Goal: Task Accomplishment & Management: Use online tool/utility

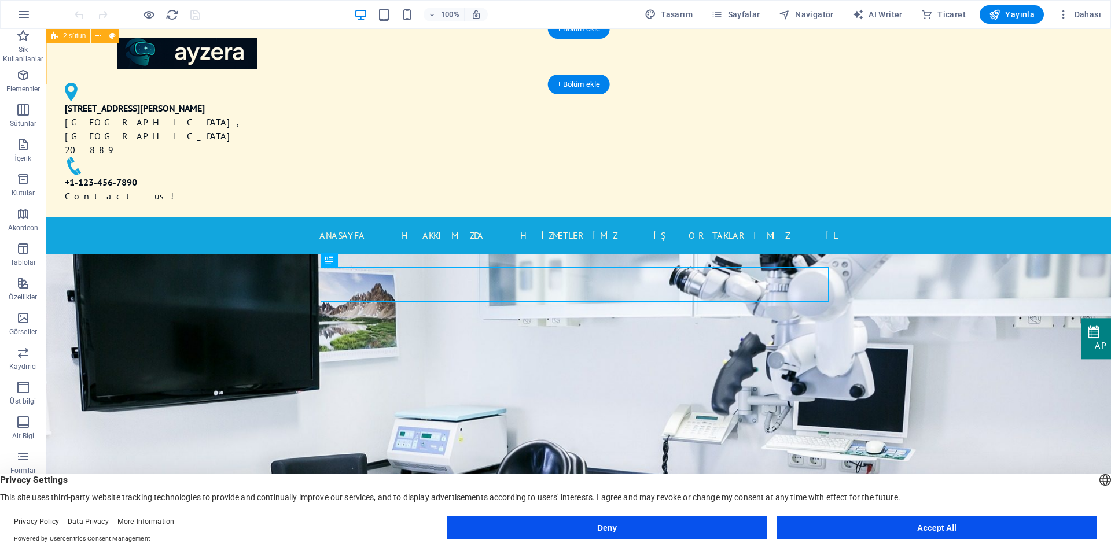
click at [948, 56] on div "[STREET_ADDRESS][PERSON_NAME] [PHONE_NUMBER] Contact us!" at bounding box center [578, 123] width 1065 height 188
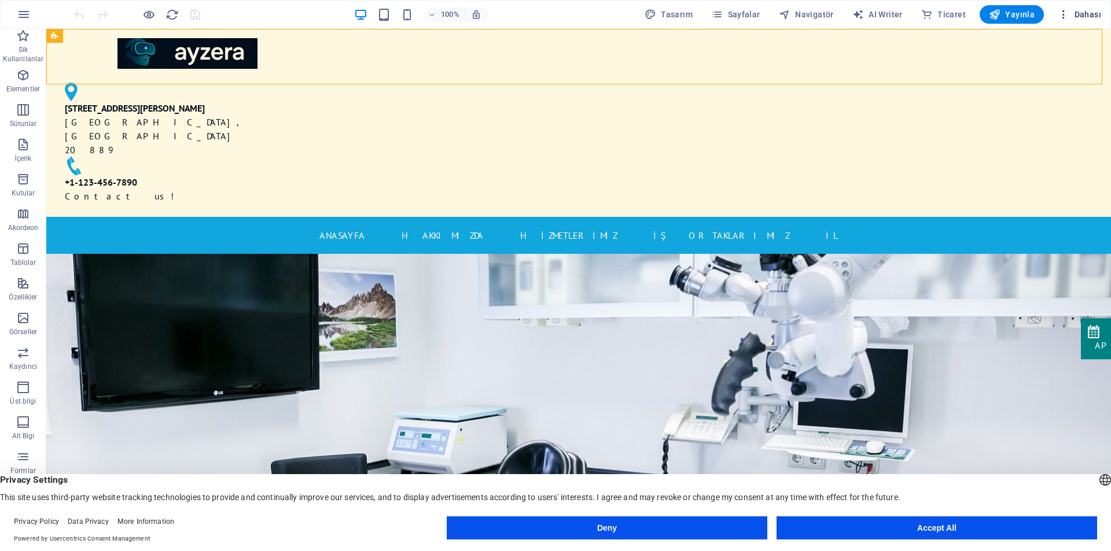
click at [1088, 16] on span "Dahası" at bounding box center [1079, 15] width 43 height 12
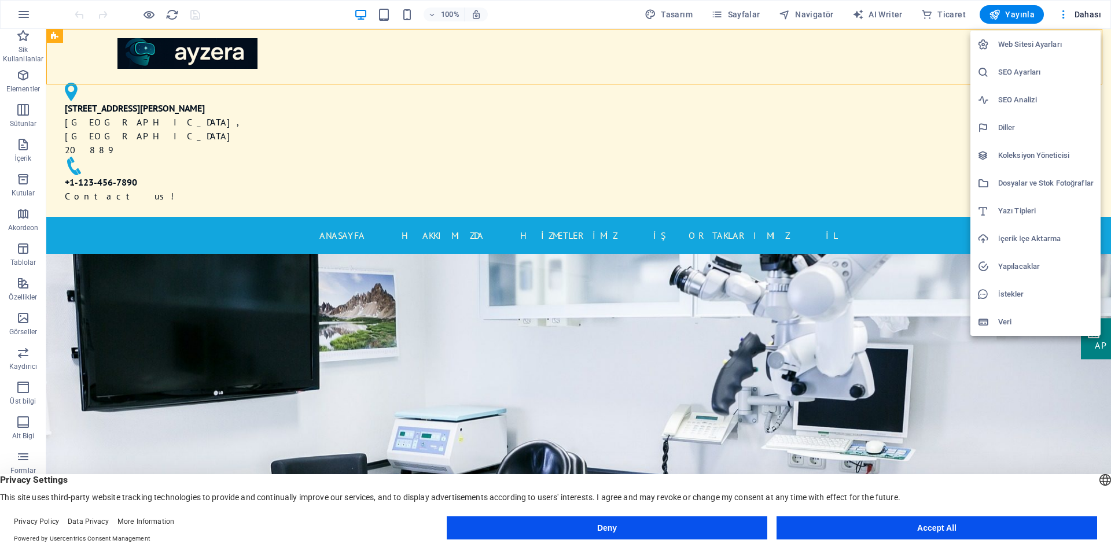
click at [908, 102] on div at bounding box center [555, 275] width 1111 height 551
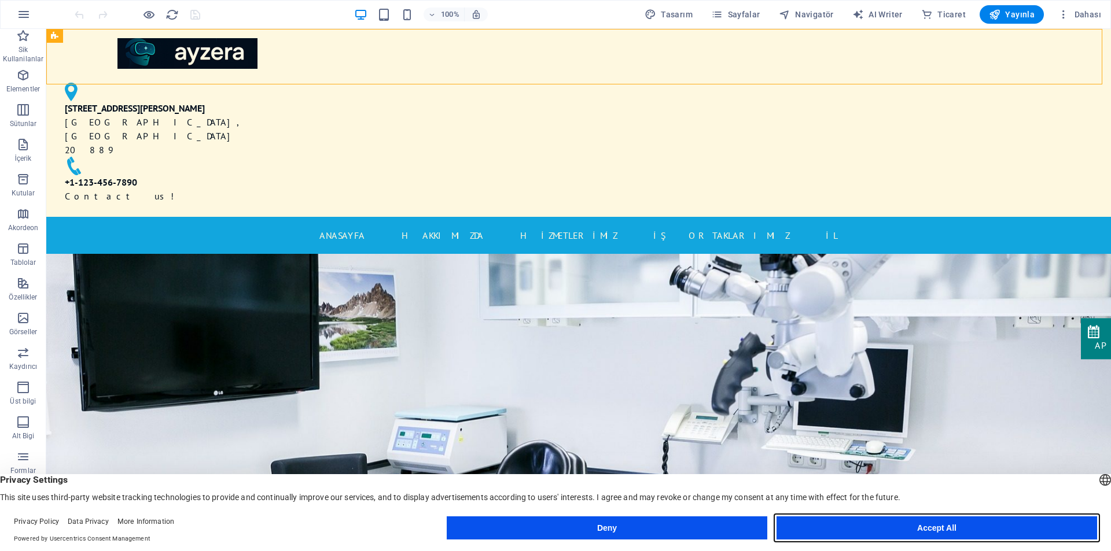
click at [961, 526] on button "Accept All" at bounding box center [936, 528] width 321 height 23
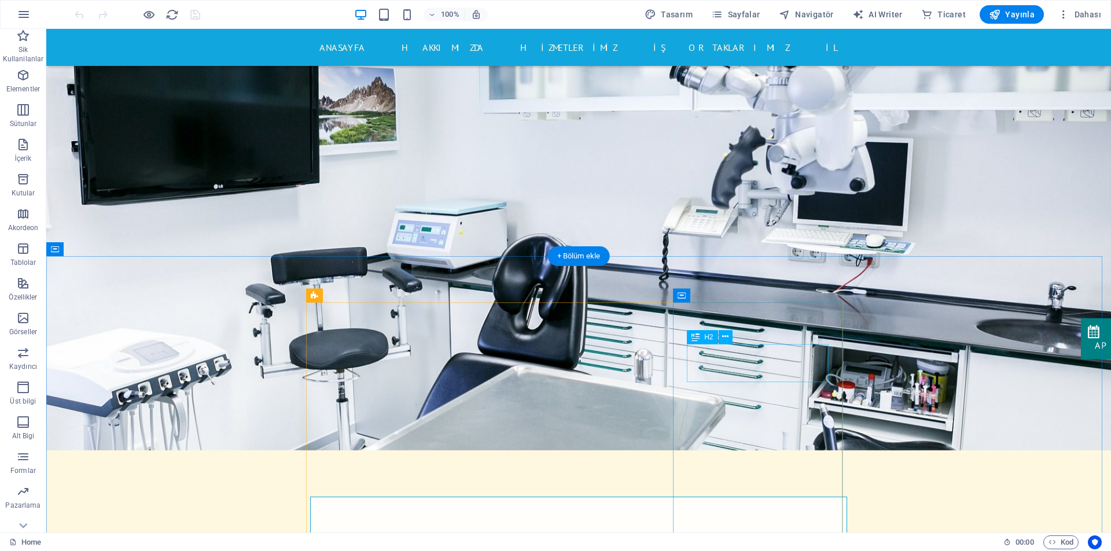
scroll to position [231, 0]
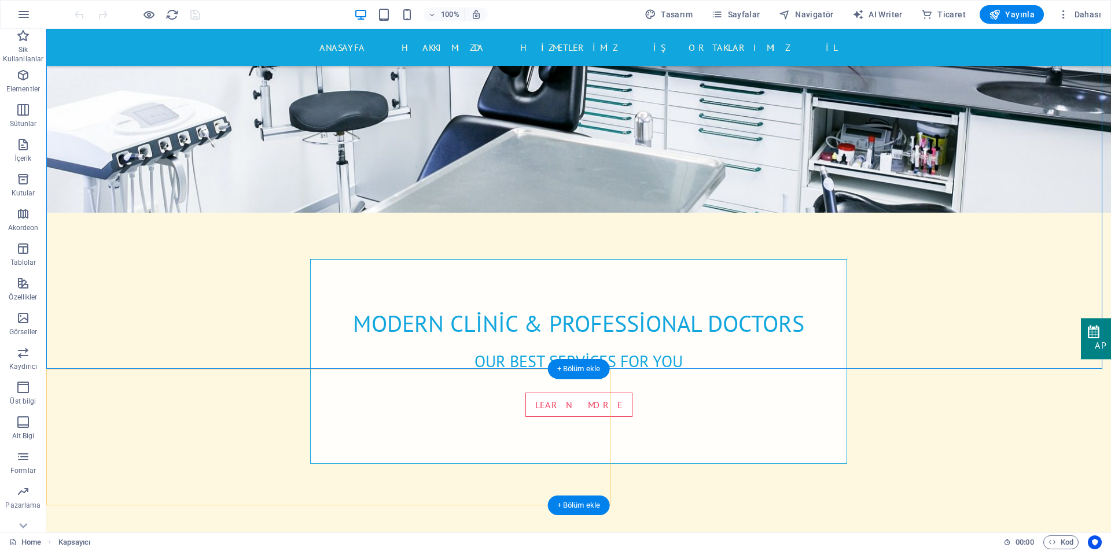
scroll to position [463, 0]
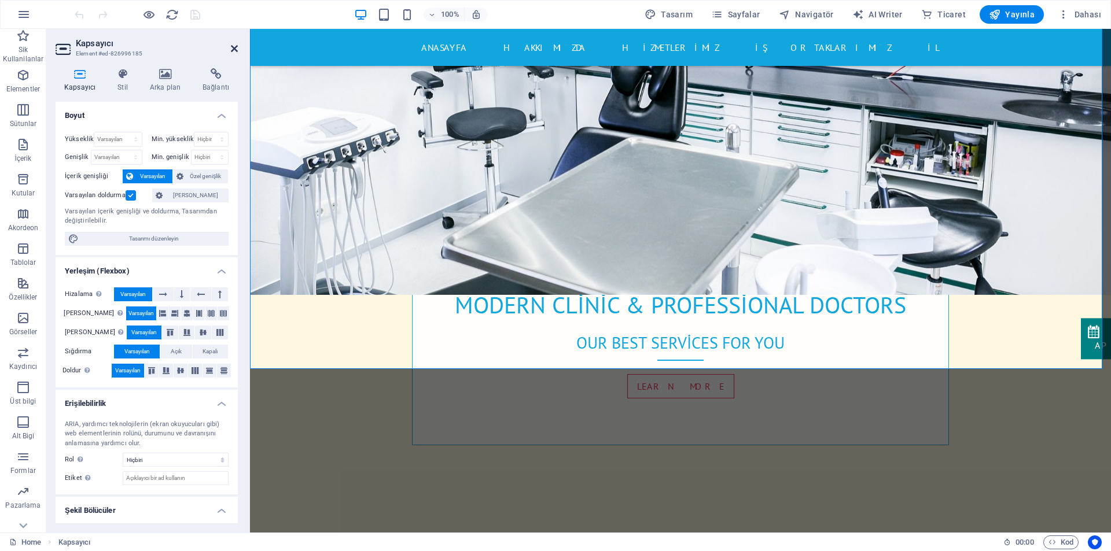
click at [231, 45] on icon at bounding box center [234, 48] width 7 height 9
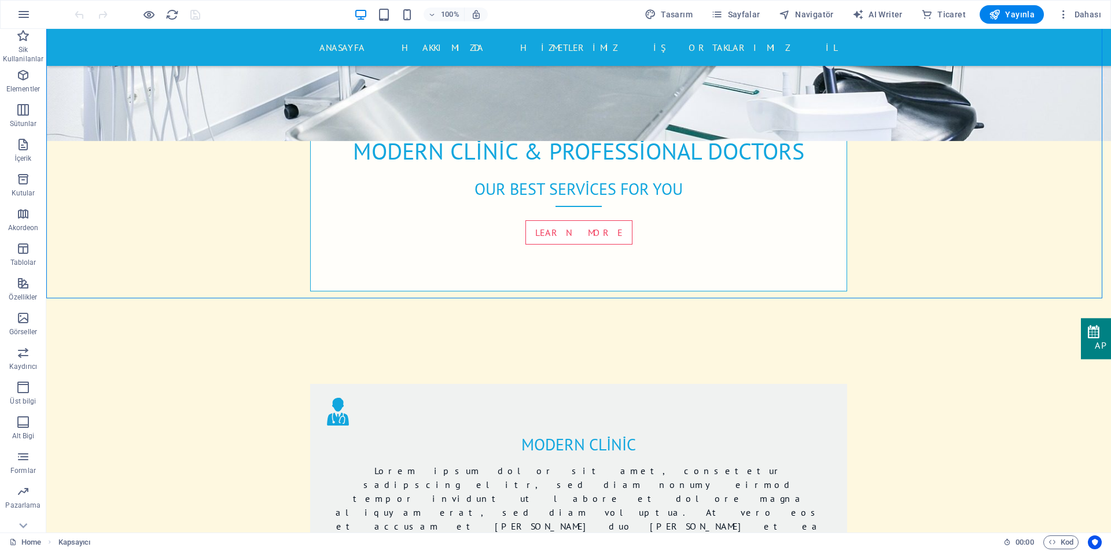
scroll to position [636, 0]
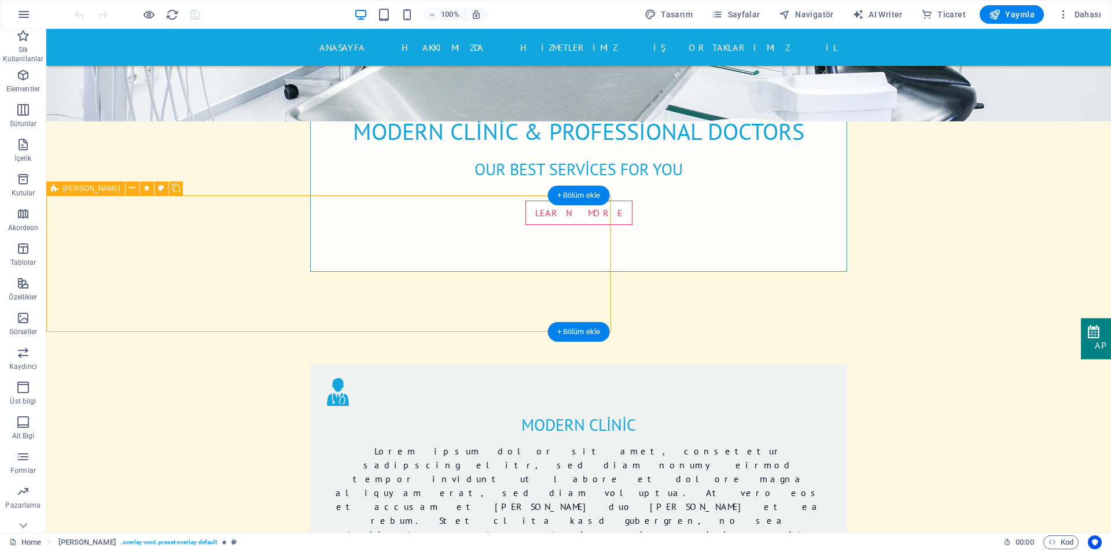
drag, startPoint x: 294, startPoint y: 201, endPoint x: 418, endPoint y: 204, distance: 124.4
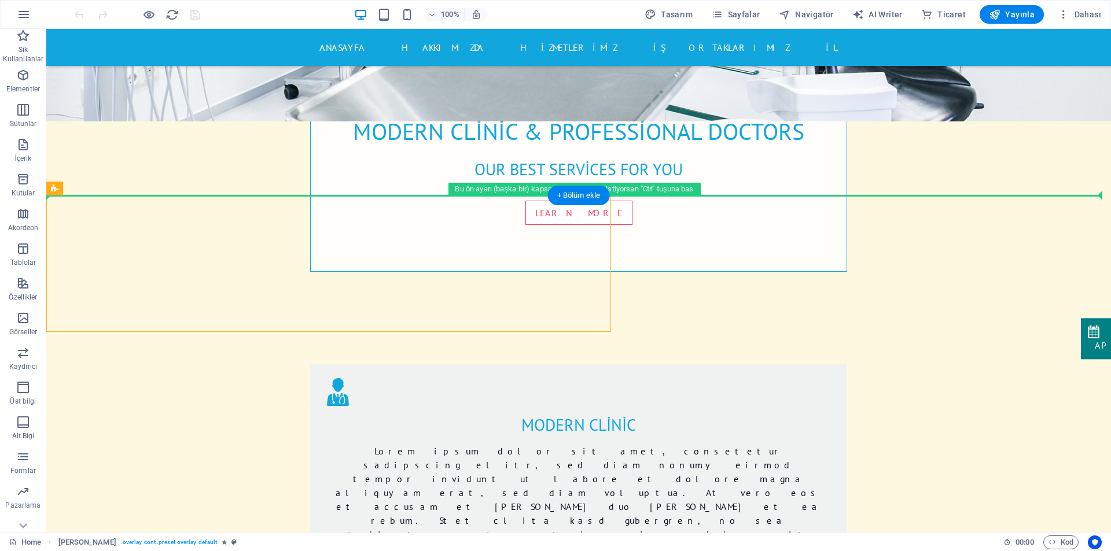
drag, startPoint x: 115, startPoint y: 216, endPoint x: 375, endPoint y: 194, distance: 260.7
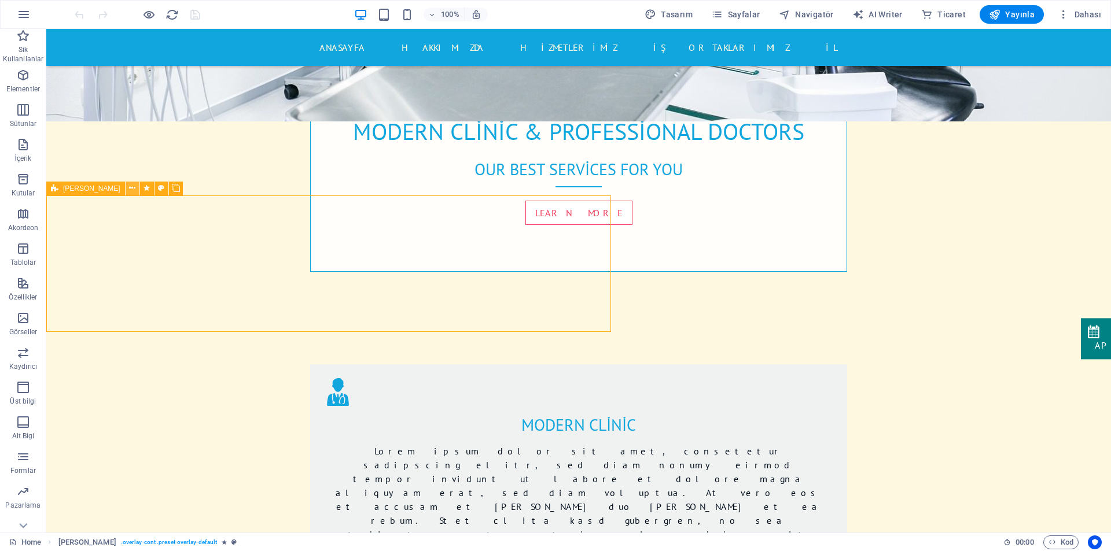
click at [129, 188] on icon at bounding box center [132, 188] width 6 height 12
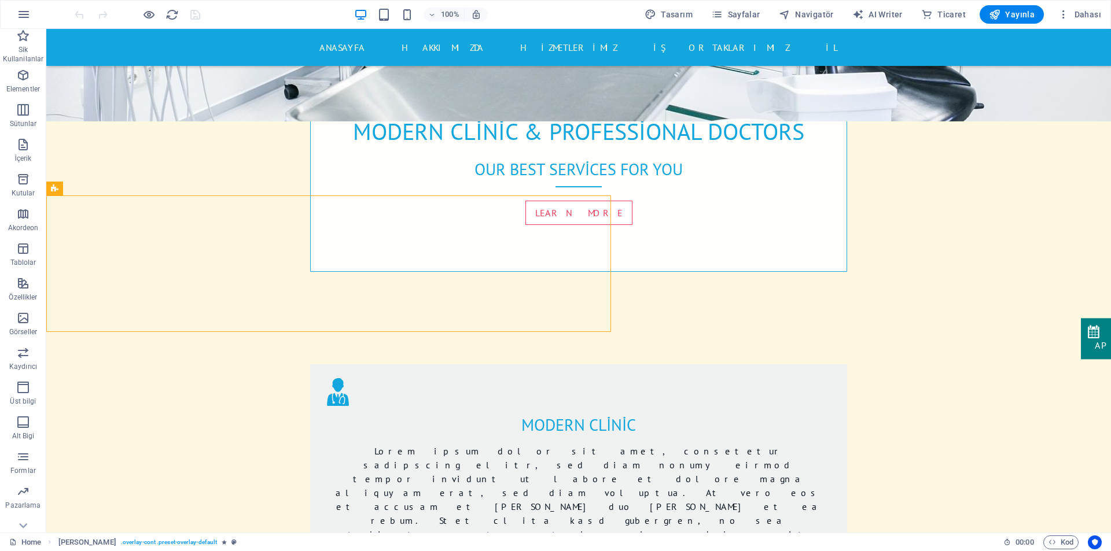
drag, startPoint x: 518, startPoint y: 197, endPoint x: 767, endPoint y: 213, distance: 249.9
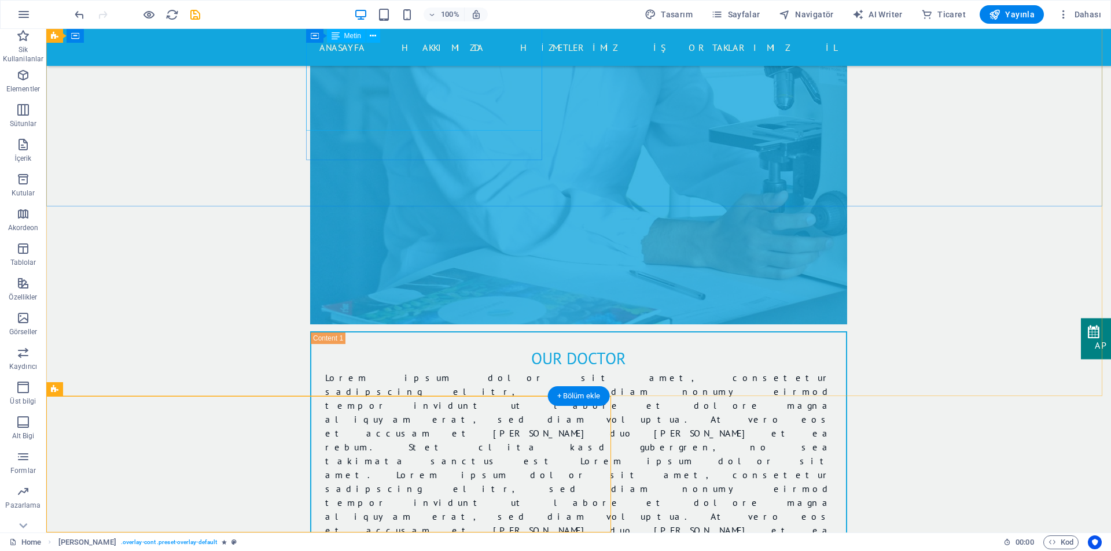
drag, startPoint x: 384, startPoint y: 396, endPoint x: 391, endPoint y: 119, distance: 277.8
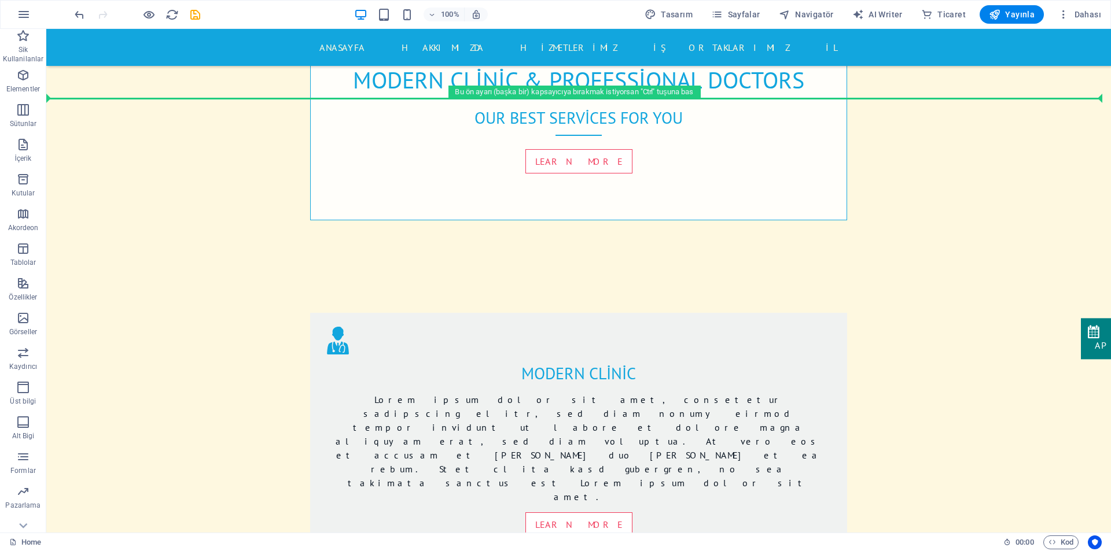
scroll to position [435, 0]
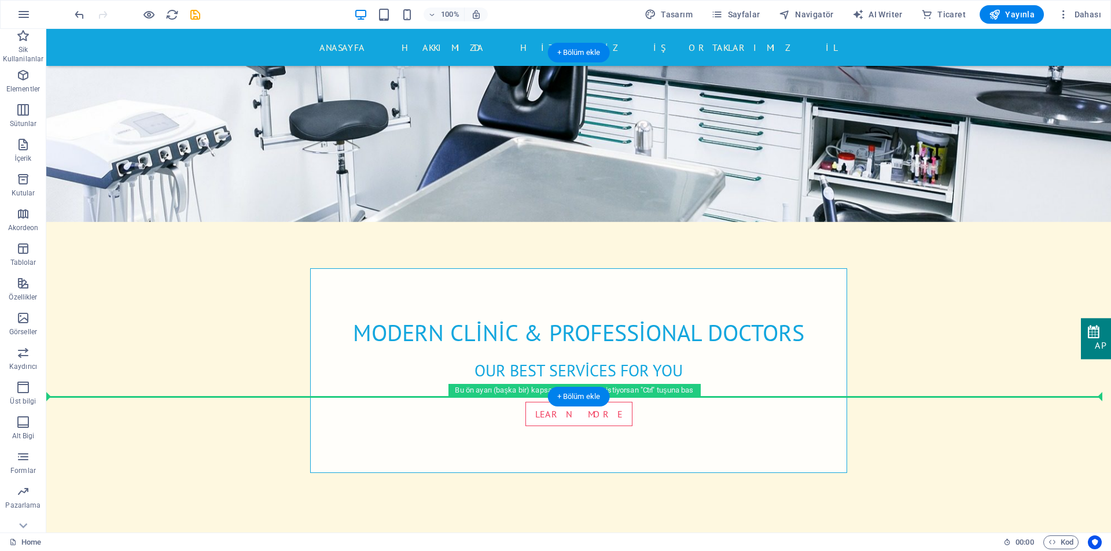
drag, startPoint x: 58, startPoint y: 404, endPoint x: 314, endPoint y: 393, distance: 256.5
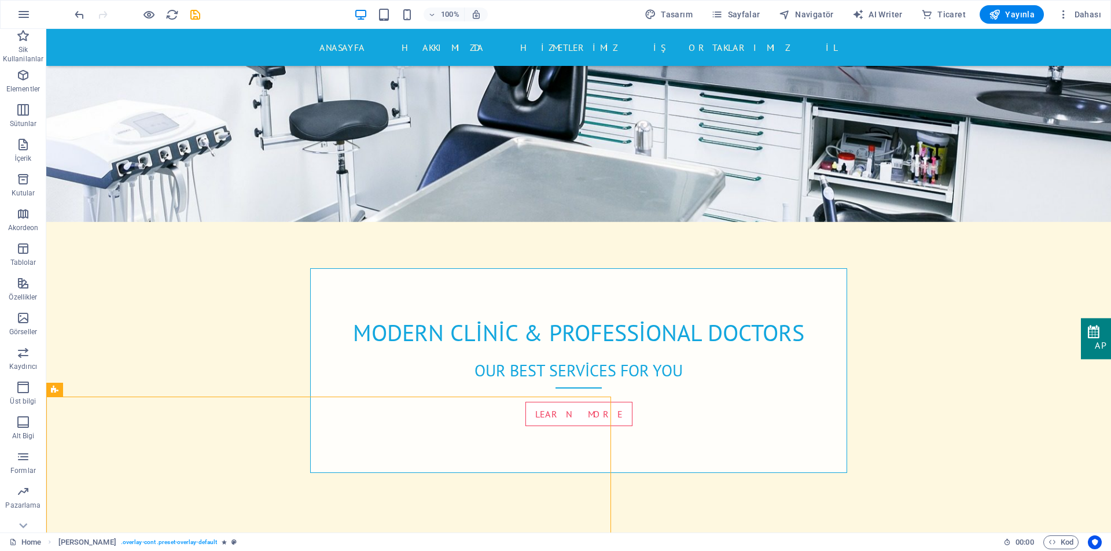
drag, startPoint x: 713, startPoint y: 468, endPoint x: 662, endPoint y: 453, distance: 53.1
drag, startPoint x: 530, startPoint y: 396, endPoint x: 690, endPoint y: 400, distance: 160.3
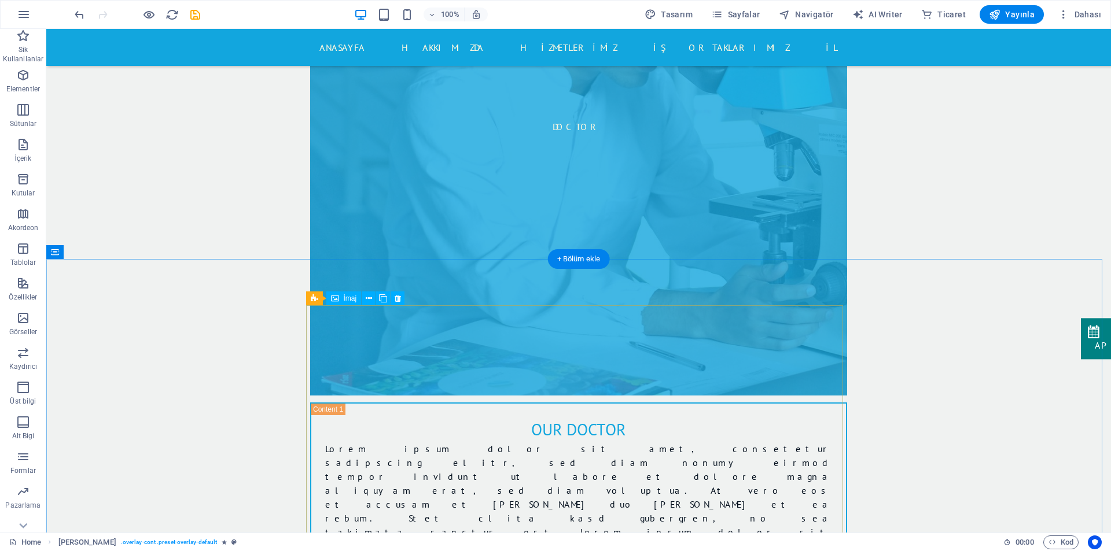
scroll to position [4924, 0]
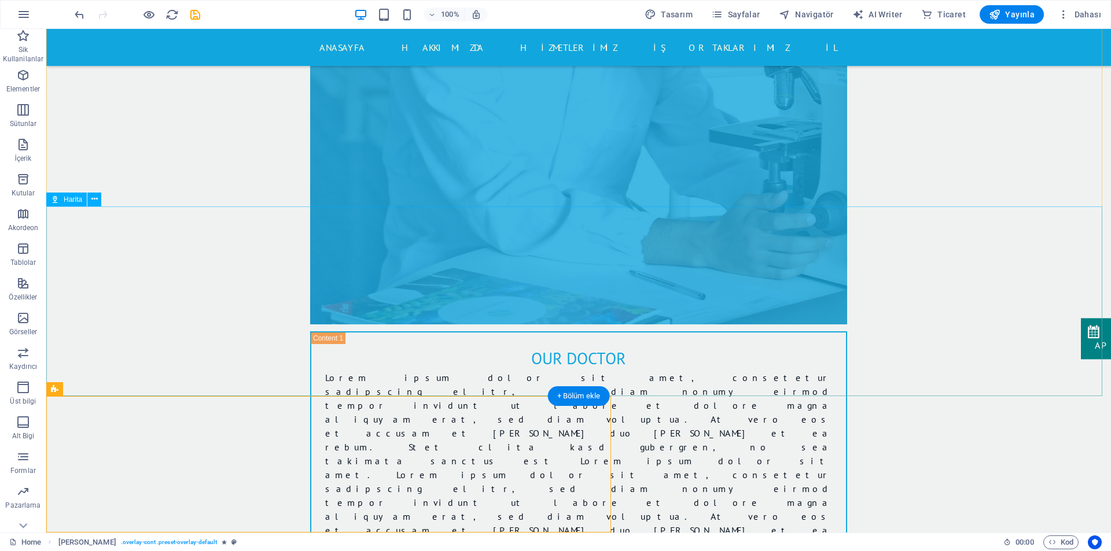
drag, startPoint x: 611, startPoint y: 417, endPoint x: 503, endPoint y: 376, distance: 115.7
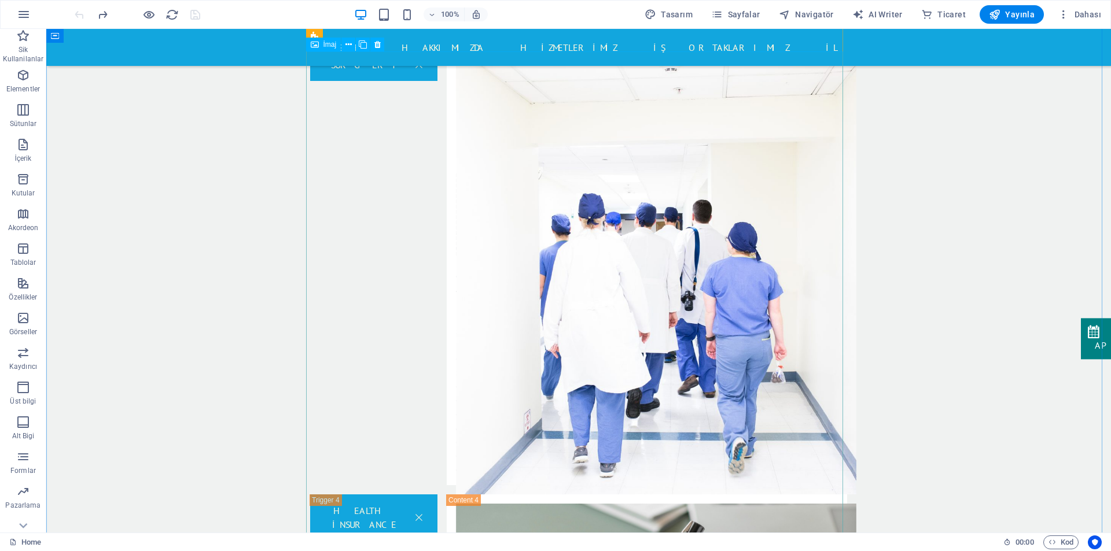
scroll to position [619, 0]
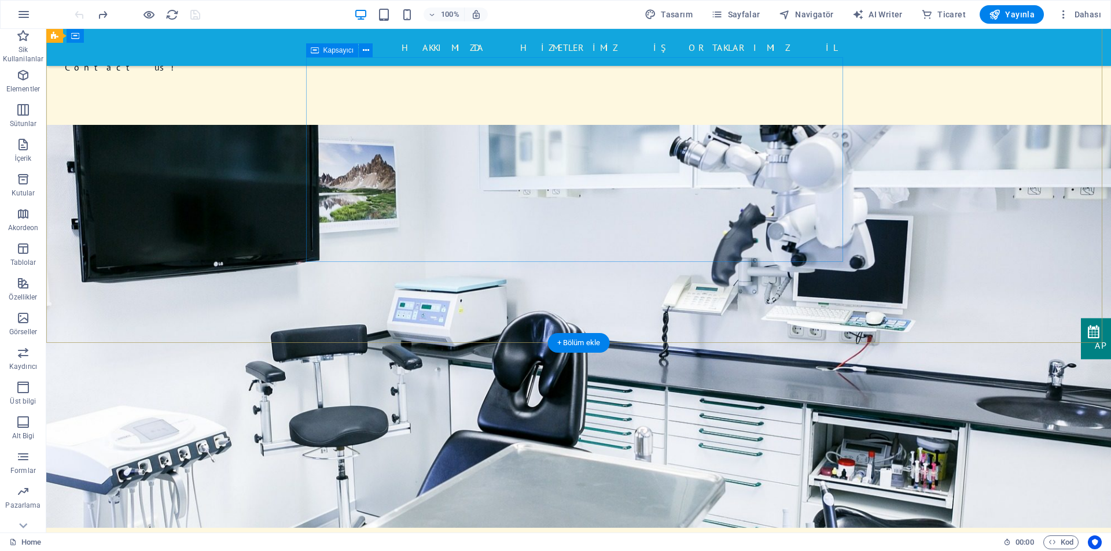
scroll to position [58, 0]
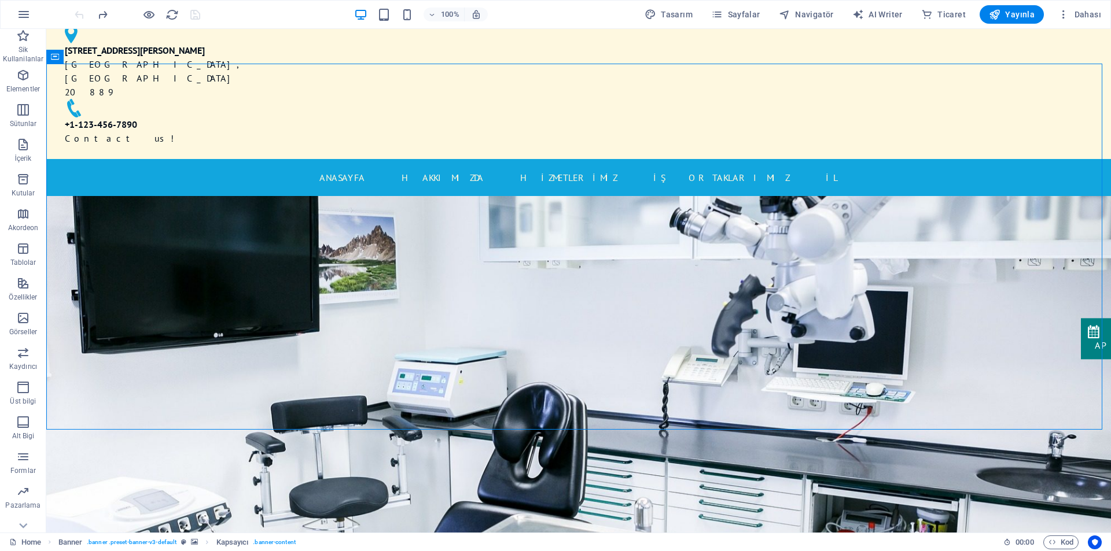
scroll to position [0, 0]
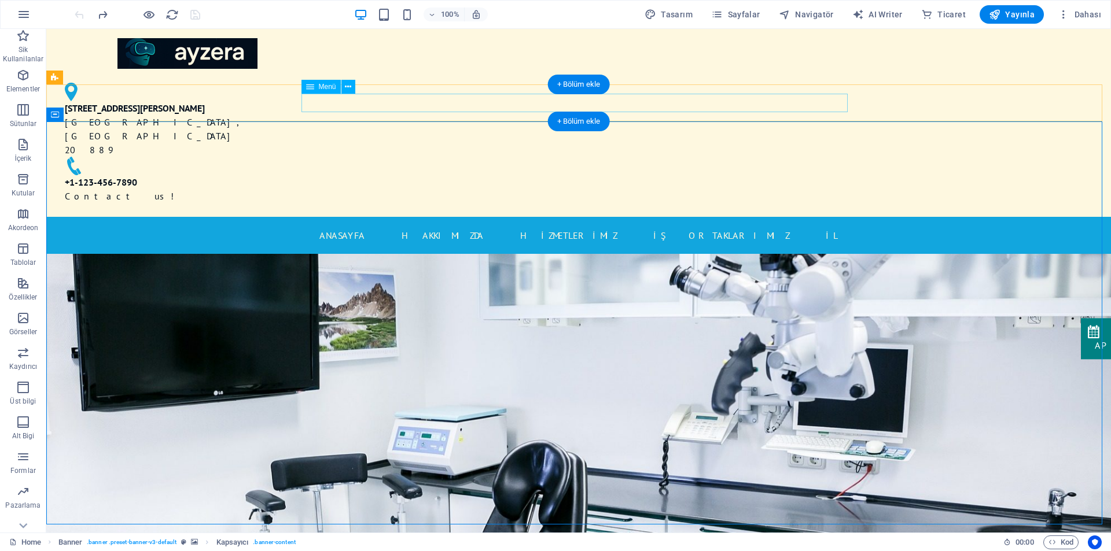
click at [812, 226] on nav "ANASAYFA HAKKIMIZDA HİZMETLERİMİZ İŞ ORTAKLARIMIZ İL" at bounding box center [578, 235] width 546 height 19
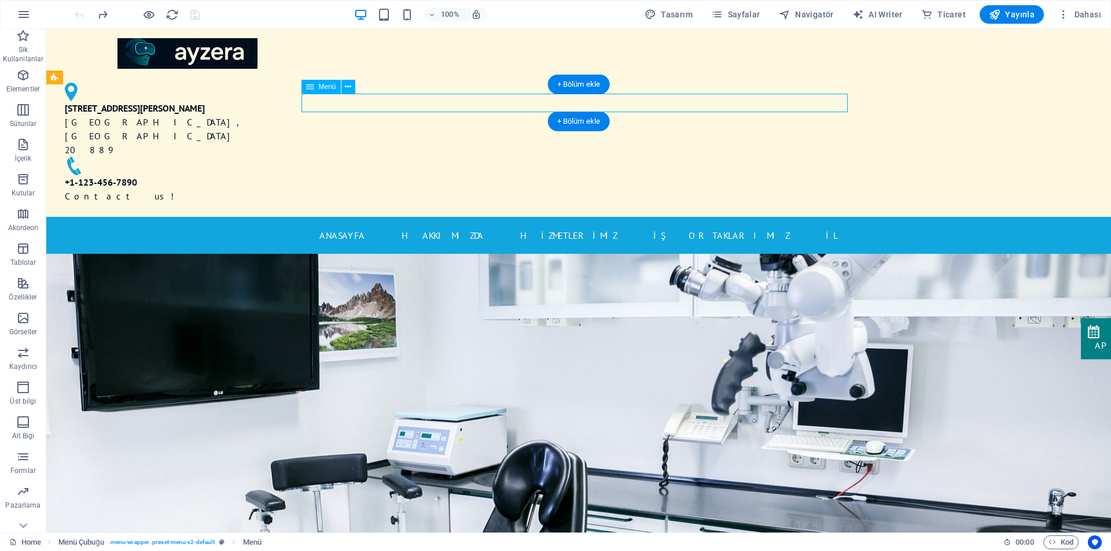
click at [813, 226] on nav "ANASAYFA HAKKIMIZDA HİZMETLERİMİZ İŞ ORTAKLARIMIZ İL" at bounding box center [578, 235] width 546 height 19
click at [564, 90] on div "+ Bölüm ekle" at bounding box center [579, 85] width 62 height 20
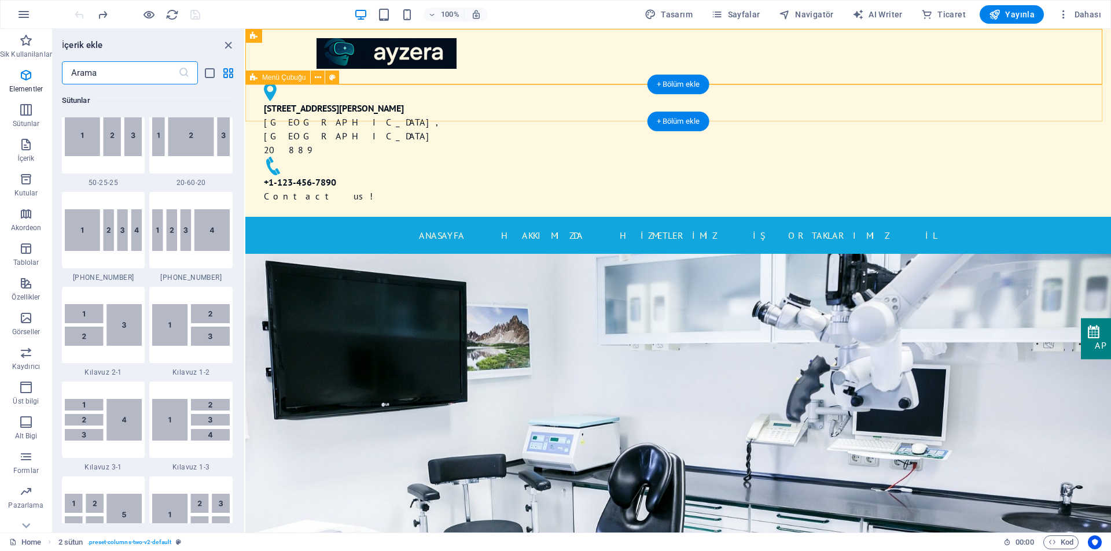
scroll to position [2024, 0]
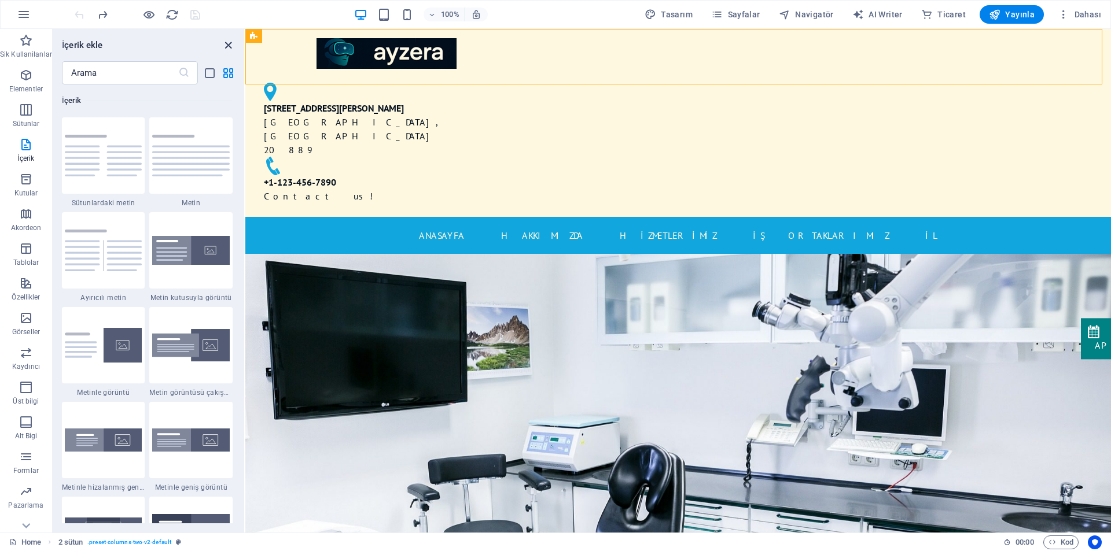
click at [222, 43] on icon "close panel" at bounding box center [228, 45] width 13 height 13
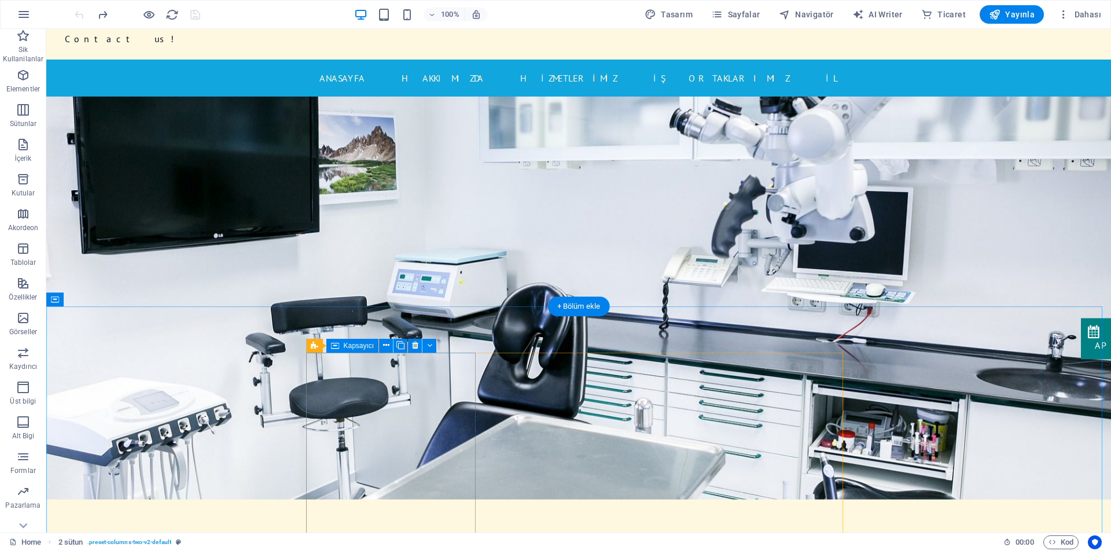
scroll to position [231, 0]
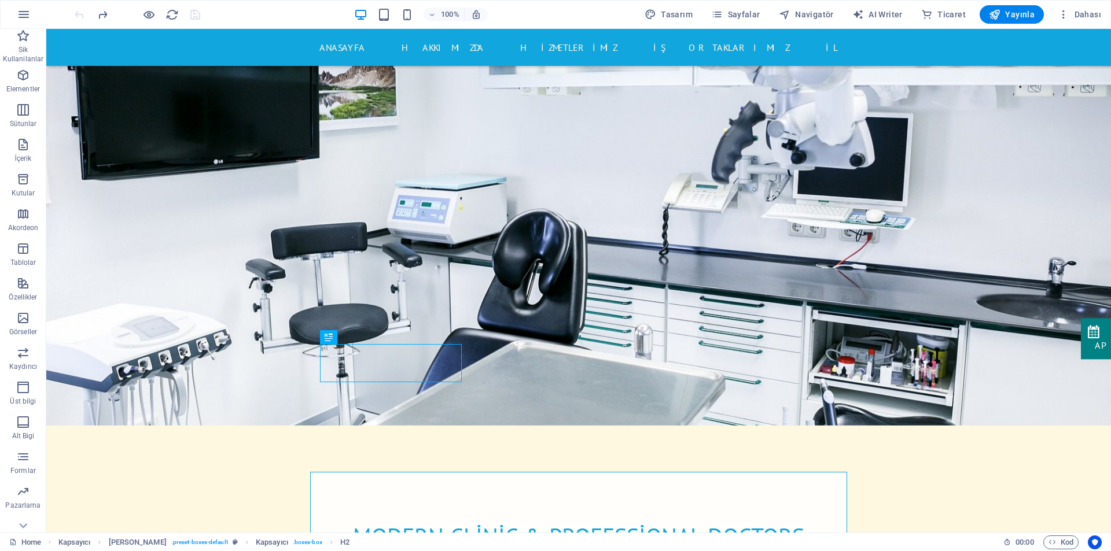
scroll to position [0, 0]
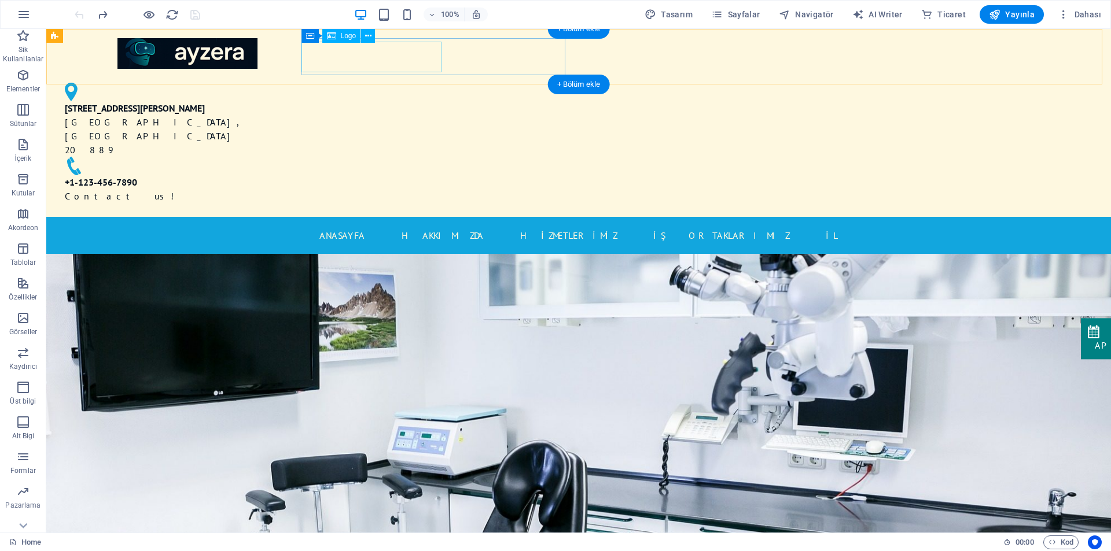
click at [319, 60] on div at bounding box center [188, 53] width 264 height 31
click at [911, 59] on div "[STREET_ADDRESS][PERSON_NAME] [PHONE_NUMBER] Contact us!" at bounding box center [578, 123] width 1065 height 188
click at [319, 54] on div at bounding box center [188, 53] width 264 height 31
click at [1012, 52] on div "[STREET_ADDRESS][PERSON_NAME] [PHONE_NUMBER] Contact us!" at bounding box center [578, 123] width 1065 height 188
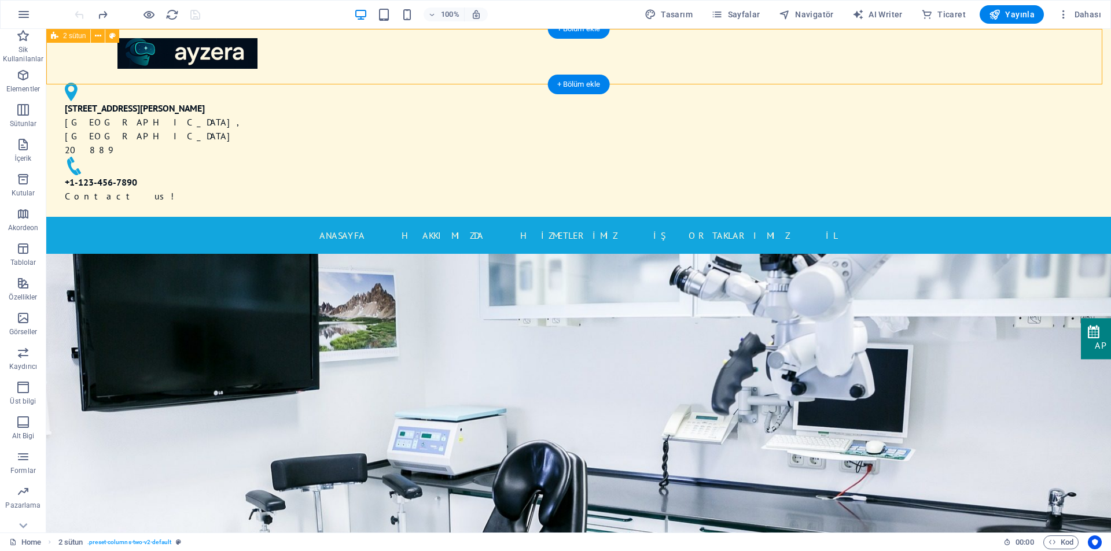
click at [994, 57] on div "[STREET_ADDRESS][PERSON_NAME] [PHONE_NUMBER] Contact us!" at bounding box center [578, 123] width 1065 height 188
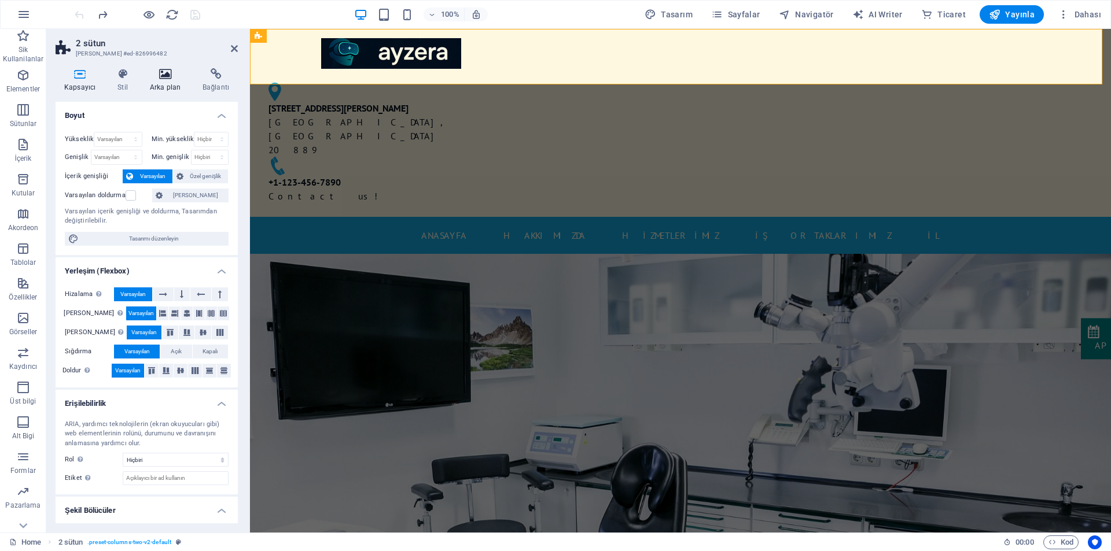
click at [154, 79] on icon at bounding box center [165, 74] width 48 height 12
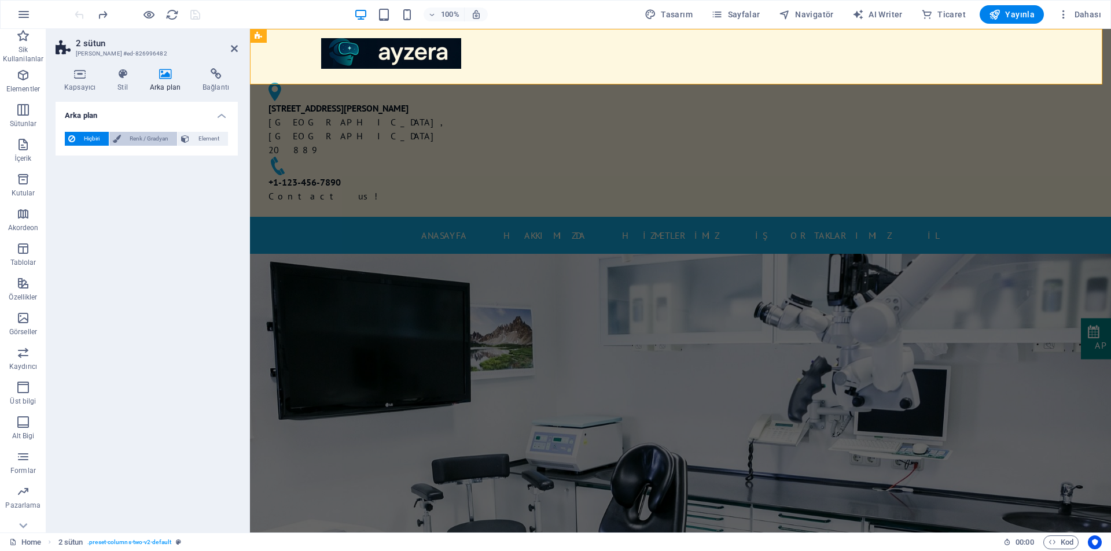
click at [133, 135] on span "Renk / Gradyan" at bounding box center [149, 139] width 50 height 14
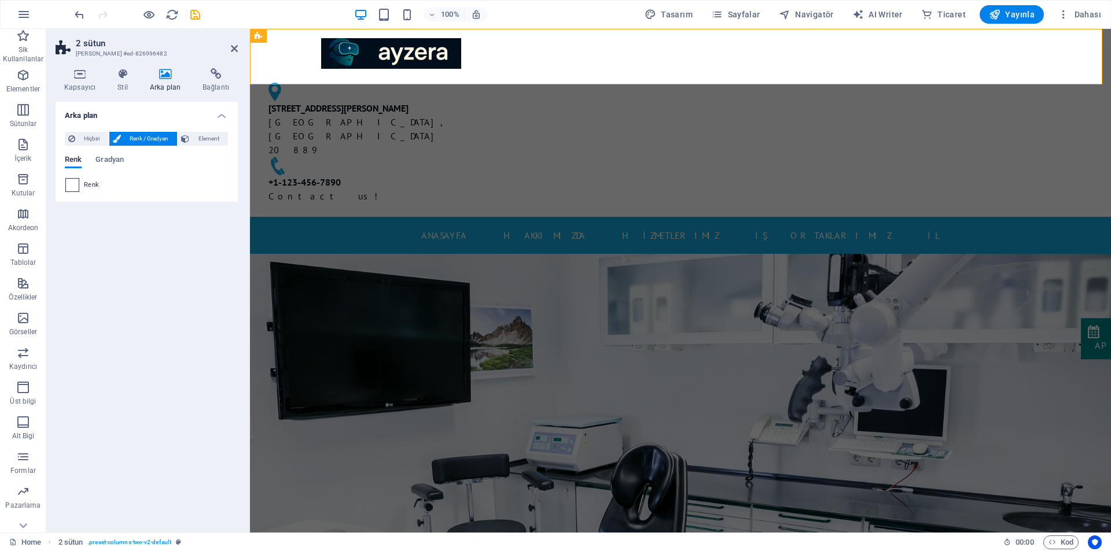
click at [69, 186] on span at bounding box center [72, 185] width 13 height 13
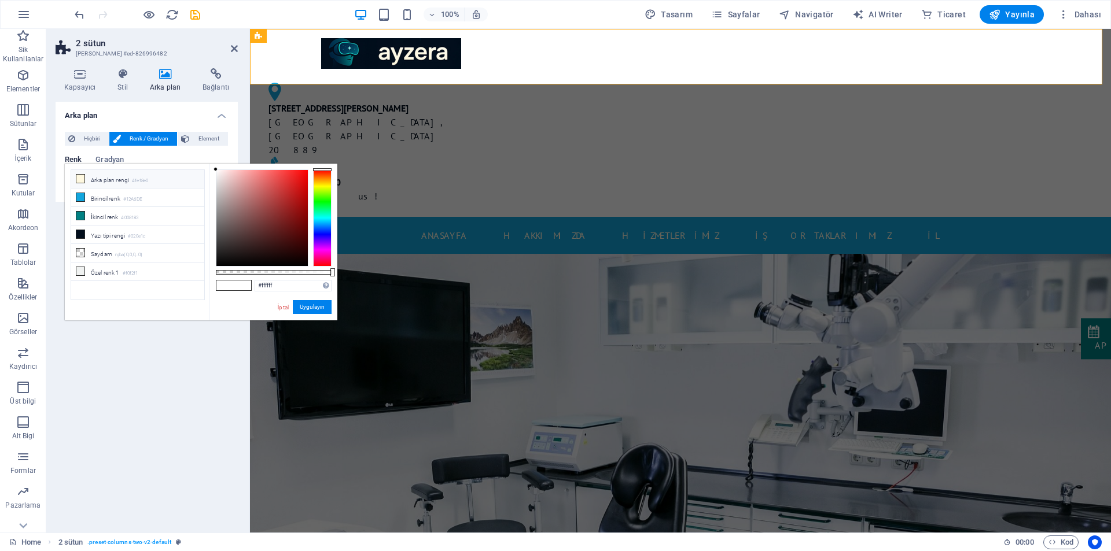
click at [79, 178] on icon at bounding box center [80, 179] width 8 height 8
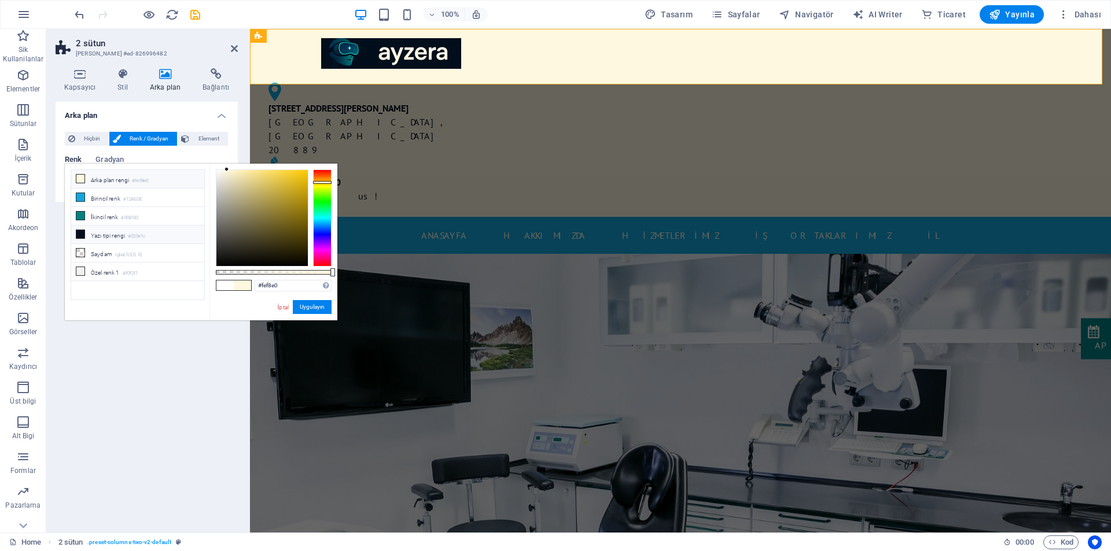
click at [107, 231] on li "Yazı tipi rengi #020e1c" at bounding box center [137, 235] width 133 height 19
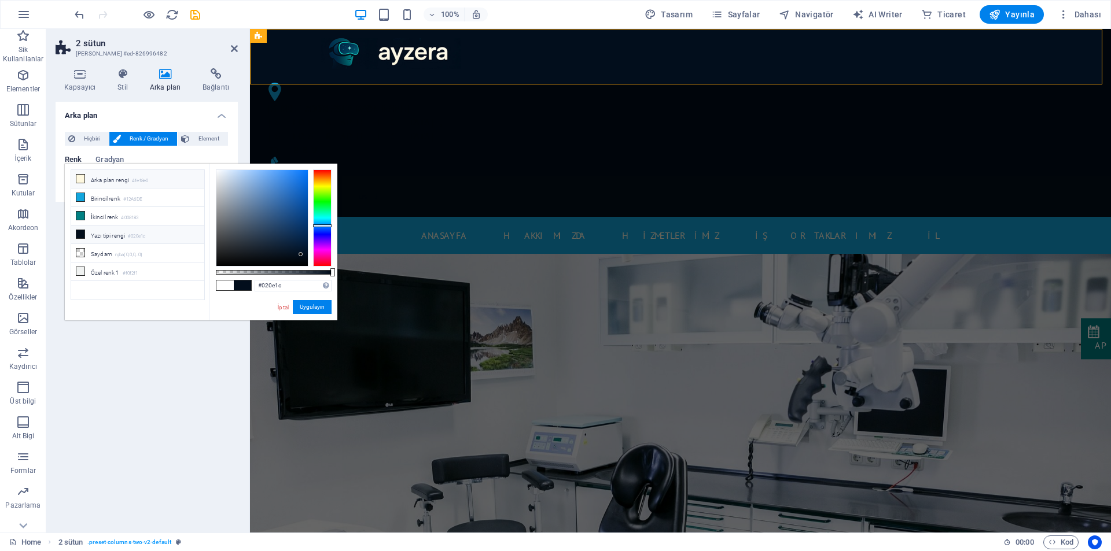
click at [112, 182] on li "Arka plan rengi #fef8e0" at bounding box center [137, 179] width 133 height 19
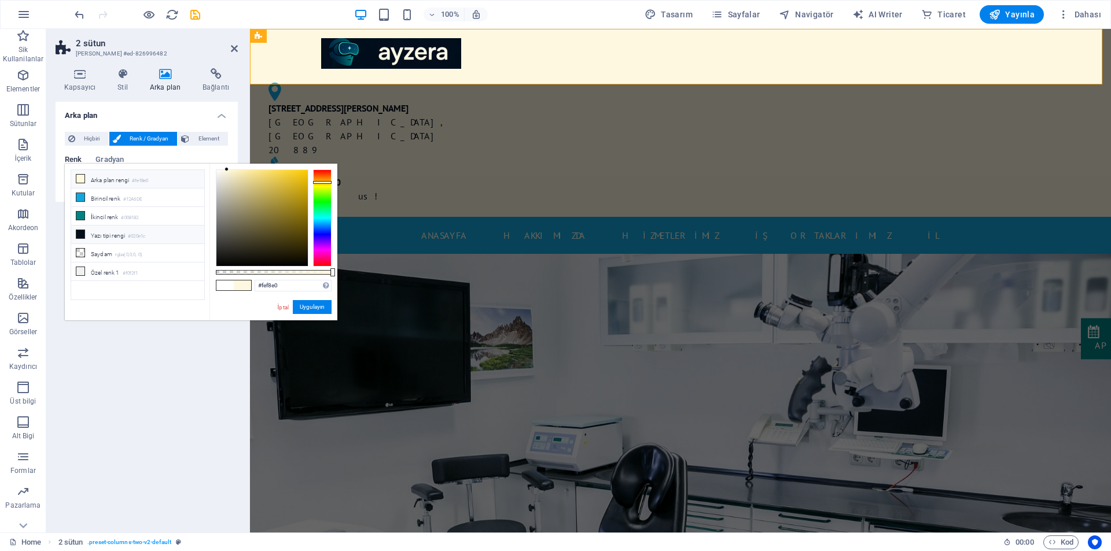
click at [116, 232] on li "Yazı tipi rengi #020e1c" at bounding box center [137, 235] width 133 height 19
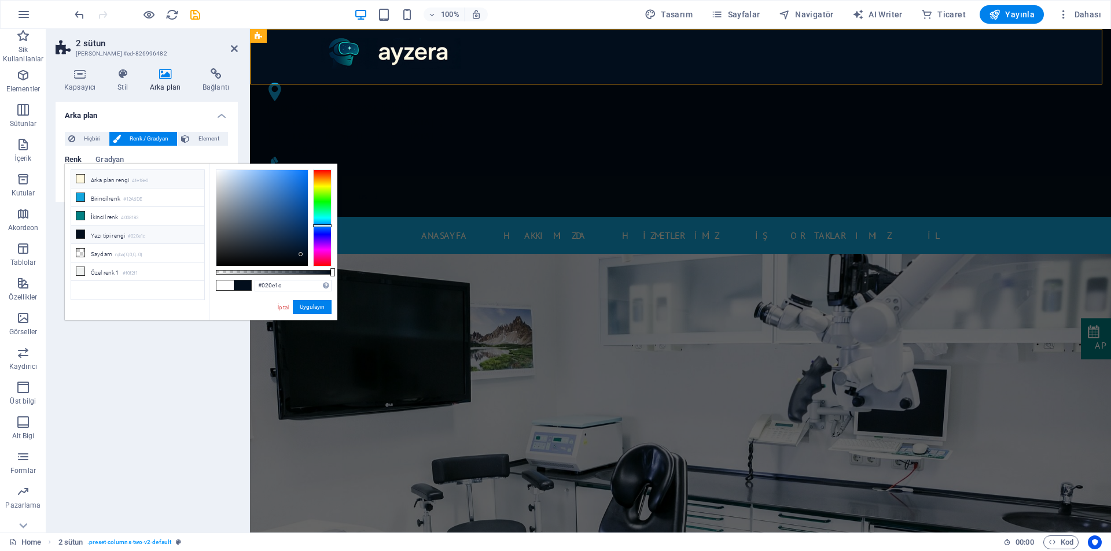
click at [111, 178] on li "Arka plan rengi #fef8e0" at bounding box center [137, 179] width 133 height 19
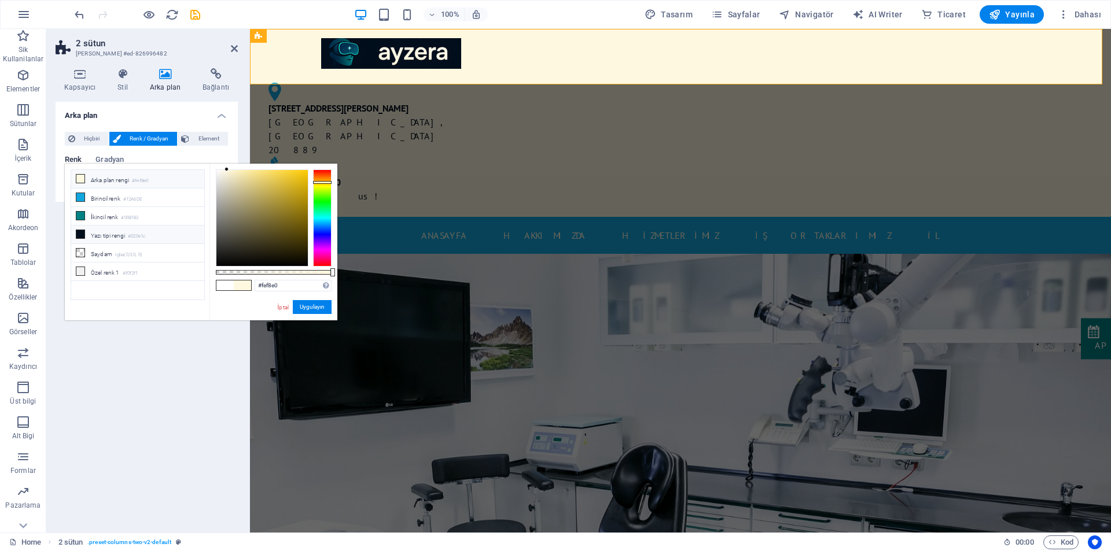
click at [123, 232] on li "Yazı tipi rengi #020e1c" at bounding box center [137, 235] width 133 height 19
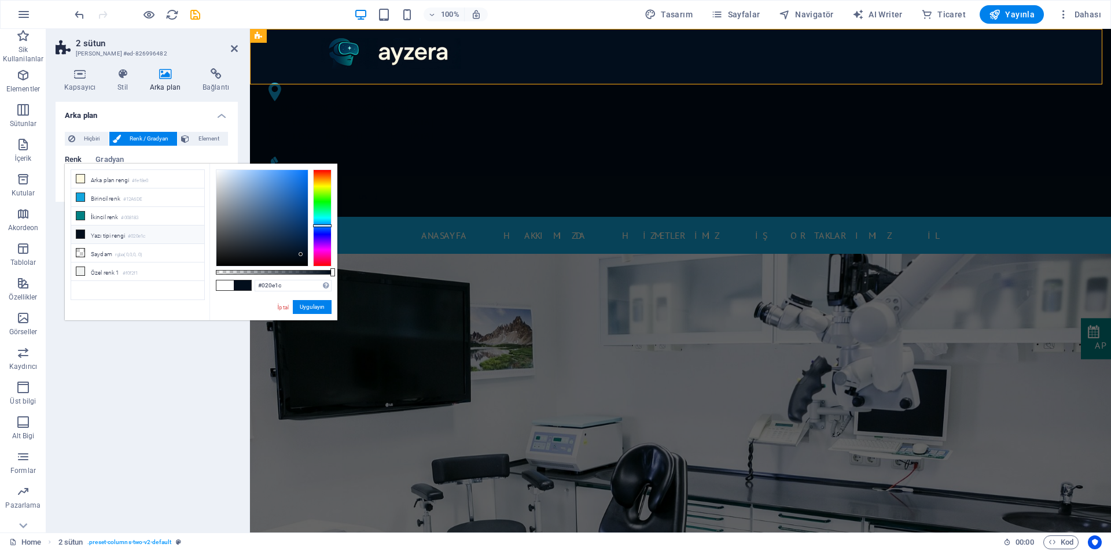
click at [139, 233] on small "#020e1c" at bounding box center [136, 237] width 17 height 8
drag, startPoint x: 290, startPoint y: 286, endPoint x: 231, endPoint y: 286, distance: 59.0
click at [231, 286] on div "#020e1c Desteklenen biçimler #0852ed rgb(8, 82, 237) rgba(8, 82, 237, %90) hsv(…" at bounding box center [273, 326] width 128 height 325
click at [121, 234] on li "Yazı tipi rengi #020e1c" at bounding box center [137, 235] width 133 height 19
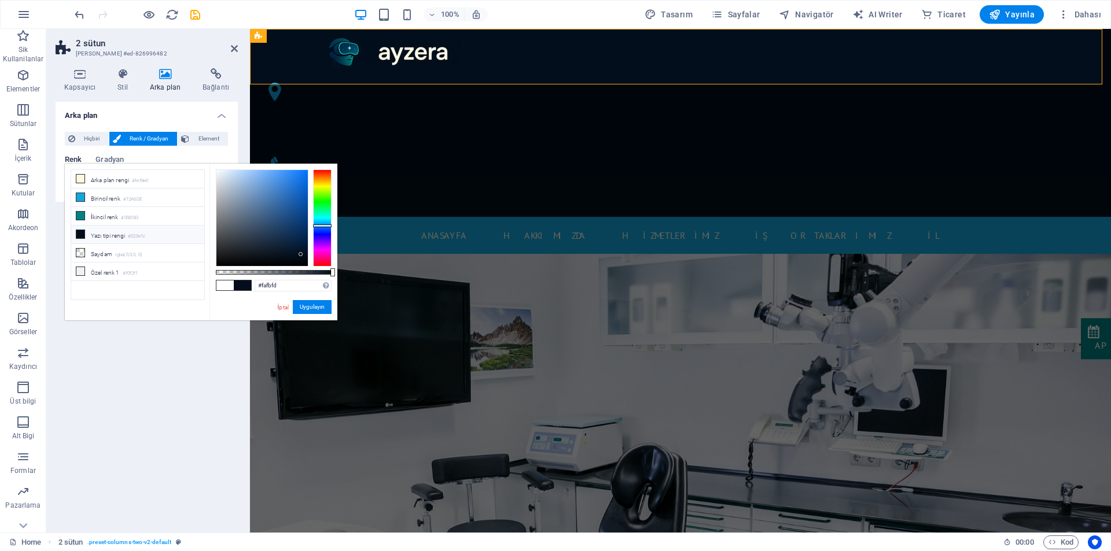
click at [217, 170] on div at bounding box center [261, 218] width 91 height 96
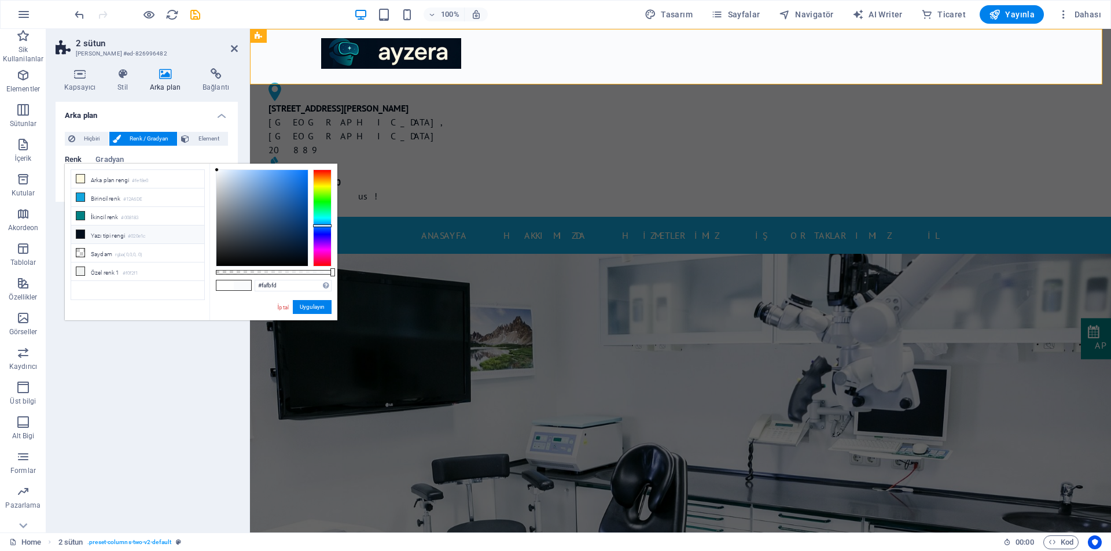
click at [119, 233] on li "Yazı tipi rengi #020e1c" at bounding box center [137, 235] width 133 height 19
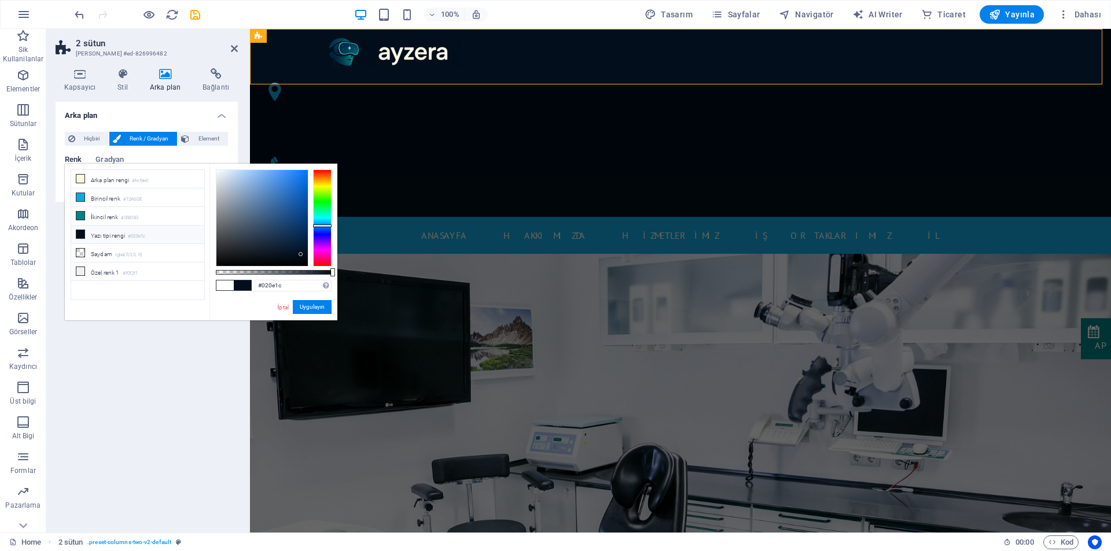
click at [119, 233] on li "Yazı tipi rengi #020e1c" at bounding box center [137, 235] width 133 height 19
click at [337, 270] on div "#020e1c Desteklenen biçimler #0852ed rgb(8, 82, 237) rgba(8, 82, 237, %90) hsv(…" at bounding box center [273, 326] width 128 height 325
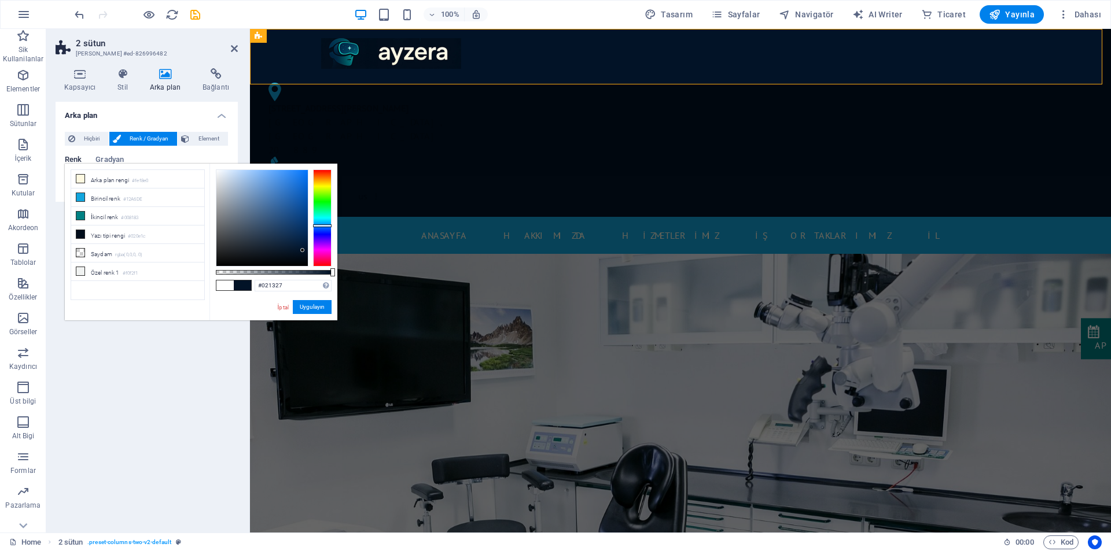
click at [303, 251] on div at bounding box center [302, 250] width 4 height 4
click at [112, 271] on li "Özel renk 1 #f0f2f1" at bounding box center [137, 272] width 133 height 19
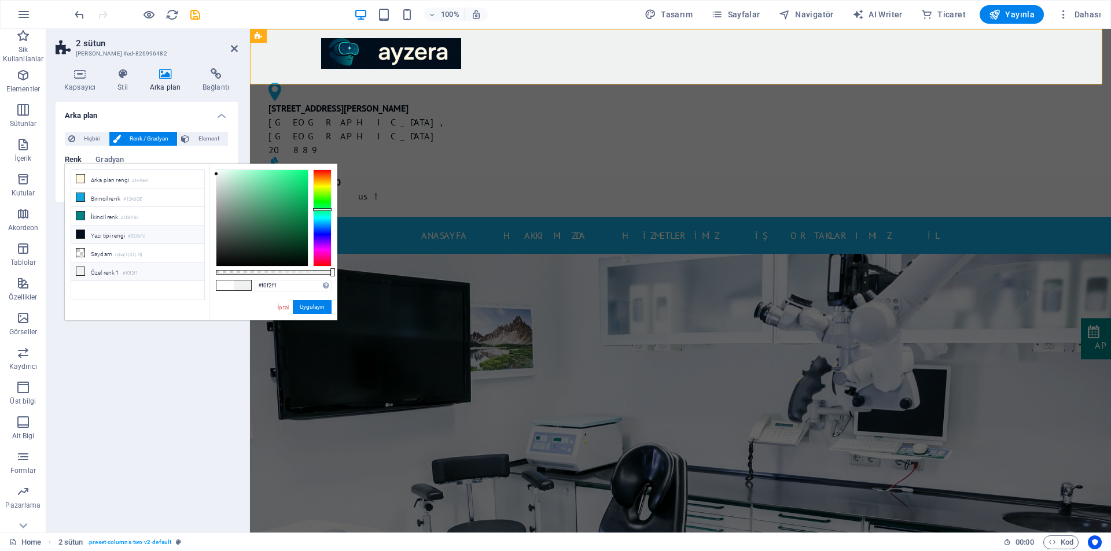
click at [107, 233] on li "Yazı tipi rengi #020e1c" at bounding box center [137, 235] width 133 height 19
type input "#020e1c"
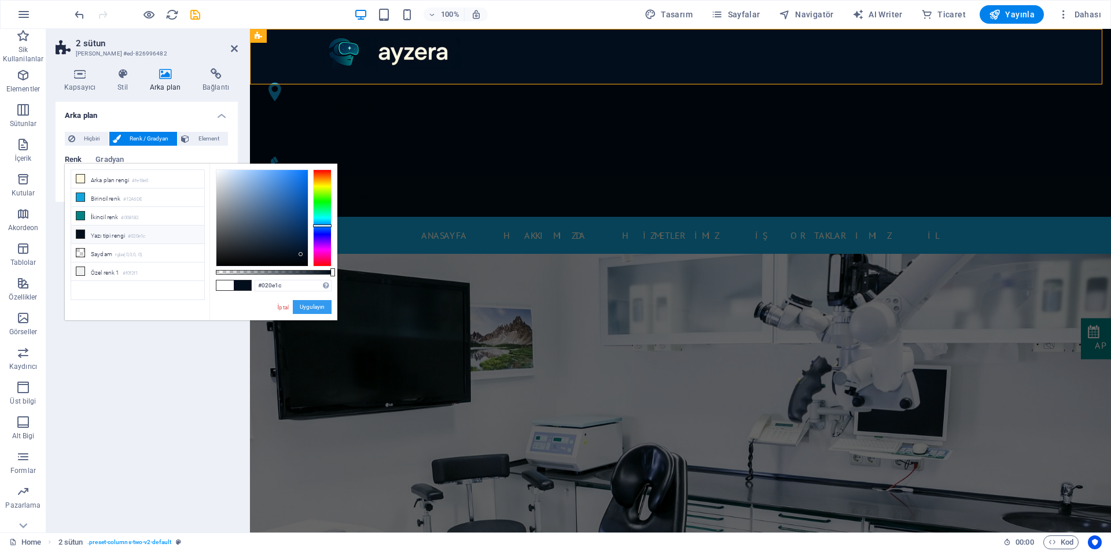
click at [317, 311] on button "Uygulayın" at bounding box center [312, 307] width 39 height 14
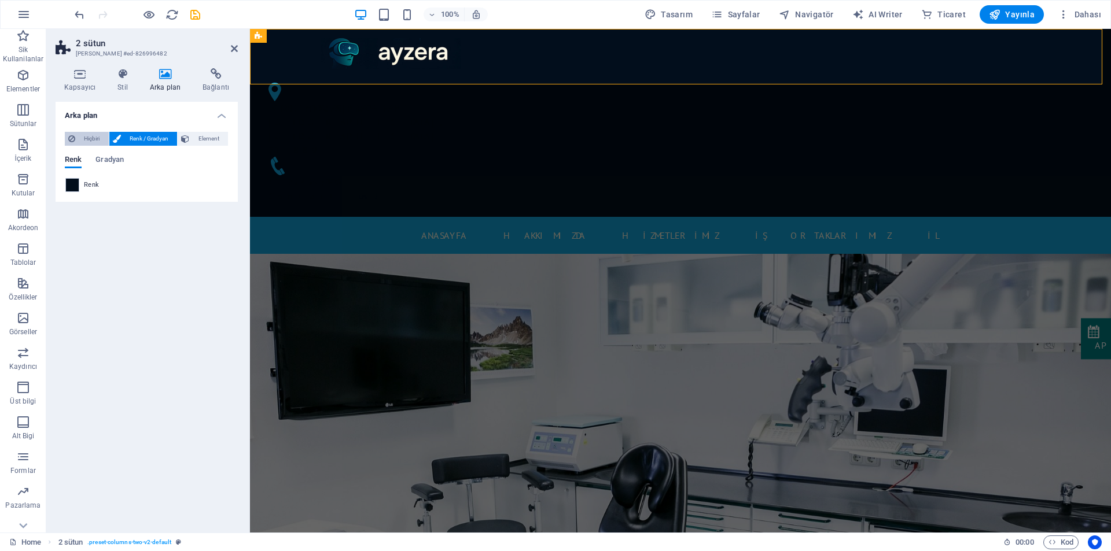
click at [84, 138] on span "Hiçbiri" at bounding box center [92, 139] width 27 height 14
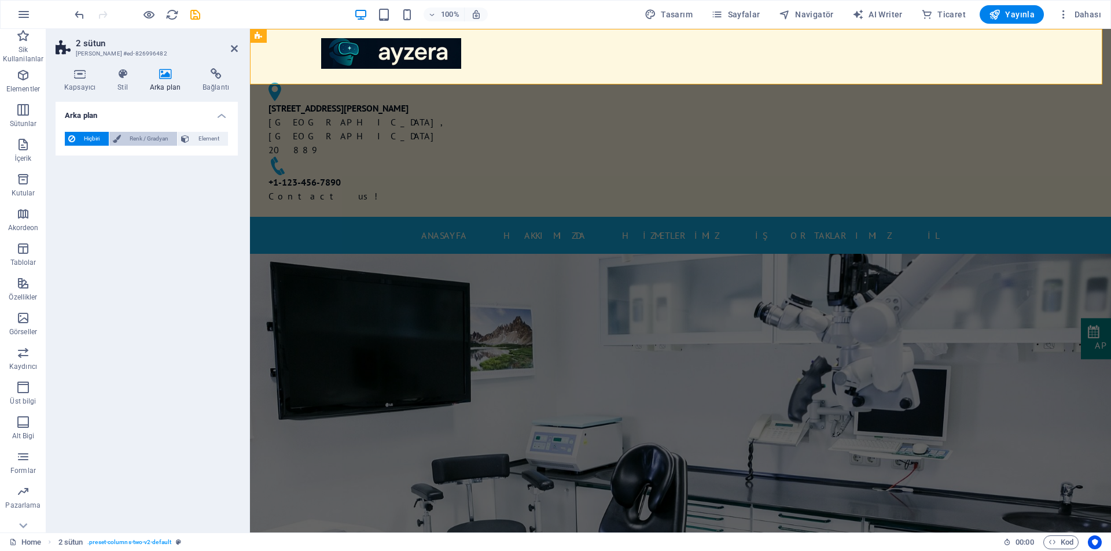
click at [152, 140] on span "Renk / Gradyan" at bounding box center [149, 139] width 50 height 14
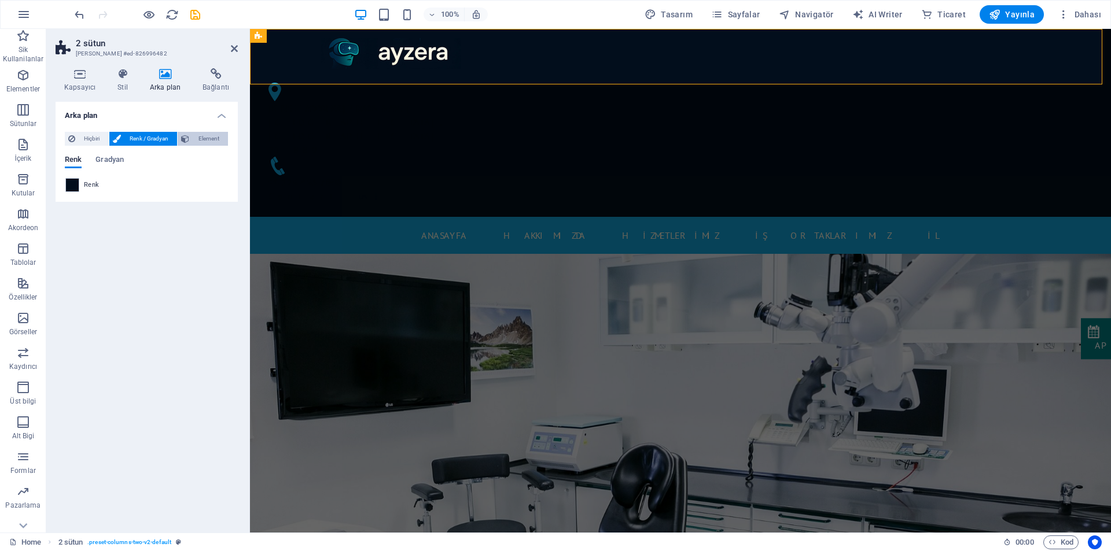
click at [205, 141] on span "Element" at bounding box center [209, 139] width 32 height 14
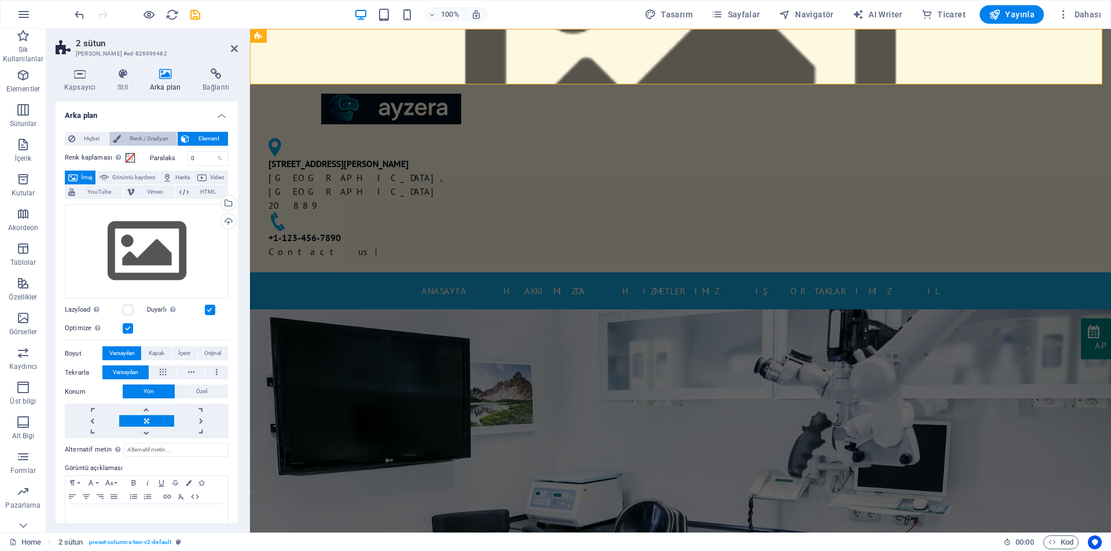
click at [156, 139] on span "Renk / Gradyan" at bounding box center [149, 139] width 50 height 14
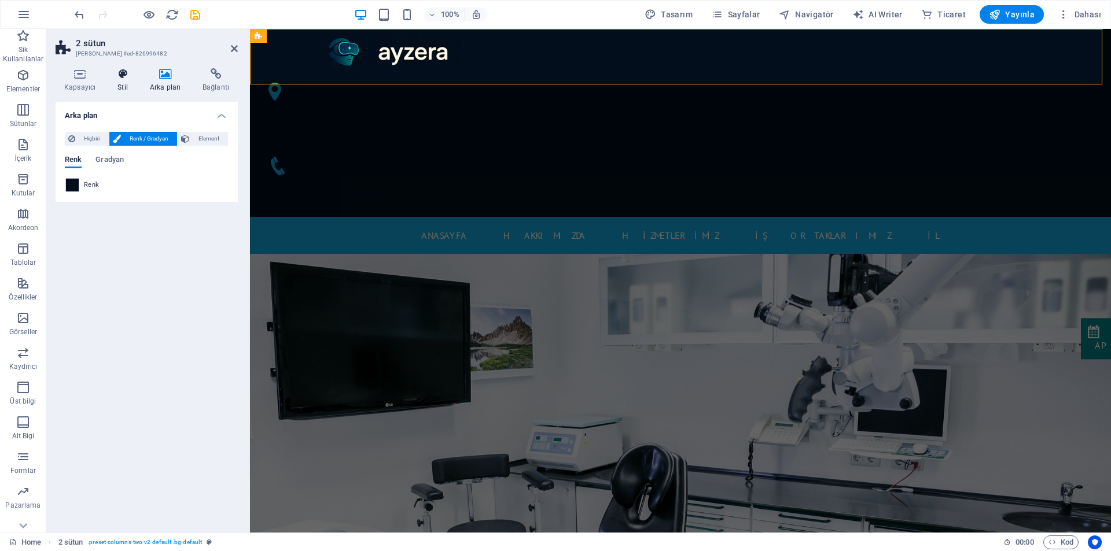
click at [123, 80] on h4 "Stil" at bounding box center [125, 80] width 32 height 24
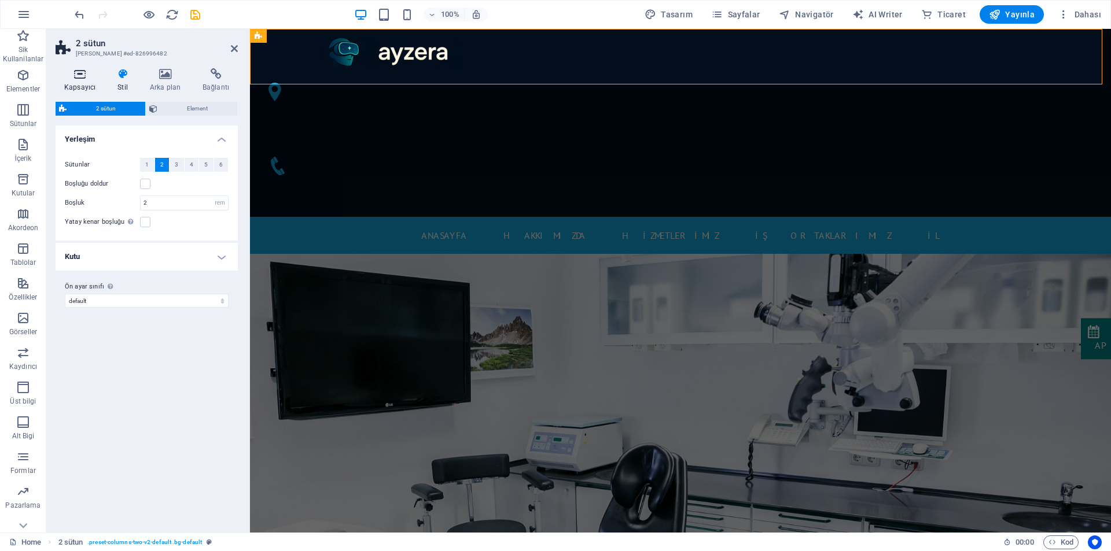
click at [89, 79] on icon at bounding box center [80, 74] width 49 height 12
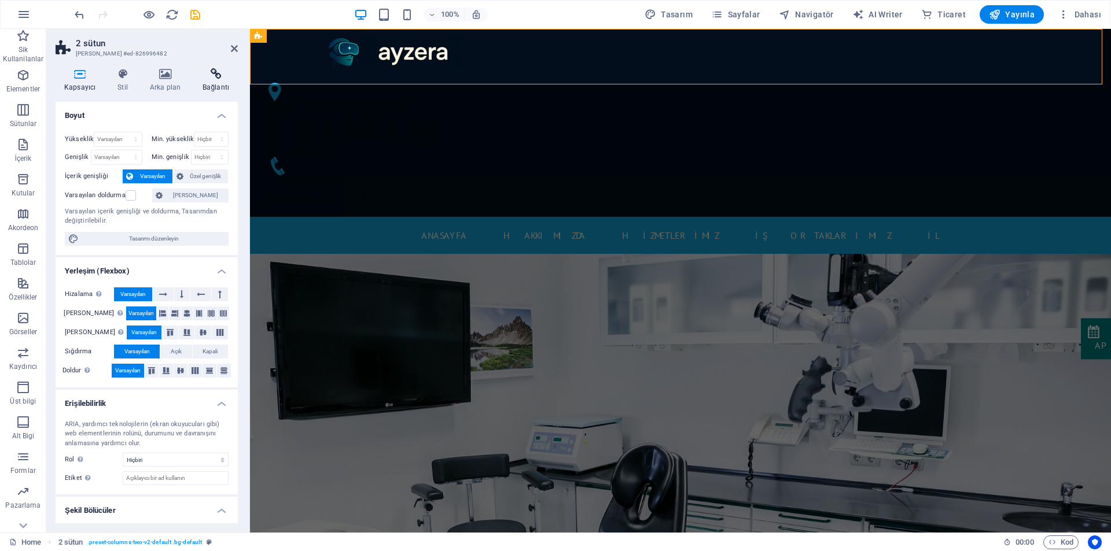
click at [215, 75] on icon at bounding box center [216, 74] width 44 height 12
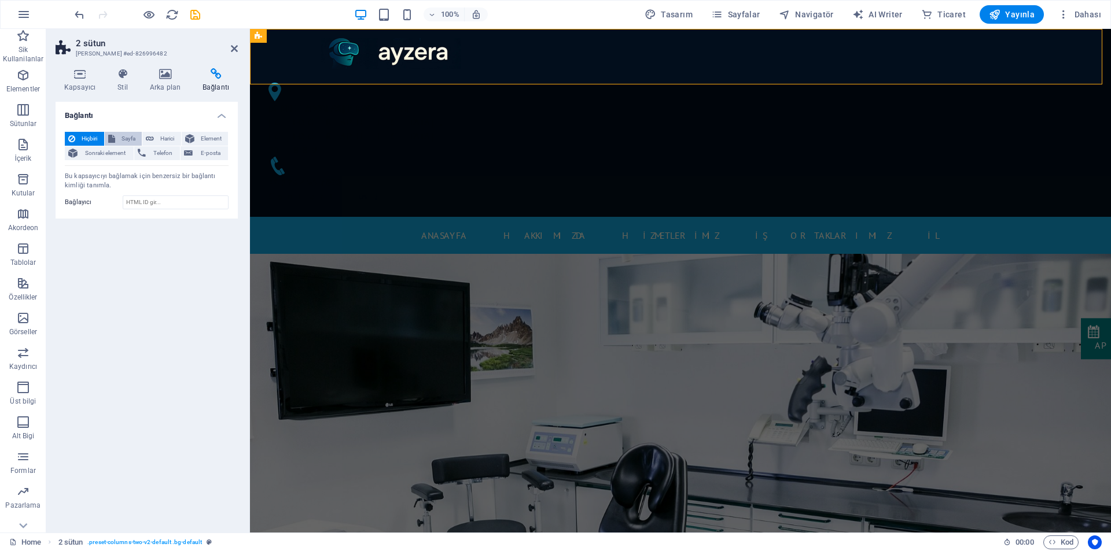
click at [130, 137] on span "Sayfa" at bounding box center [129, 139] width 20 height 14
select select
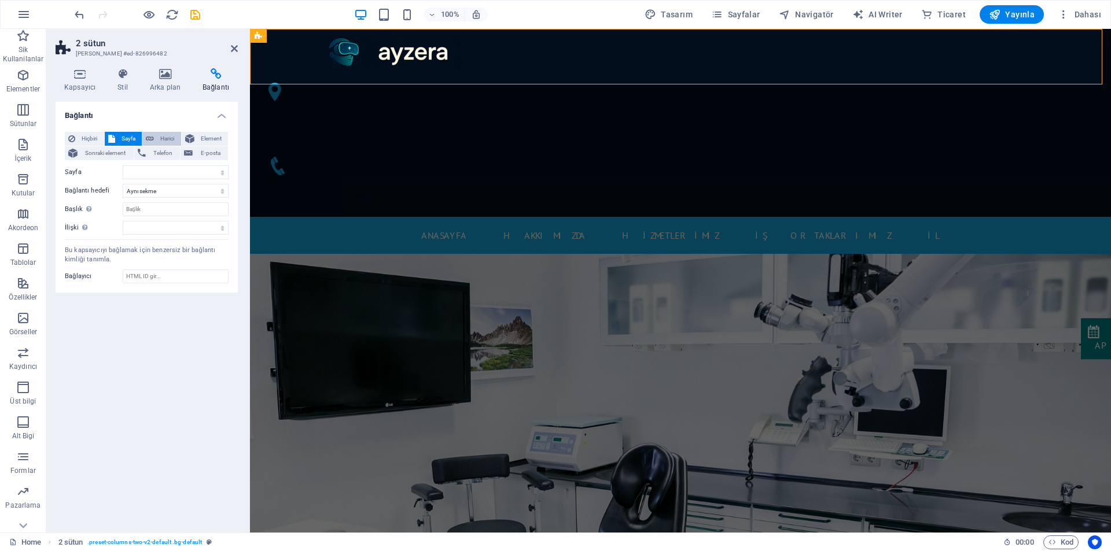
click at [157, 136] on button "Harici" at bounding box center [161, 139] width 39 height 14
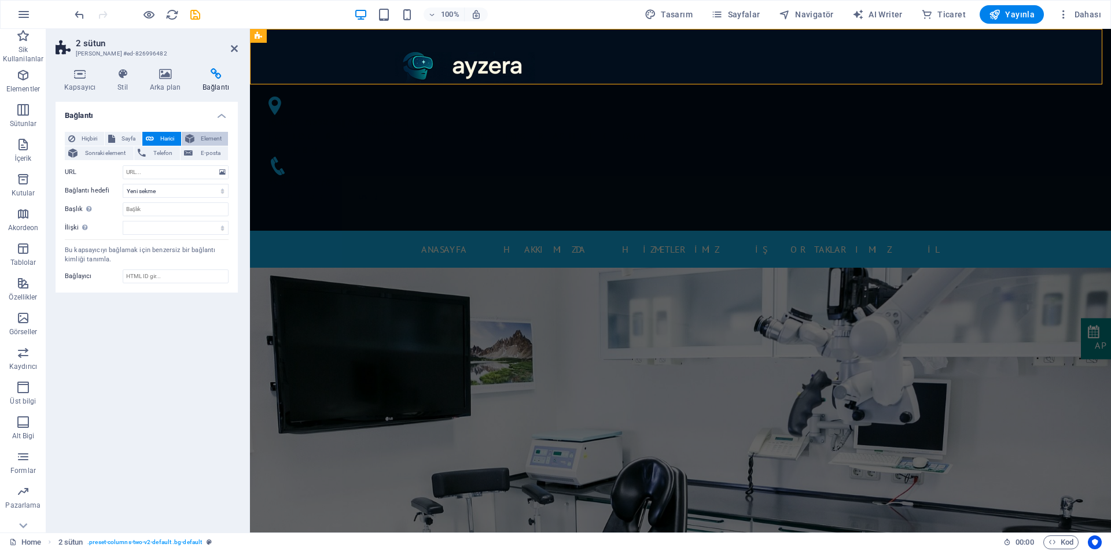
click at [203, 136] on span "Element" at bounding box center [211, 139] width 27 height 14
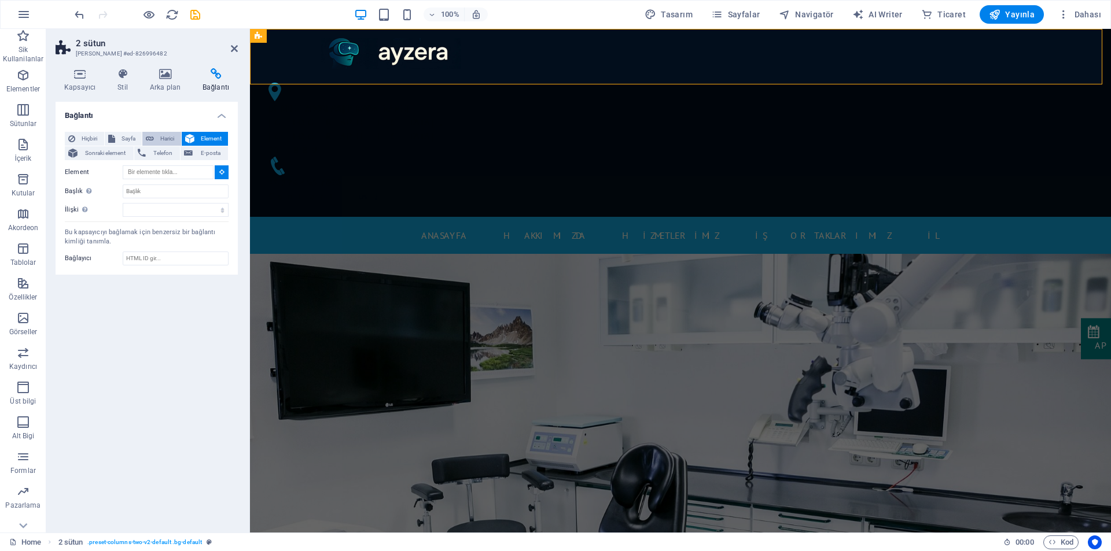
click at [159, 138] on span "Harici" at bounding box center [167, 139] width 20 height 14
select select "blank"
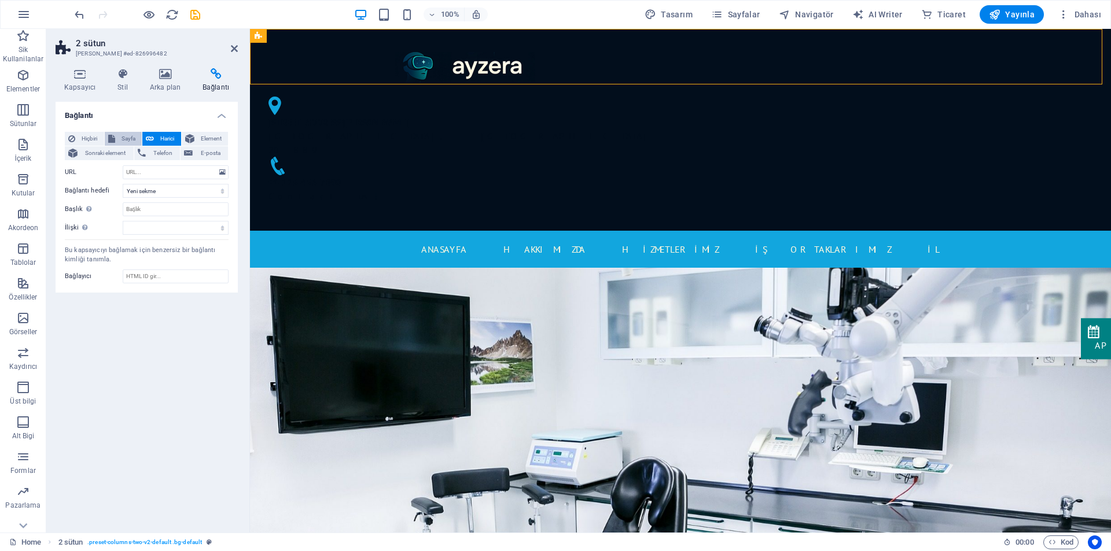
click at [121, 138] on span "Sayfa" at bounding box center [129, 139] width 20 height 14
select select
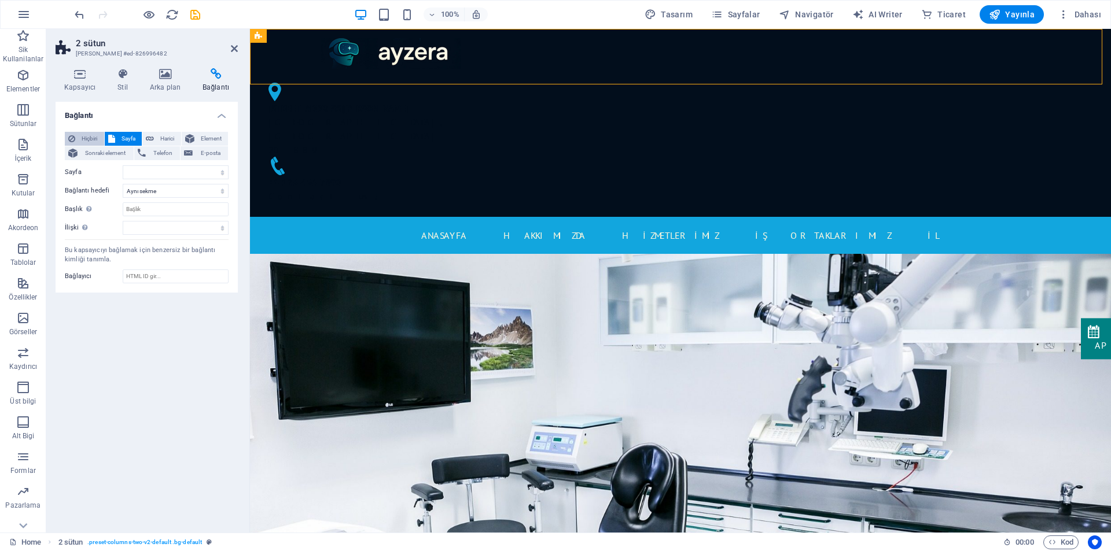
click at [80, 138] on span "Hiçbiri" at bounding box center [90, 139] width 22 height 14
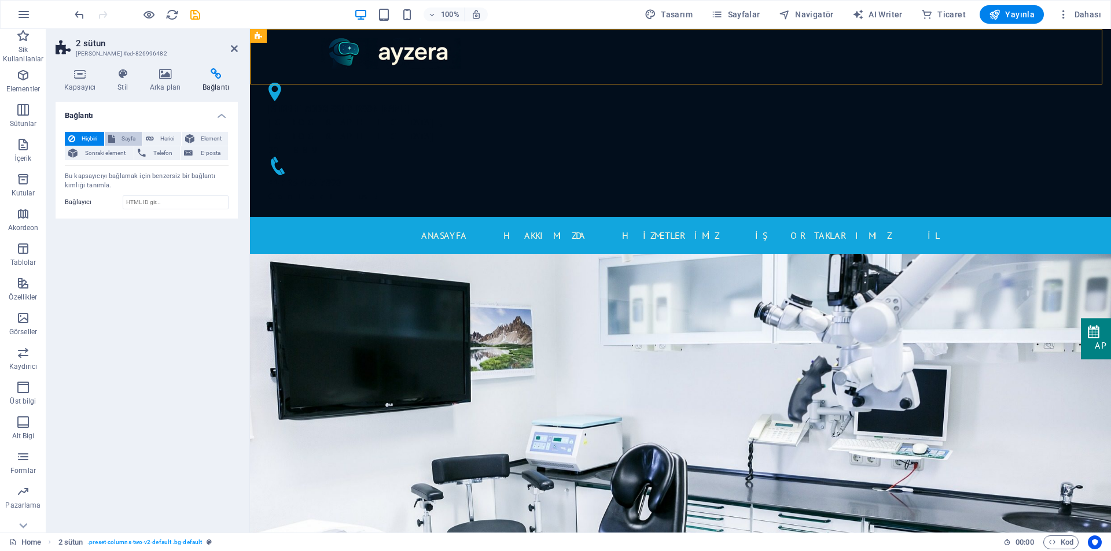
click at [136, 135] on span "Sayfa" at bounding box center [129, 139] width 20 height 14
select select
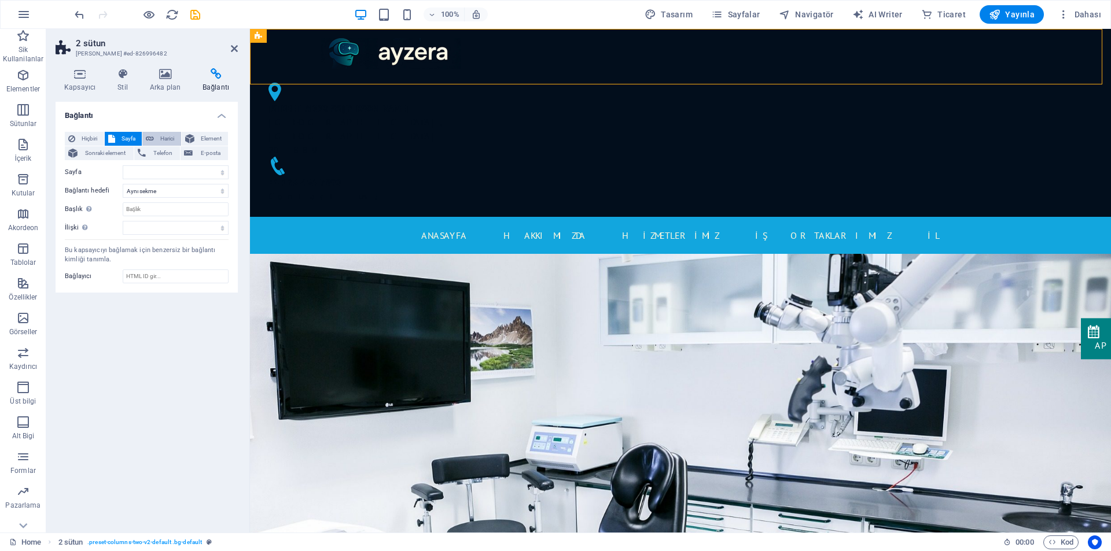
click at [158, 135] on span "Harici" at bounding box center [167, 139] width 20 height 14
select select "blank"
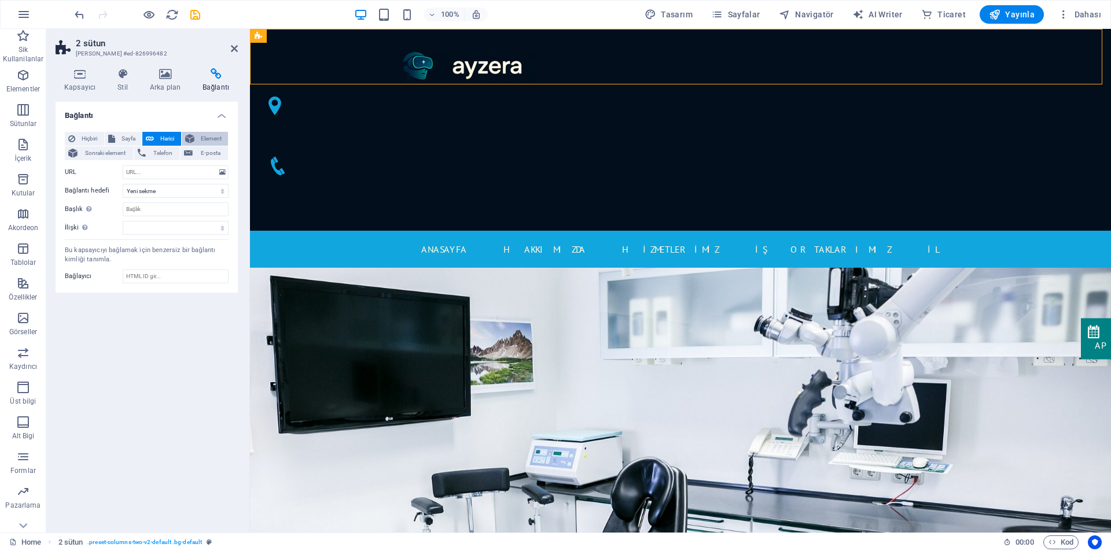
click at [198, 137] on span "Element" at bounding box center [211, 139] width 27 height 14
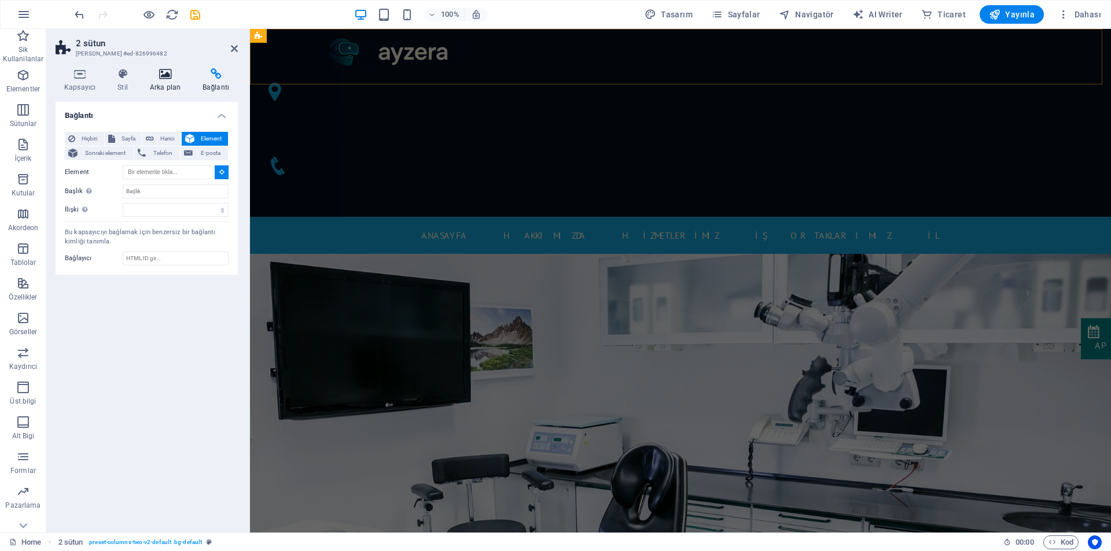
click at [171, 76] on icon at bounding box center [165, 74] width 48 height 12
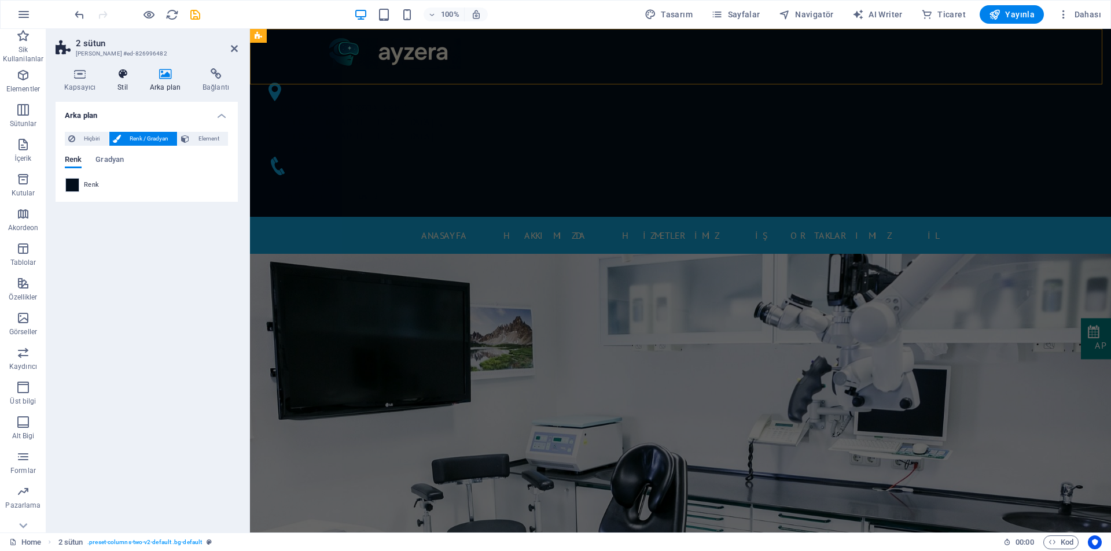
click at [116, 76] on icon at bounding box center [123, 74] width 28 height 12
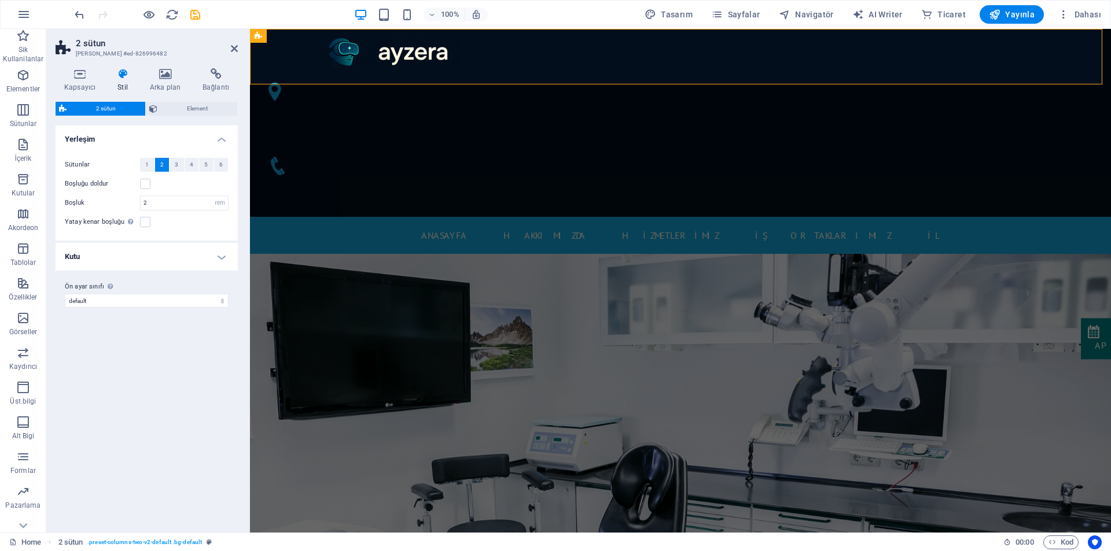
click at [108, 249] on h4 "Kutu" at bounding box center [147, 257] width 182 height 28
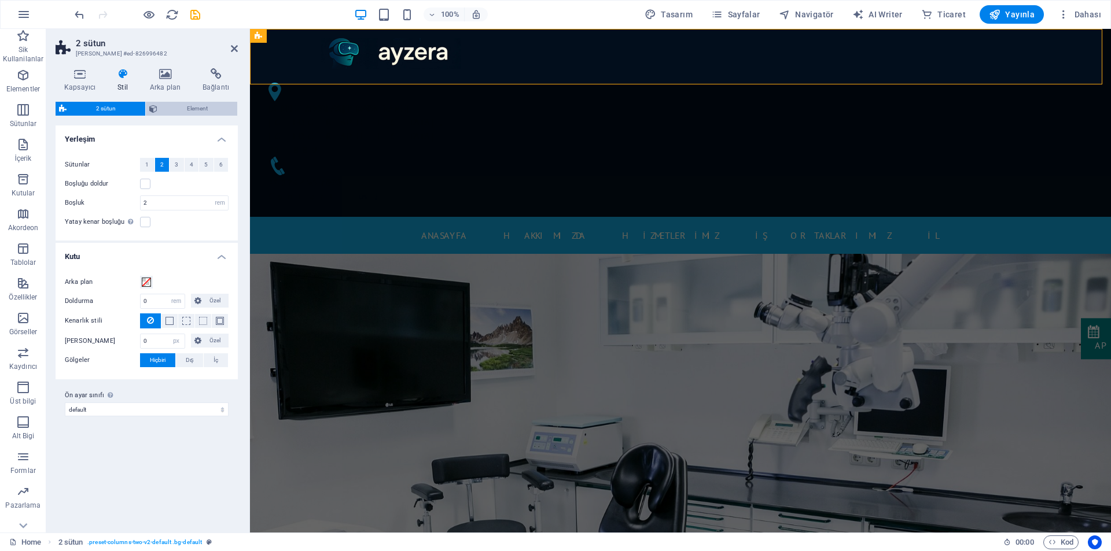
click at [190, 109] on span "Element" at bounding box center [197, 109] width 73 height 14
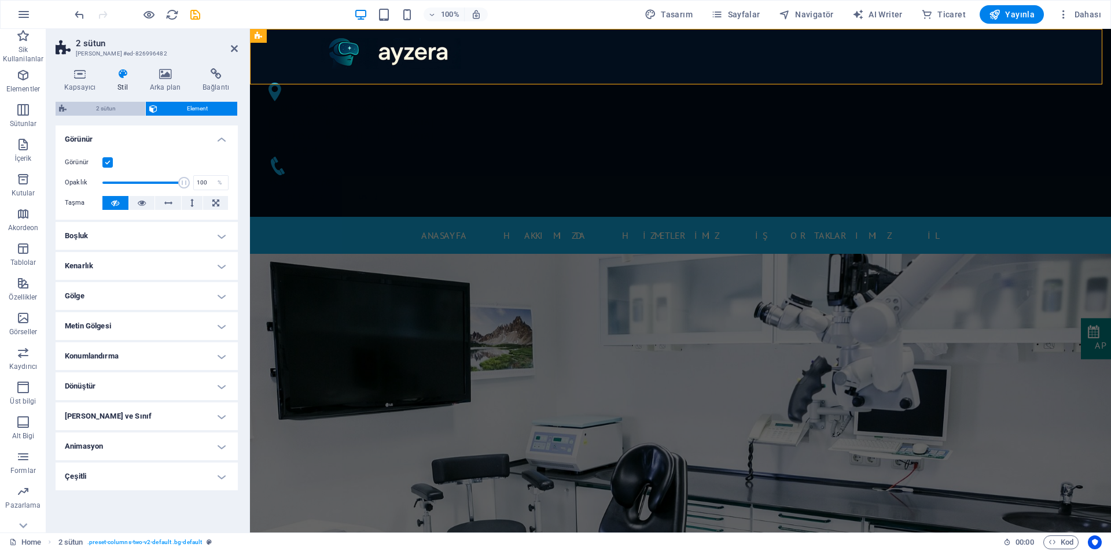
click at [105, 109] on span "2 sütun" at bounding box center [106, 109] width 72 height 14
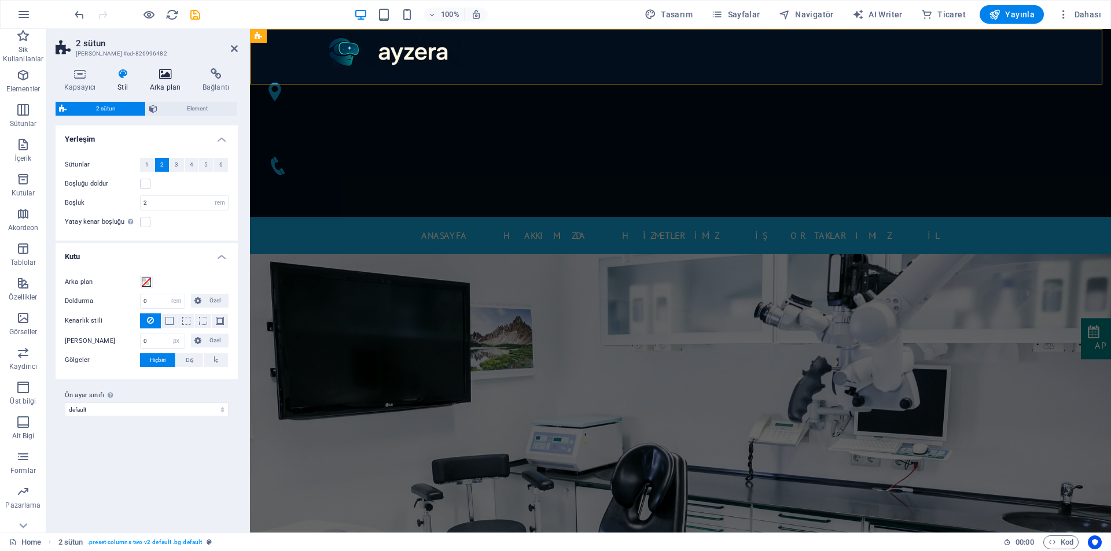
click at [152, 73] on icon at bounding box center [165, 74] width 48 height 12
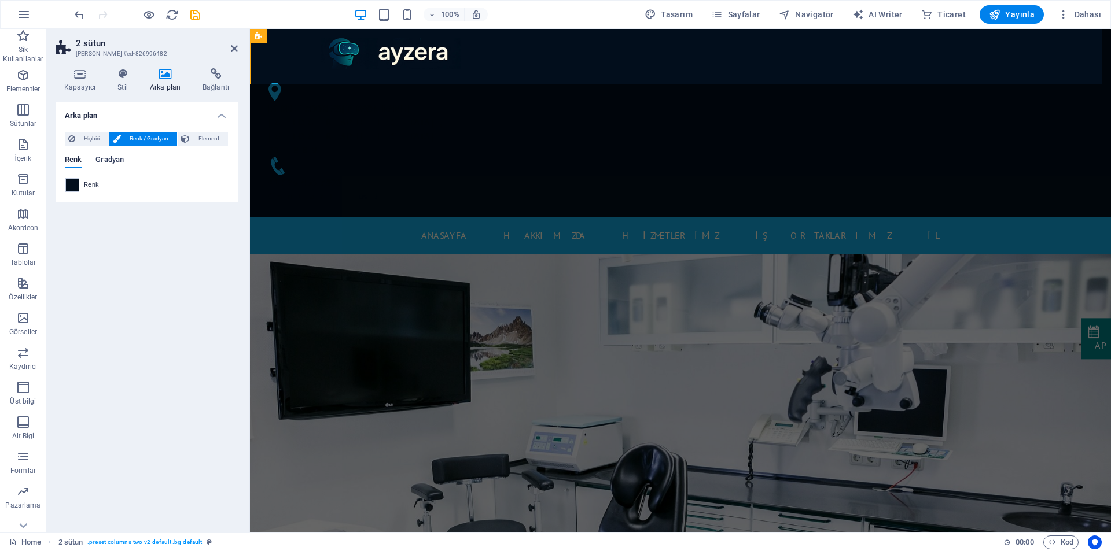
click at [110, 155] on span "Gradyan" at bounding box center [109, 161] width 28 height 16
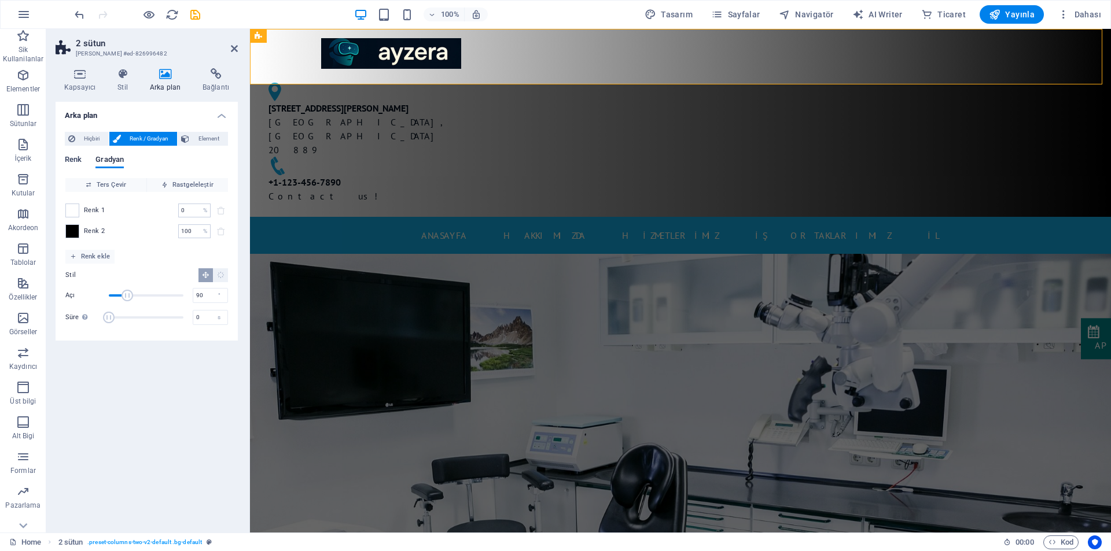
click at [72, 156] on span "Renk" at bounding box center [73, 161] width 17 height 16
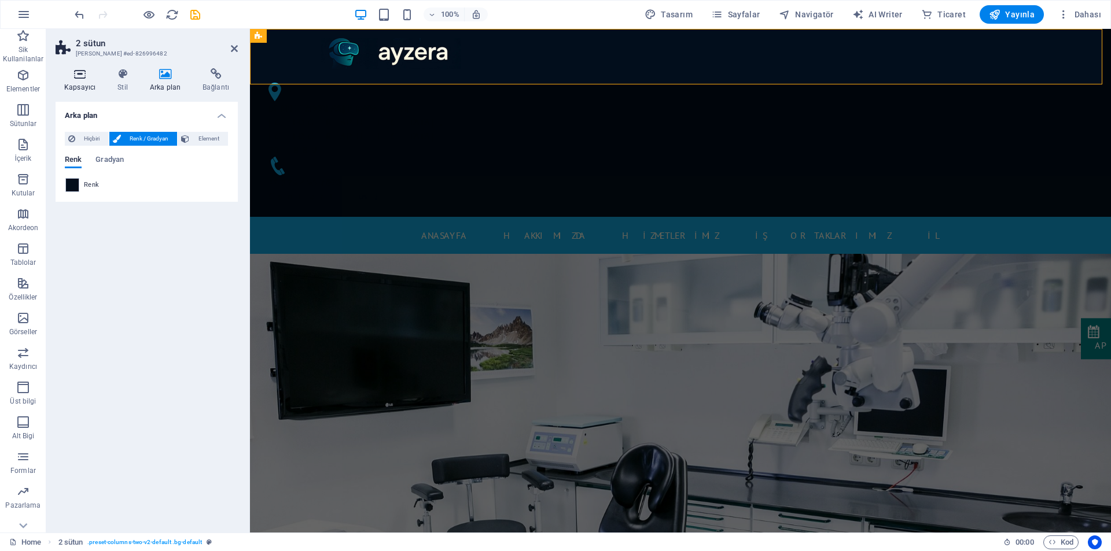
click at [79, 83] on h4 "Kapsayıcı" at bounding box center [82, 80] width 53 height 24
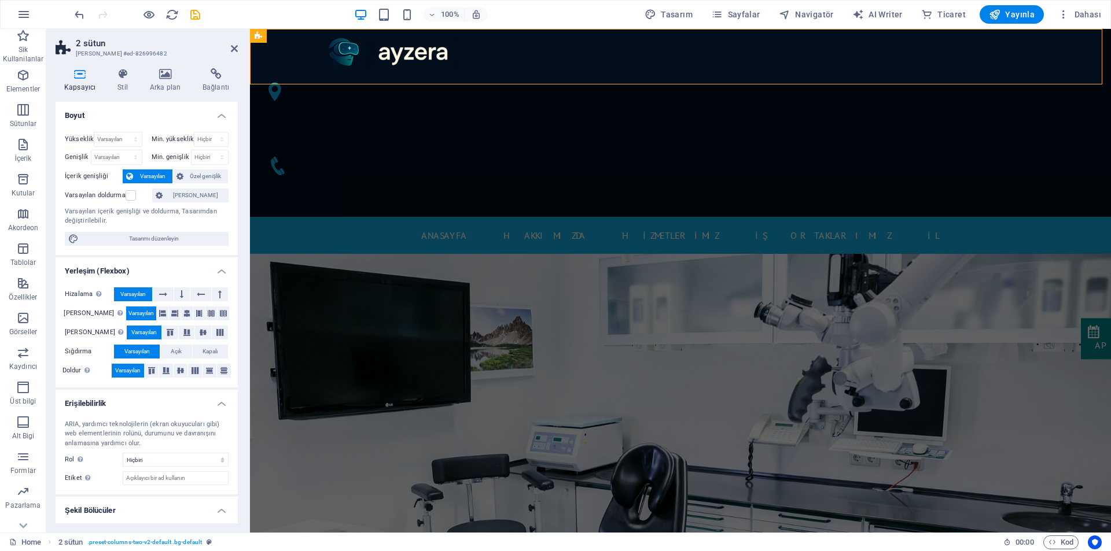
drag, startPoint x: 235, startPoint y: 122, endPoint x: 227, endPoint y: 172, distance: 51.0
click at [227, 172] on div "Yükseklik Varsayılan px rem % vh vw Min. yükseklik Hiçbiri px rem % vh vw Geniş…" at bounding box center [147, 189] width 182 height 132
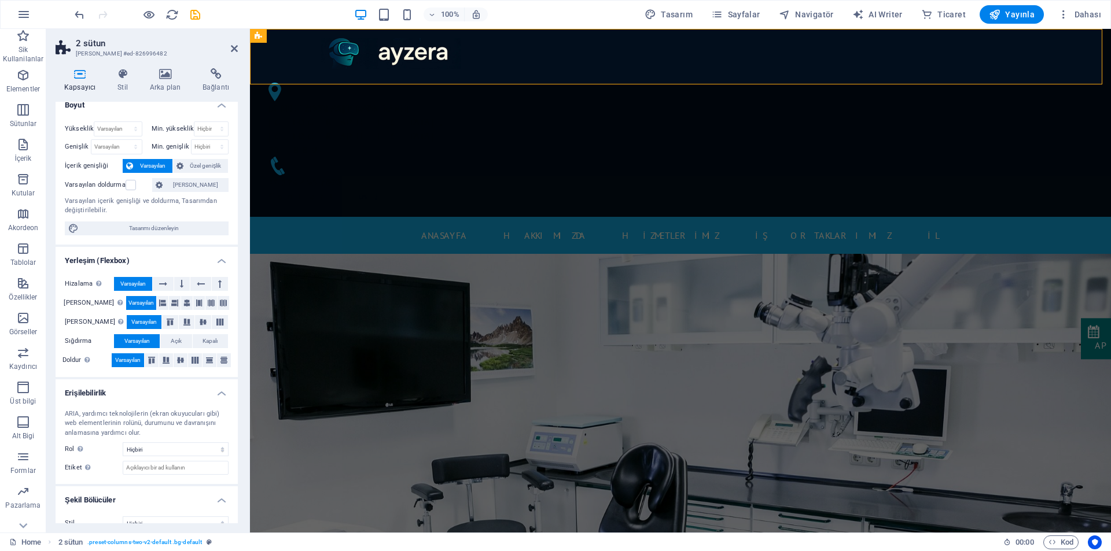
scroll to position [27, 0]
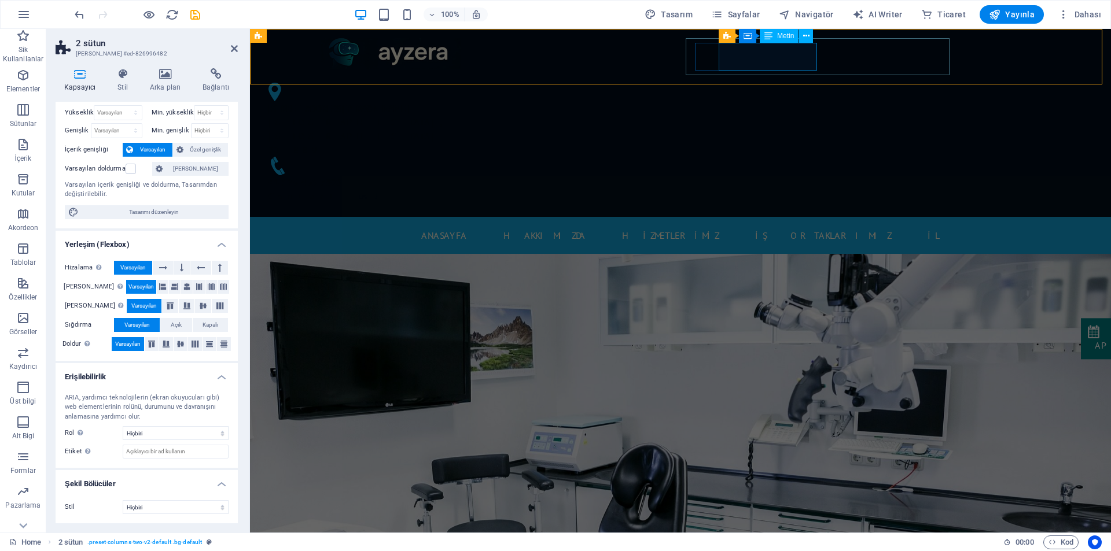
click at [504, 101] on div "[STREET_ADDRESS][PERSON_NAME]" at bounding box center [386, 129] width 236 height 56
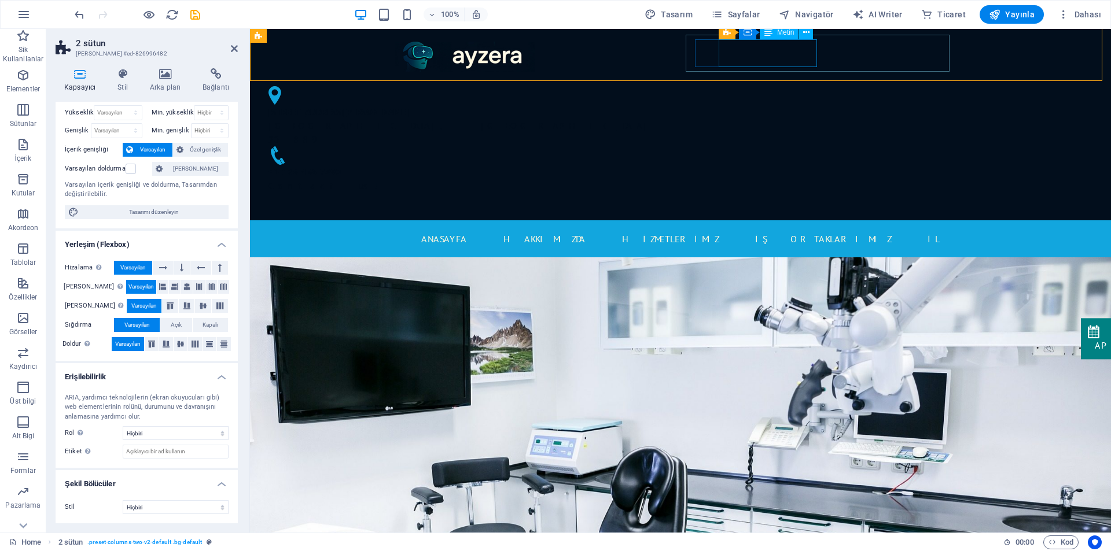
scroll to position [14, 0]
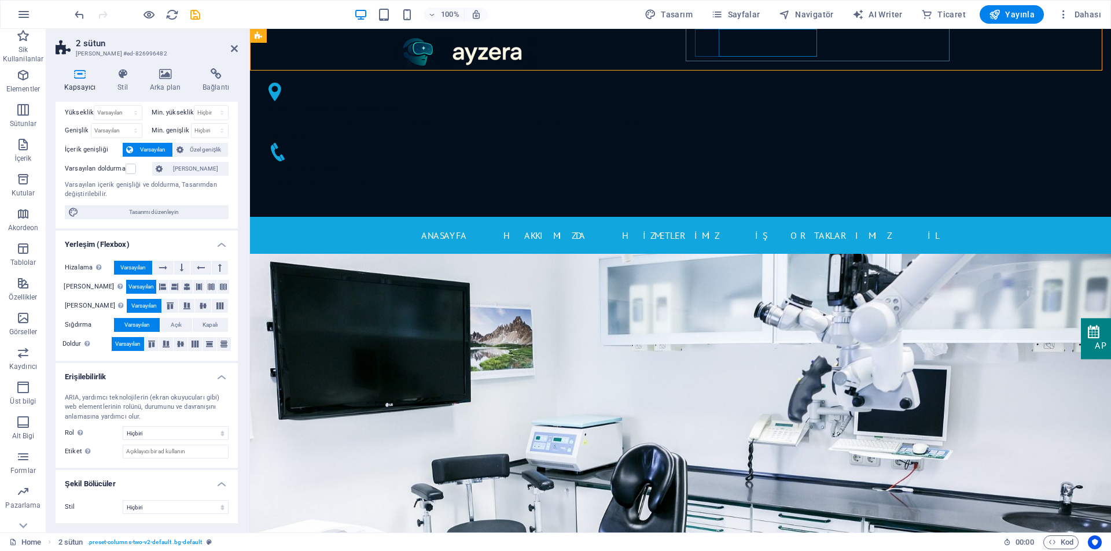
click at [653, 101] on div "[STREET_ADDRESS][PERSON_NAME]" at bounding box center [460, 122] width 384 height 42
click at [662, 161] on div "[PHONE_NUMBER] Contact us!" at bounding box center [464, 175] width 393 height 28
click at [662, 143] on div "[PHONE_NUMBER] Contact us!" at bounding box center [464, 166] width 393 height 46
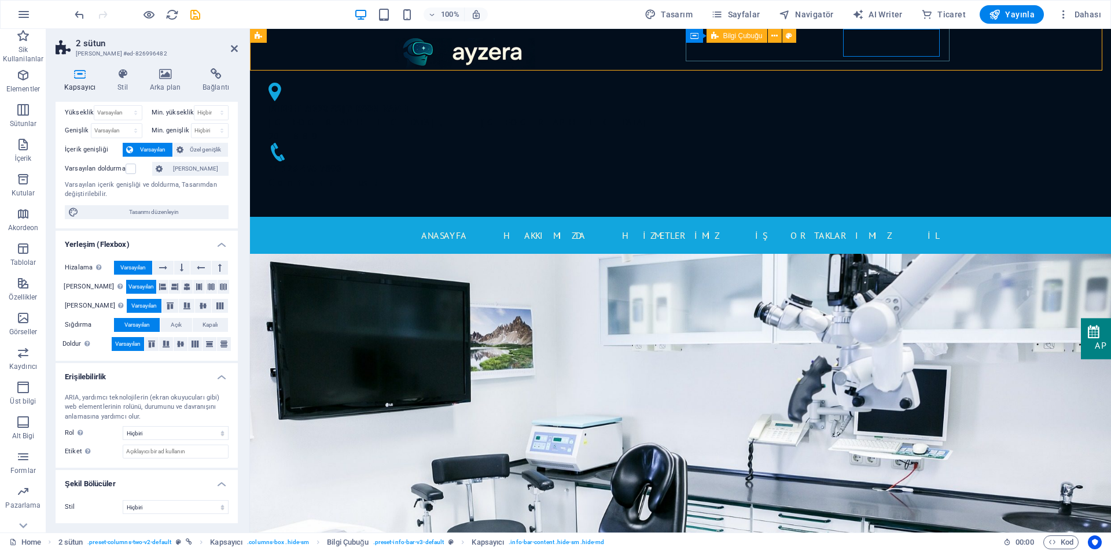
click at [671, 78] on div "[STREET_ADDRESS][PERSON_NAME] [PHONE_NUMBER] Contact us!" at bounding box center [465, 136] width 412 height 116
click at [168, 76] on icon at bounding box center [165, 74] width 48 height 12
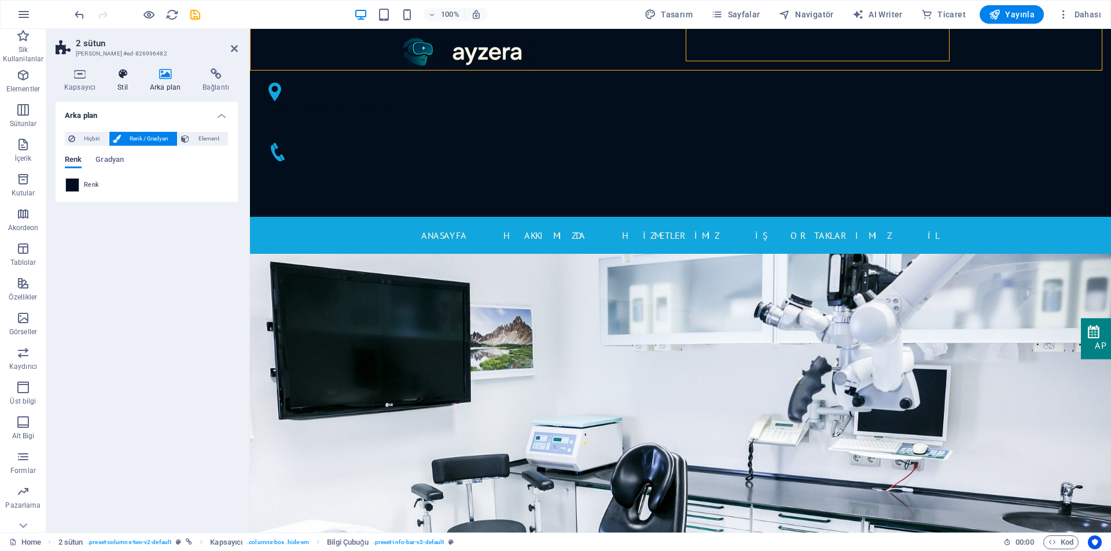
click at [120, 78] on icon at bounding box center [123, 74] width 28 height 12
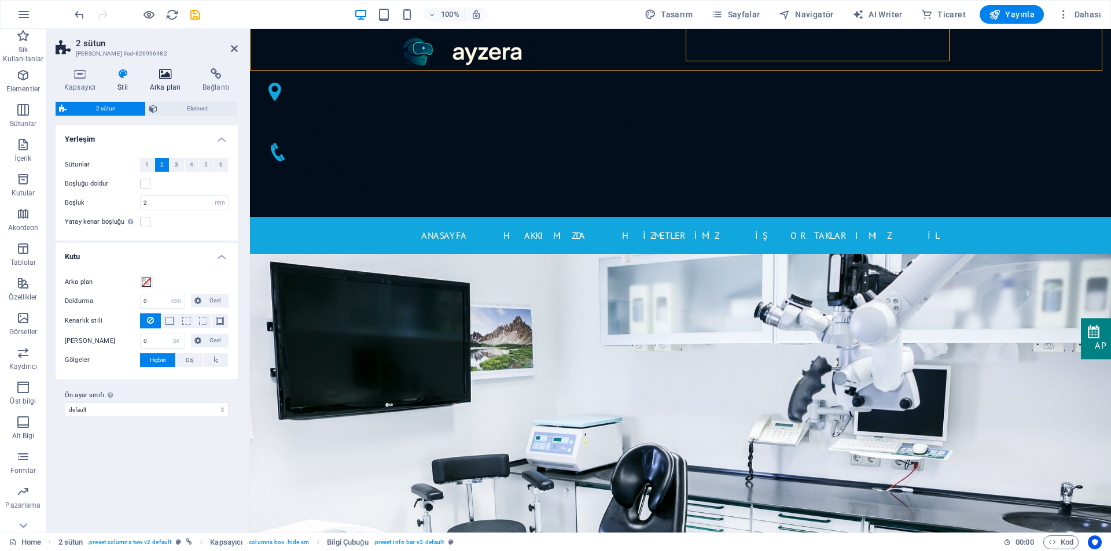
click at [171, 78] on icon at bounding box center [165, 74] width 48 height 12
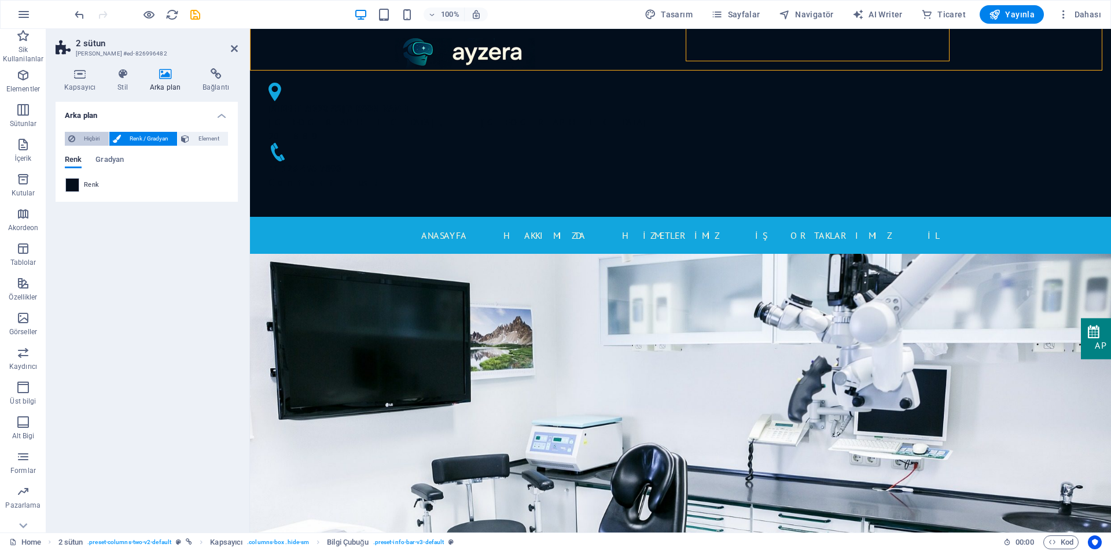
click at [79, 139] on span "Hiçbiri" at bounding box center [92, 139] width 27 height 14
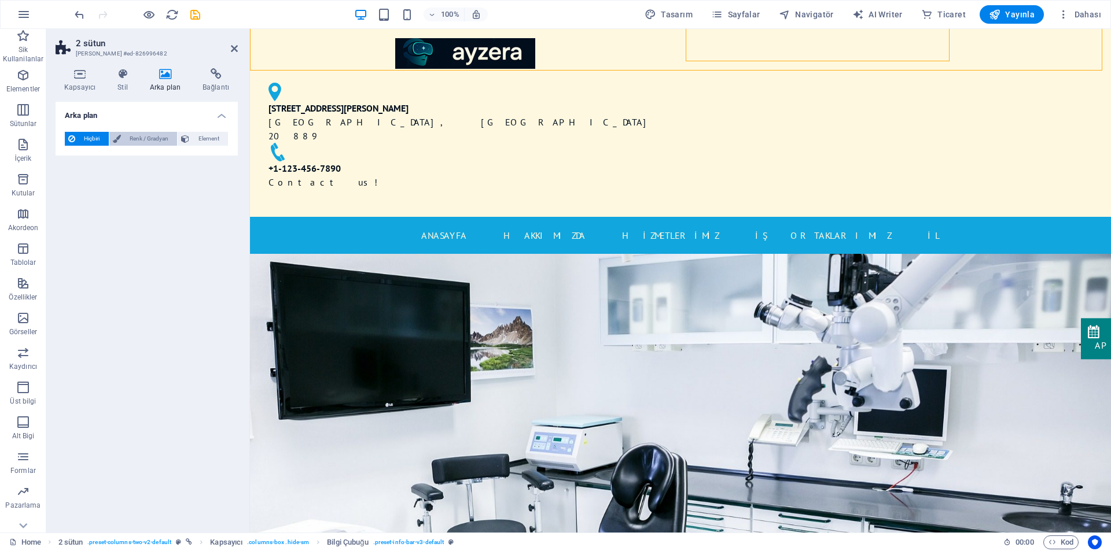
click at [127, 139] on span "Renk / Gradyan" at bounding box center [149, 139] width 50 height 14
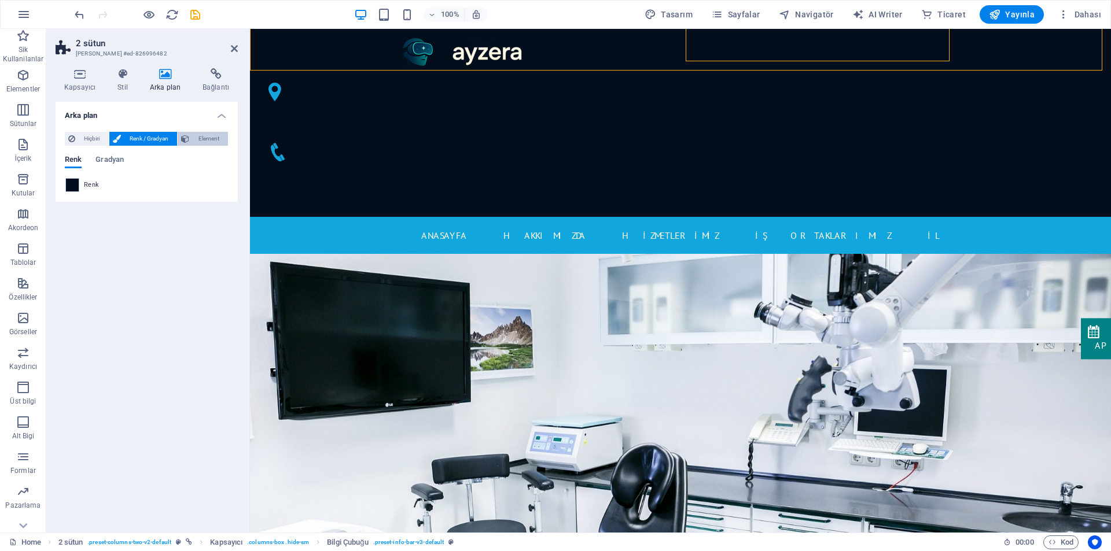
click at [194, 137] on span "Element" at bounding box center [209, 139] width 32 height 14
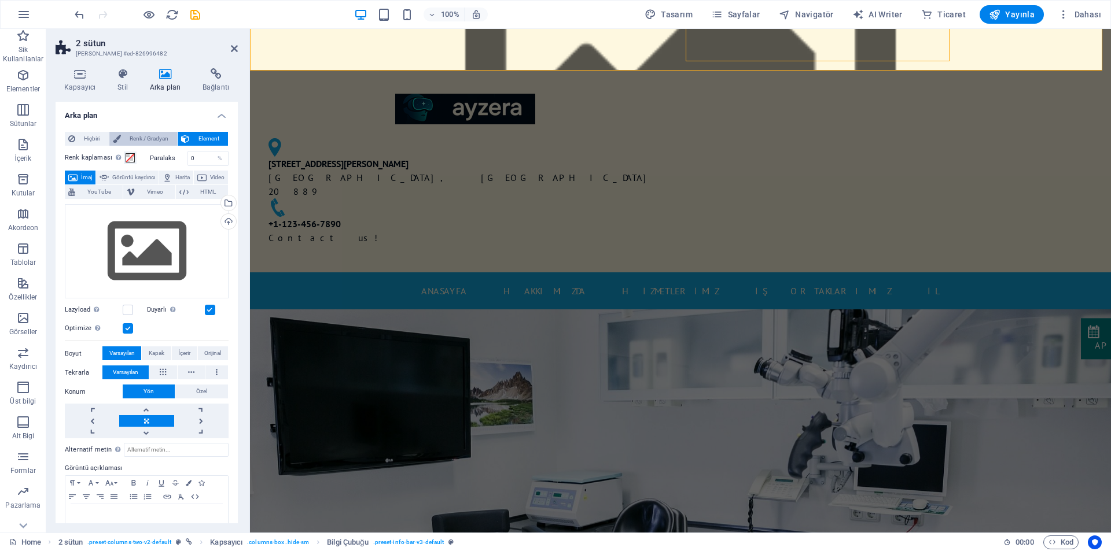
click at [160, 137] on span "Renk / Gradyan" at bounding box center [149, 139] width 50 height 14
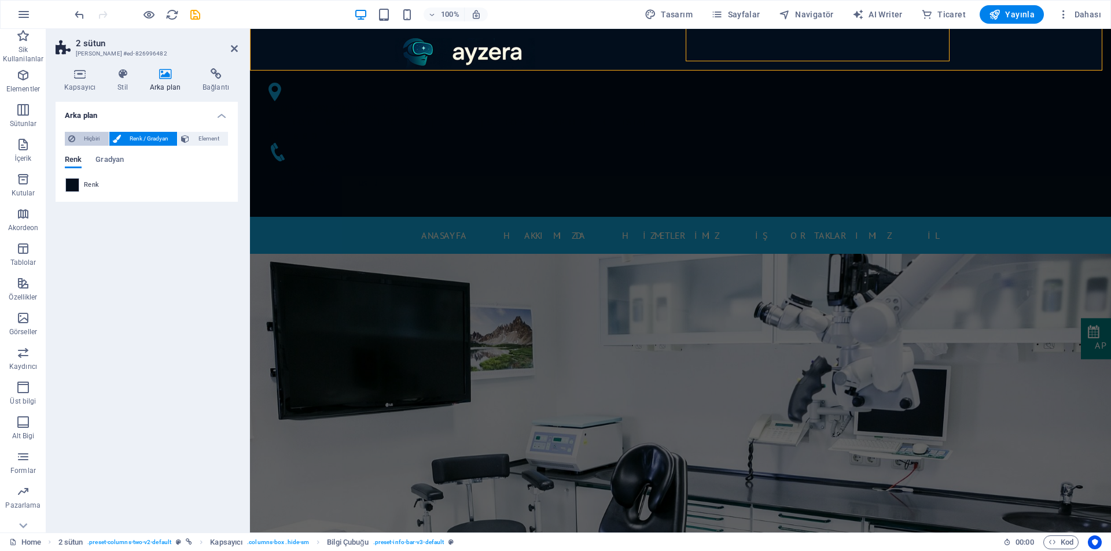
click at [80, 136] on span "Hiçbiri" at bounding box center [92, 139] width 27 height 14
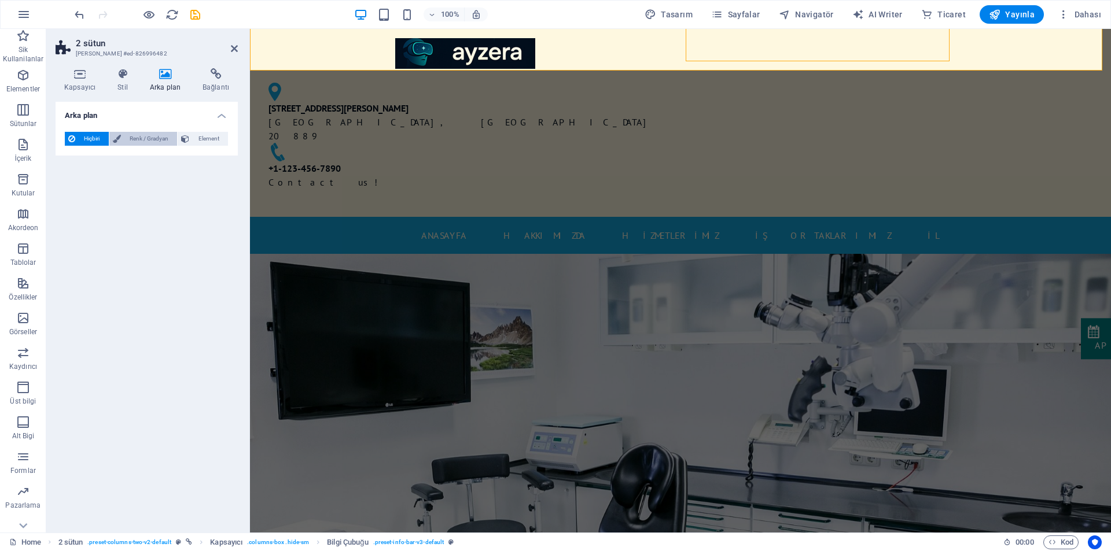
click at [141, 135] on span "Renk / Gradyan" at bounding box center [149, 139] width 50 height 14
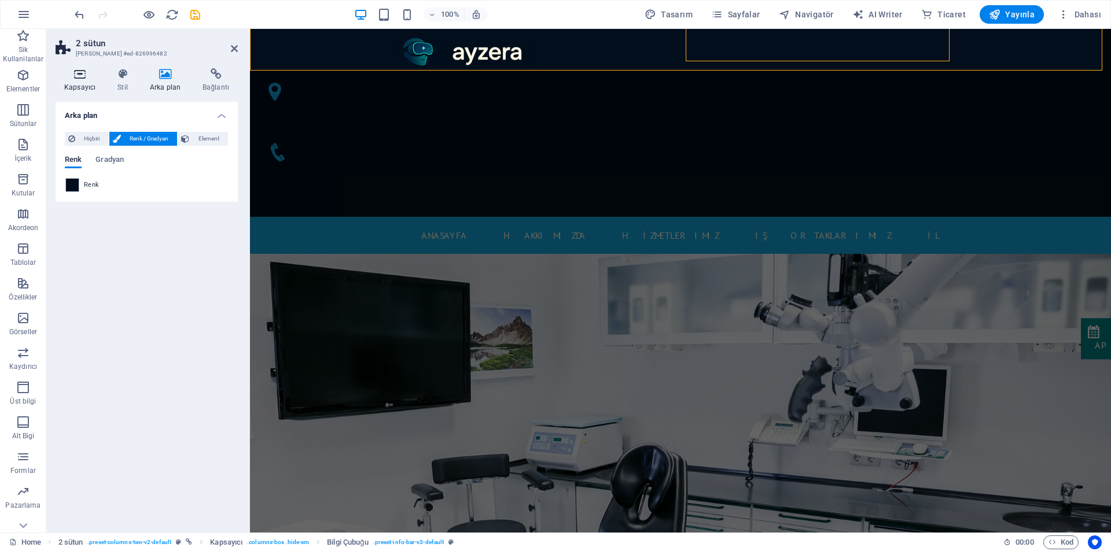
click at [76, 80] on h4 "Kapsayıcı" at bounding box center [82, 80] width 53 height 24
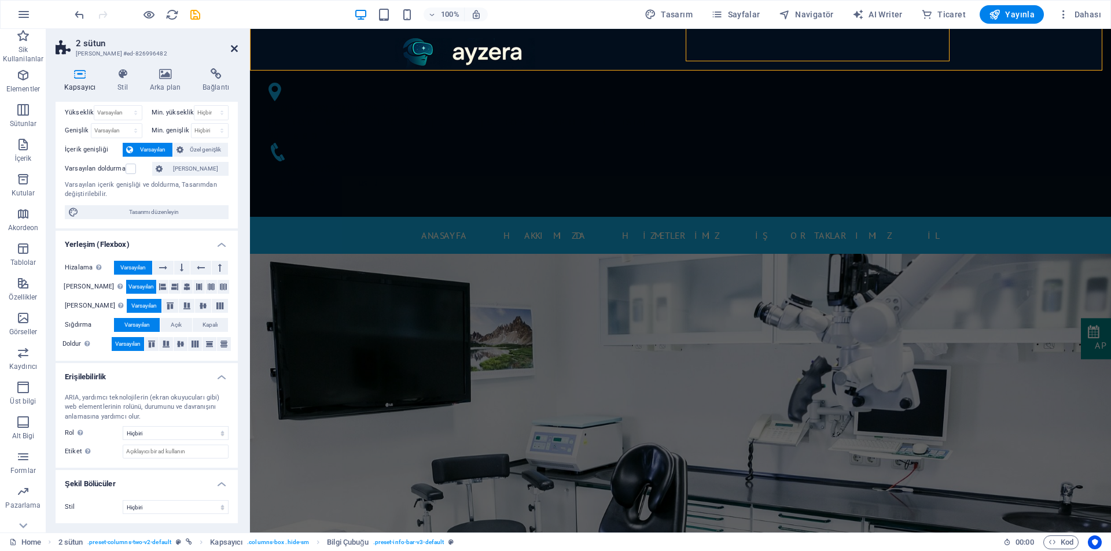
click at [237, 46] on icon at bounding box center [234, 48] width 7 height 9
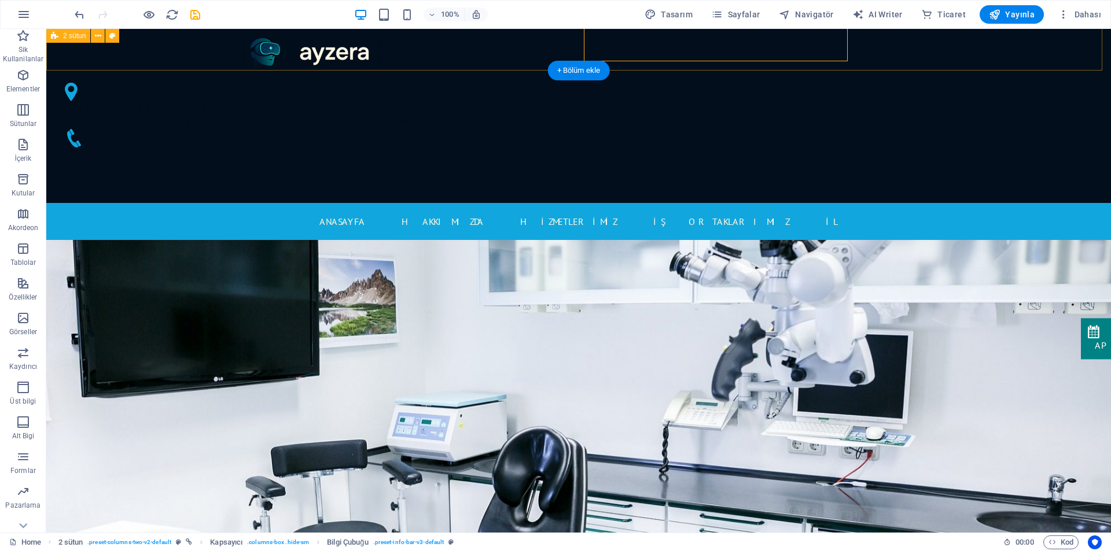
click at [234, 47] on div "[STREET_ADDRESS][PERSON_NAME] [PHONE_NUMBER] Contact us!" at bounding box center [578, 109] width 1065 height 188
click at [228, 61] on div "[STREET_ADDRESS][PERSON_NAME] [PHONE_NUMBER] Contact us!" at bounding box center [578, 109] width 1065 height 188
click at [221, 60] on div "[STREET_ADDRESS][PERSON_NAME] [PHONE_NUMBER] Contact us!" at bounding box center [578, 109] width 1065 height 188
click at [197, 53] on div "[STREET_ADDRESS][PERSON_NAME] [PHONE_NUMBER] Contact us!" at bounding box center [578, 109] width 1065 height 188
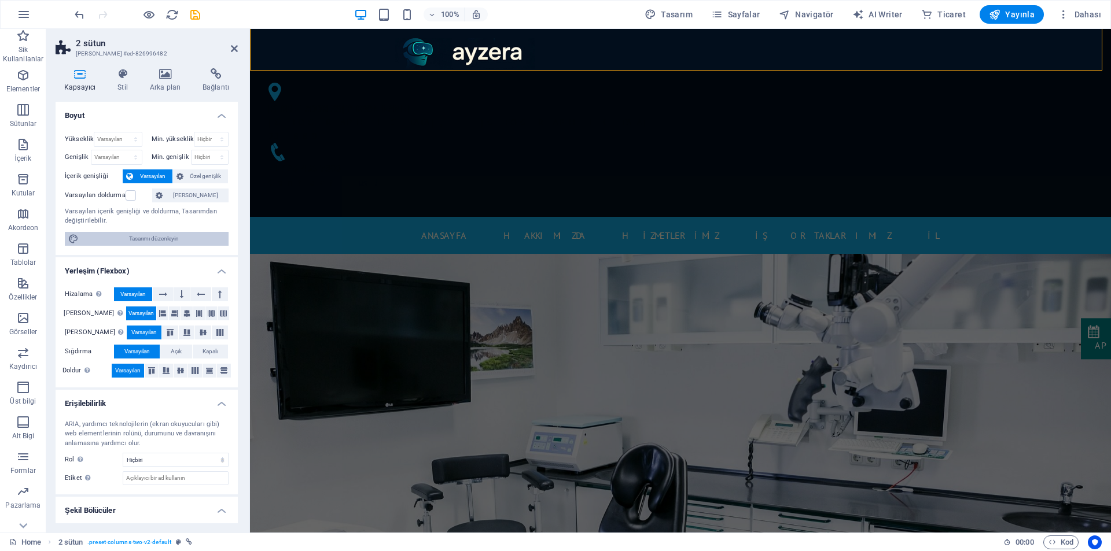
click at [139, 237] on span "Tasarımı düzenleyin" at bounding box center [153, 239] width 143 height 14
select select "px"
select select "400"
select select "px"
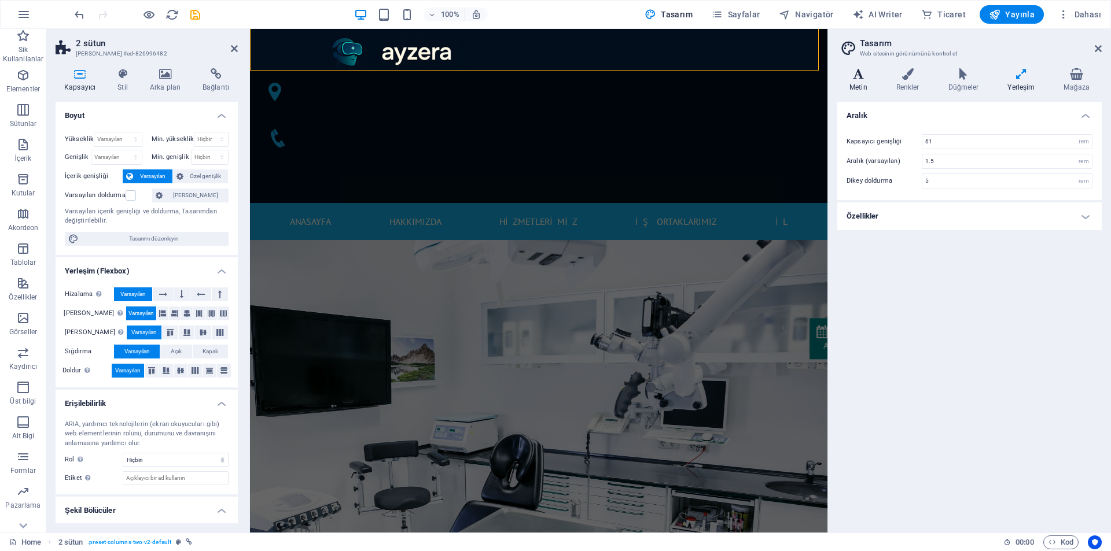
click at [856, 78] on icon at bounding box center [858, 74] width 42 height 12
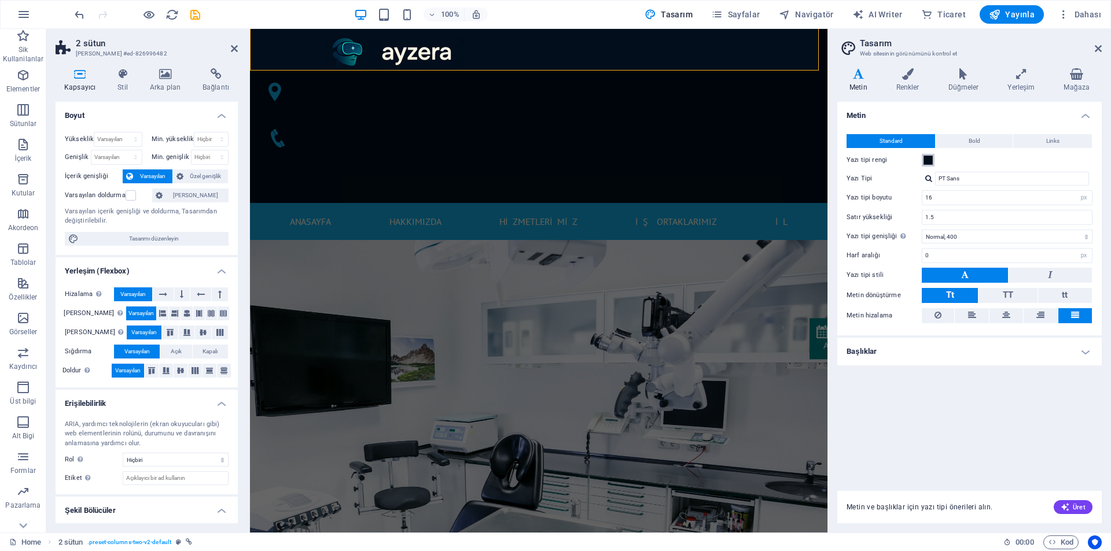
click at [929, 162] on span at bounding box center [927, 160] width 9 height 9
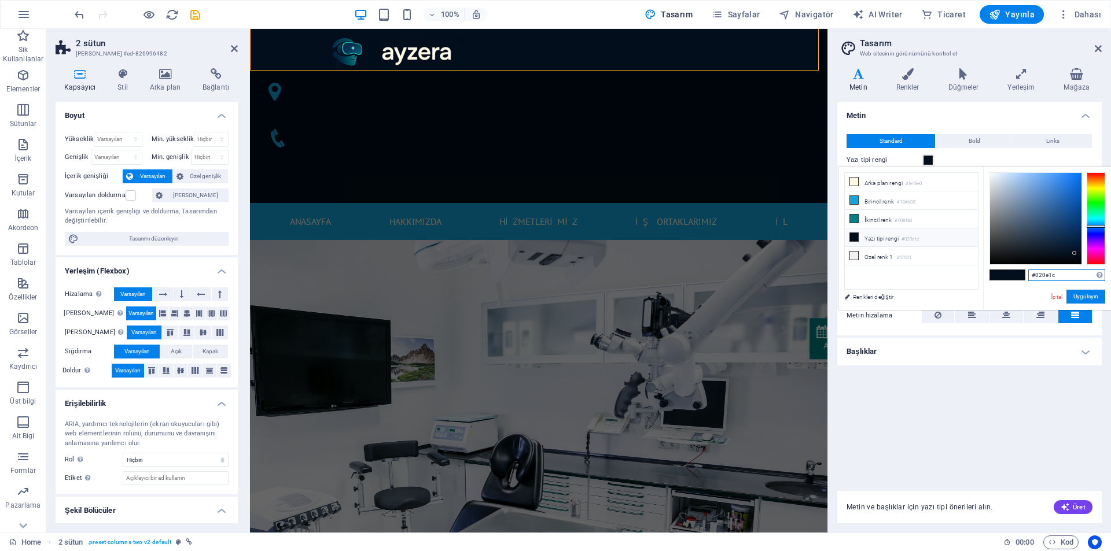
drag, startPoint x: 1065, startPoint y: 273, endPoint x: 985, endPoint y: 270, distance: 79.9
click at [985, 270] on div "#020e1c Desteklenen biçimler #0852ed rgb(8, 82, 237) rgba(8, 82, 237, %90) hsv(…" at bounding box center [1047, 322] width 128 height 311
click at [1075, 295] on button "Uygulayın" at bounding box center [1085, 297] width 39 height 14
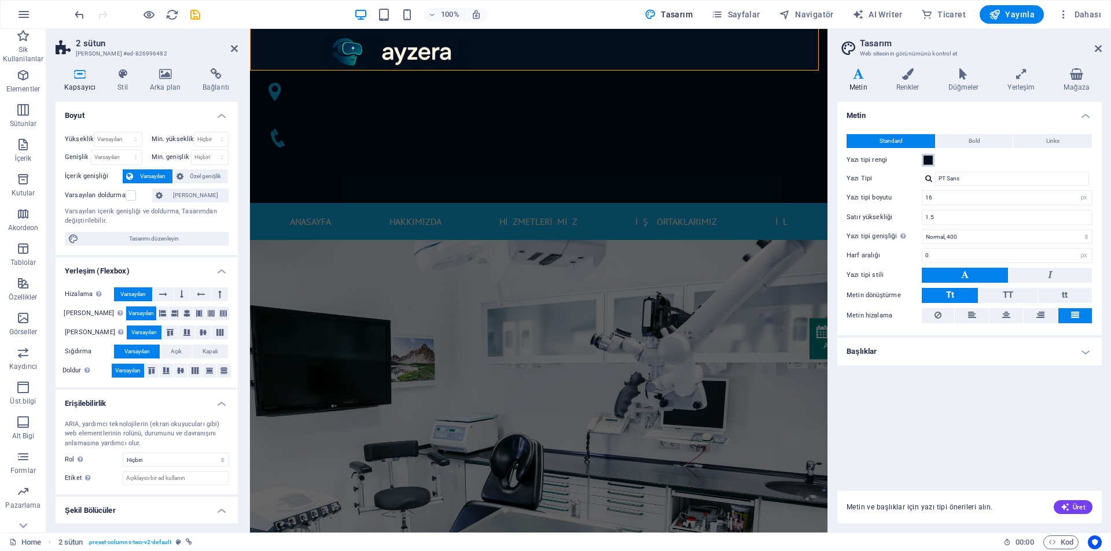
click at [927, 161] on span at bounding box center [927, 160] width 9 height 9
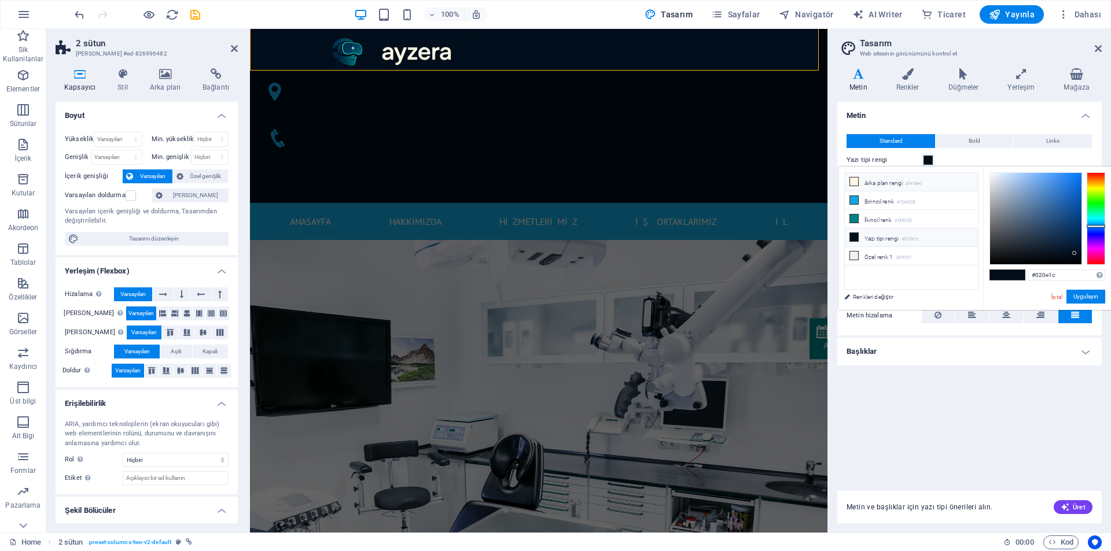
click at [886, 185] on li "Arka plan rengi #fef8e0" at bounding box center [911, 182] width 133 height 19
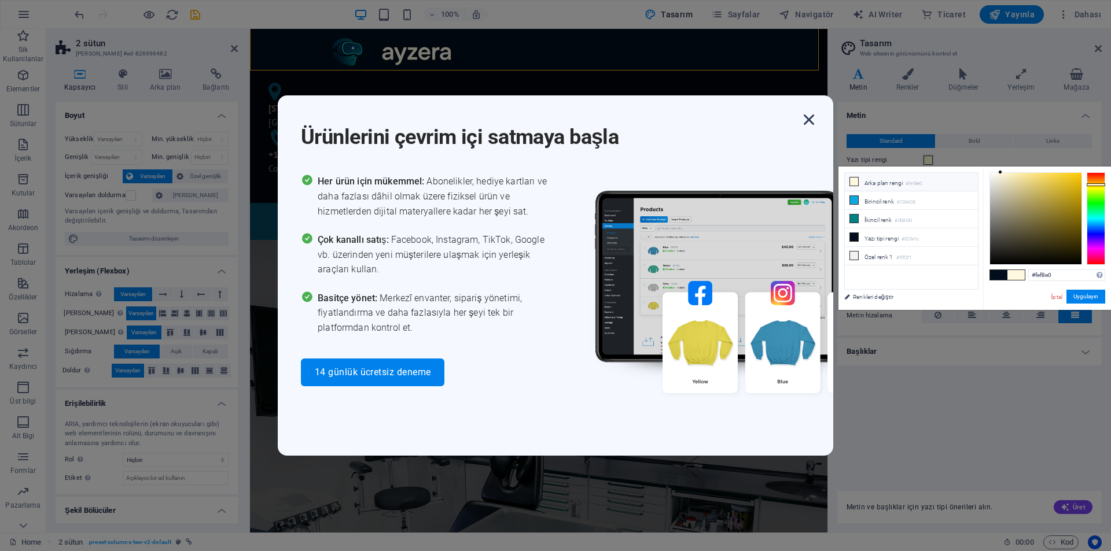
click at [804, 119] on icon "button" at bounding box center [808, 119] width 21 height 21
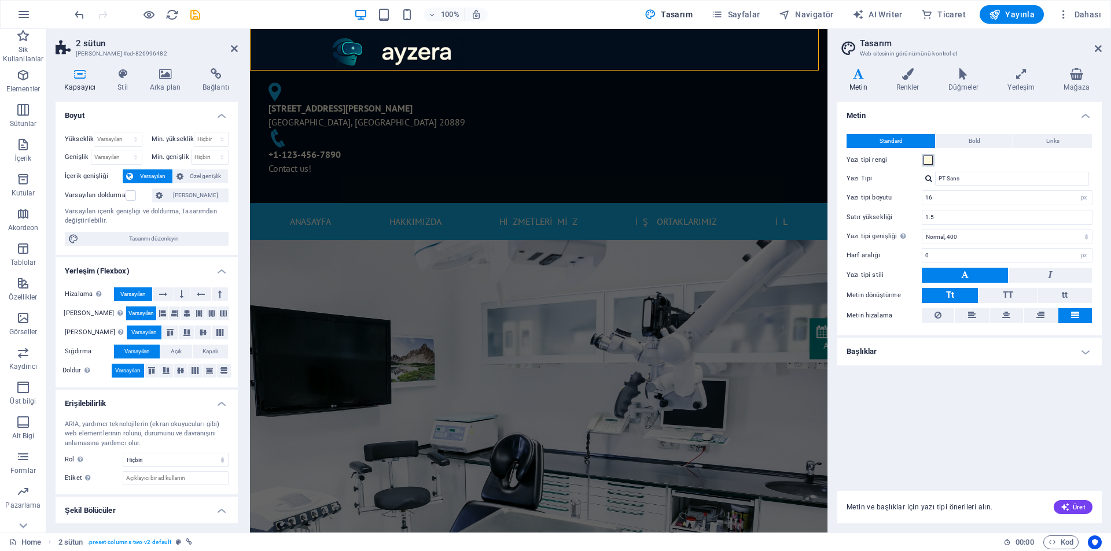
click at [930, 161] on span at bounding box center [927, 160] width 9 height 9
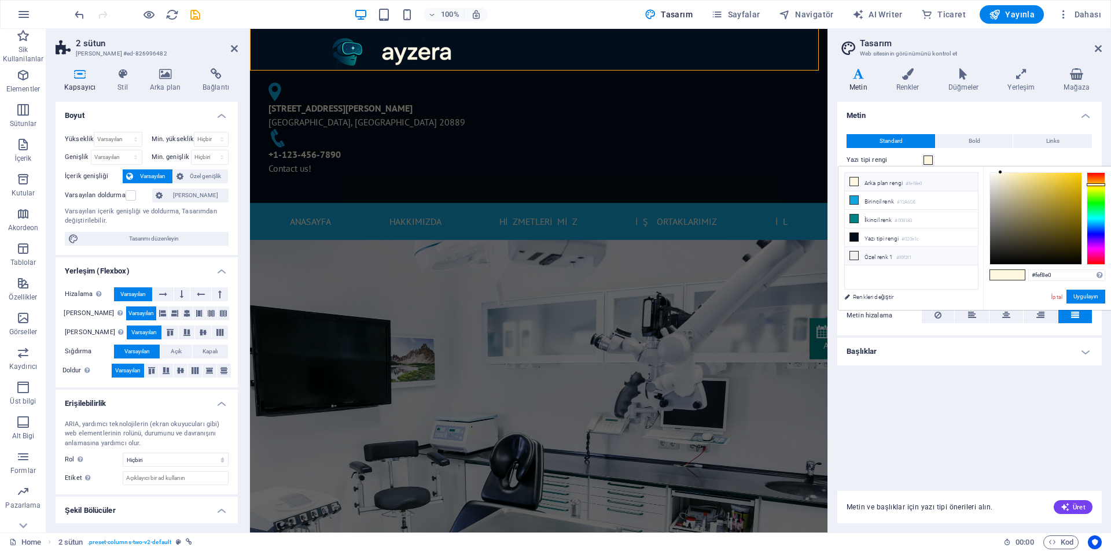
click at [894, 251] on li "Özel renk 1 #f0f2f1" at bounding box center [911, 256] width 133 height 19
click at [888, 185] on li "Arka plan rengi #fef8e0" at bounding box center [911, 182] width 133 height 19
type input "#fef8e0"
click at [1103, 49] on aside "Tasarım Web sitesinin görünümünü kontrol et Varyantlar Metin Renkler Düğmeler Y…" at bounding box center [968, 281] width 283 height 504
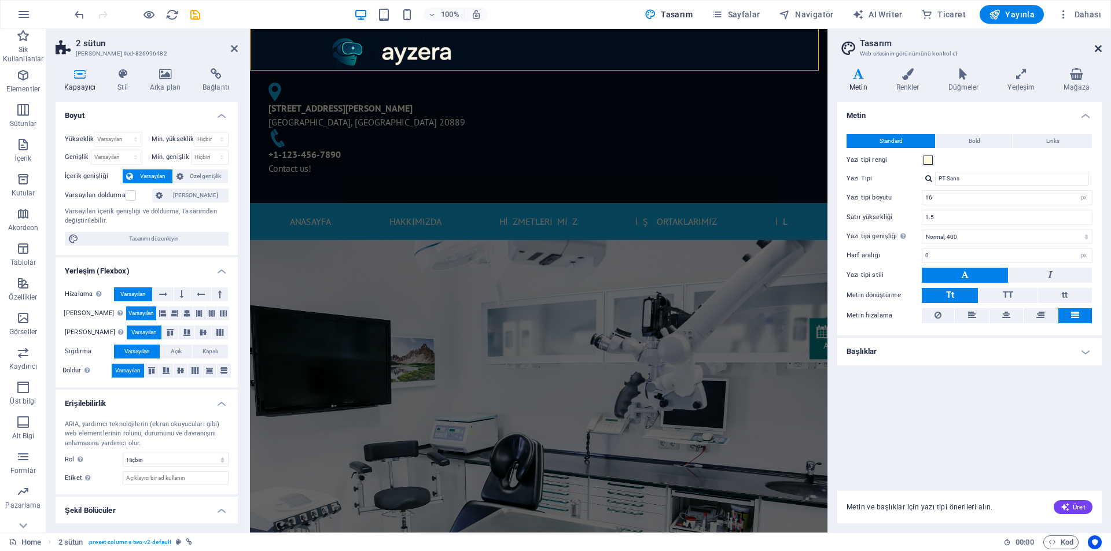
click at [1096, 47] on icon at bounding box center [1098, 48] width 7 height 9
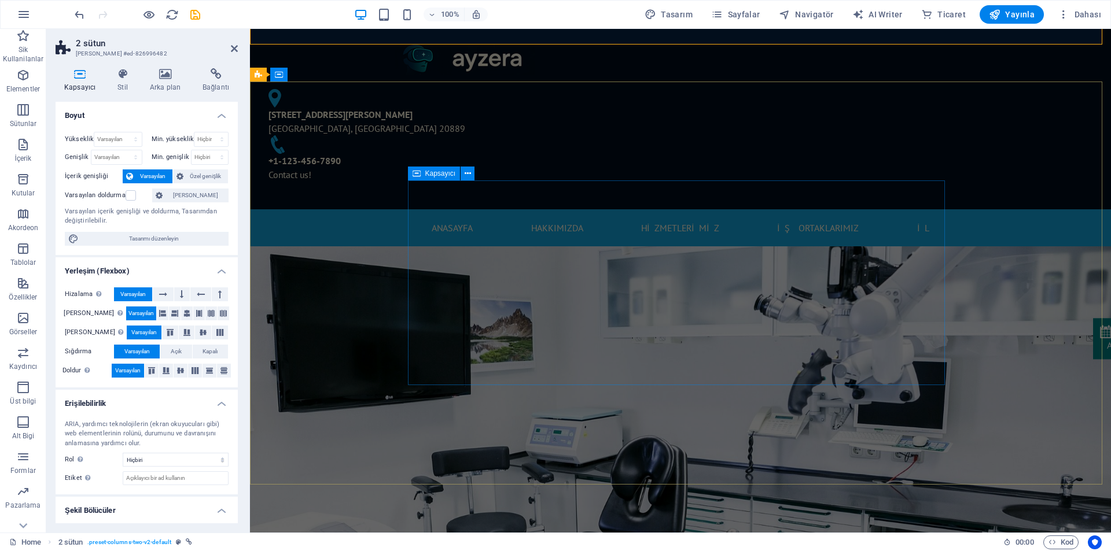
scroll to position [0, 0]
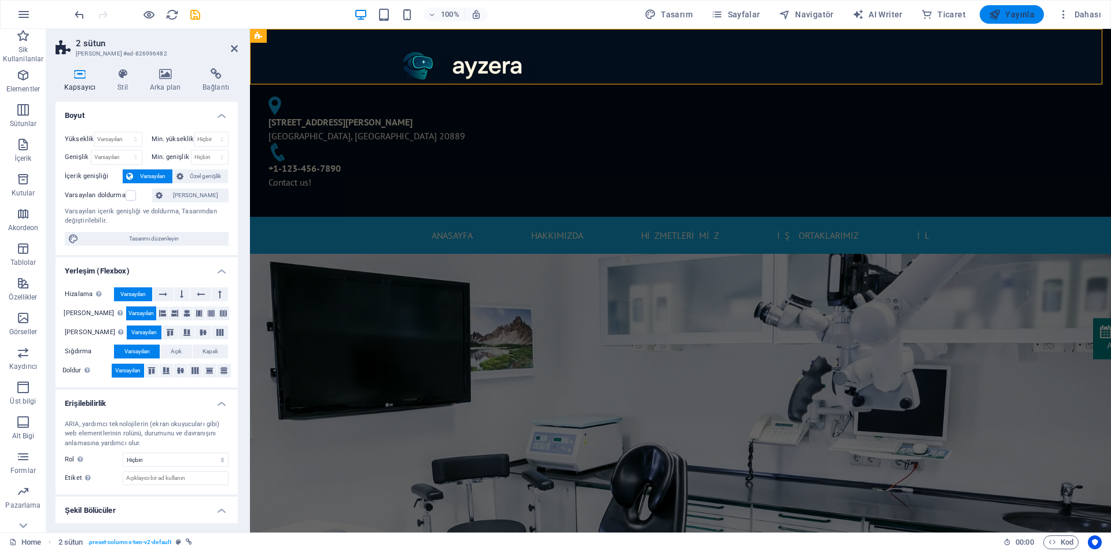
click at [1006, 16] on span "Yayınla" at bounding box center [1012, 15] width 46 height 12
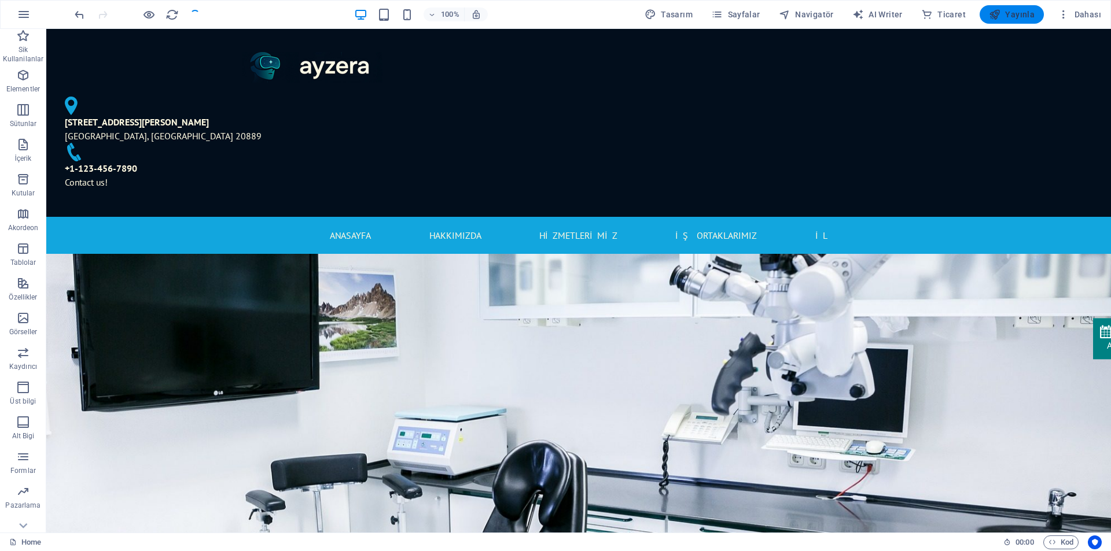
click at [1006, 16] on span "Yayınla" at bounding box center [1012, 15] width 46 height 12
click at [1010, 16] on span "Yayınla" at bounding box center [1012, 15] width 46 height 12
click at [1092, 13] on span "Dahası" at bounding box center [1079, 15] width 43 height 12
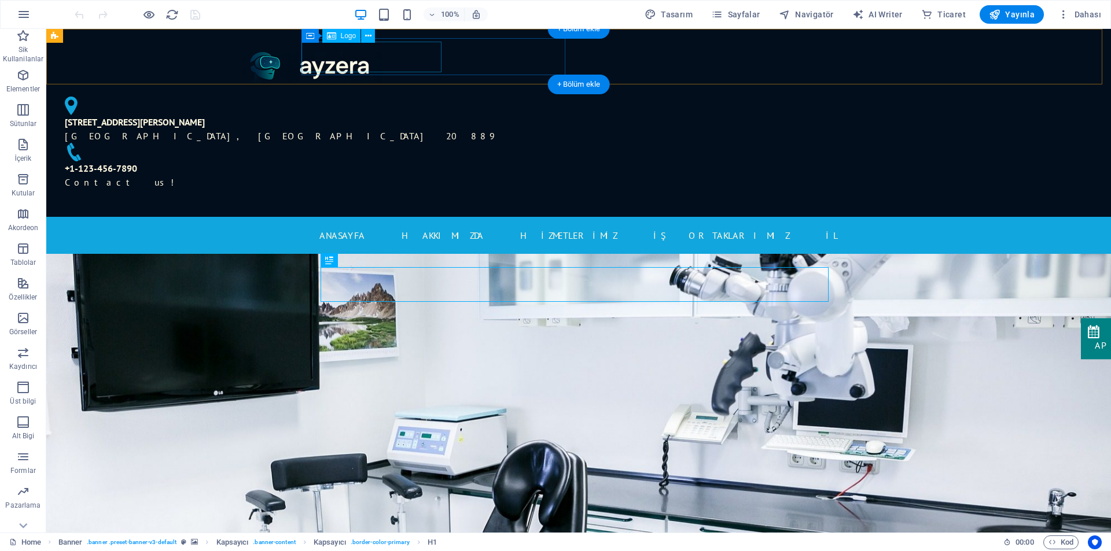
click at [359, 53] on div at bounding box center [313, 67] width 514 height 31
click at [391, 59] on div at bounding box center [313, 67] width 514 height 31
click at [388, 58] on div at bounding box center [313, 67] width 514 height 31
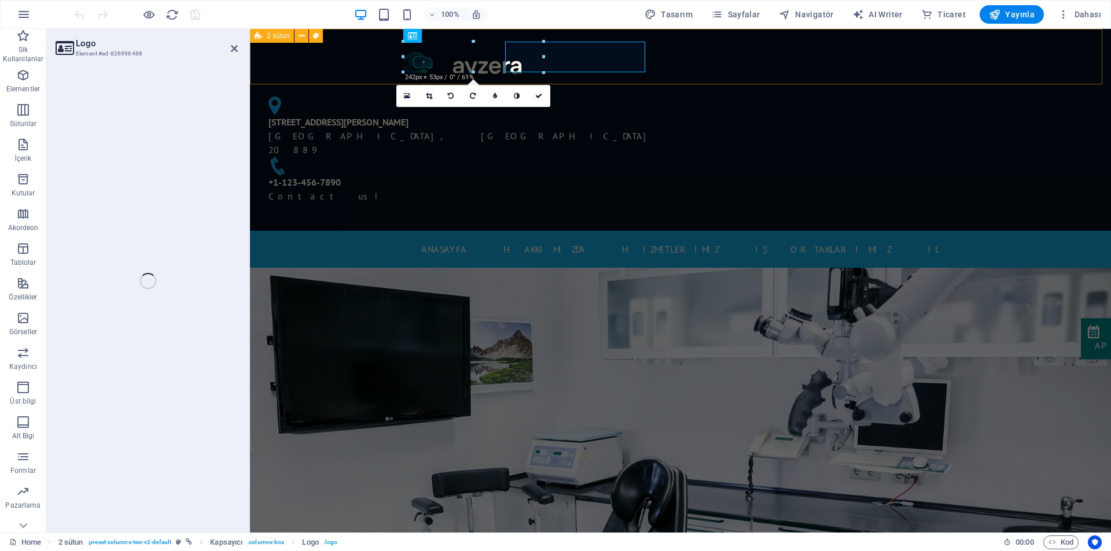
select select "px"
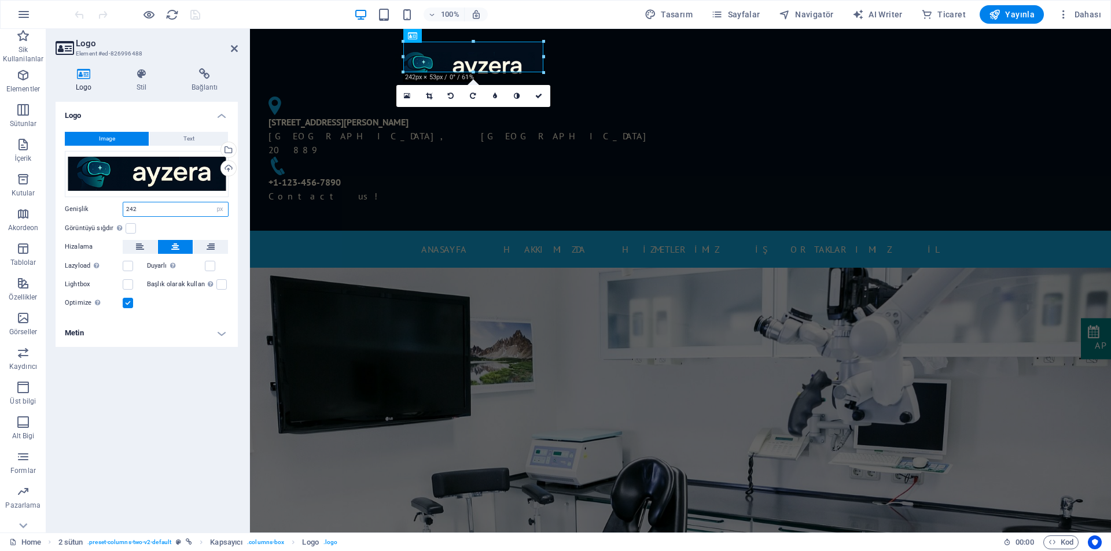
drag, startPoint x: 156, startPoint y: 212, endPoint x: 117, endPoint y: 211, distance: 39.4
click at [117, 211] on div "Genişlik 242 Varsayılan otomatik px rem % em vh vw" at bounding box center [147, 209] width 164 height 15
type input "500"
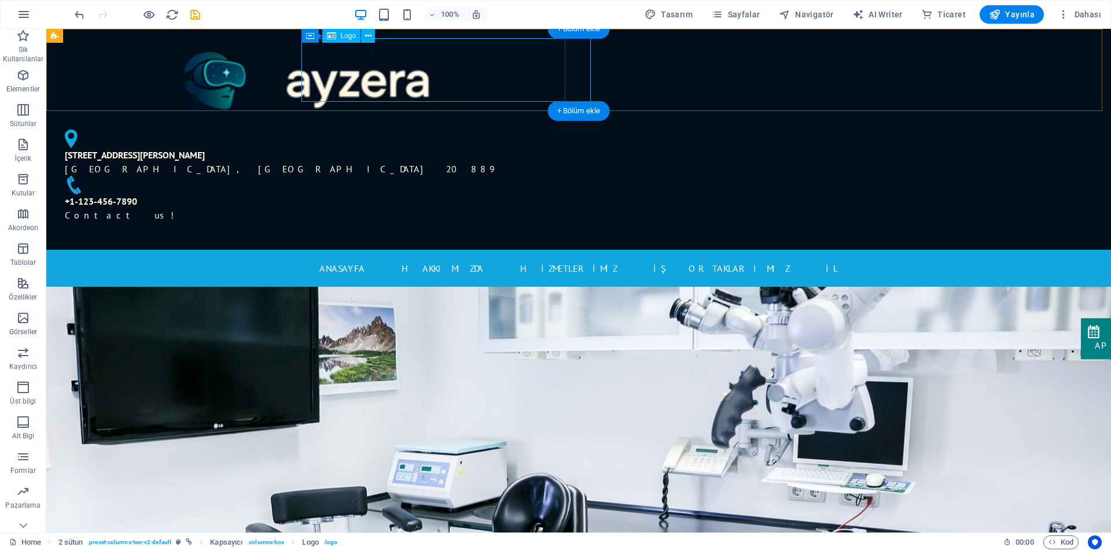
click at [469, 76] on div at bounding box center [313, 84] width 514 height 64
select select "px"
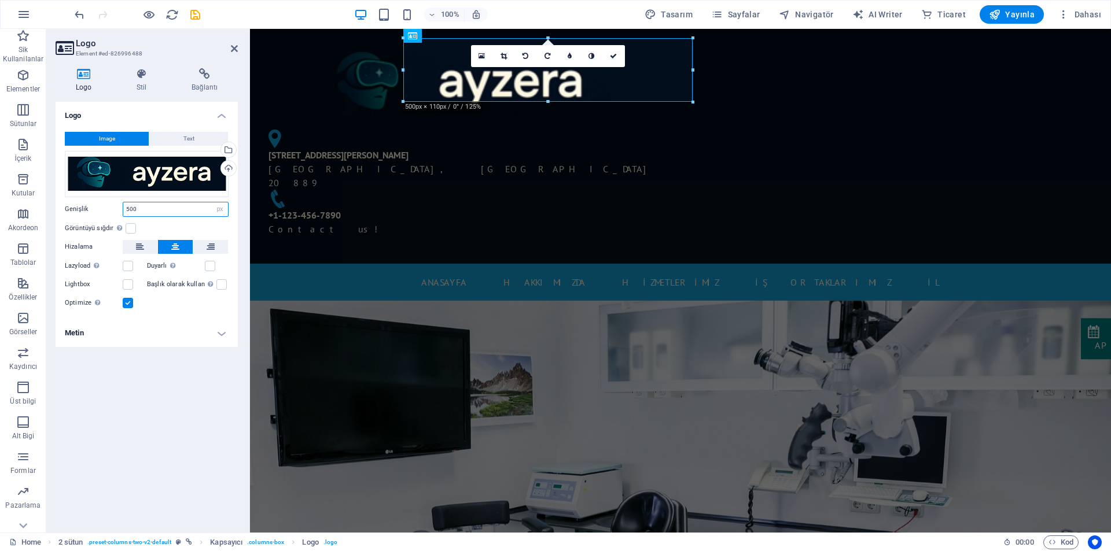
drag, startPoint x: 115, startPoint y: 212, endPoint x: 82, endPoint y: 212, distance: 33.6
click at [82, 212] on div "Genişlik 500 Varsayılan otomatik px rem % em vh vw" at bounding box center [147, 209] width 164 height 15
type input "250"
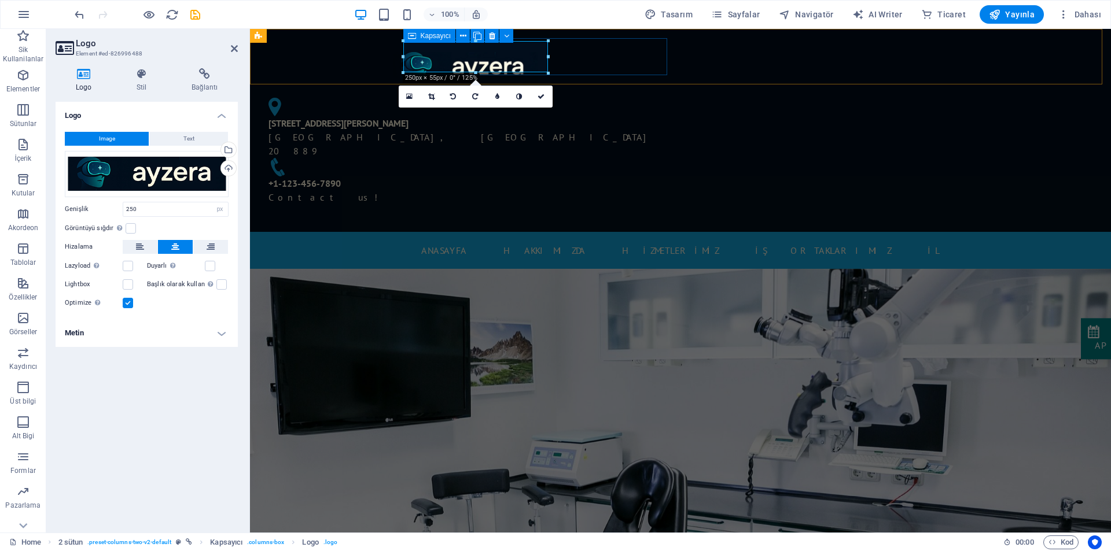
click at [594, 62] on div at bounding box center [465, 68] width 412 height 32
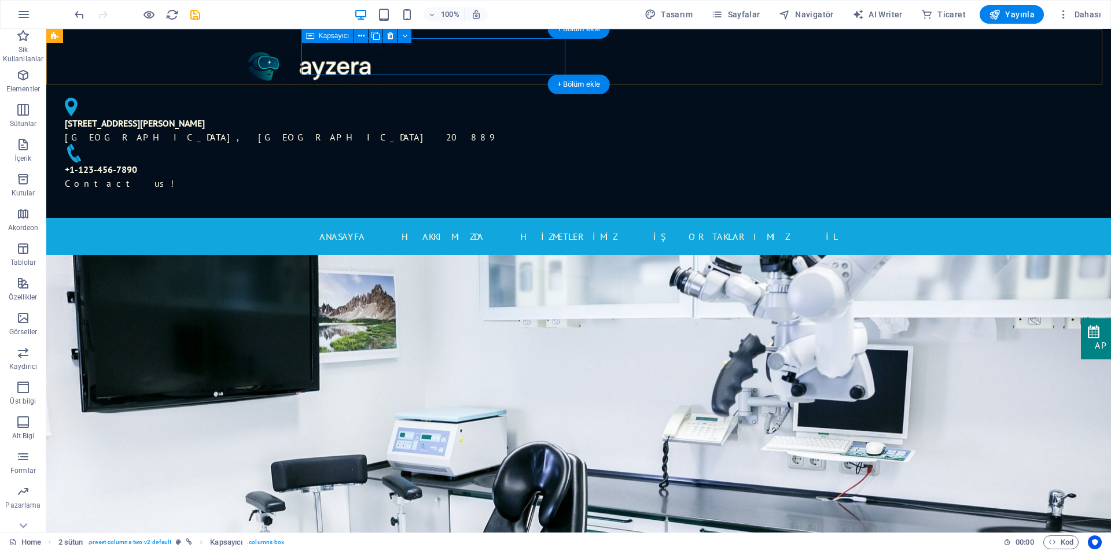
click at [478, 65] on div at bounding box center [313, 68] width 514 height 32
click at [242, 56] on div "[STREET_ADDRESS][PERSON_NAME] [PHONE_NUMBER] Contact us!" at bounding box center [578, 123] width 1065 height 189
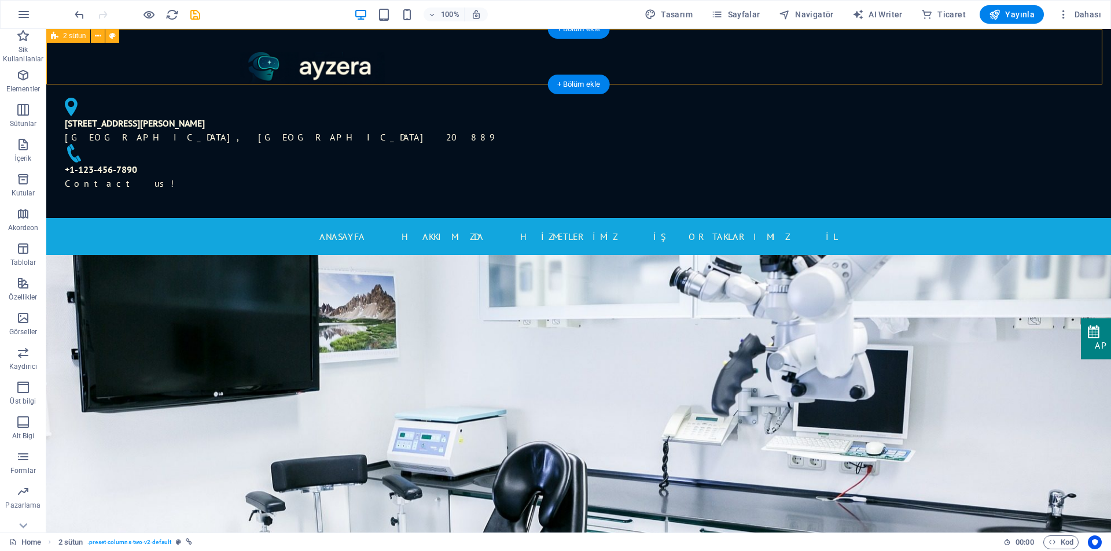
click at [942, 66] on div "[STREET_ADDRESS][PERSON_NAME] [PHONE_NUMBER] Contact us!" at bounding box center [578, 123] width 1065 height 189
click at [551, 116] on div "[STREET_ADDRESS][PERSON_NAME]" at bounding box center [308, 130] width 486 height 28
click at [866, 61] on div "[STREET_ADDRESS][PERSON_NAME] [PHONE_NUMBER] Contact us!" at bounding box center [578, 123] width 1065 height 189
click at [560, 163] on div "[PHONE_NUMBER] Contact us!" at bounding box center [312, 177] width 495 height 28
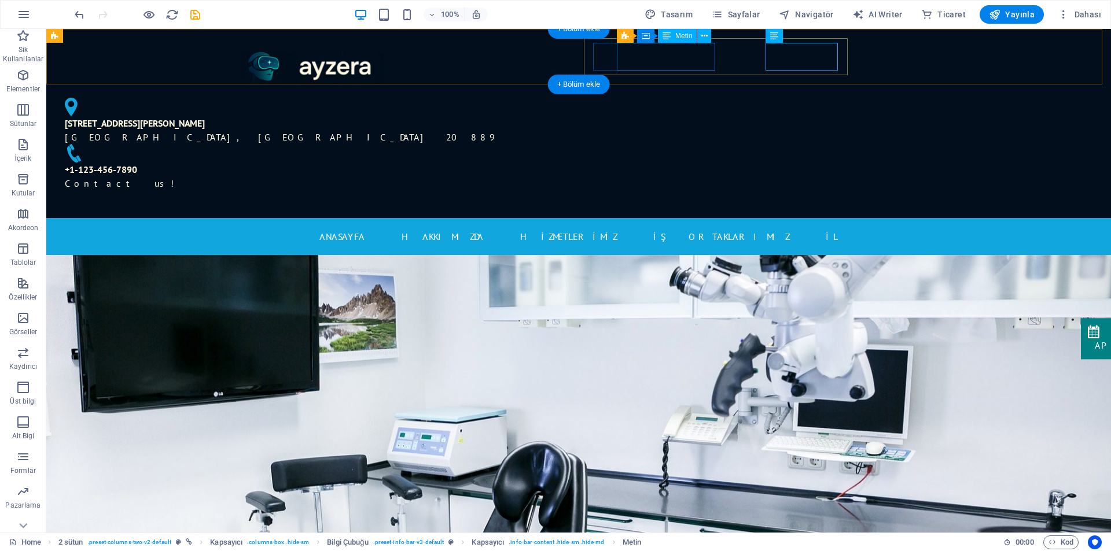
click at [551, 116] on div "[STREET_ADDRESS][PERSON_NAME]" at bounding box center [308, 130] width 486 height 28
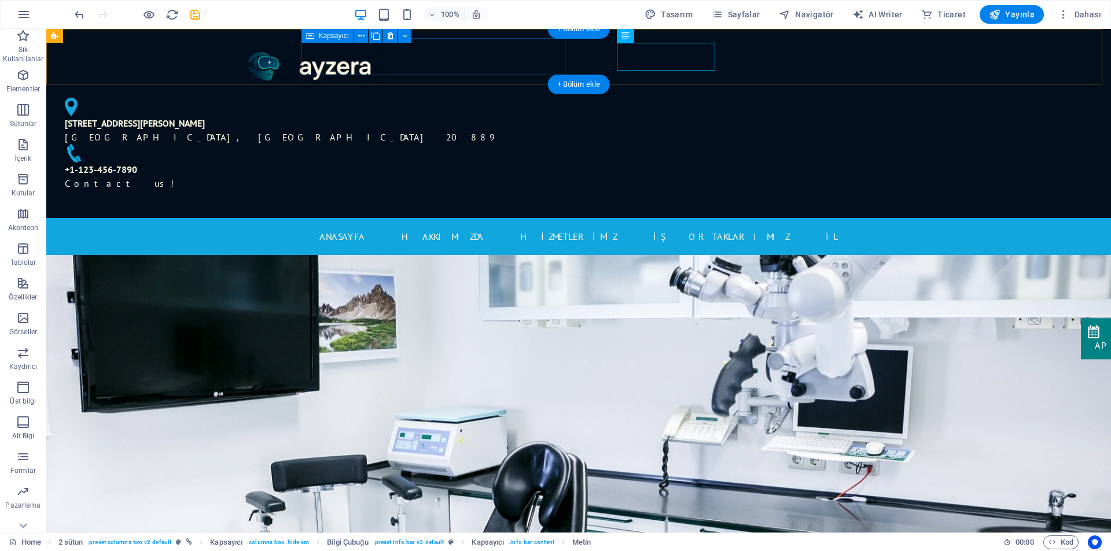
click at [545, 57] on div at bounding box center [313, 68] width 514 height 32
drag, startPoint x: 1017, startPoint y: 67, endPoint x: 1060, endPoint y: 69, distance: 43.5
click at [1017, 67] on div "[STREET_ADDRESS][PERSON_NAME] [PHONE_NUMBER] Contact us!" at bounding box center [578, 123] width 1065 height 189
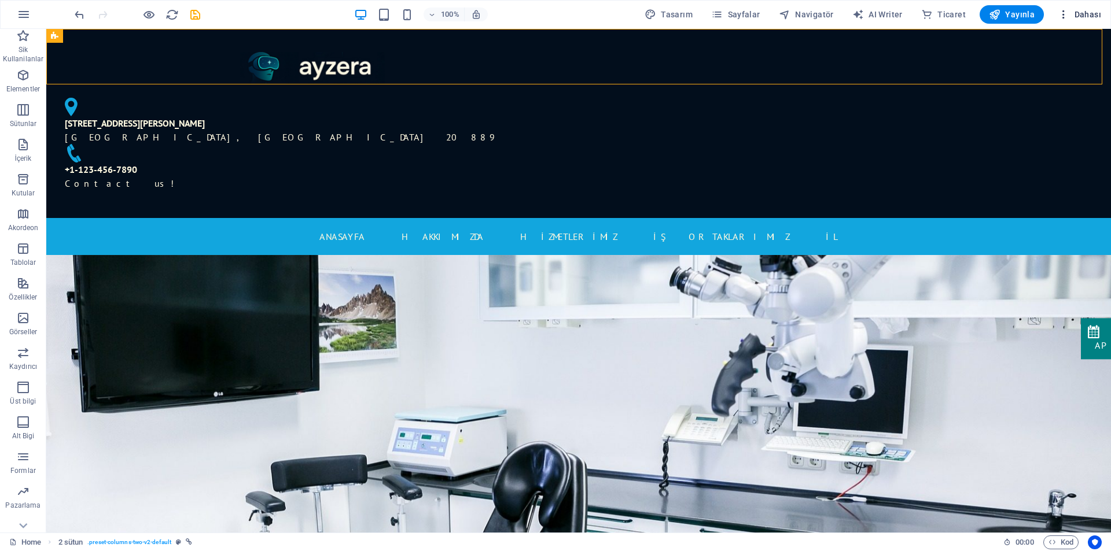
click at [1074, 17] on span "Dahası" at bounding box center [1079, 15] width 43 height 12
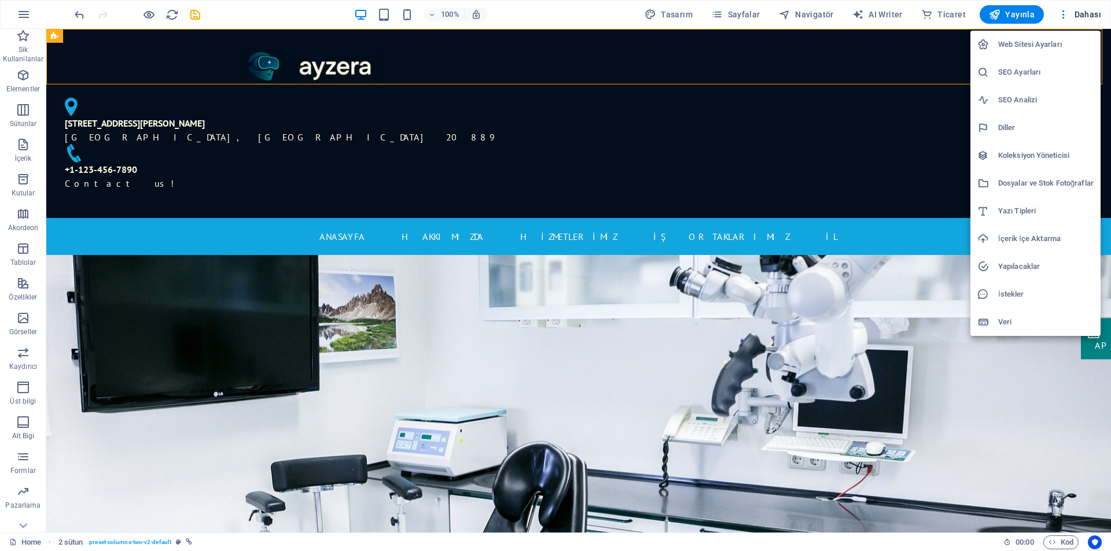
click at [1027, 123] on h6 "Diller" at bounding box center [1045, 128] width 95 height 14
select select "165"
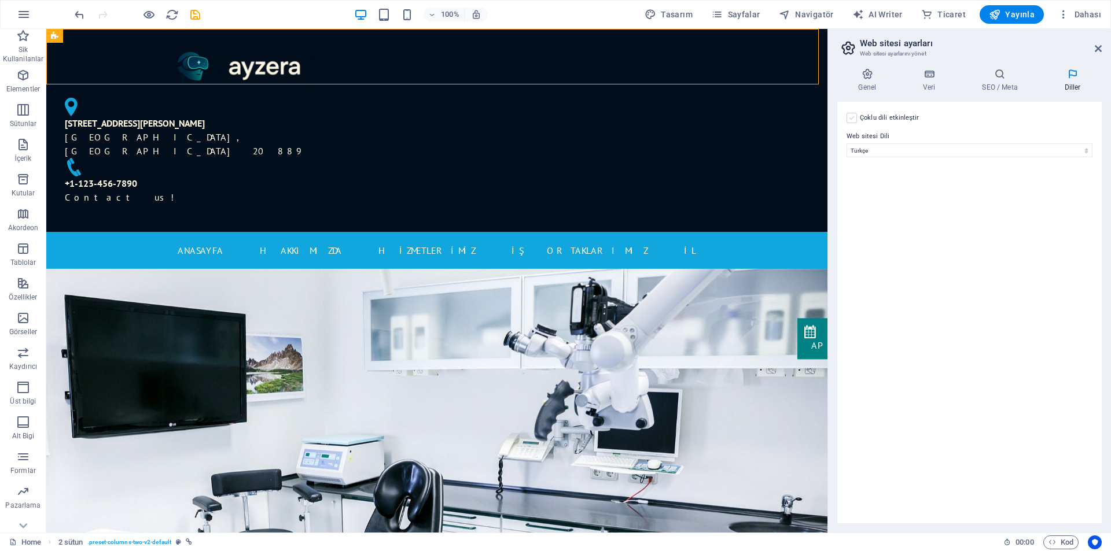
click at [852, 116] on label at bounding box center [851, 118] width 10 height 10
click at [0, 0] on input "Çoklu dili etkinleştir Çoklu dili silmek için tek bir dil kalana kadar tüm dill…" at bounding box center [0, 0] width 0 height 0
select select
click at [853, 118] on label at bounding box center [851, 118] width 10 height 10
click at [0, 0] on input "Çoklu dili etkinleştir Çoklu dili silmek için tek bir dil kalana kadar tüm dill…" at bounding box center [0, 0] width 0 height 0
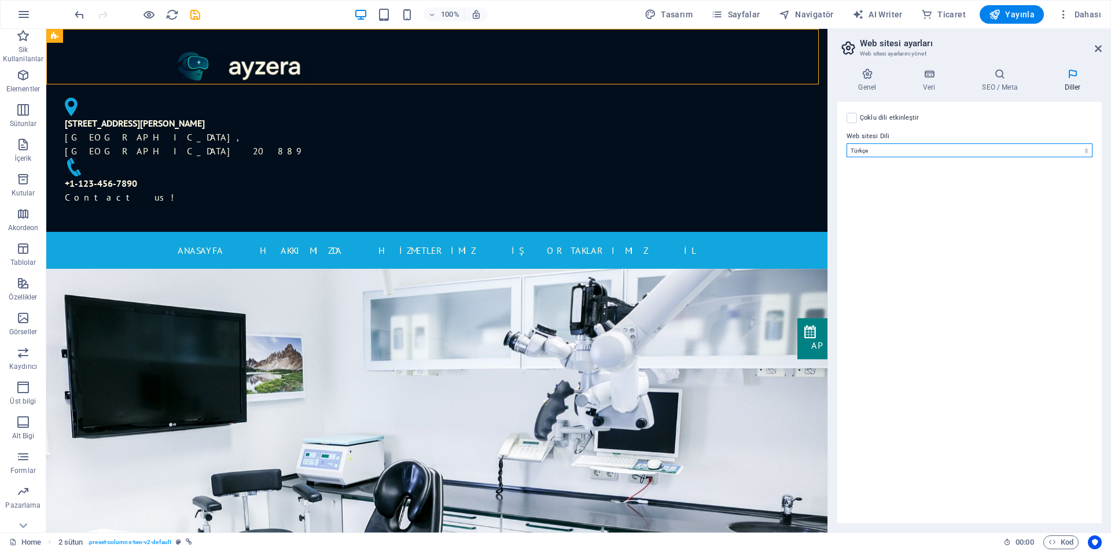
click at [875, 148] on select "Abkhazian Afar Afrikaans Akan Albanian Almanca Amharic Aragonese Arapça Armenia…" at bounding box center [969, 150] width 246 height 14
click at [940, 180] on div "Çoklu dili etkinleştir Çoklu dili silmek için tek bir dil [PERSON_NAME] tüm dil…" at bounding box center [969, 313] width 264 height 422
click at [1097, 45] on icon at bounding box center [1098, 48] width 7 height 9
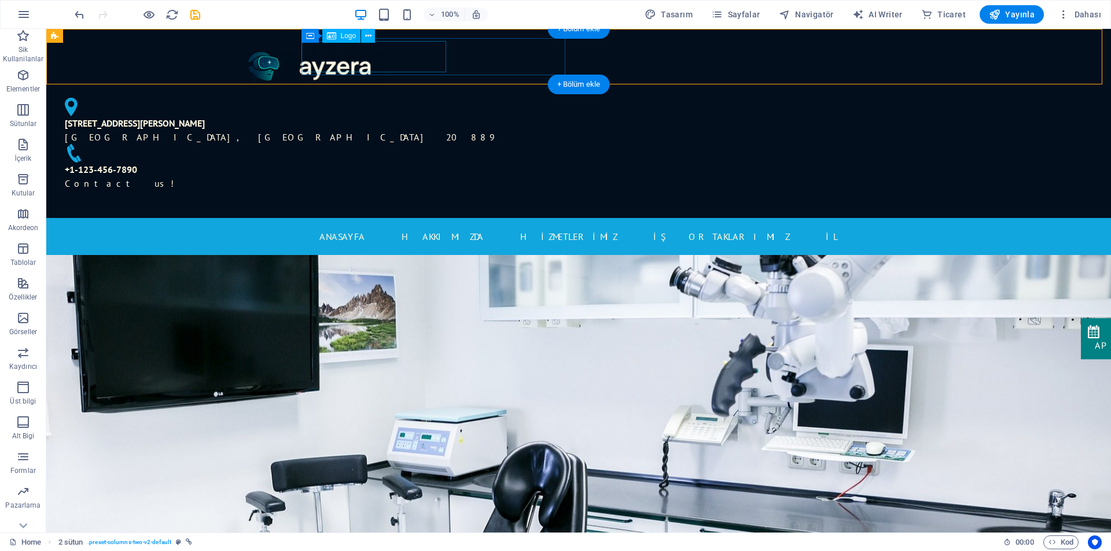
click at [338, 57] on div at bounding box center [313, 68] width 514 height 32
click at [400, 56] on div at bounding box center [313, 68] width 514 height 32
select select "px"
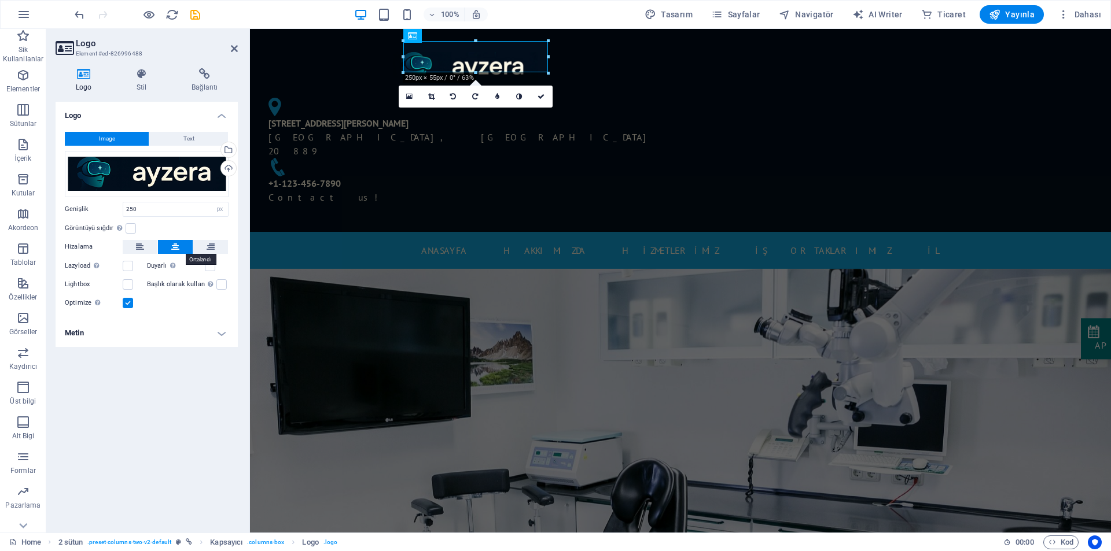
click at [175, 245] on icon at bounding box center [175, 247] width 8 height 14
click at [145, 248] on button at bounding box center [140, 247] width 35 height 14
click at [175, 247] on icon at bounding box center [175, 247] width 8 height 14
click at [131, 268] on label at bounding box center [128, 266] width 10 height 10
click at [0, 0] on input "Lazyload Sayfa yüklendikten sonra görüntülerin yüklenmesi, sayfa hızını artırır." at bounding box center [0, 0] width 0 height 0
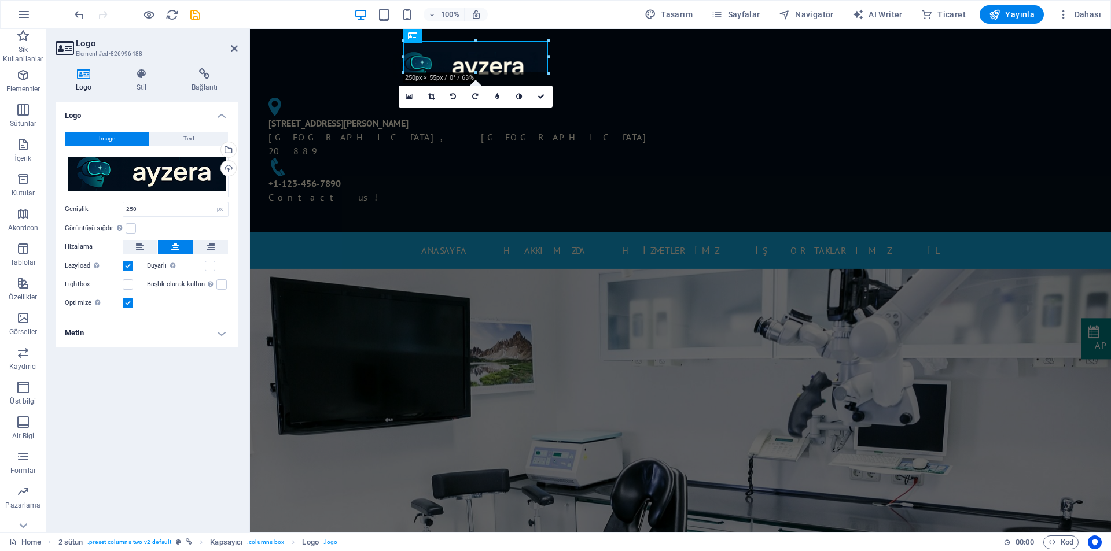
click at [131, 268] on label at bounding box center [128, 266] width 10 height 10
click at [0, 0] on input "Lazyload Sayfa yüklendikten sonra görüntülerin yüklenmesi, sayfa hızını artırır." at bounding box center [0, 0] width 0 height 0
click at [215, 266] on label at bounding box center [210, 266] width 10 height 10
click at [0, 0] on input "Duyarlı Retina görüntüsünü ve akıllı telefon için optimize edilmiş boyutları ot…" at bounding box center [0, 0] width 0 height 0
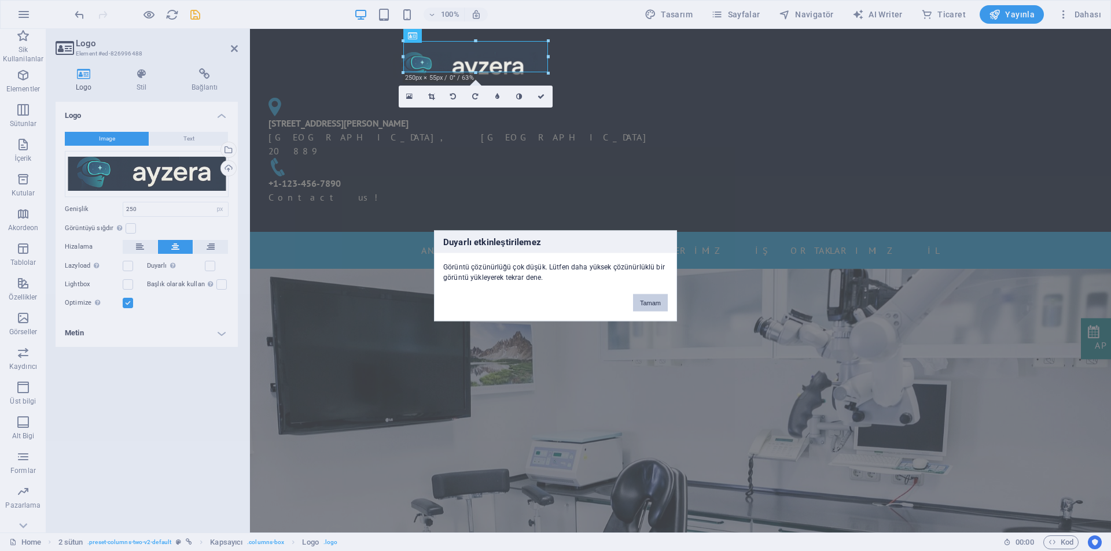
click at [656, 303] on button "Tamam" at bounding box center [650, 302] width 35 height 17
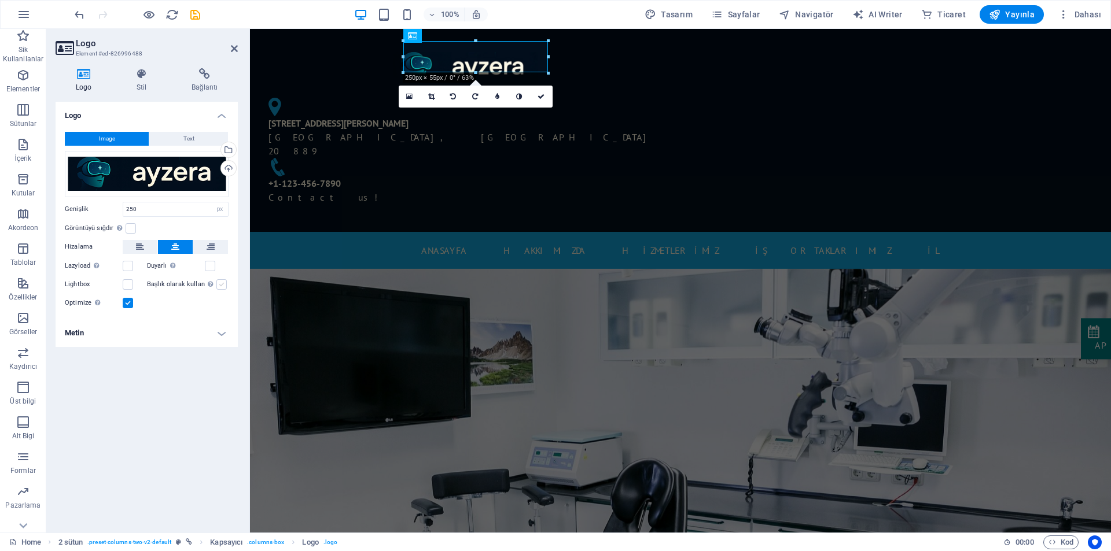
click at [216, 286] on label at bounding box center [221, 284] width 10 height 10
click at [0, 0] on input "Başlık olarak kullan Görüntü, bir H1 başlık etiketine sığdırılacak. Alternatif …" at bounding box center [0, 0] width 0 height 0
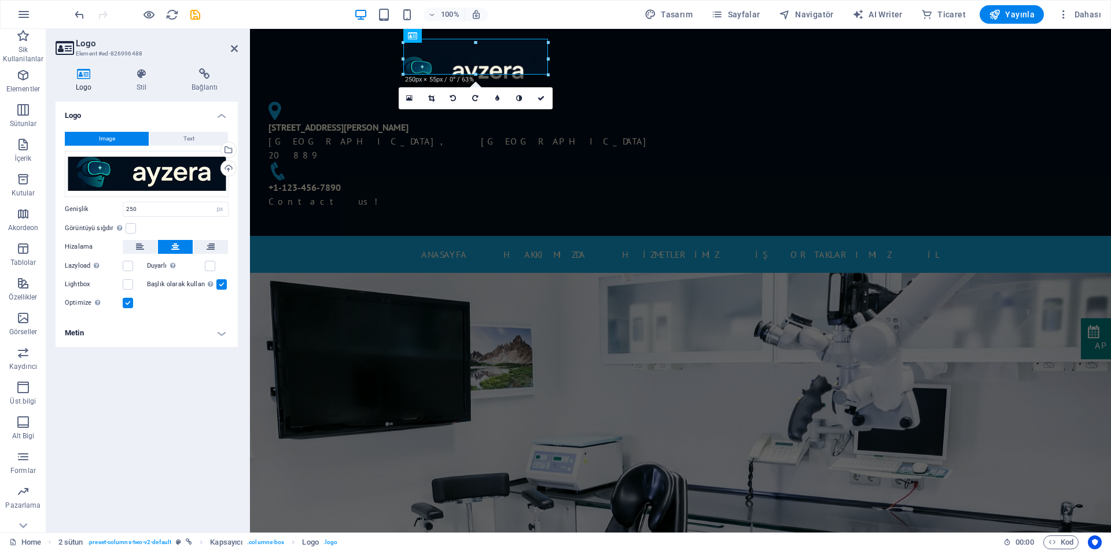
click at [216, 286] on label at bounding box center [221, 284] width 10 height 10
click at [0, 0] on input "Başlık olarak kullan Görüntü, bir H1 başlık etiketine sığdırılacak. Alternatif …" at bounding box center [0, 0] width 0 height 0
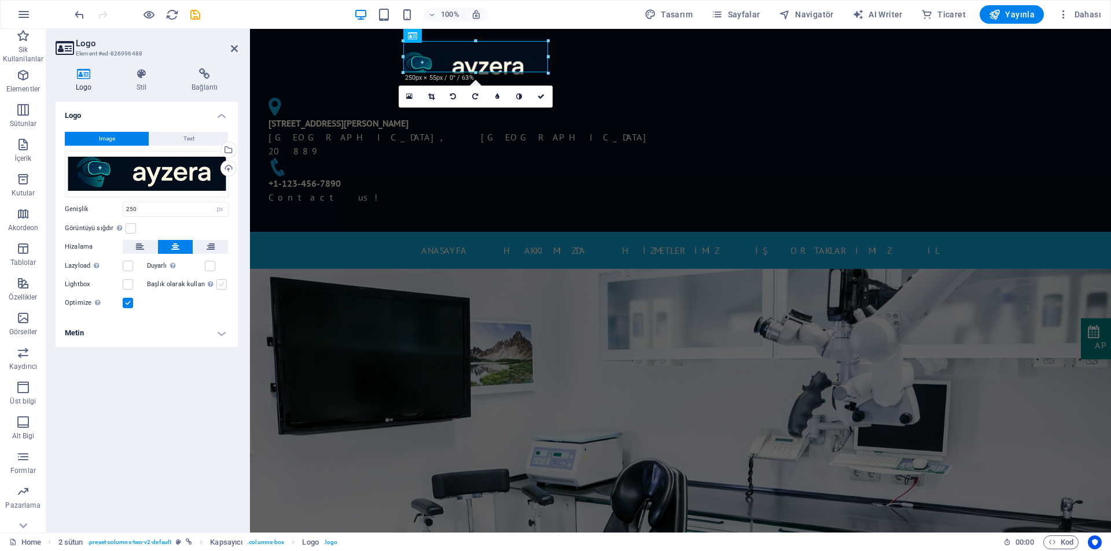
click at [216, 286] on label at bounding box center [221, 284] width 10 height 10
click at [0, 0] on input "Başlık olarak kullan Görüntü, bir H1 başlık etiketine sığdırılacak. Alternatif …" at bounding box center [0, 0] width 0 height 0
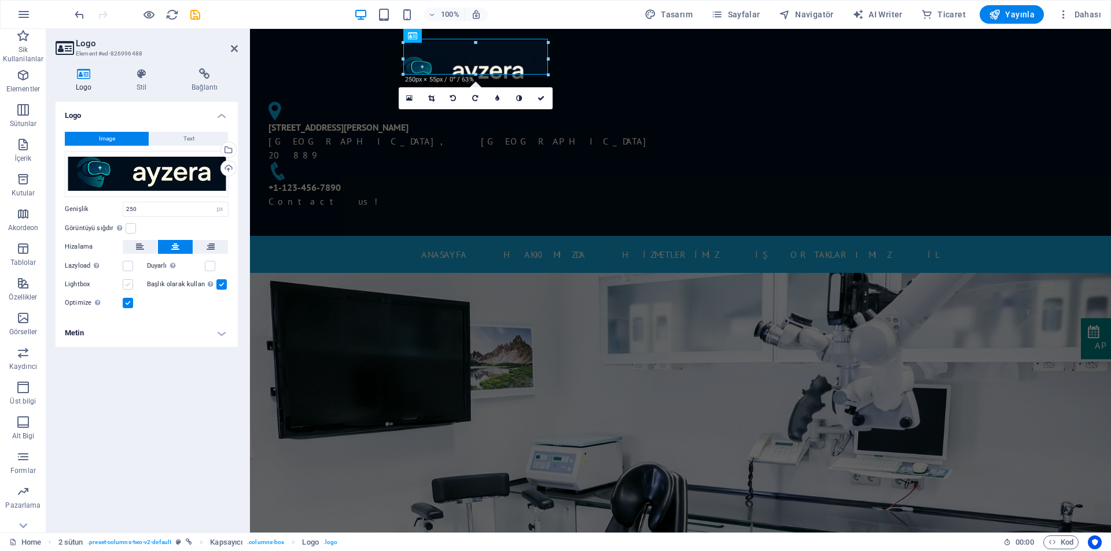
click at [125, 286] on label at bounding box center [128, 284] width 10 height 10
click at [0, 0] on input "Lightbox" at bounding box center [0, 0] width 0 height 0
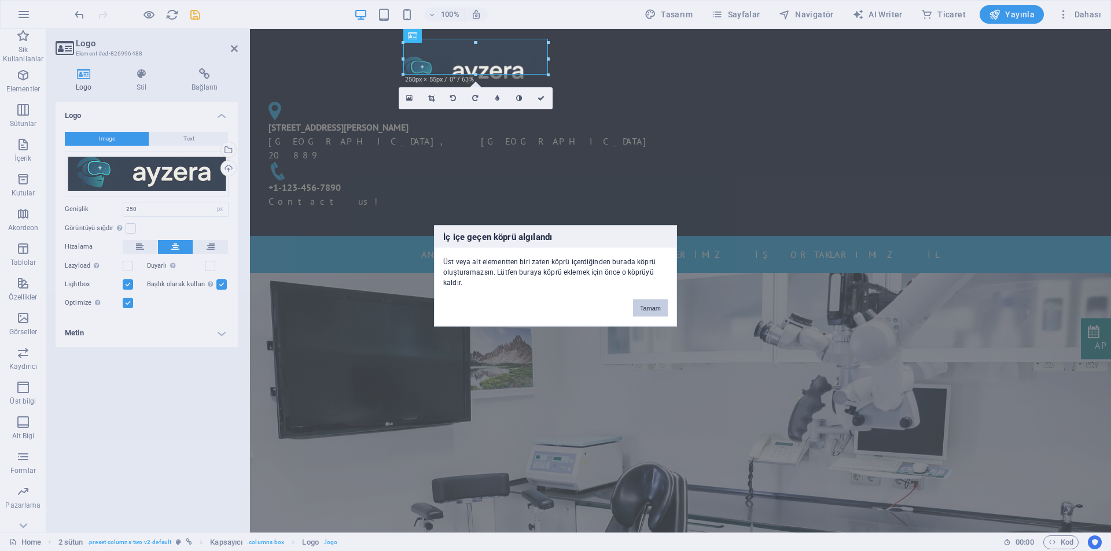
click at [646, 302] on button "Tamam" at bounding box center [650, 307] width 35 height 17
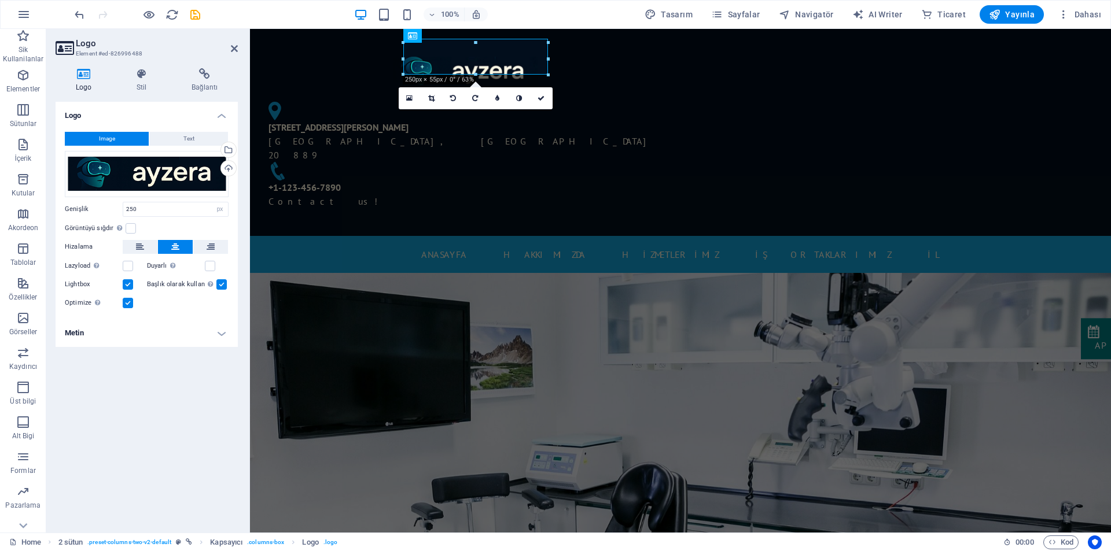
click at [126, 286] on label at bounding box center [128, 284] width 10 height 10
click at [0, 0] on input "Lightbox" at bounding box center [0, 0] width 0 height 0
click at [127, 305] on label at bounding box center [128, 303] width 10 height 10
click at [0, 0] on input "Optimize Görseller, sayfa hızını iyileştirmek için sıkıştırılmıştır." at bounding box center [0, 0] width 0 height 0
click at [127, 305] on label at bounding box center [128, 303] width 10 height 10
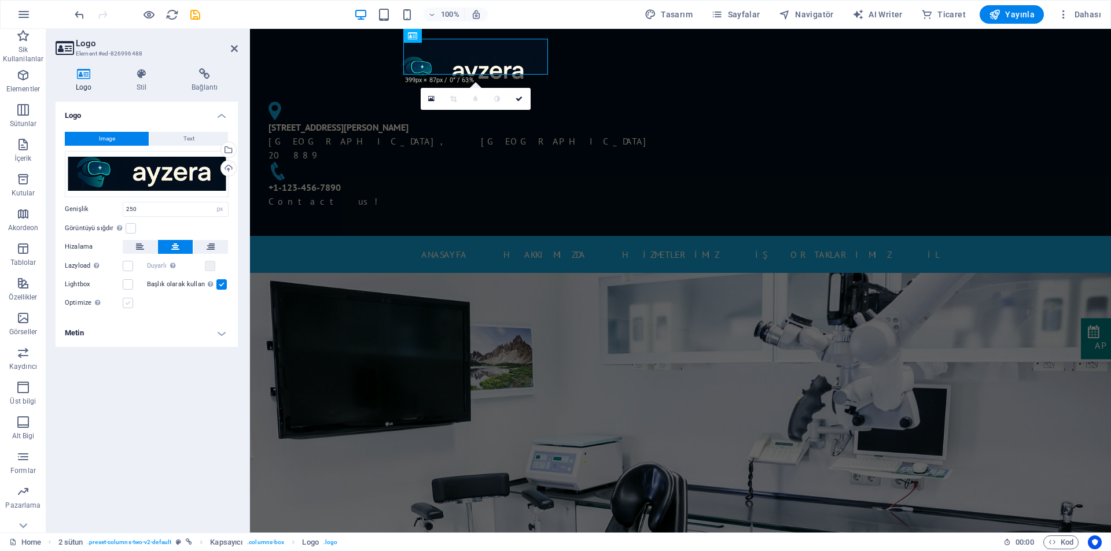
click at [0, 0] on input "Optimize Görseller, sayfa hızını iyileştirmek için sıkıştırılmıştır." at bounding box center [0, 0] width 0 height 0
click at [127, 332] on h4 "Metin" at bounding box center [147, 333] width 182 height 28
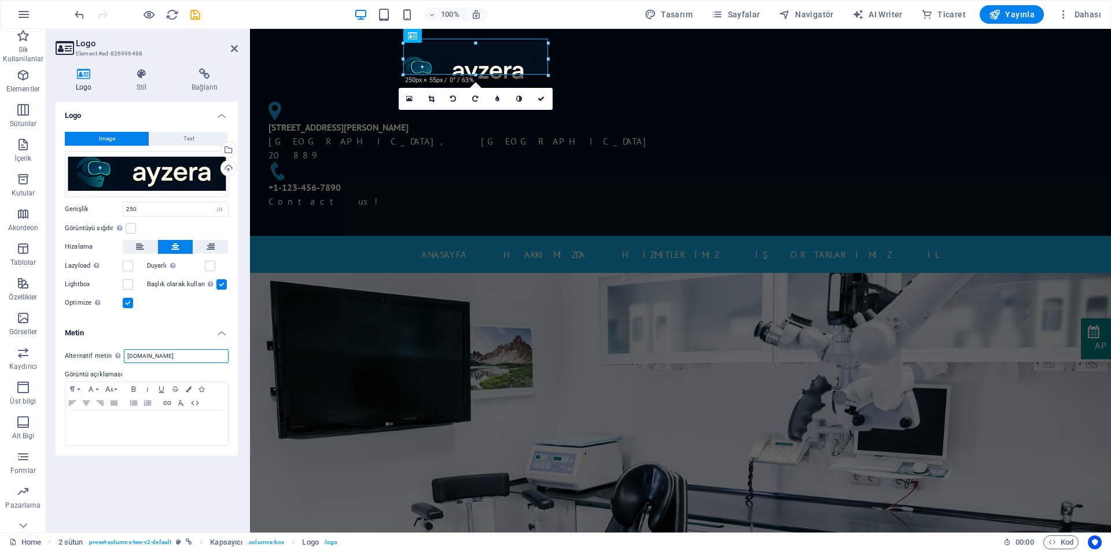
click at [171, 355] on input "[DOMAIN_NAME]" at bounding box center [176, 356] width 105 height 14
click at [165, 355] on input "[DOMAIN_NAME]" at bounding box center [176, 356] width 105 height 14
click at [86, 404] on icon "button" at bounding box center [86, 403] width 14 height 9
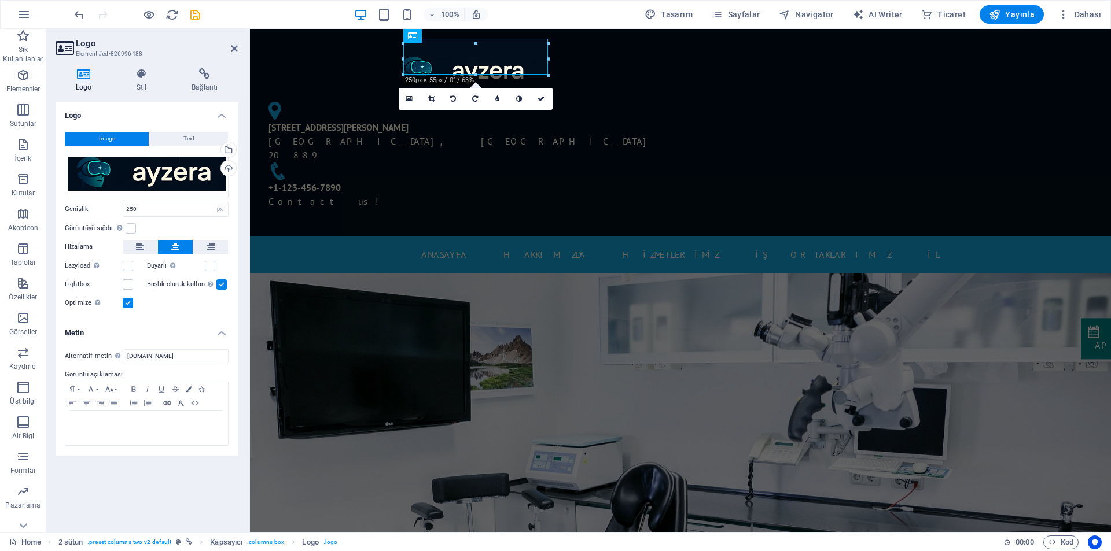
click at [140, 334] on h4 "Metin" at bounding box center [147, 329] width 182 height 21
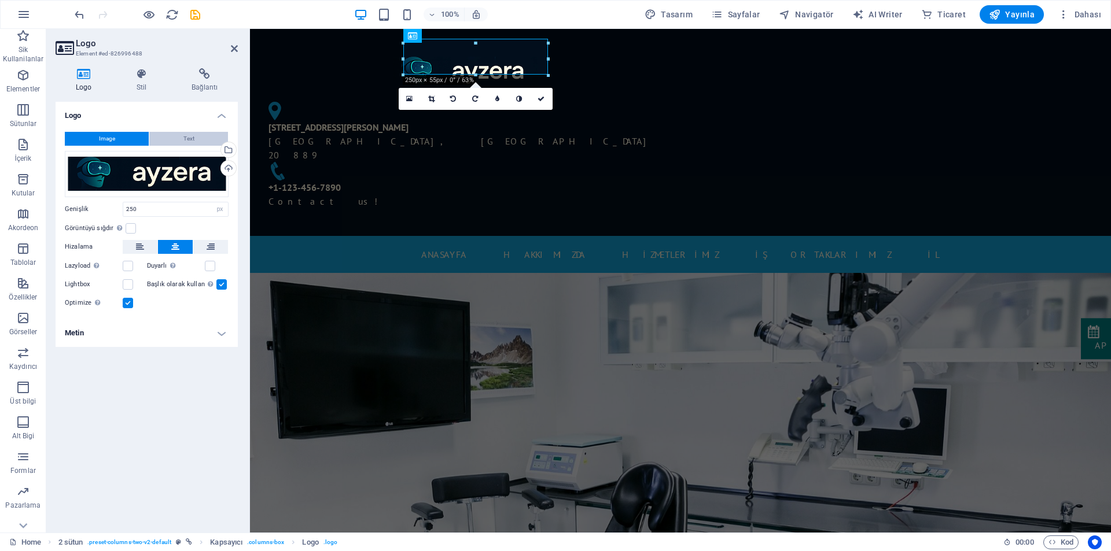
click at [169, 137] on button "Text" at bounding box center [188, 139] width 79 height 14
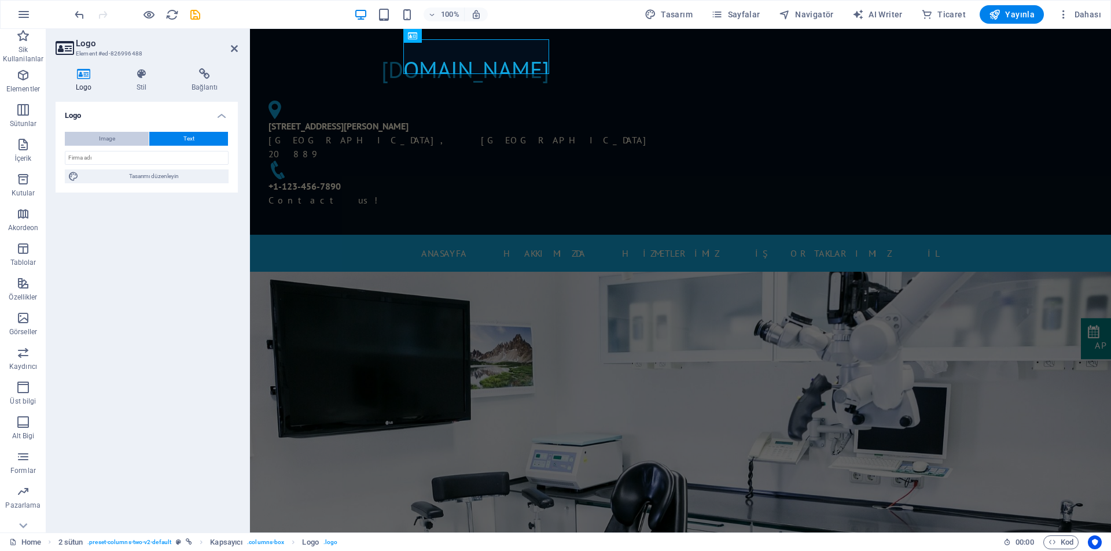
click at [109, 138] on span "Image" at bounding box center [107, 139] width 16 height 14
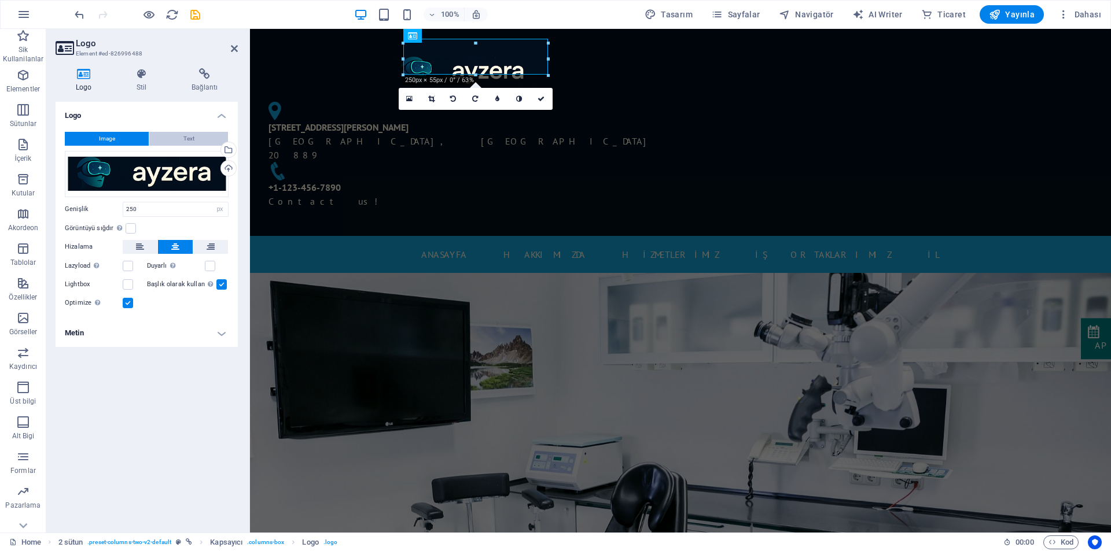
click at [185, 140] on span "Text" at bounding box center [188, 139] width 11 height 14
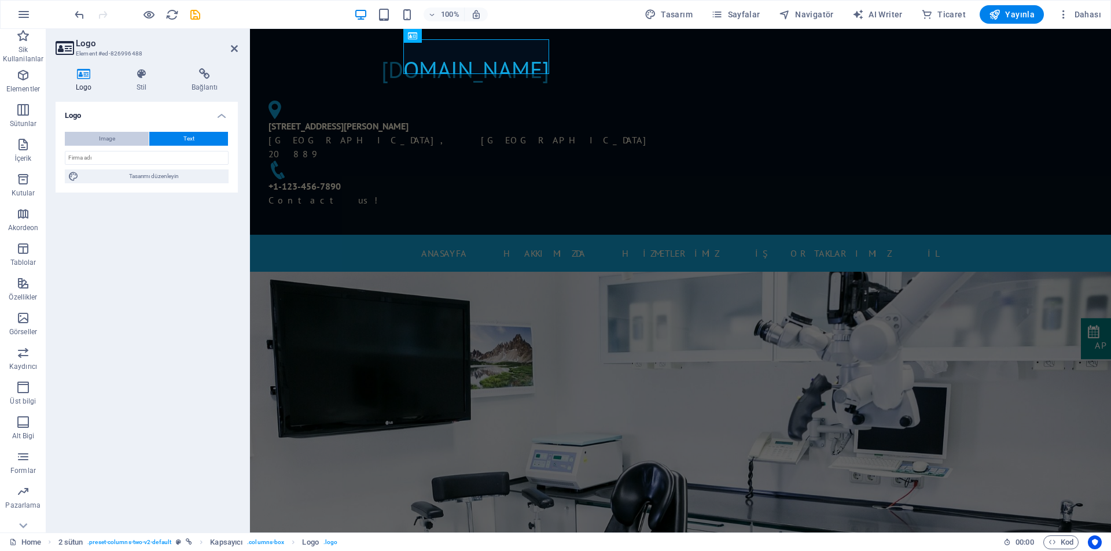
click at [113, 141] on span "Image" at bounding box center [107, 139] width 16 height 14
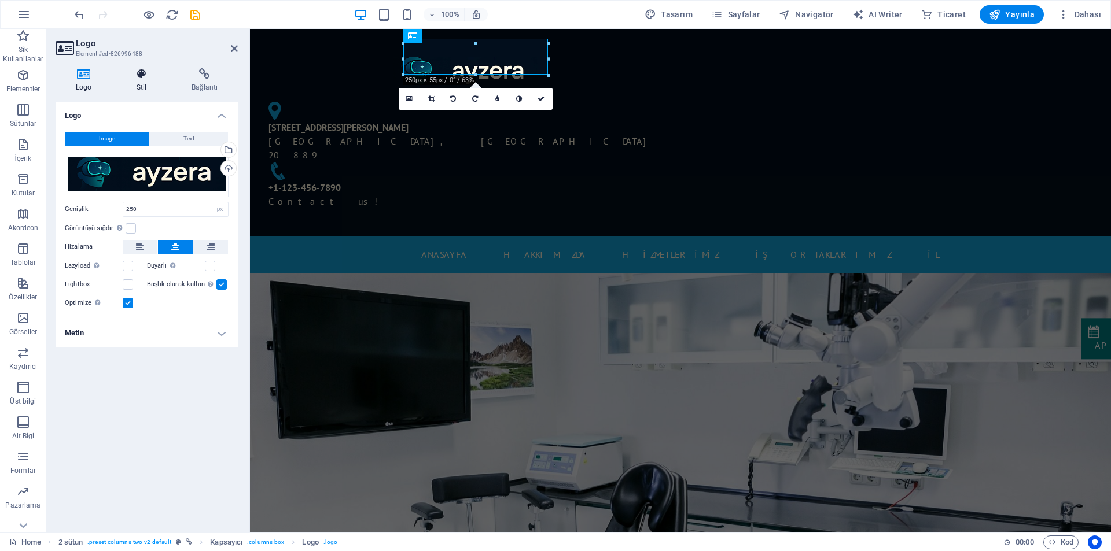
click at [143, 77] on icon at bounding box center [141, 74] width 50 height 12
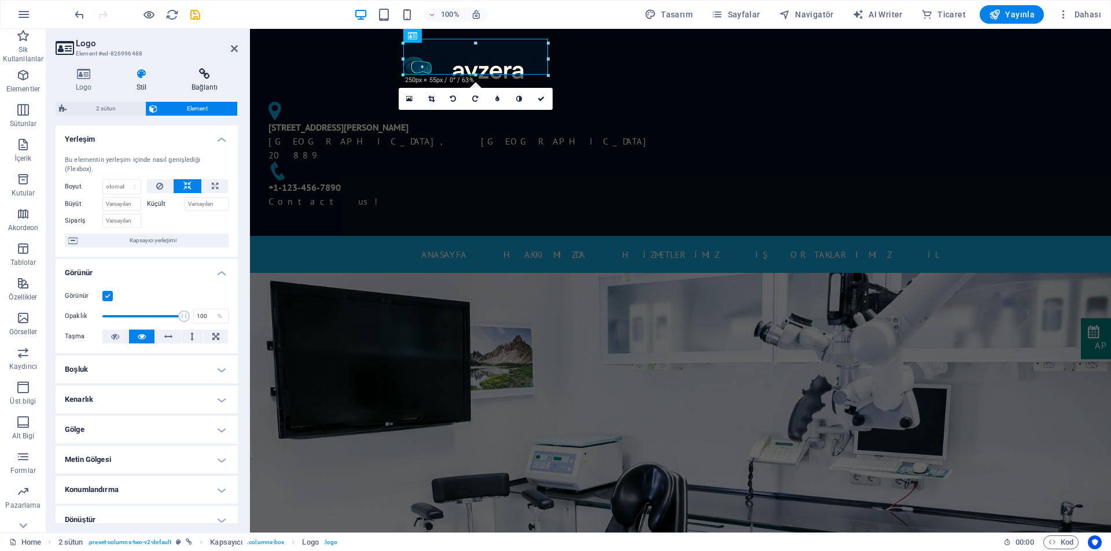
click at [212, 76] on icon at bounding box center [204, 74] width 67 height 12
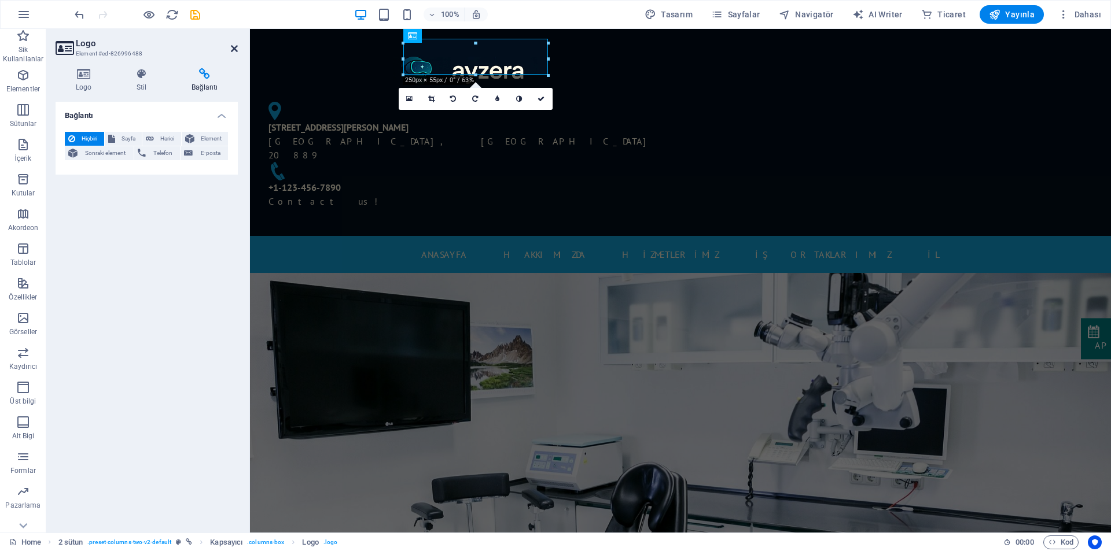
click at [235, 48] on icon at bounding box center [234, 48] width 7 height 9
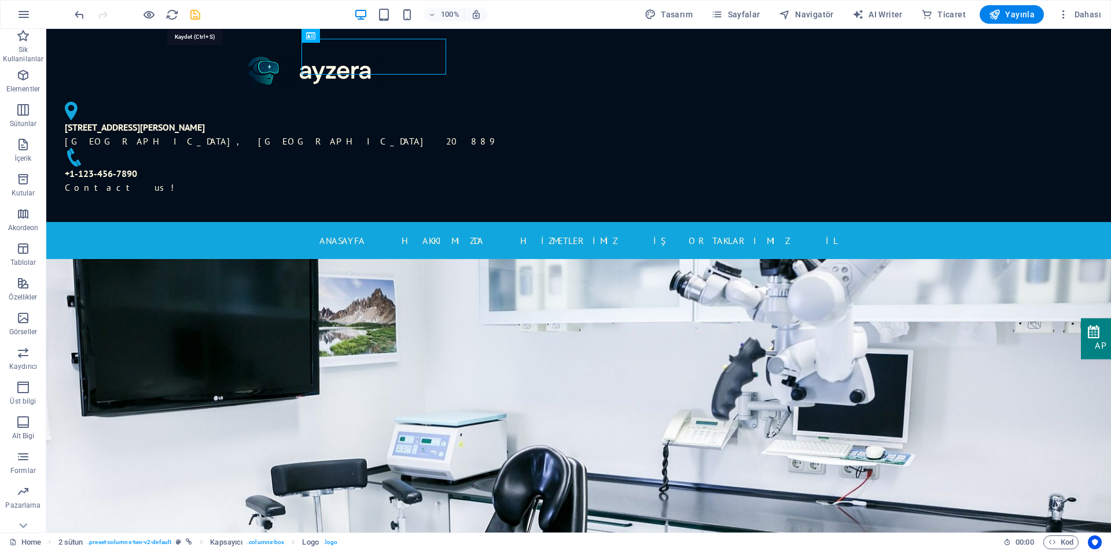
click at [196, 17] on icon "save" at bounding box center [195, 14] width 13 height 13
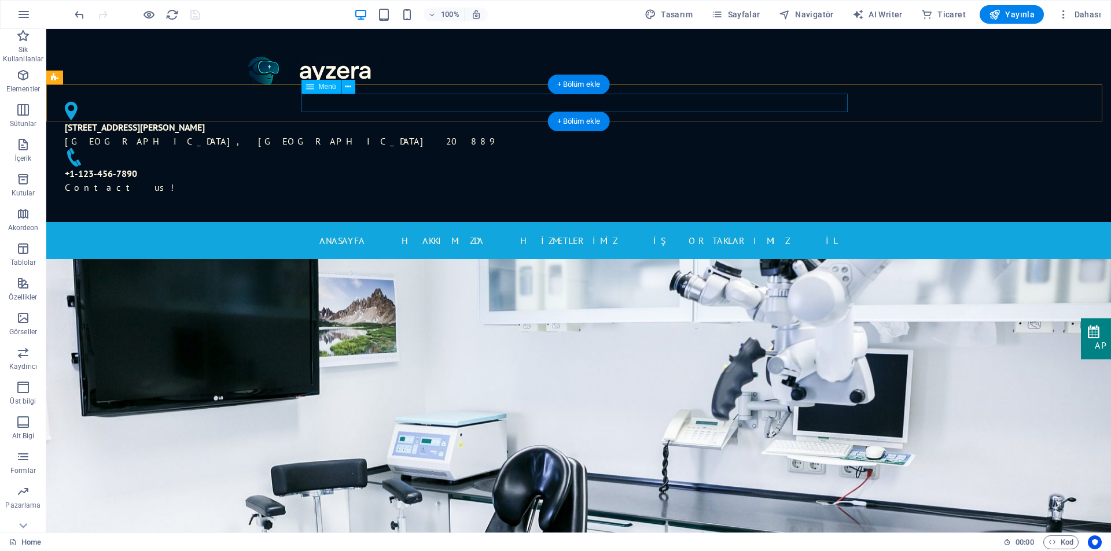
click at [355, 231] on nav "ANASAYFA HAKKIMIZDA HİZMETLERİMİZ İŞ ORTAKLARIMIZ İL" at bounding box center [578, 240] width 546 height 19
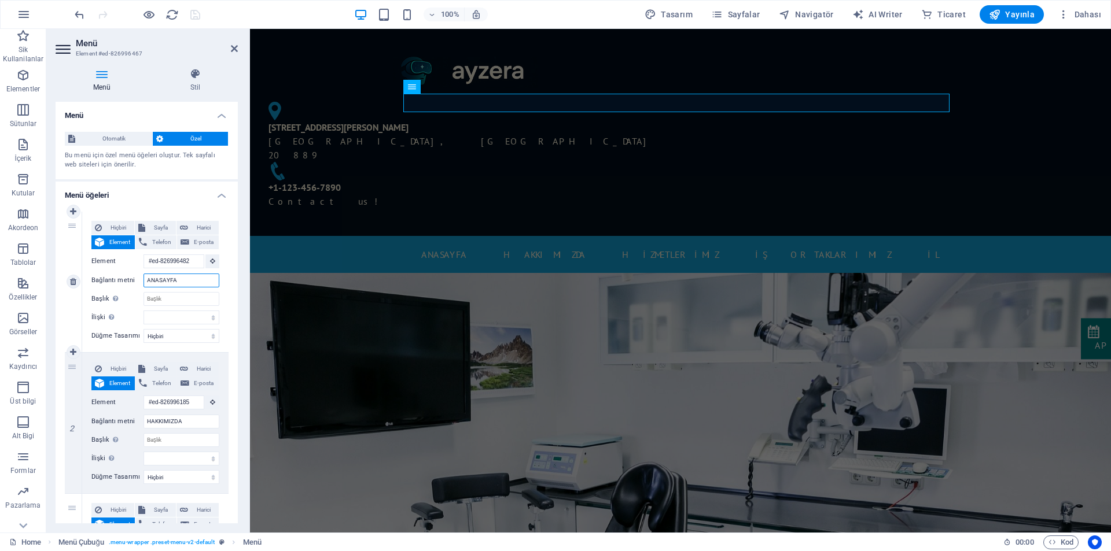
drag, startPoint x: 184, startPoint y: 282, endPoint x: 152, endPoint y: 281, distance: 31.8
click at [152, 281] on input "ANASAYFA" at bounding box center [181, 281] width 76 height 14
type input "Anasa"
select select
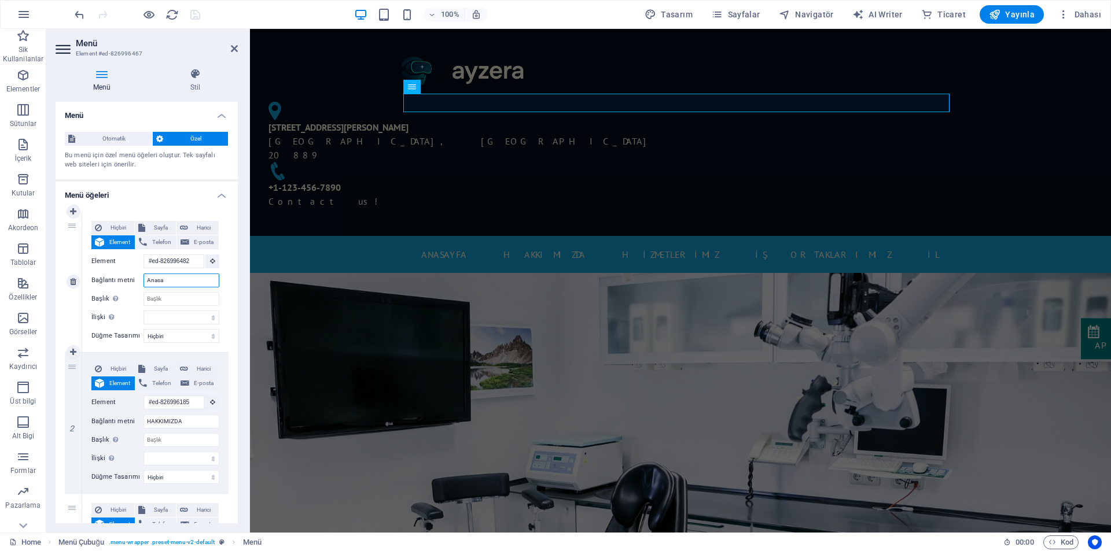
select select
type input "A"
select select
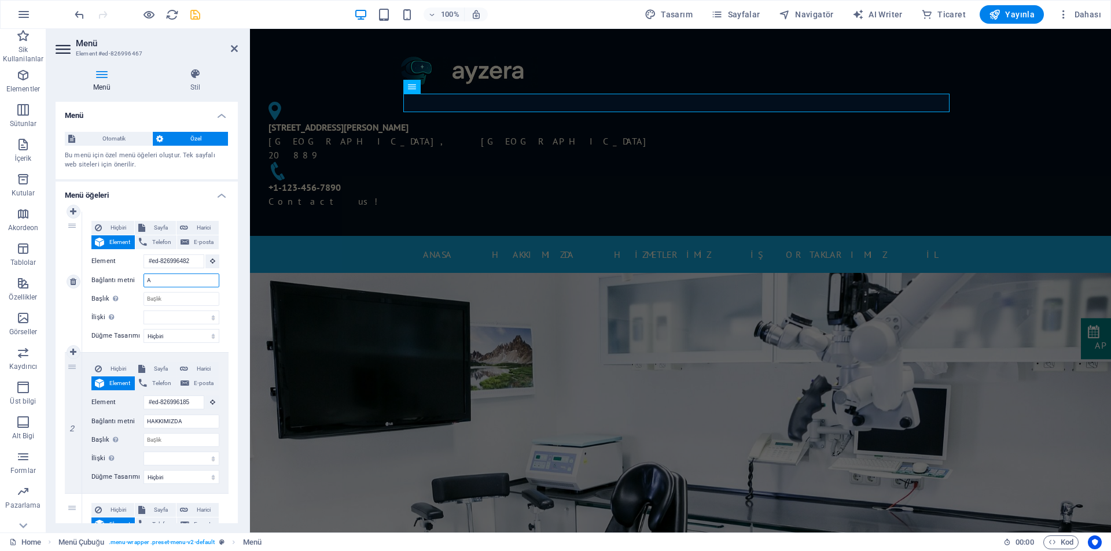
select select
type input "Ana"
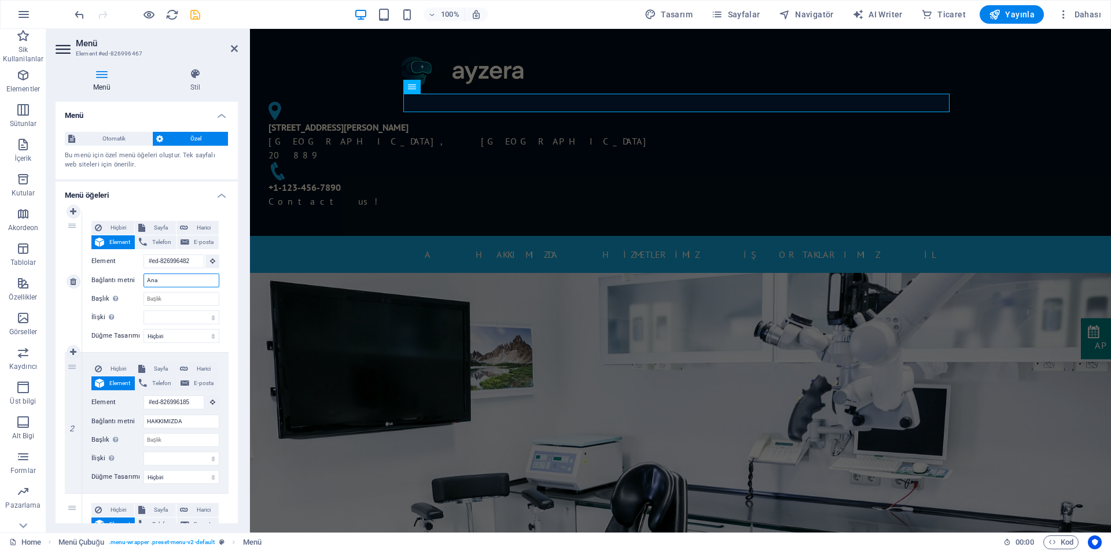
select select
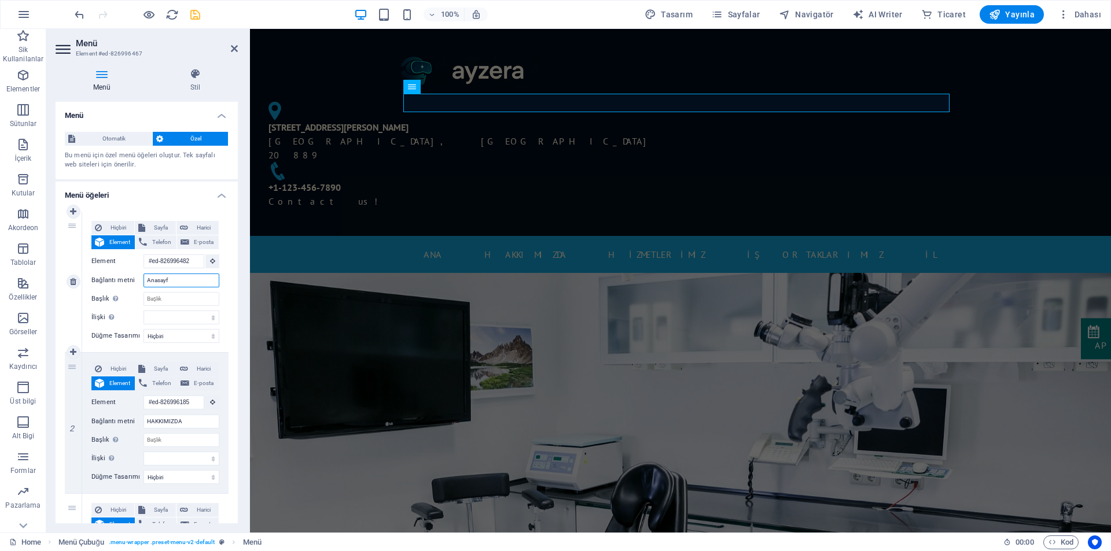
type input "Anasayfa"
select select
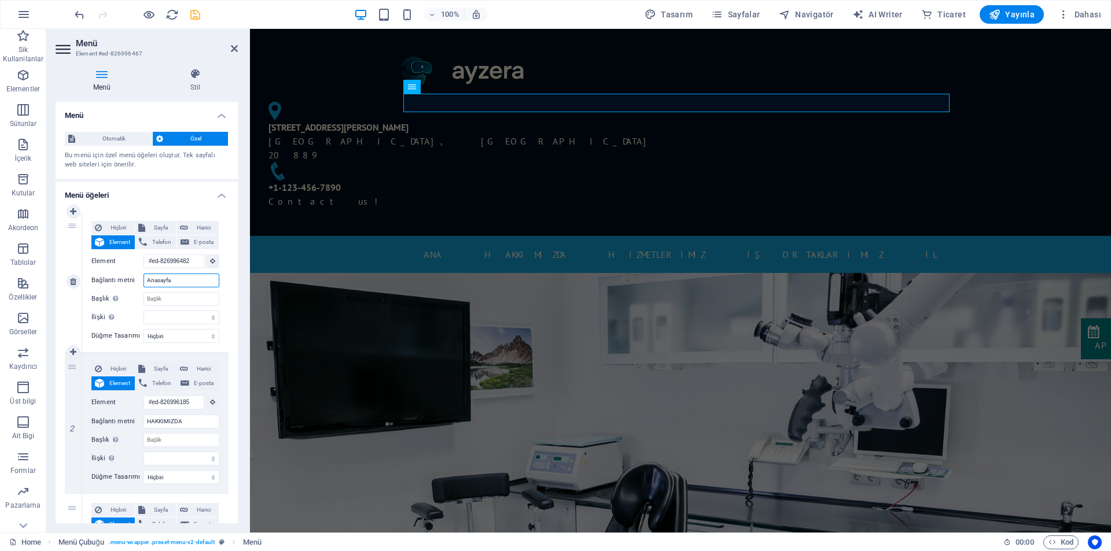
select select
type input "Anasayfa"
click at [150, 299] on input "Başlık Ek bağlantı tanımının bağlantı metniyle aynı olmaması gerekir. Başlık, g…" at bounding box center [181, 299] width 76 height 14
click at [540, 245] on nav "Anasayfa HAKKIMIZDA HİZMETLERİMİZ İŞ ORTAKLARIMIZ İL" at bounding box center [680, 254] width 546 height 19
click at [235, 45] on icon at bounding box center [234, 48] width 7 height 9
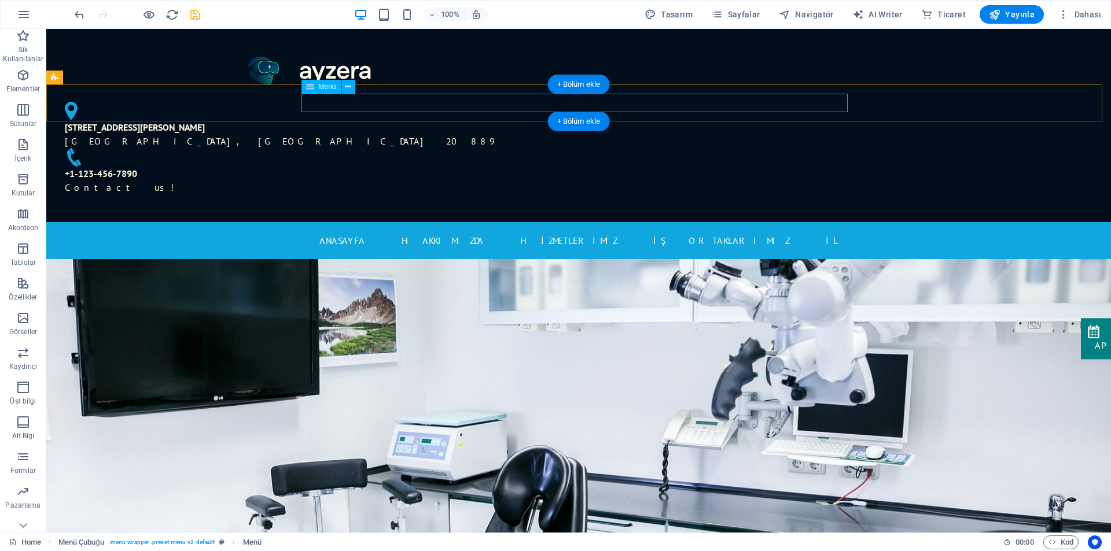
click at [338, 231] on nav "Anasayfa HAKKIMIZDA HİZMETLERİMİZ İŞ ORTAKLARIMIZ İL" at bounding box center [578, 240] width 546 height 19
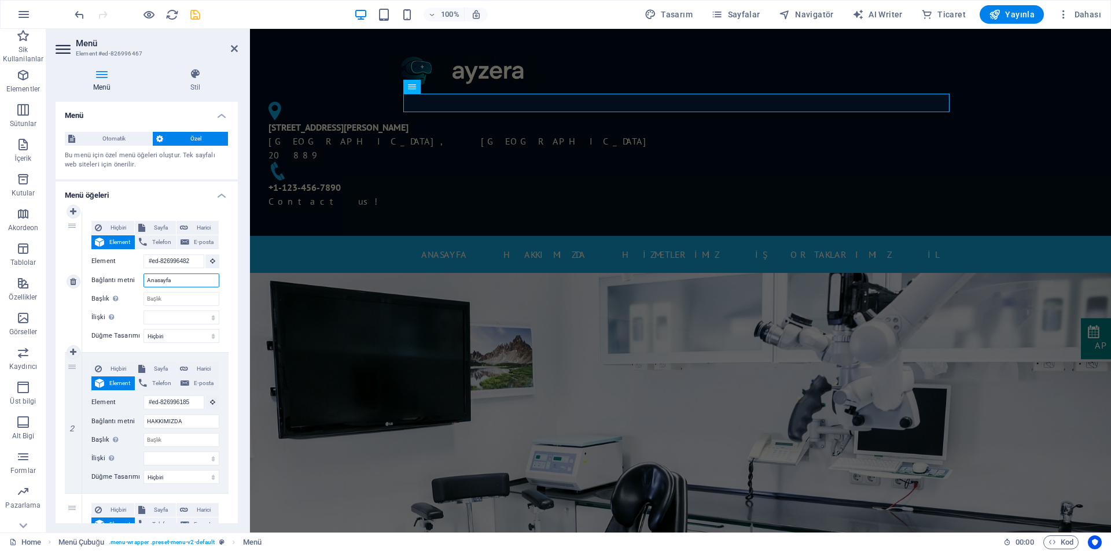
click at [175, 281] on input "Anasayfa" at bounding box center [181, 281] width 76 height 14
click at [158, 282] on input "Anasayfa" at bounding box center [181, 281] width 76 height 14
click at [179, 301] on input "Başlık Ek bağlantı tanımının bağlantı metniyle aynı olmaması gerekir. Başlık, g…" at bounding box center [181, 299] width 76 height 14
click at [172, 297] on input "Başlık Ek bağlantı tanımının bağlantı metniyle aynı olmaması gerekir. Başlık, g…" at bounding box center [181, 299] width 76 height 14
click at [186, 423] on input "HAKKIMIZDA" at bounding box center [181, 422] width 76 height 14
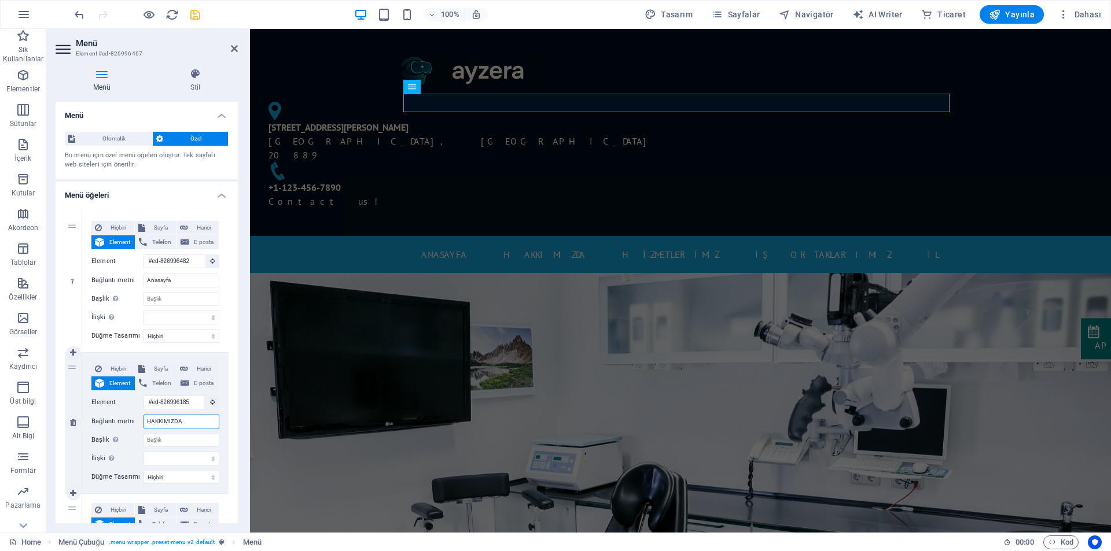
drag, startPoint x: 186, startPoint y: 423, endPoint x: 151, endPoint y: 423, distance: 34.7
click at [151, 423] on input "HAKKIMIZDA" at bounding box center [181, 422] width 76 height 14
type input "Hakkımı"
select select
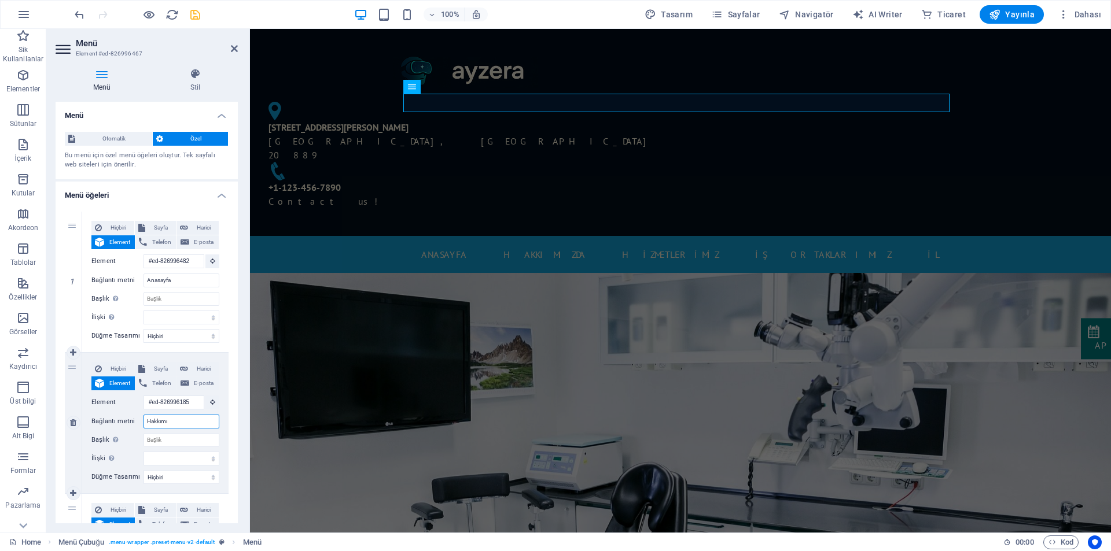
select select
type input "Hakkımız"
select select
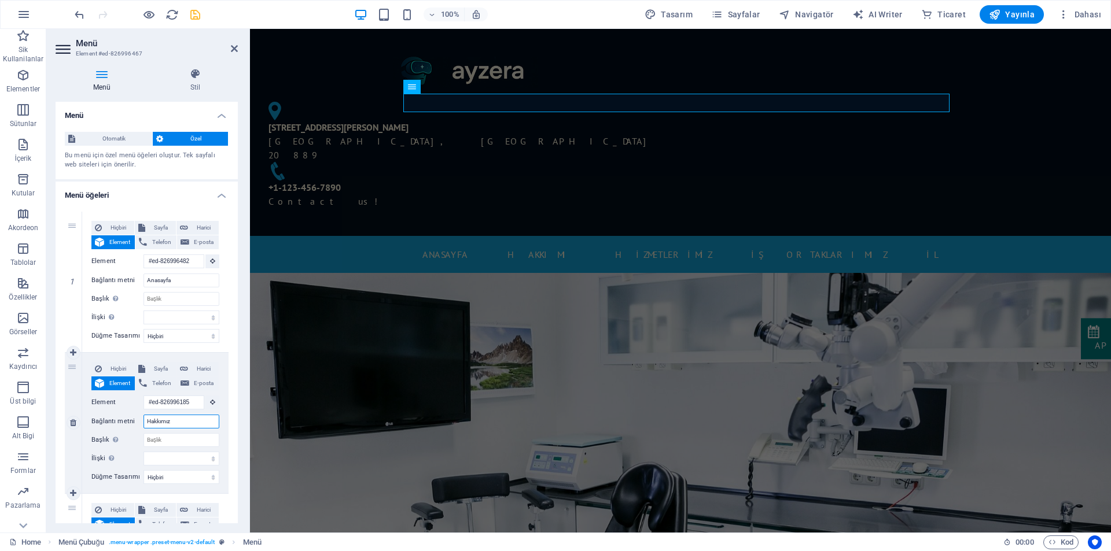
select select
type input "Hakkımızda"
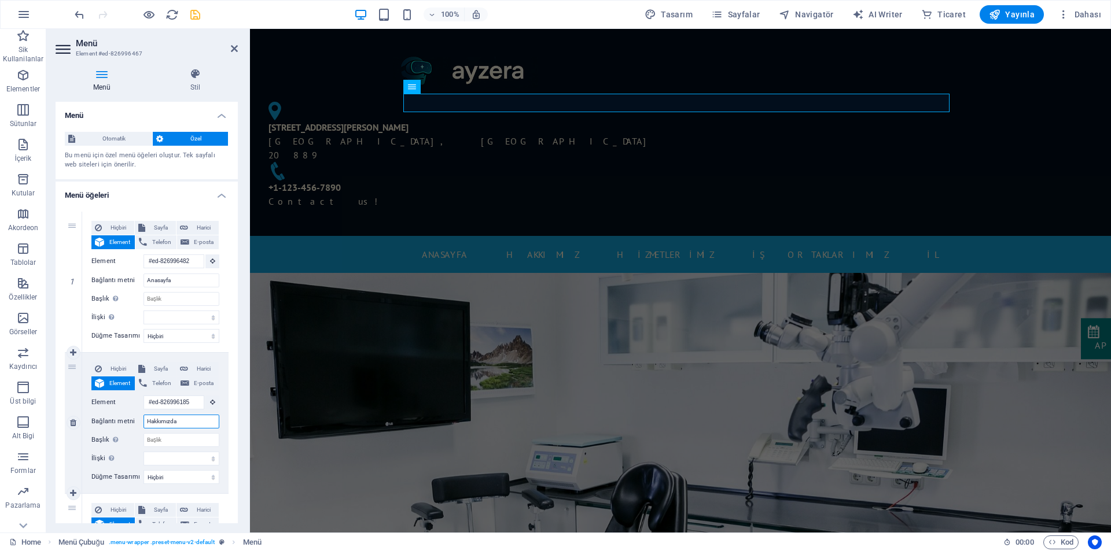
select select
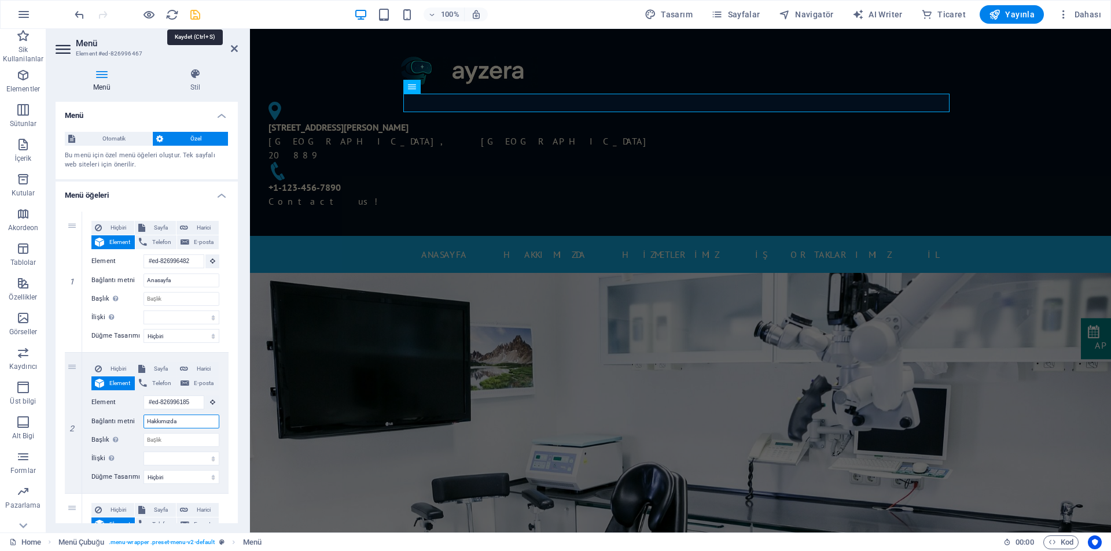
type input "Hakkımızda"
click at [198, 16] on icon "save" at bounding box center [195, 14] width 13 height 13
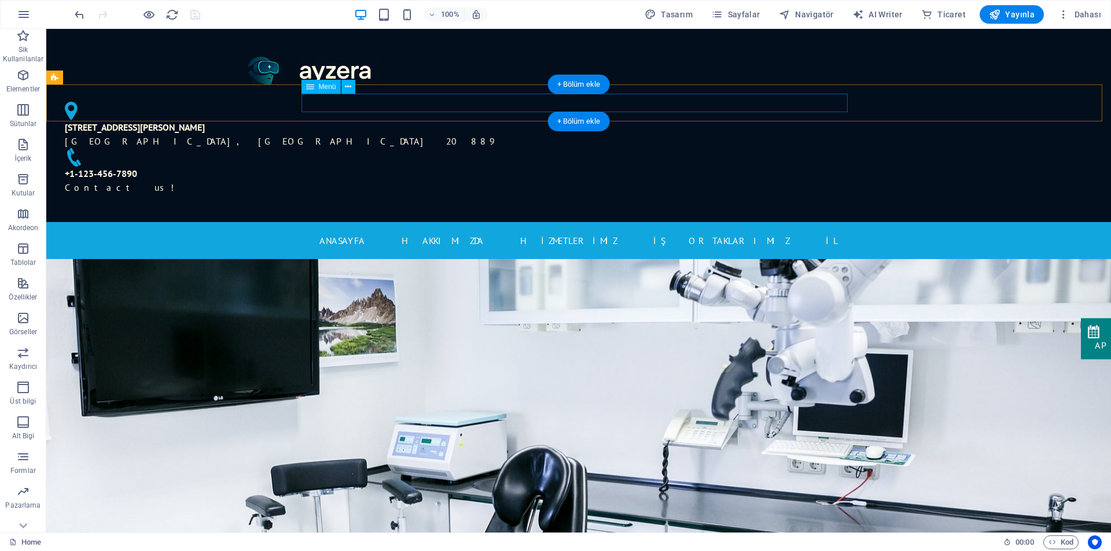
click at [346, 231] on nav "Anasayfa Hakkımızda HİZMETLERİMİZ İŞ ORTAKLARIMIZ İL" at bounding box center [578, 240] width 546 height 19
click at [347, 231] on nav "Anasayfa Hakkımızda HİZMETLERİMİZ İŞ ORTAKLARIMIZ İL" at bounding box center [578, 240] width 546 height 19
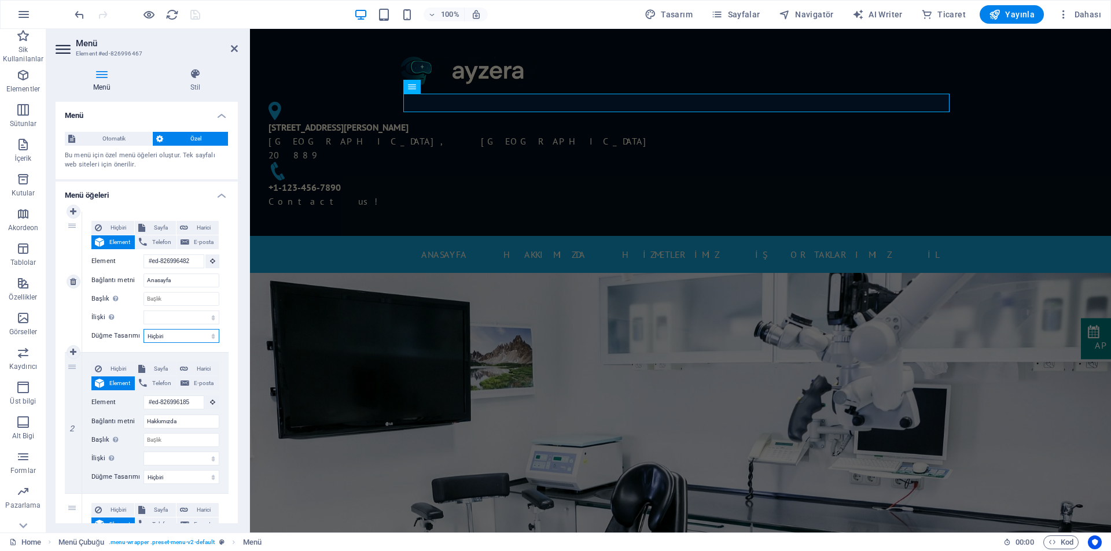
click at [168, 331] on select "Hiçbiri Varsayılan Birincil İkincil" at bounding box center [181, 336] width 76 height 14
select select "primary"
click at [143, 329] on select "Hiçbiri Varsayılan Birincil İkincil" at bounding box center [181, 336] width 76 height 14
select select
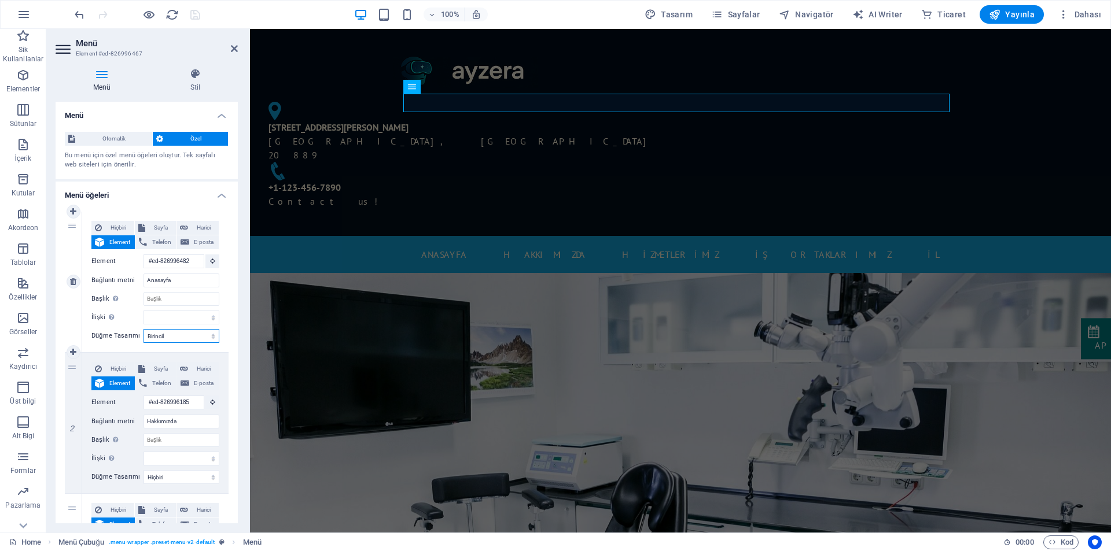
select select
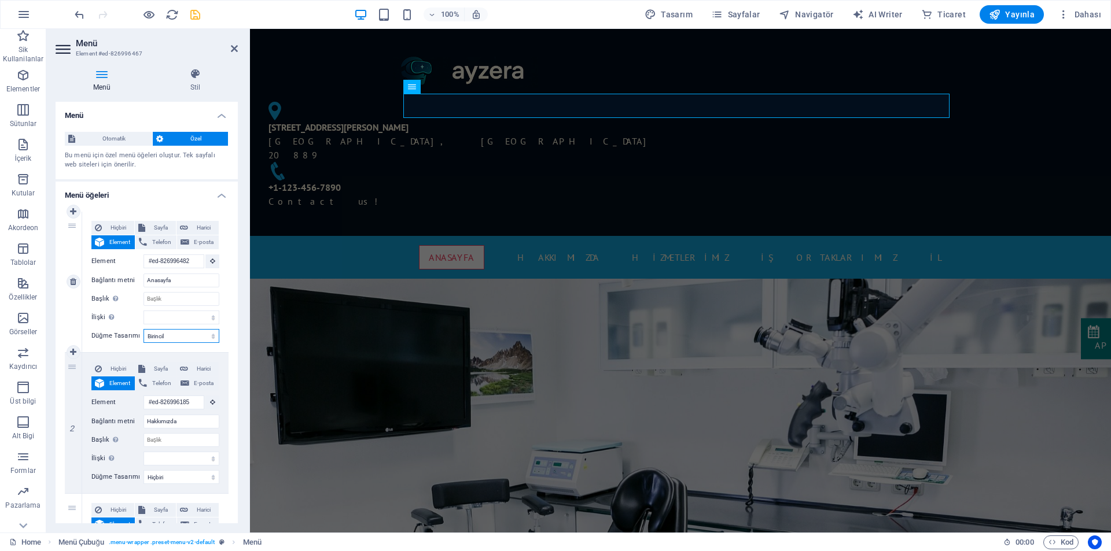
click at [174, 337] on select "Hiçbiri Varsayılan Birincil İkincil" at bounding box center [181, 336] width 76 height 14
select select "default"
click at [143, 329] on select "Hiçbiri Varsayılan Birincil İkincil" at bounding box center [181, 336] width 76 height 14
select select
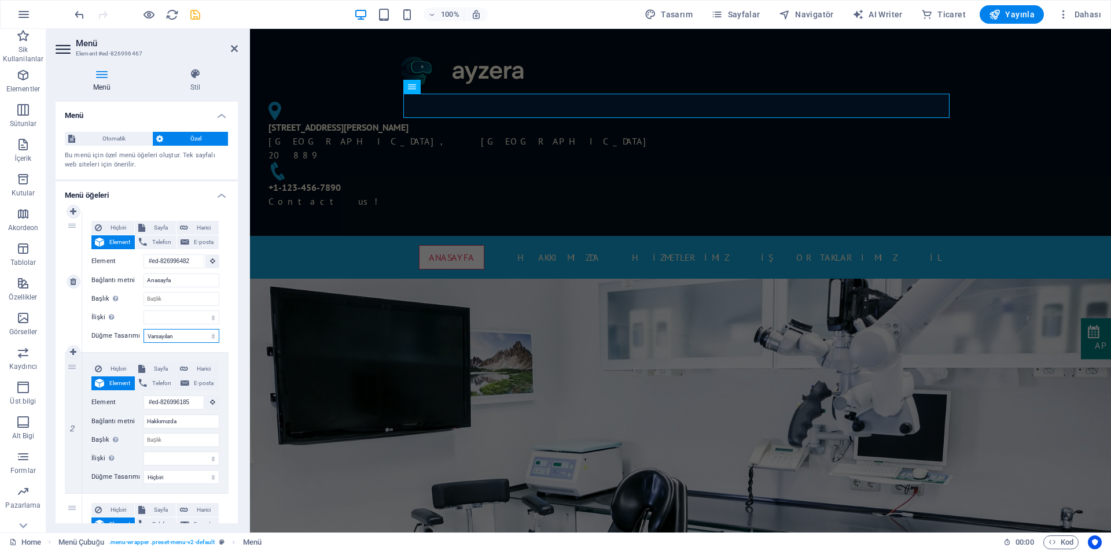
select select
click at [177, 335] on select "Hiçbiri Varsayılan Birincil İkincil" at bounding box center [181, 336] width 76 height 14
select select
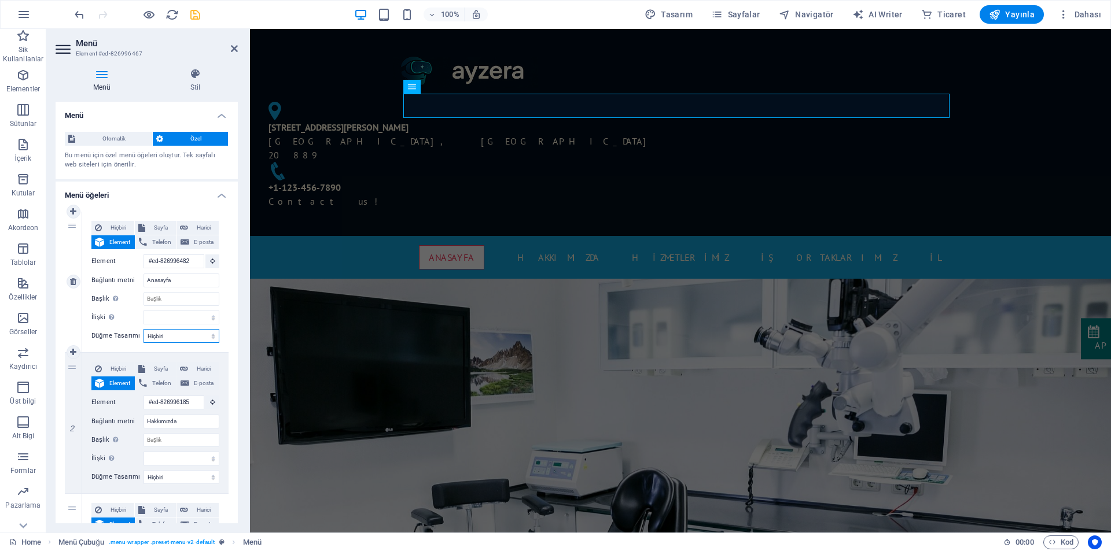
click at [143, 329] on select "Hiçbiri Varsayılan Birincil İkincil" at bounding box center [181, 336] width 76 height 14
select select
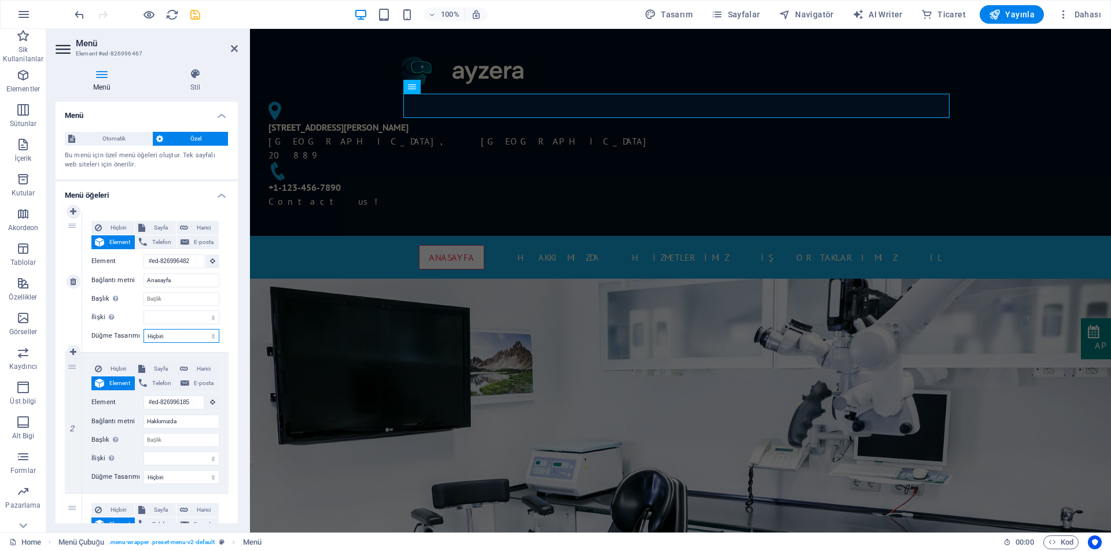
select select
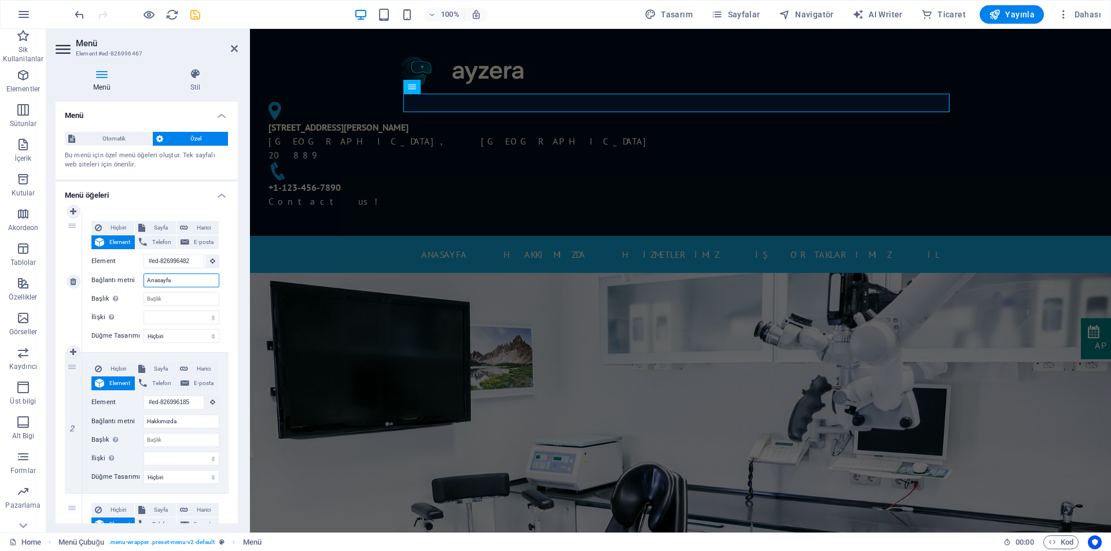
click at [166, 285] on input "Anasayfa" at bounding box center [181, 281] width 76 height 14
click at [178, 283] on input "Anasayfa" at bounding box center [181, 281] width 76 height 14
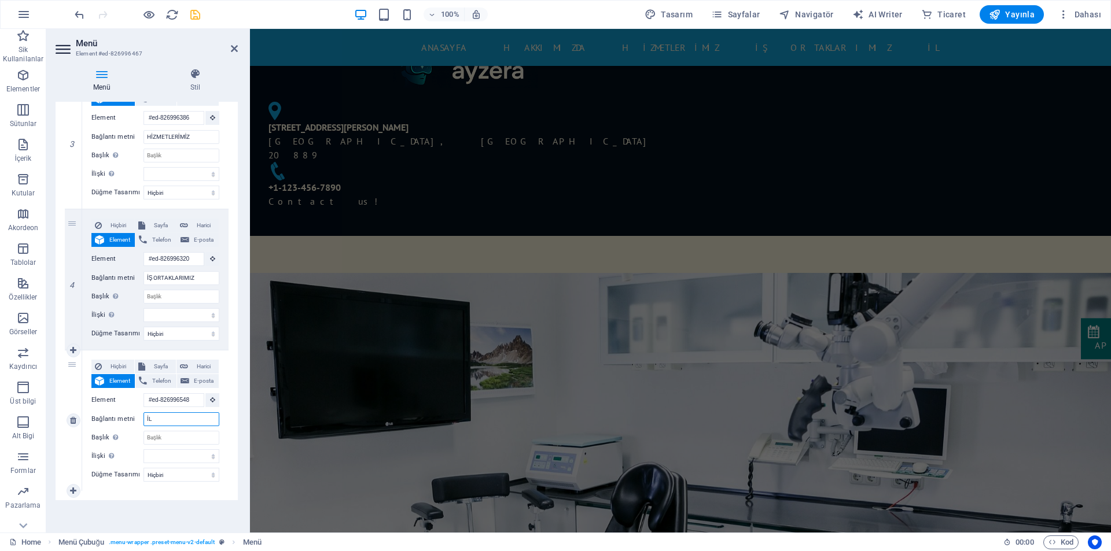
click at [159, 416] on input "İL" at bounding box center [181, 420] width 76 height 14
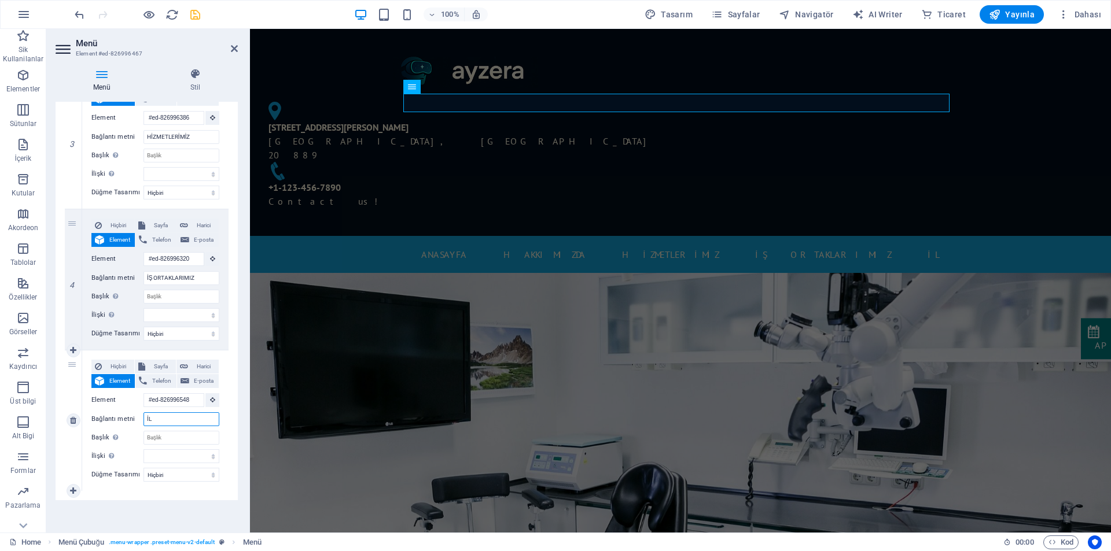
click at [158, 418] on input "İL" at bounding box center [181, 420] width 76 height 14
type input "İ"
select select
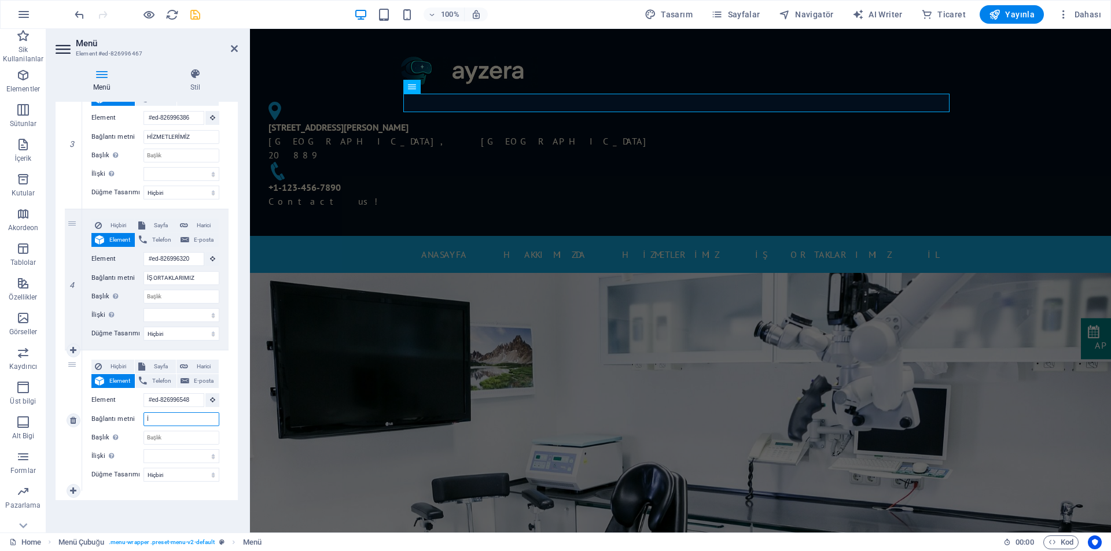
select select
type input "İLETİŞİM"
select select
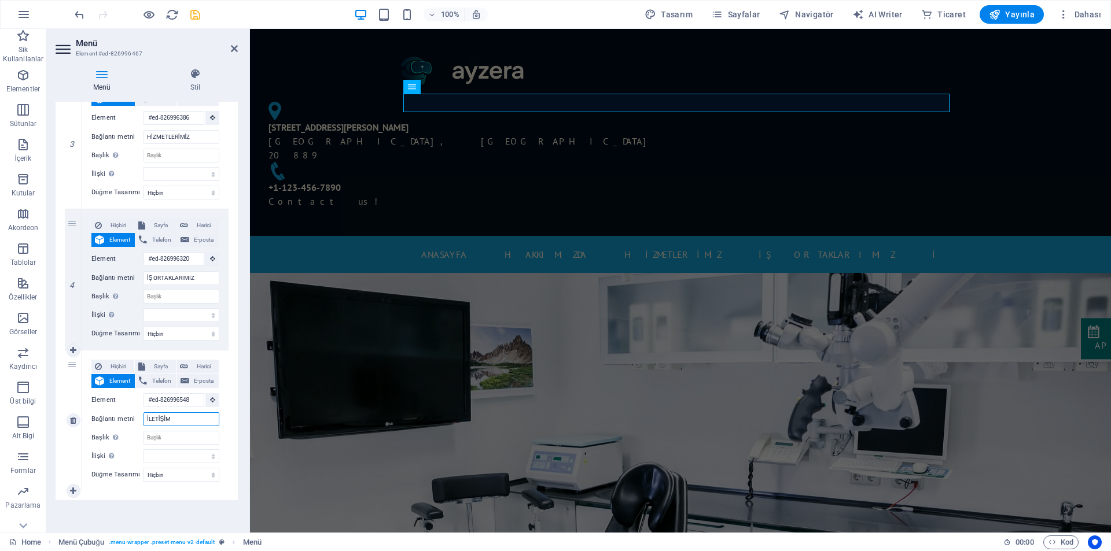
select select
type input "İLETİŞİM"
click at [194, 13] on icon "save" at bounding box center [195, 14] width 13 height 13
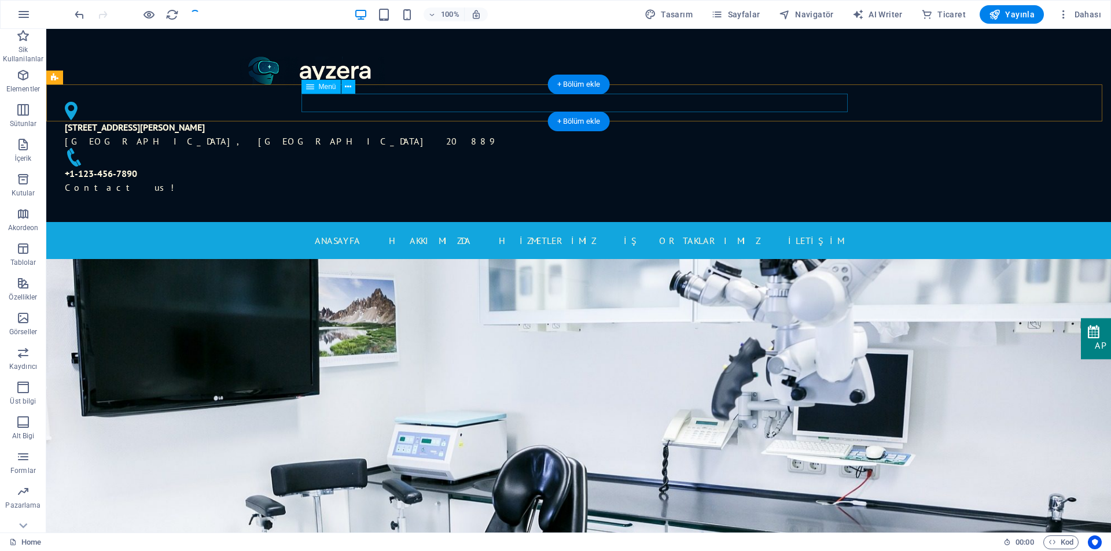
click at [802, 231] on nav "Anasayfa Hakkımızda HİZMETLERİMİZ İŞ ORTAKLARIMIZ İLETİŞİM" at bounding box center [578, 240] width 546 height 19
click at [804, 231] on nav "Anasayfa Hakkımızda HİZMETLERİMİZ İŞ ORTAKLARIMIZ İLETİŞİM" at bounding box center [578, 240] width 546 height 19
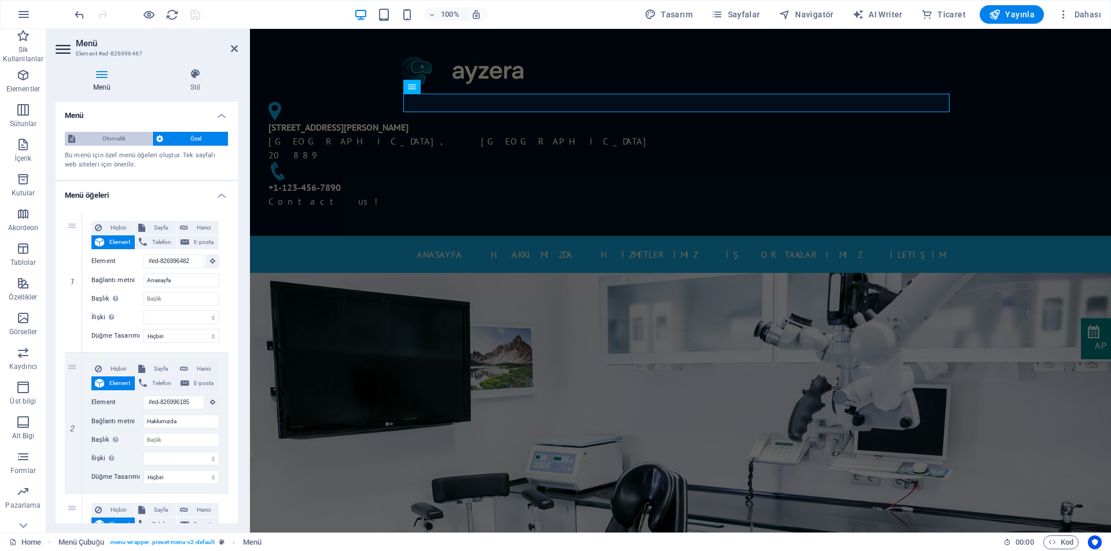
click at [125, 142] on span "Otomatik" at bounding box center [114, 139] width 70 height 14
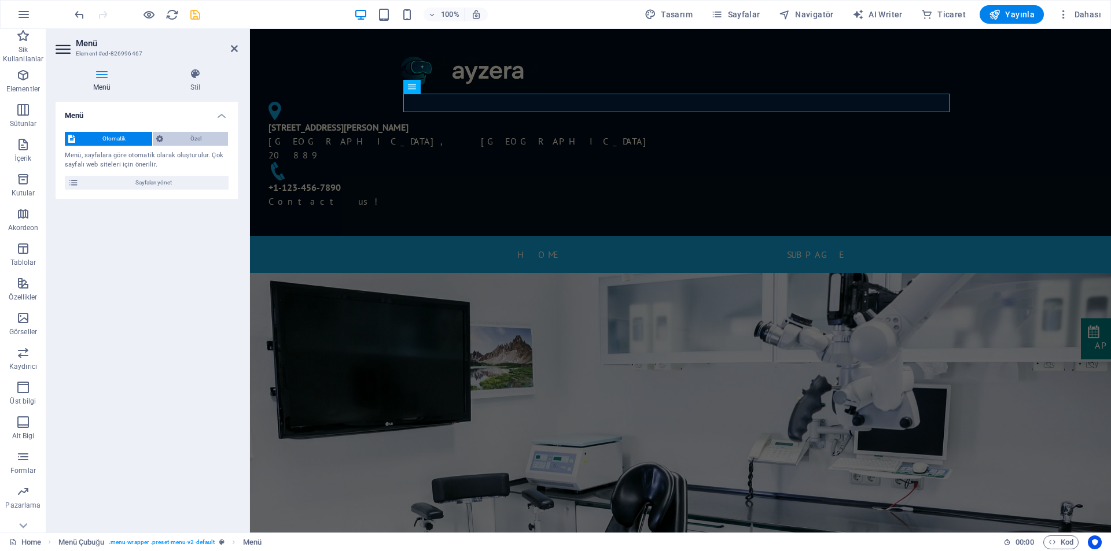
click at [187, 138] on span "Özel" at bounding box center [196, 139] width 58 height 14
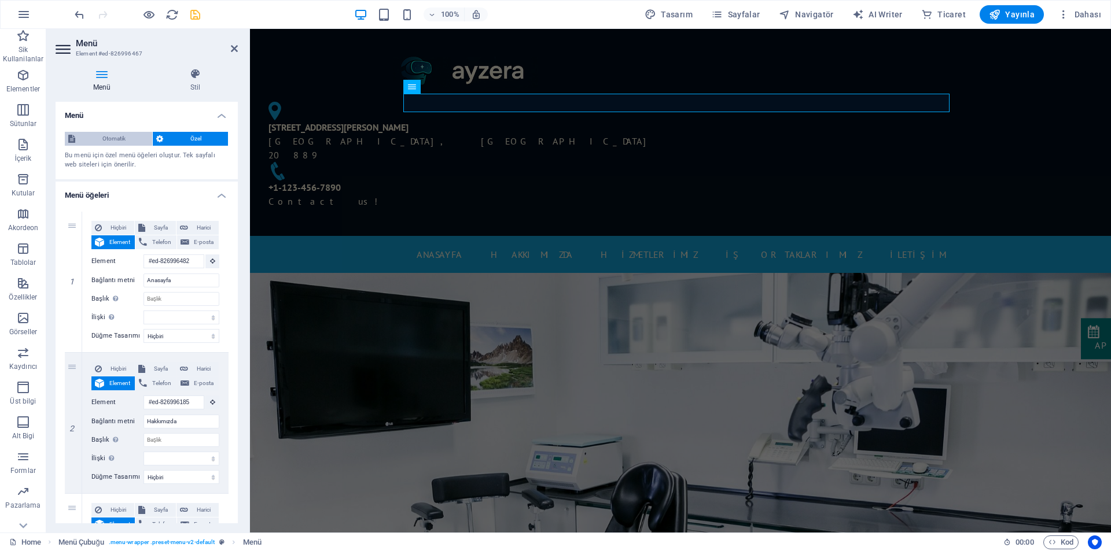
click at [117, 142] on span "Otomatik" at bounding box center [114, 139] width 70 height 14
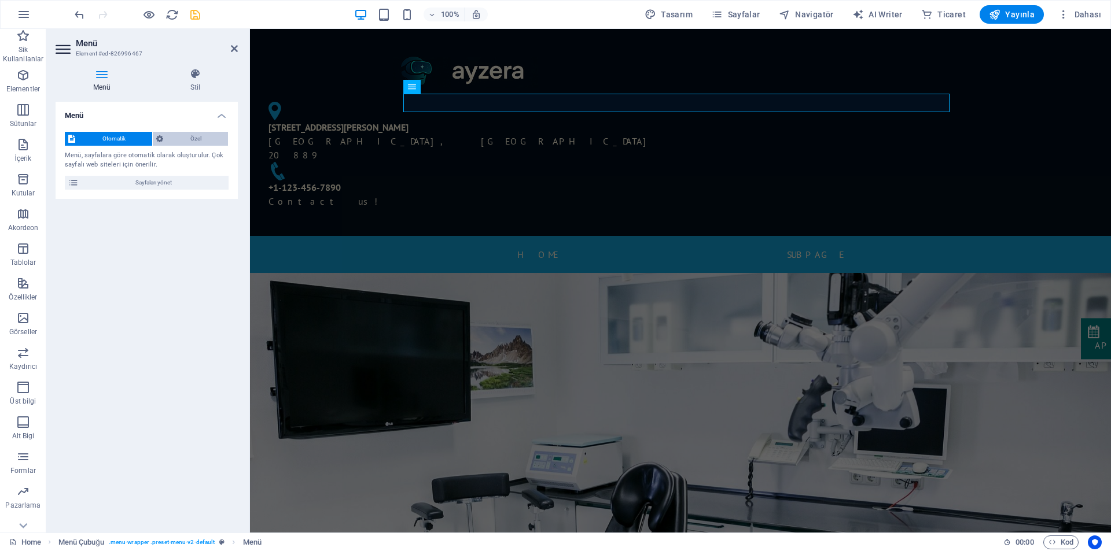
click at [181, 139] on span "Özel" at bounding box center [196, 139] width 58 height 14
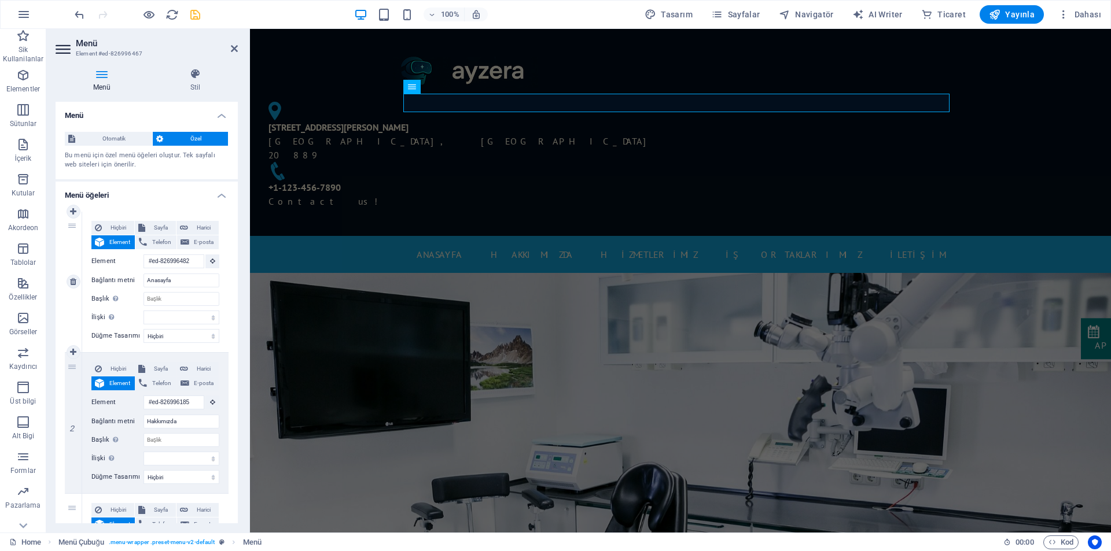
click at [113, 238] on span "Element" at bounding box center [120, 242] width 24 height 14
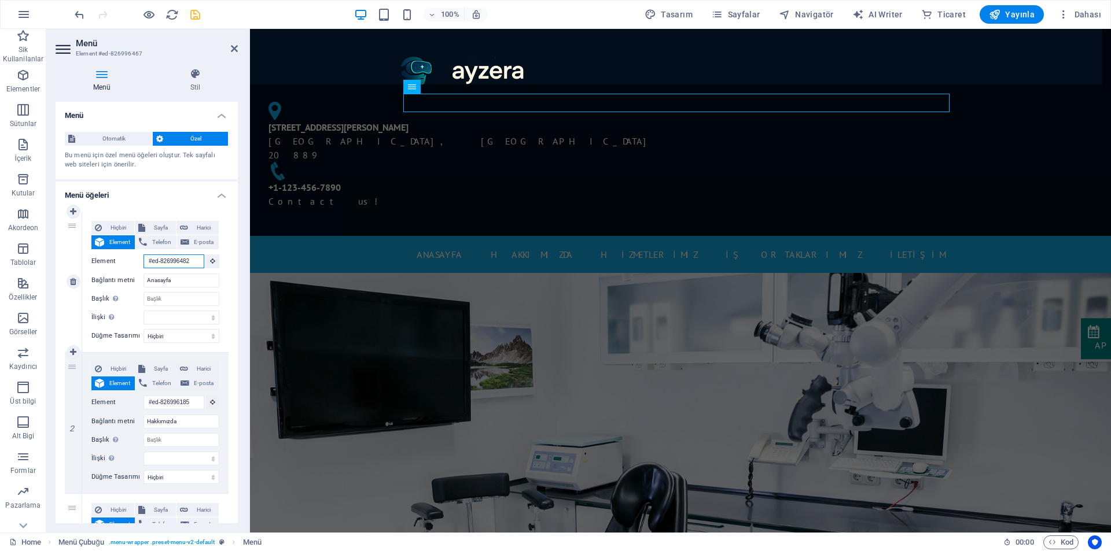
click at [176, 261] on input "#ed-826996482" at bounding box center [173, 262] width 61 height 14
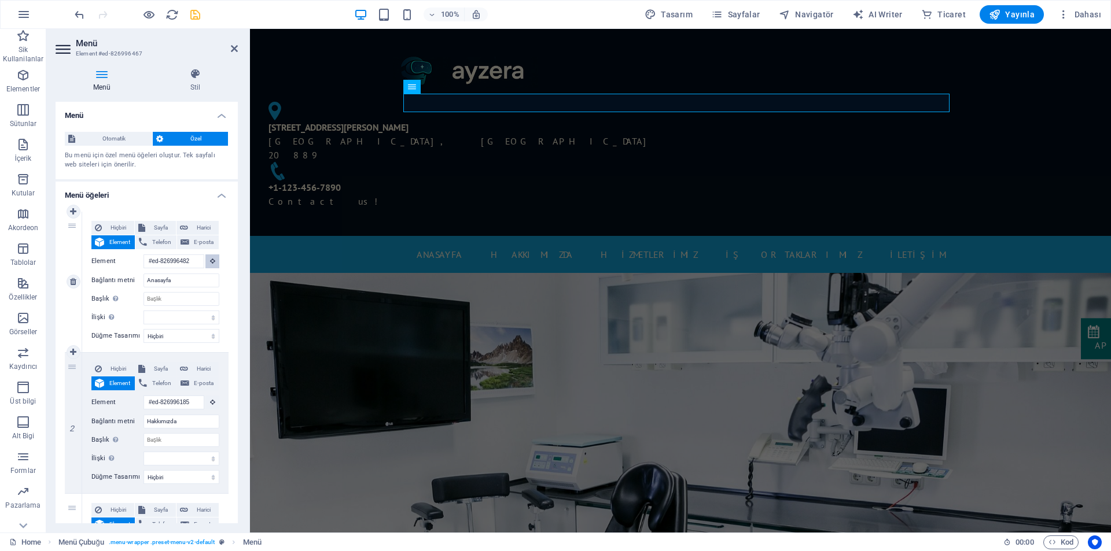
click at [210, 261] on icon at bounding box center [212, 261] width 5 height 6
click at [174, 281] on input "Anasayfa" at bounding box center [181, 281] width 76 height 14
type input "ANASAYFA"
select select
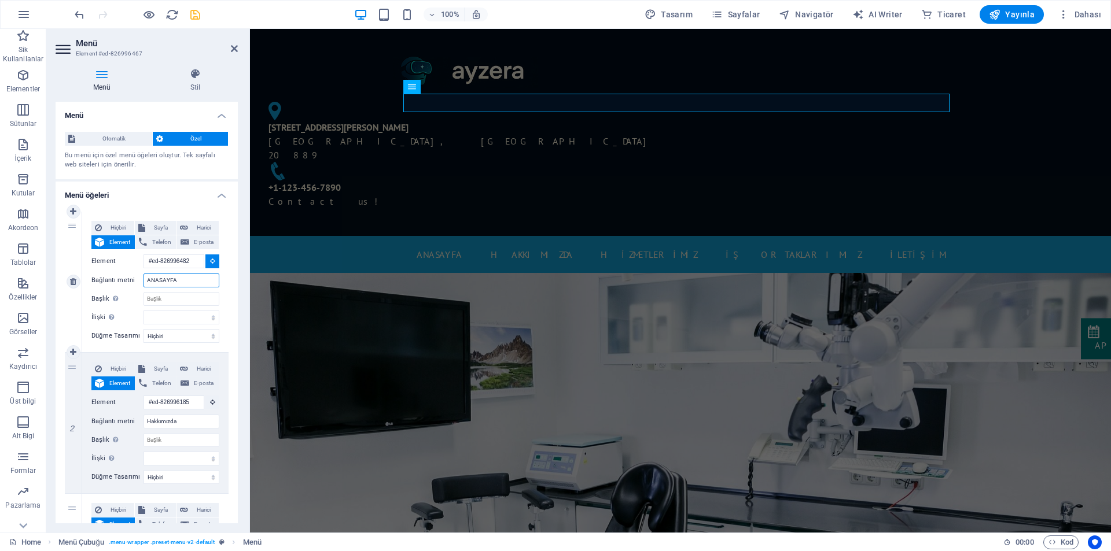
select select
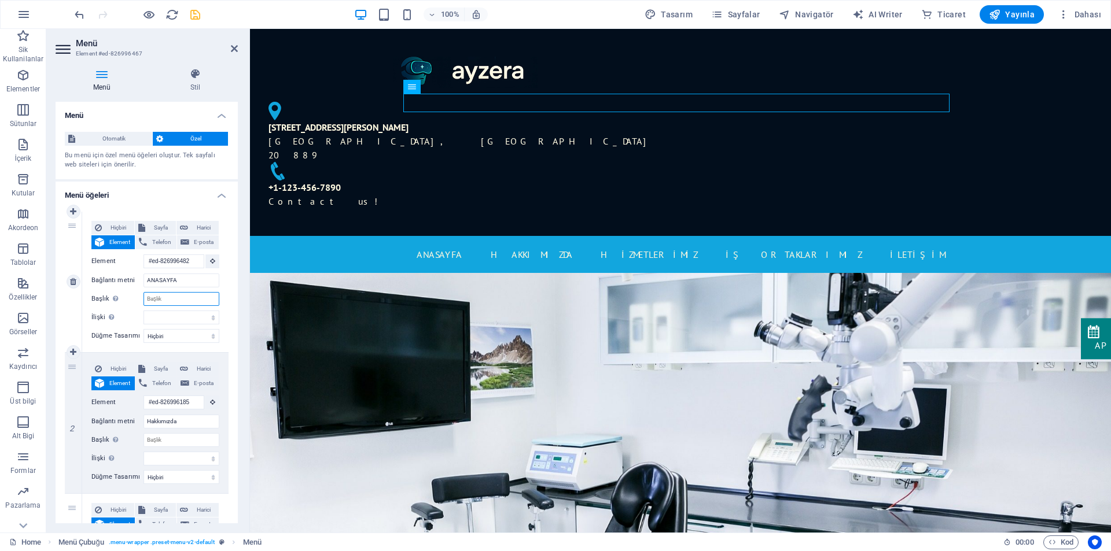
click at [177, 300] on input "Başlık Ek bağlantı tanımının bağlantı metniyle aynı olmaması gerekir. Başlık, g…" at bounding box center [181, 299] width 76 height 14
click at [175, 321] on select "alternate oluşturan bookmark harici yardım lisans ileri nofollow noreferrer noo…" at bounding box center [181, 318] width 76 height 14
click at [127, 308] on div "Hiçbiri Sayfa Harici Element Telefon E-posta Sayfa Home Subpage Legal Notice Pr…" at bounding box center [155, 273] width 128 height 104
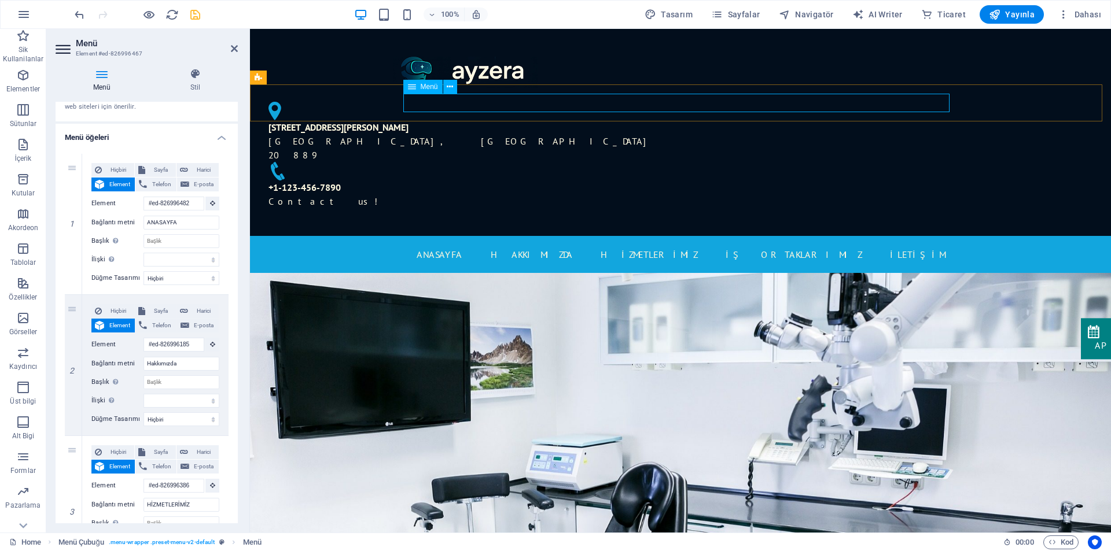
click at [912, 245] on nav "ANASAYFA Hakkımızda HİZMETLERİMİZ İŞ ORTAKLARIMIZ İLETİŞİM" at bounding box center [680, 254] width 546 height 19
click at [194, 14] on icon "save" at bounding box center [195, 14] width 13 height 13
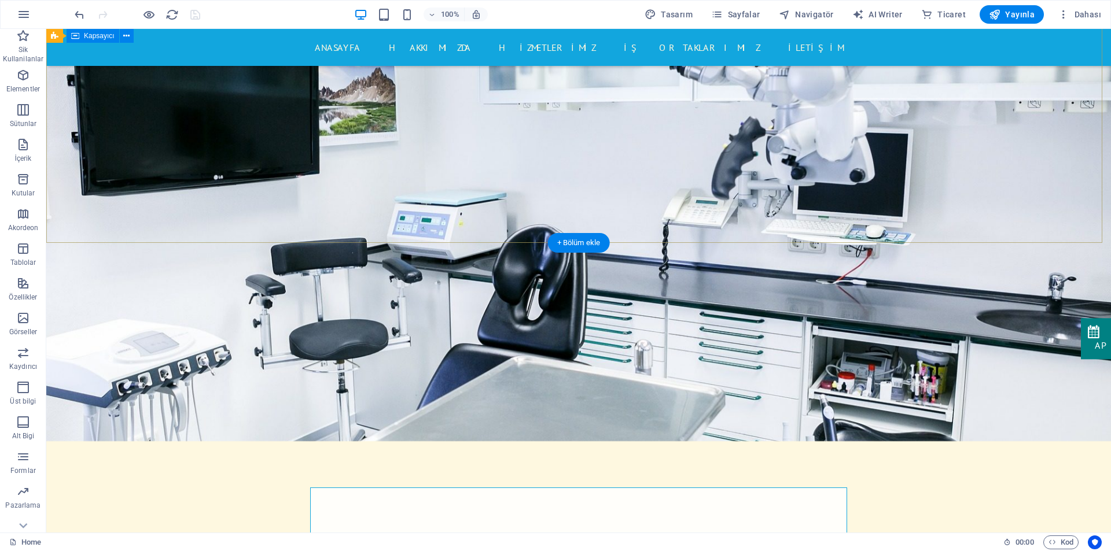
scroll to position [116, 0]
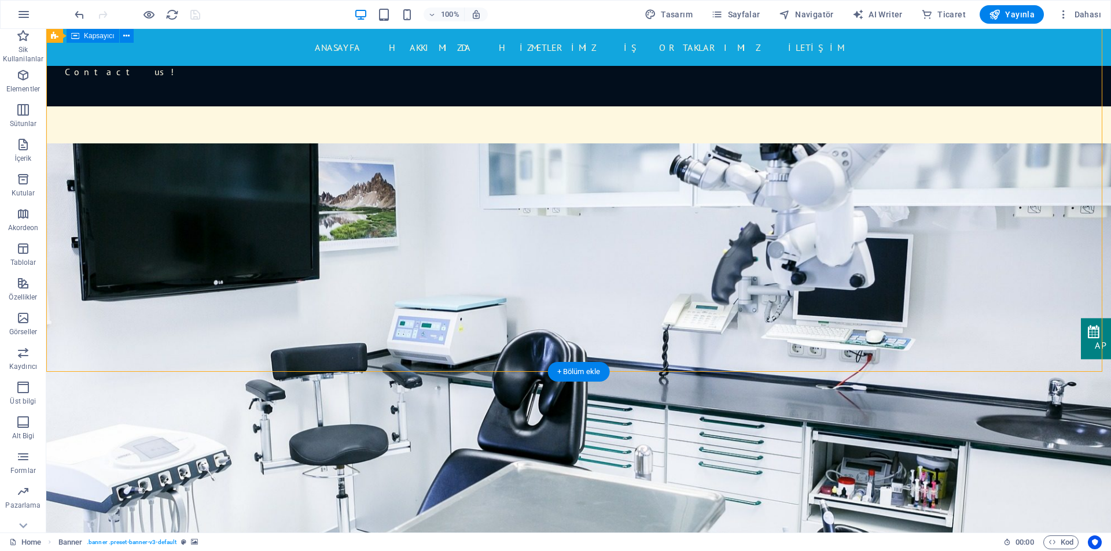
drag, startPoint x: 986, startPoint y: 208, endPoint x: 648, endPoint y: 228, distance: 339.1
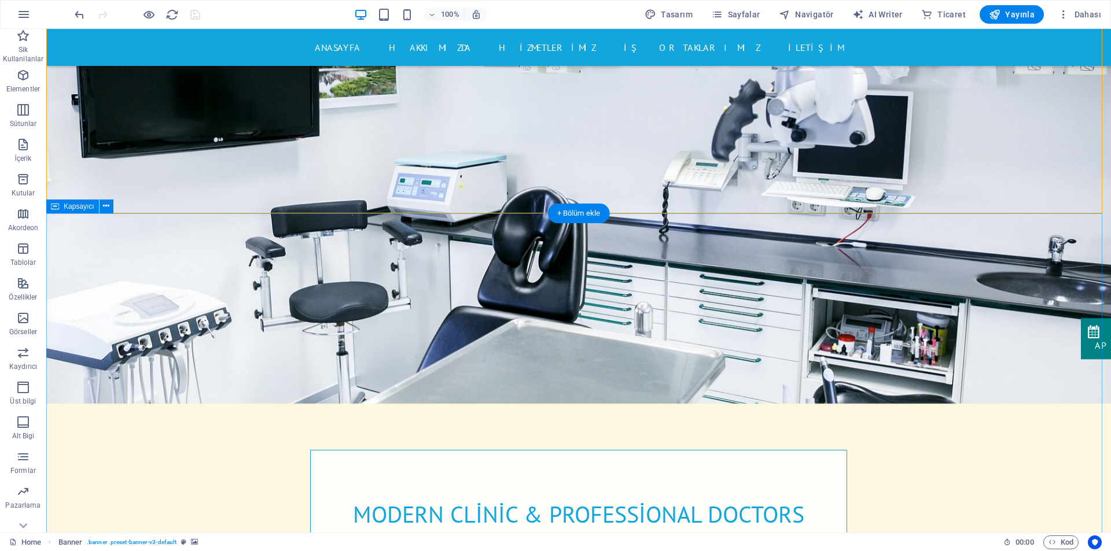
scroll to position [289, 0]
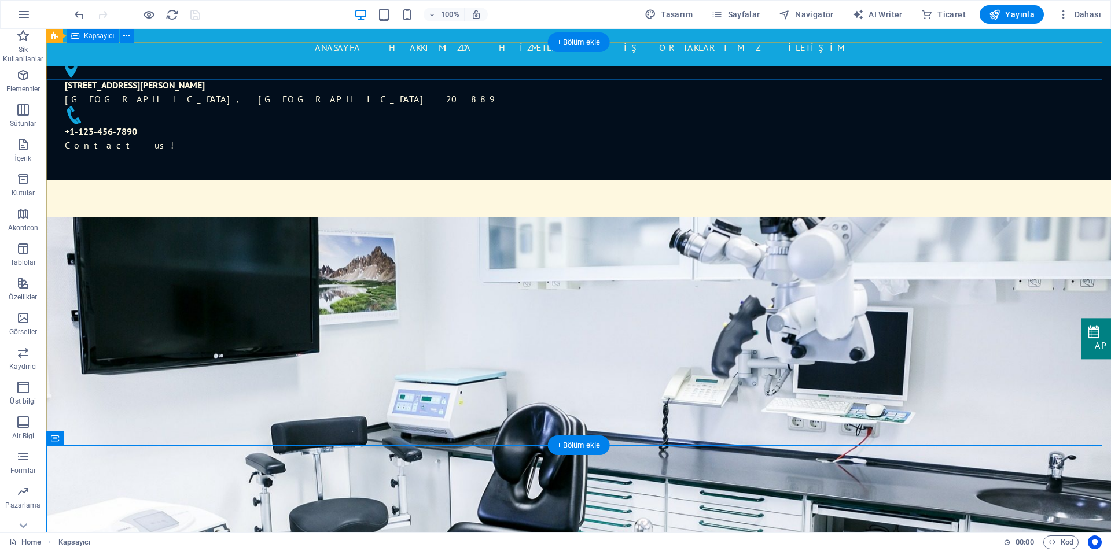
scroll to position [0, 0]
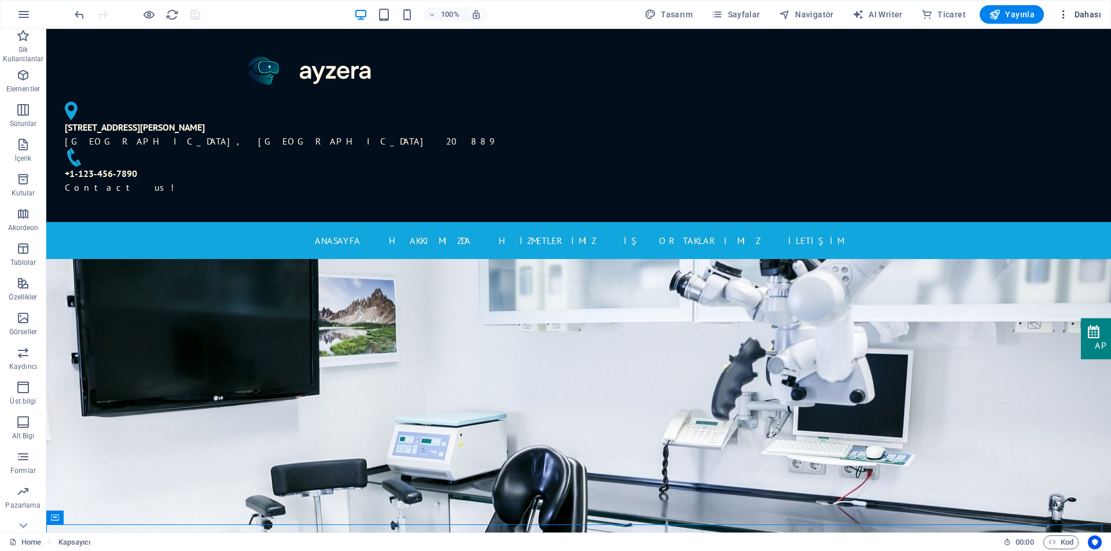
click at [1078, 14] on span "Dahası" at bounding box center [1079, 15] width 43 height 12
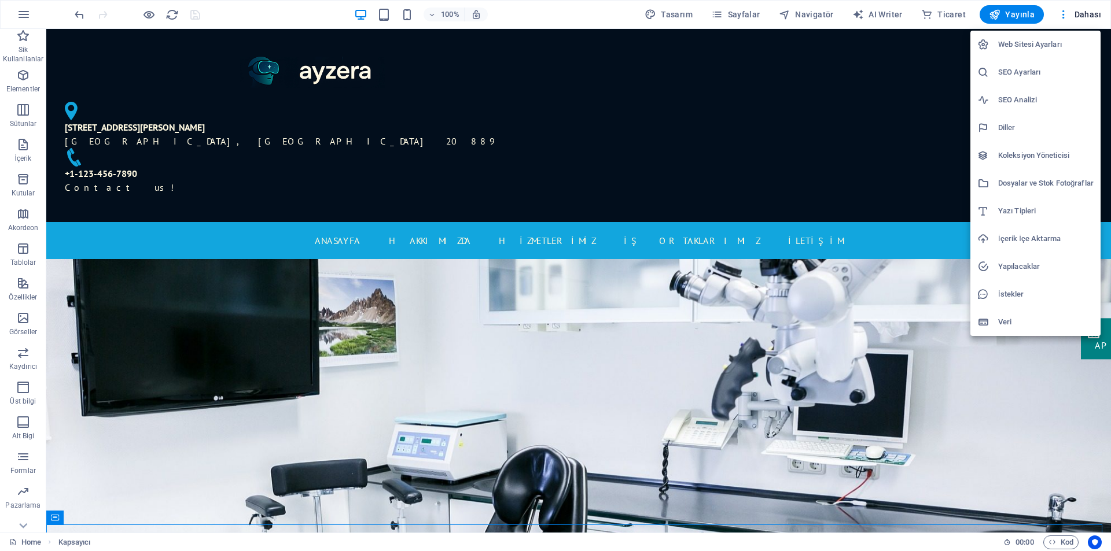
click at [898, 50] on div at bounding box center [555, 275] width 1111 height 551
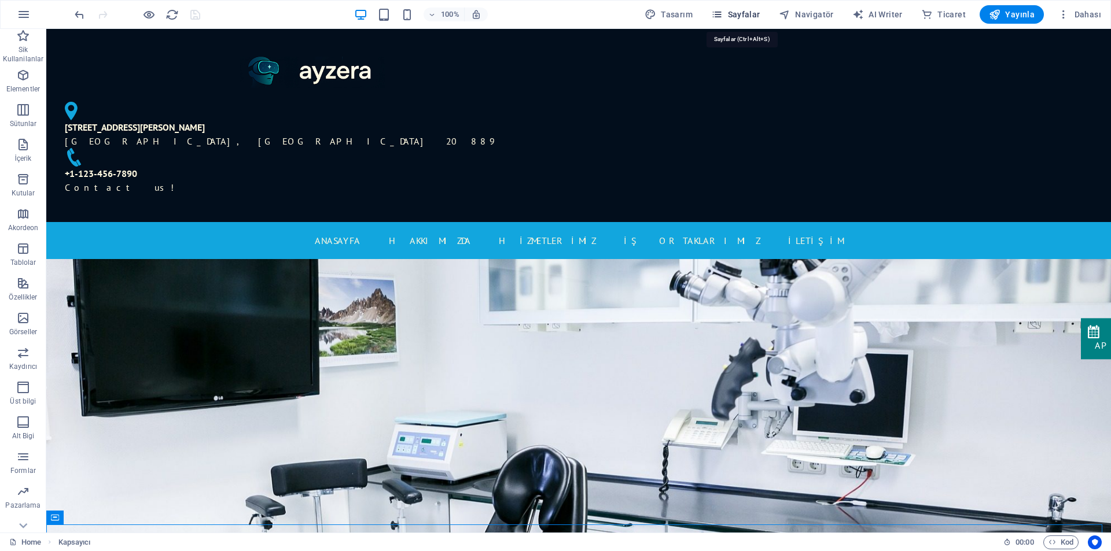
click at [741, 17] on span "Sayfalar" at bounding box center [735, 15] width 49 height 12
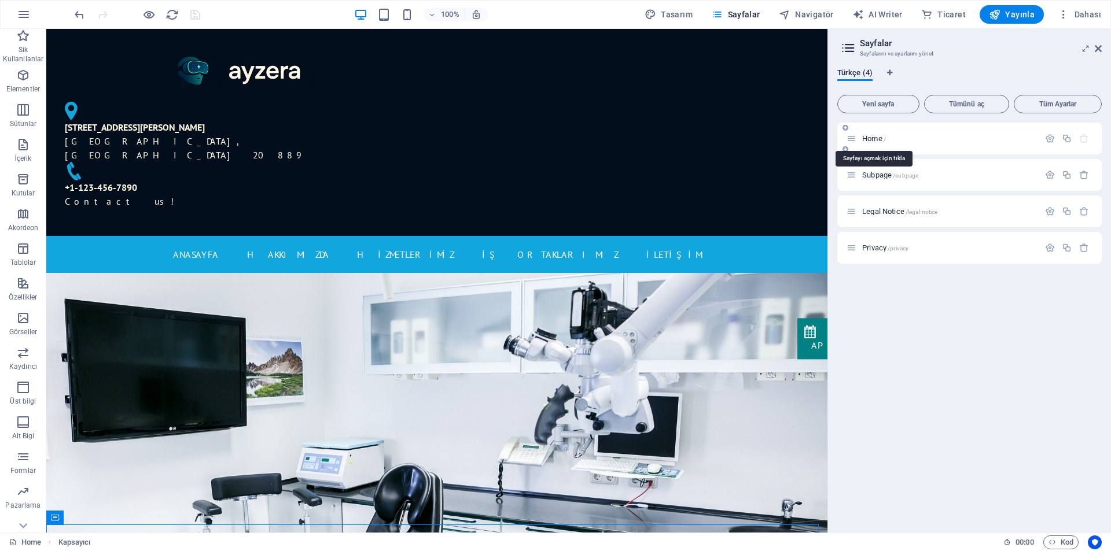
click at [873, 141] on span "Home /" at bounding box center [874, 138] width 24 height 9
click at [879, 176] on span "Subpage /subpage" at bounding box center [890, 175] width 56 height 9
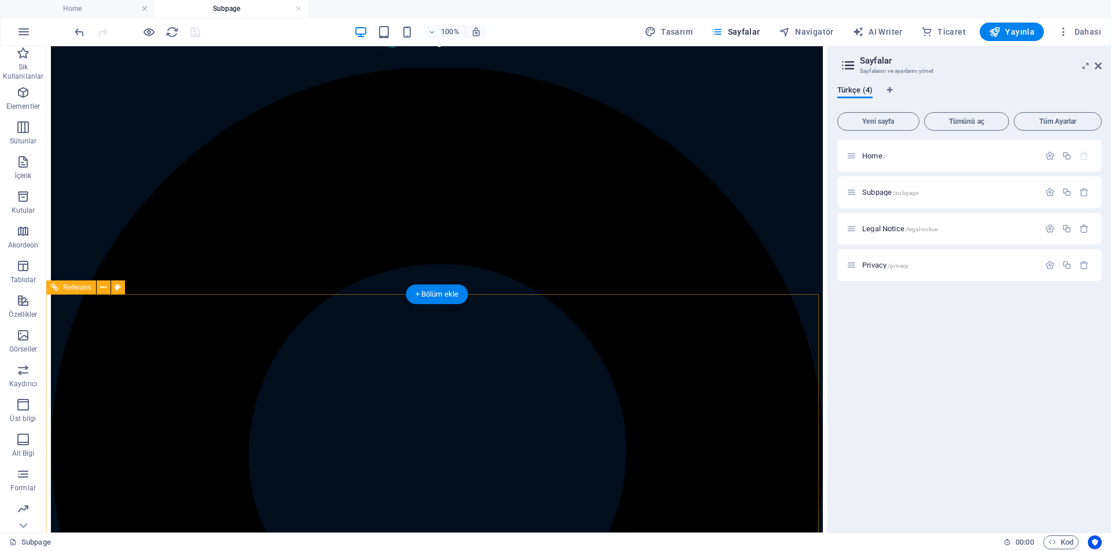
scroll to position [53, 0]
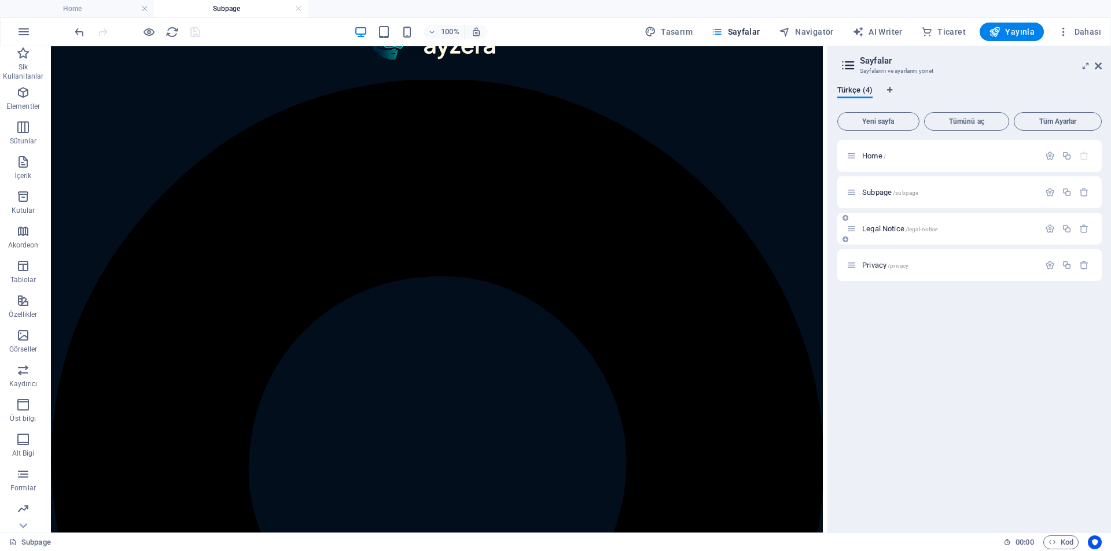
click at [896, 226] on span "Legal Notice /legal-notice" at bounding box center [899, 228] width 75 height 9
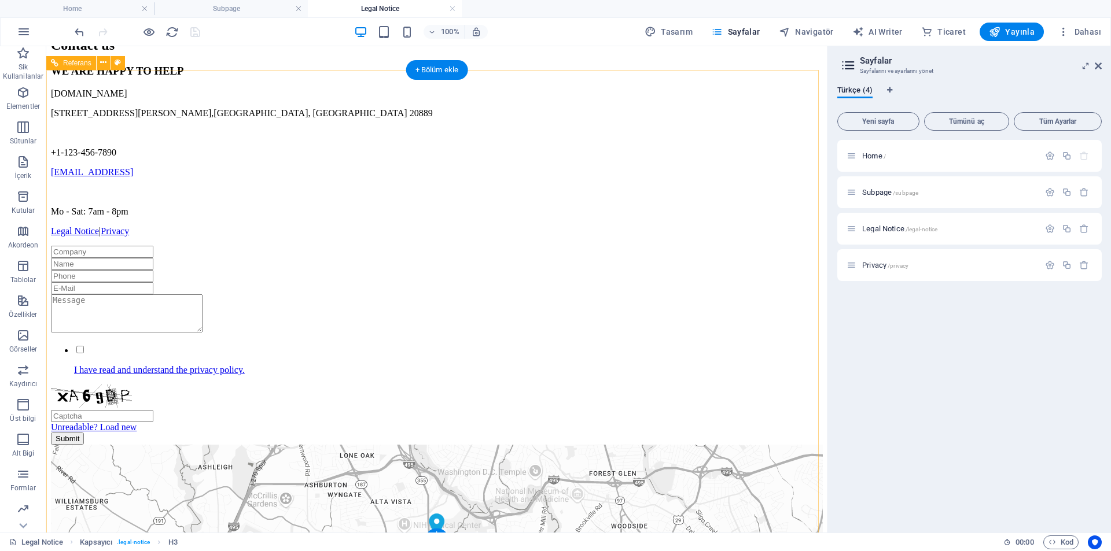
scroll to position [235, 0]
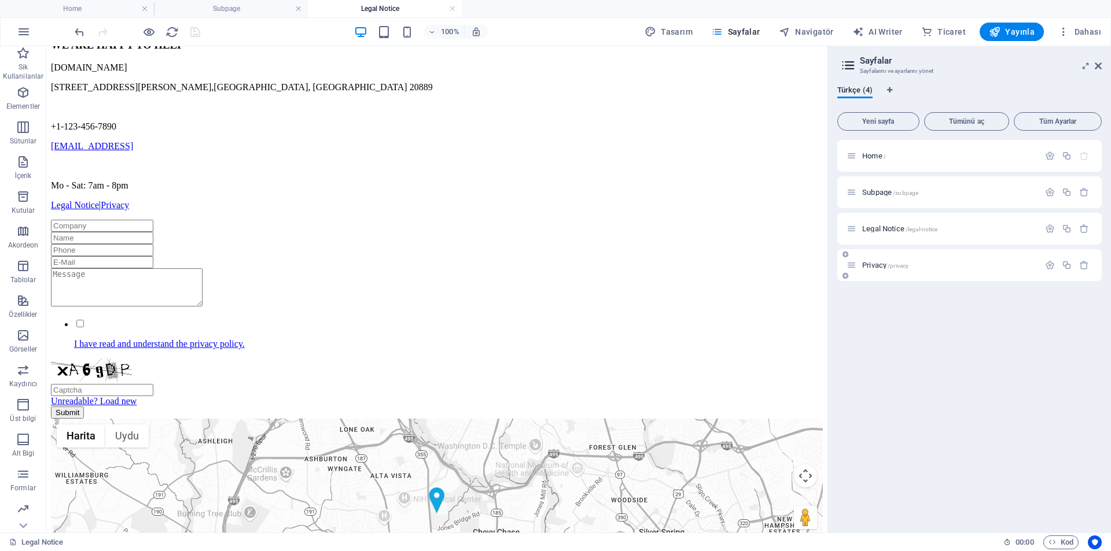
click at [876, 264] on span "Privacy /privacy" at bounding box center [885, 265] width 46 height 9
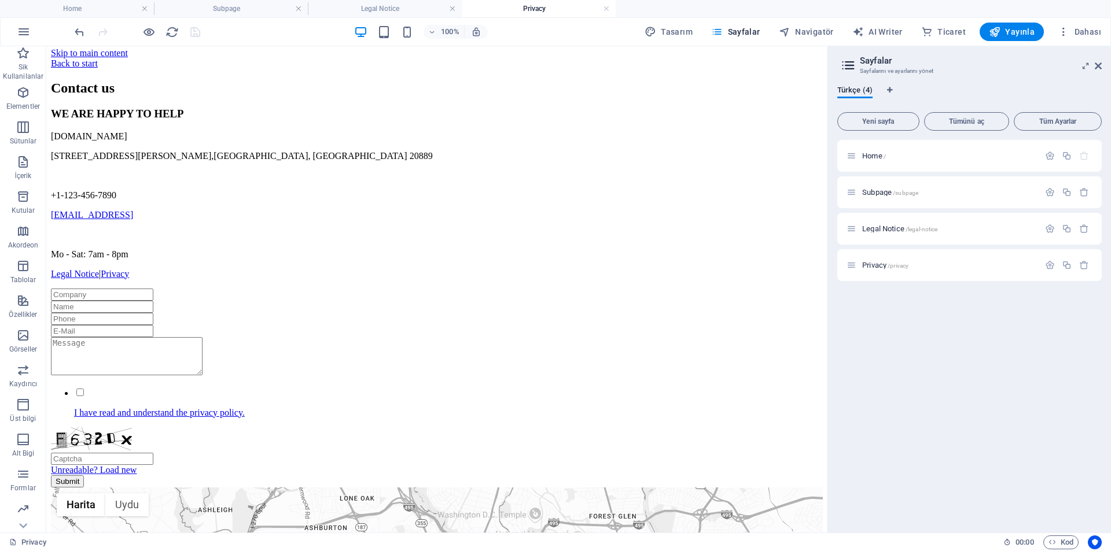
scroll to position [0, 0]
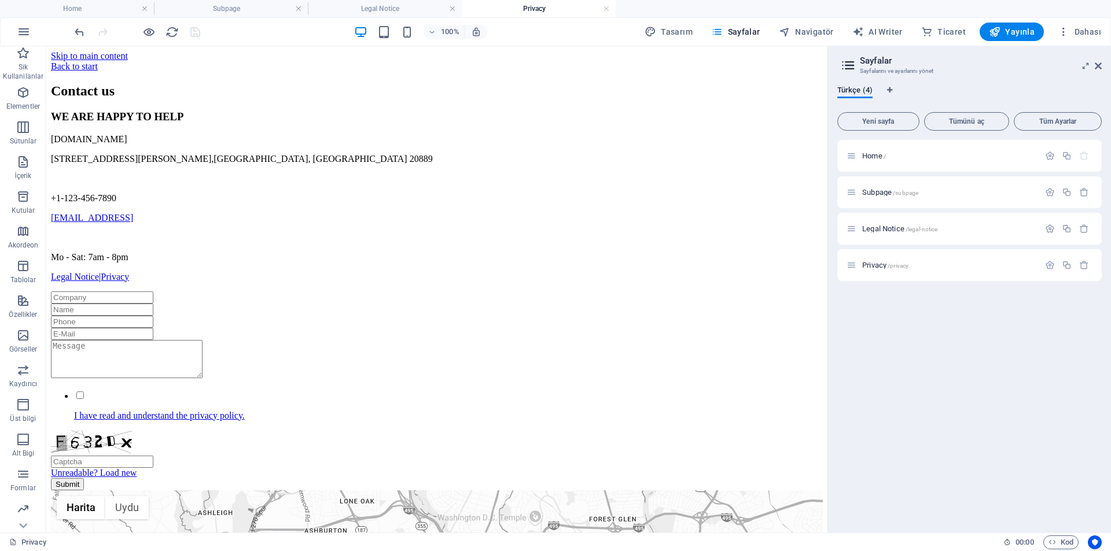
drag, startPoint x: 823, startPoint y: 258, endPoint x: 877, endPoint y: 148, distance: 123.2
click at [1098, 63] on icon at bounding box center [1098, 65] width 7 height 9
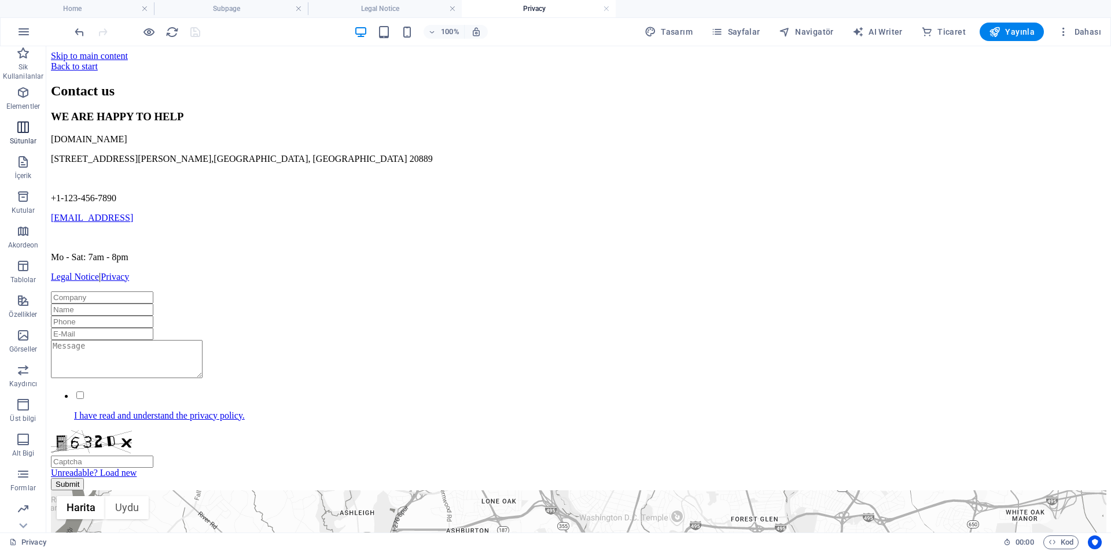
click at [20, 132] on icon "button" at bounding box center [23, 127] width 14 height 14
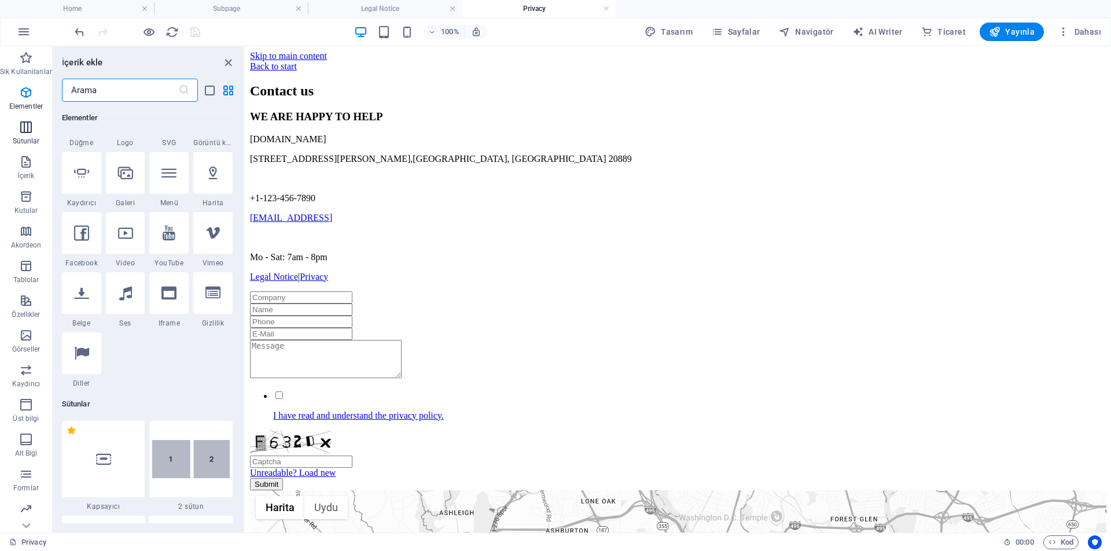
scroll to position [573, 0]
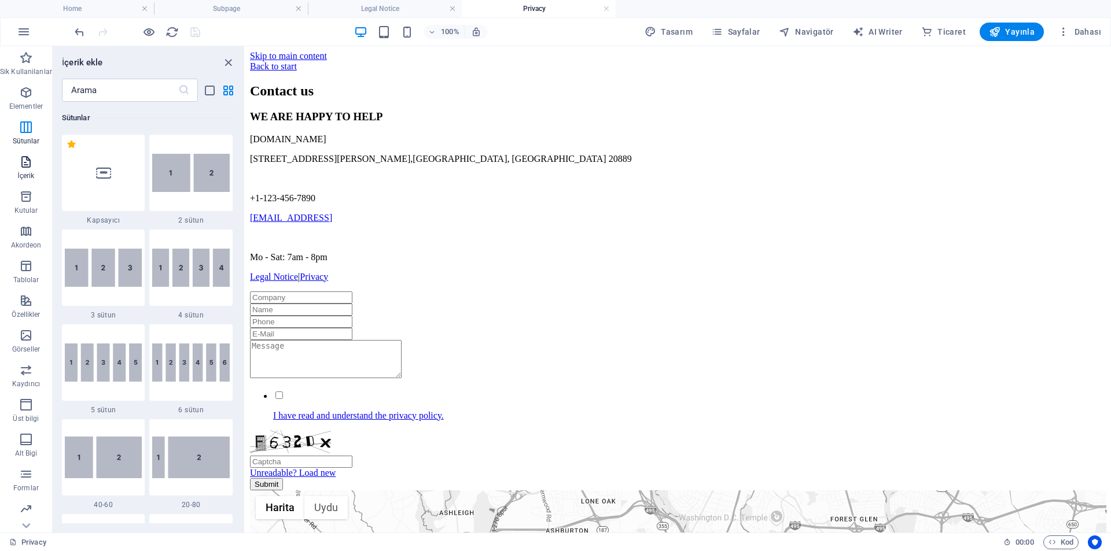
click at [21, 165] on icon "button" at bounding box center [26, 162] width 14 height 14
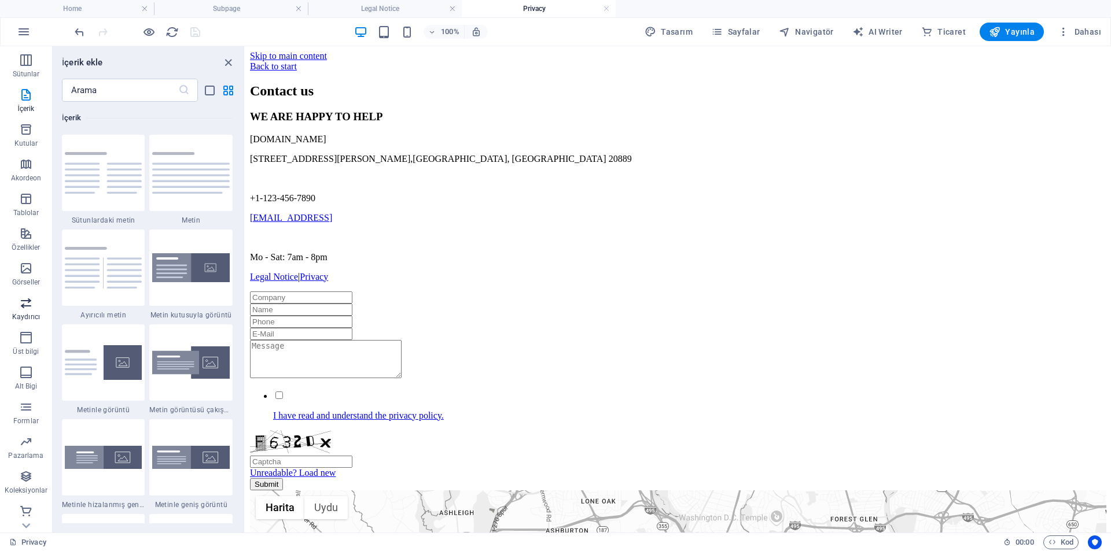
scroll to position [69, 0]
click at [21, 310] on span "Kaydırıcı" at bounding box center [26, 308] width 52 height 28
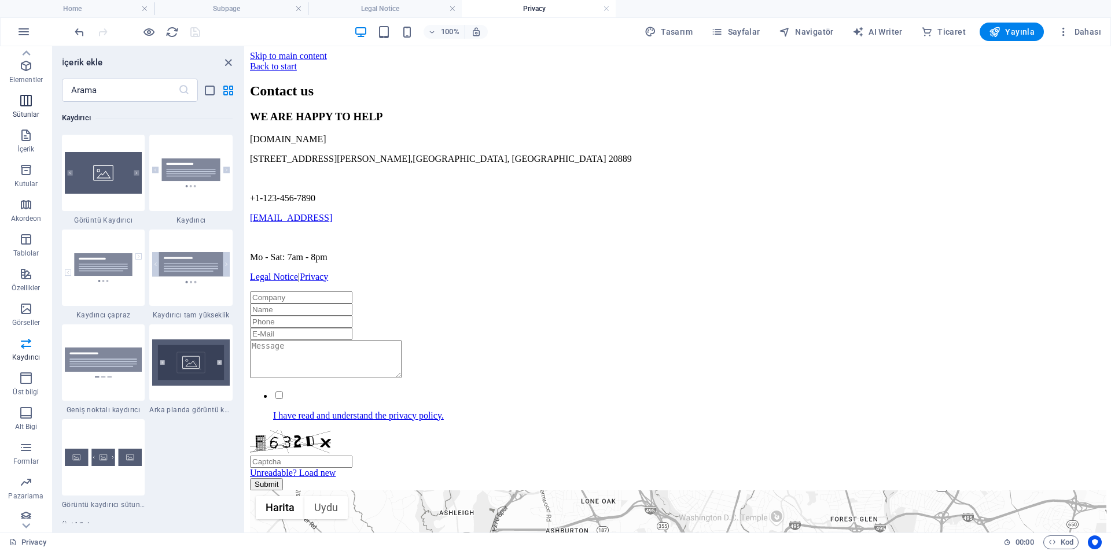
scroll to position [0, 0]
click at [81, 12] on h4 "Home" at bounding box center [77, 8] width 154 height 13
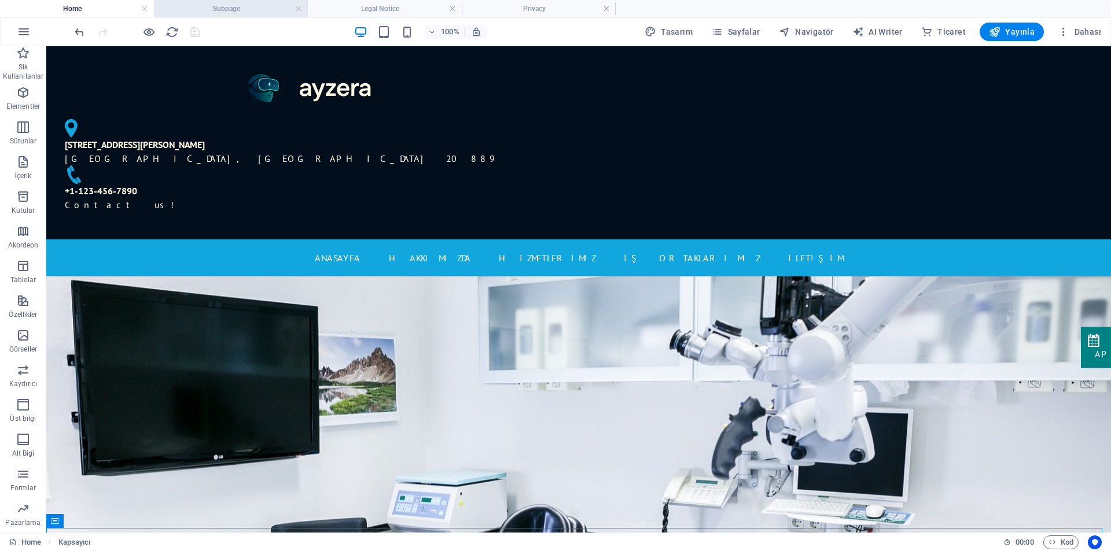
click at [242, 8] on h4 "Subpage" at bounding box center [231, 8] width 154 height 13
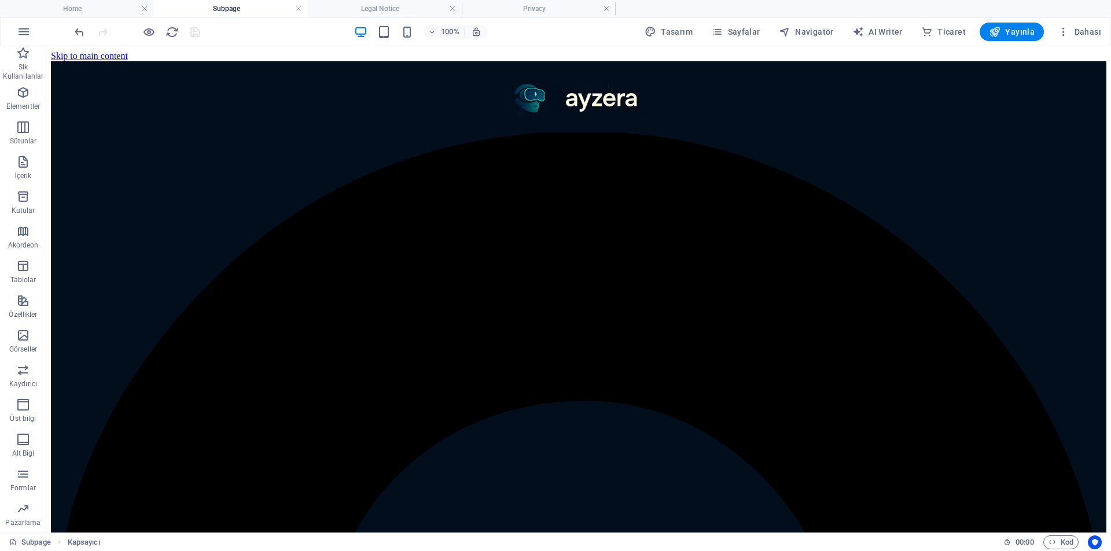
scroll to position [53, 0]
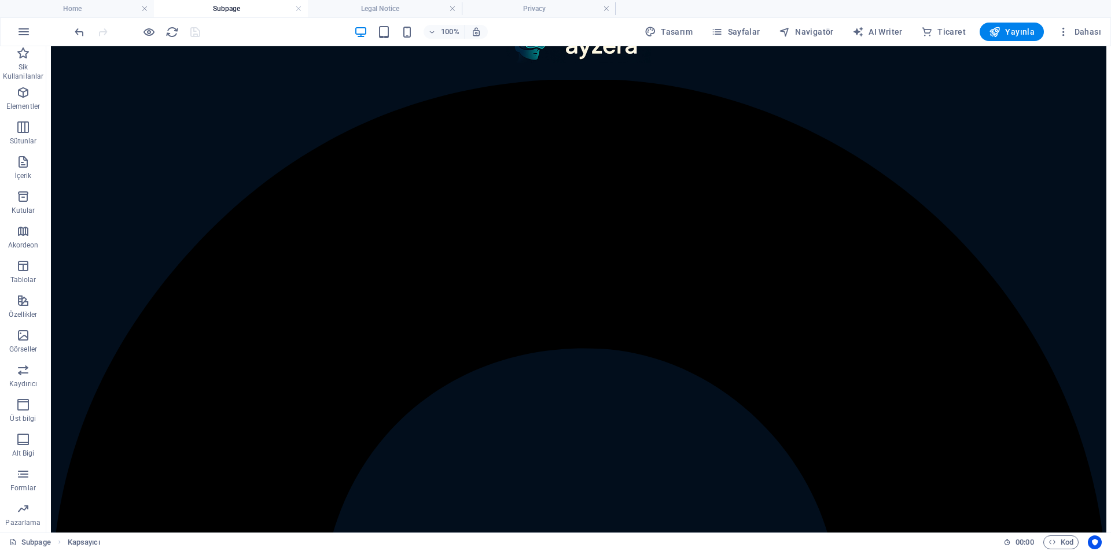
click at [303, 10] on h4 "Subpage" at bounding box center [231, 8] width 154 height 13
click at [300, 10] on link at bounding box center [298, 8] width 7 height 11
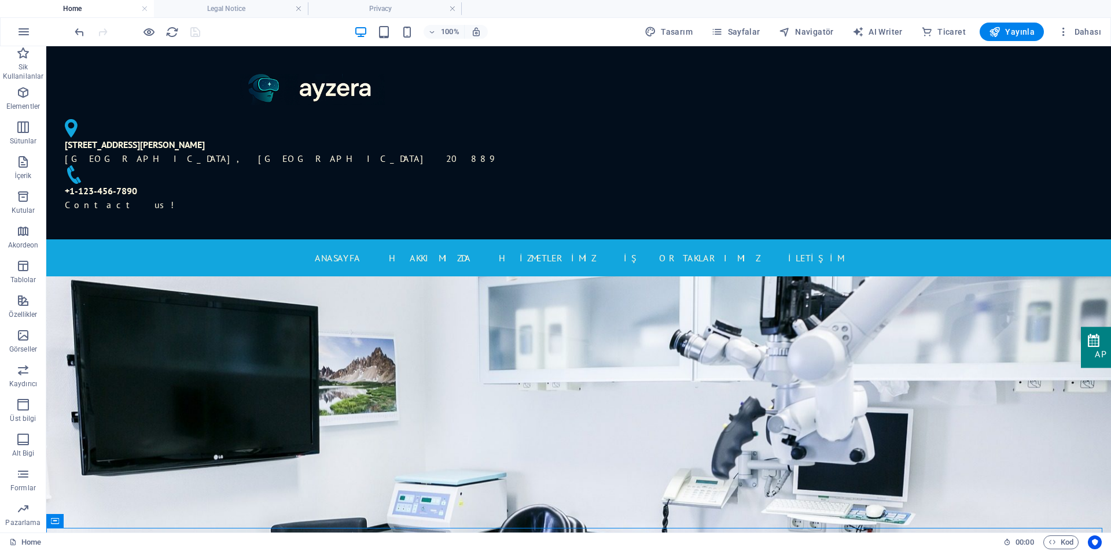
click at [300, 10] on link at bounding box center [298, 8] width 7 height 11
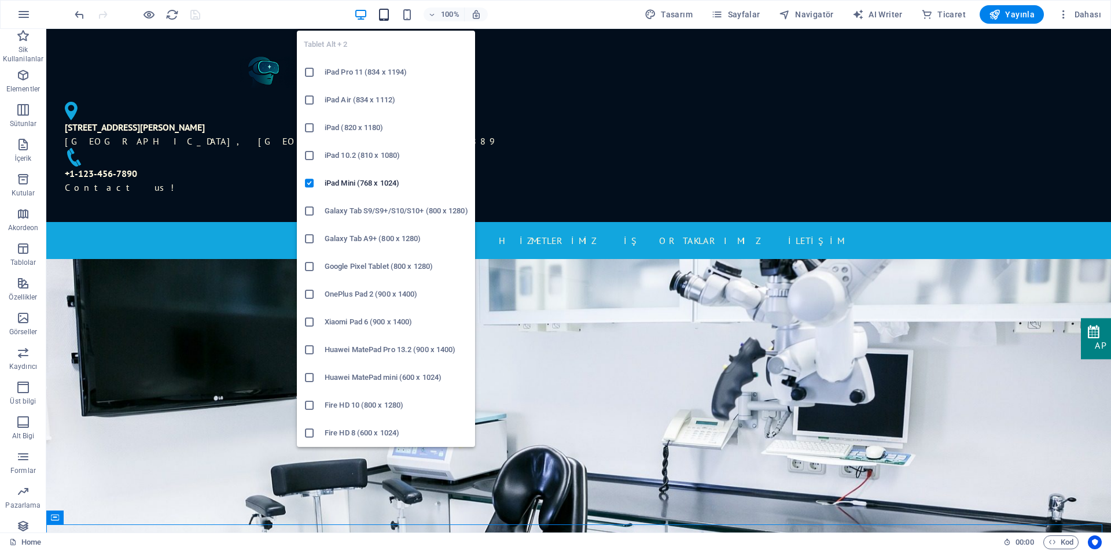
click at [391, 12] on icon "button" at bounding box center [383, 14] width 13 height 13
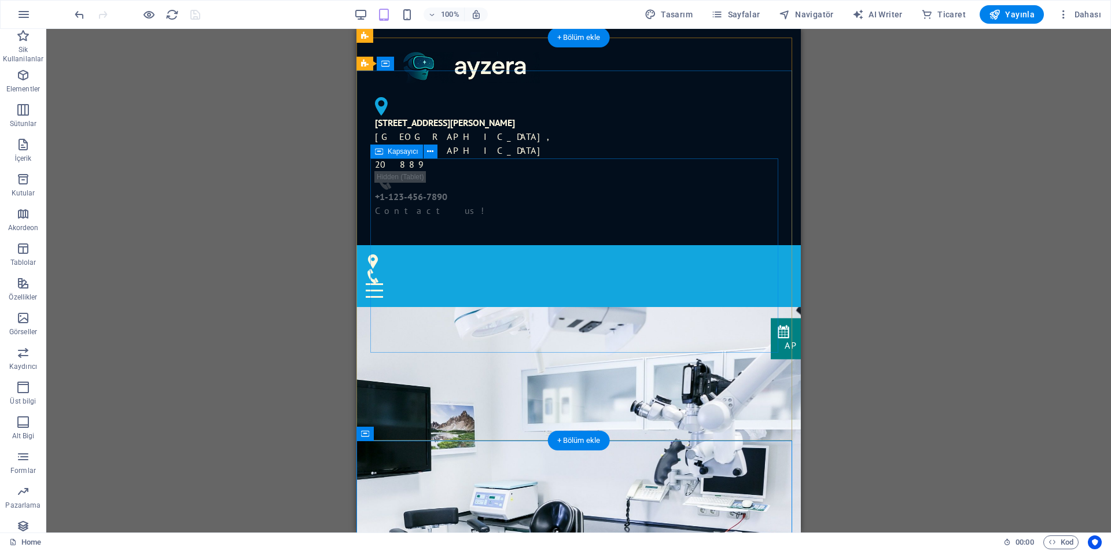
scroll to position [0, 0]
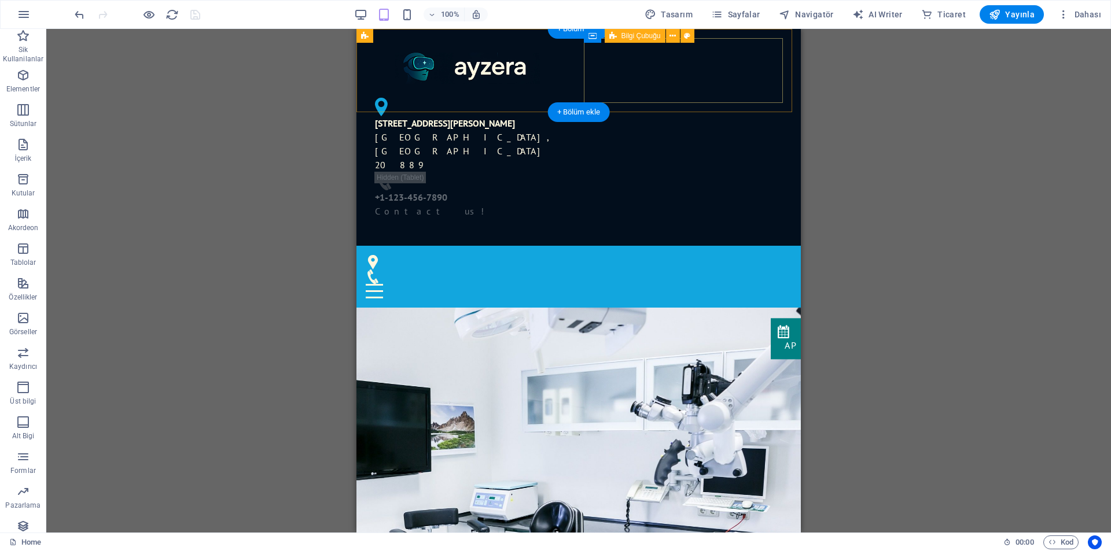
click at [569, 93] on div "[STREET_ADDRESS][PERSON_NAME] [PHONE_NUMBER] Contact us!" at bounding box center [468, 158] width 204 height 130
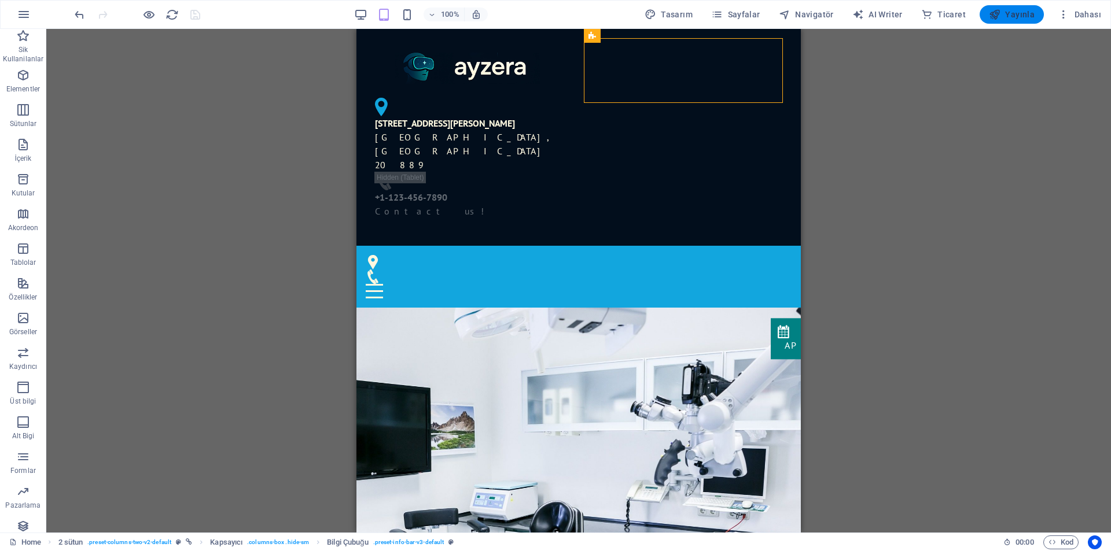
drag, startPoint x: 1007, startPoint y: 14, endPoint x: 299, endPoint y: 33, distance: 709.0
click at [1007, 14] on span "Yayınla" at bounding box center [1012, 15] width 46 height 12
click at [1011, 18] on span "Yayınla" at bounding box center [1012, 15] width 46 height 12
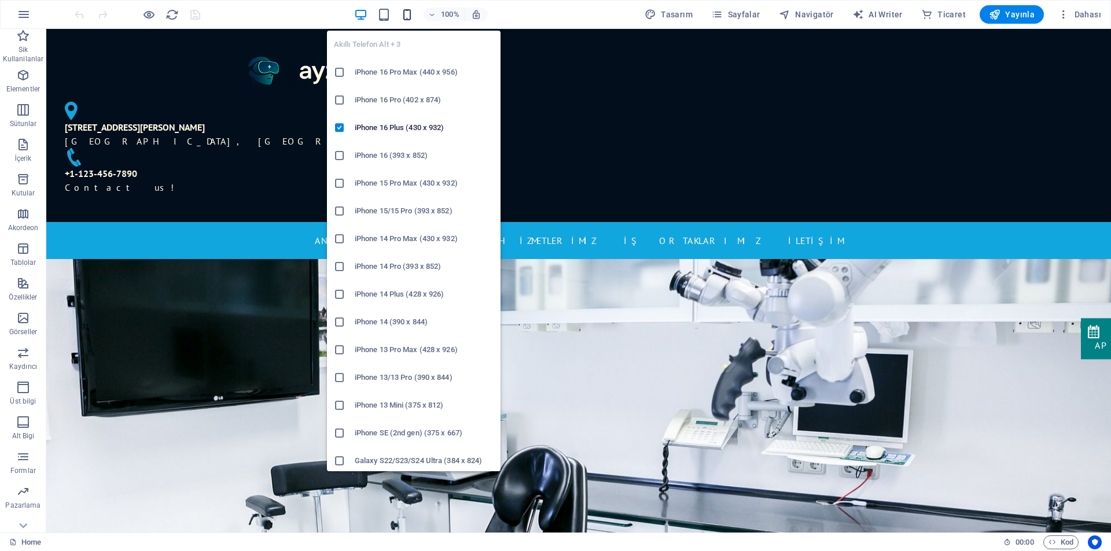
click at [413, 11] on icon "button" at bounding box center [406, 14] width 13 height 13
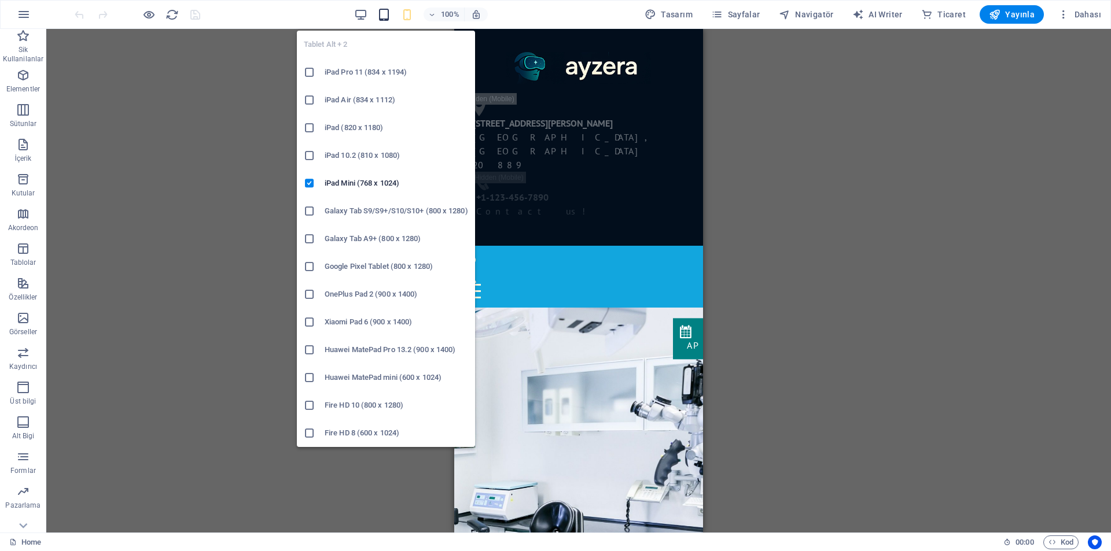
click at [391, 21] on icon "button" at bounding box center [383, 14] width 13 height 13
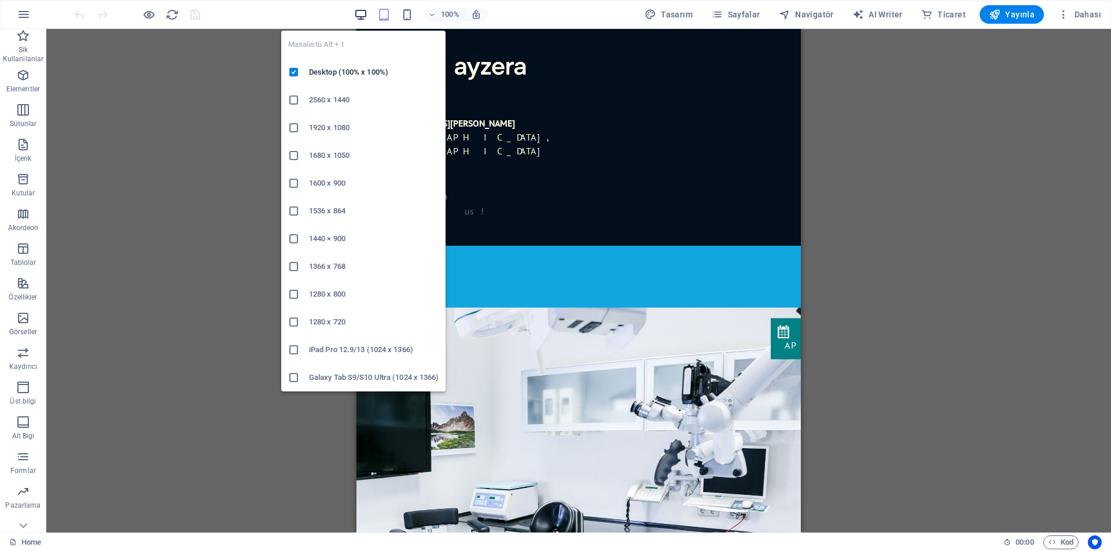
click at [367, 12] on icon "button" at bounding box center [360, 14] width 13 height 13
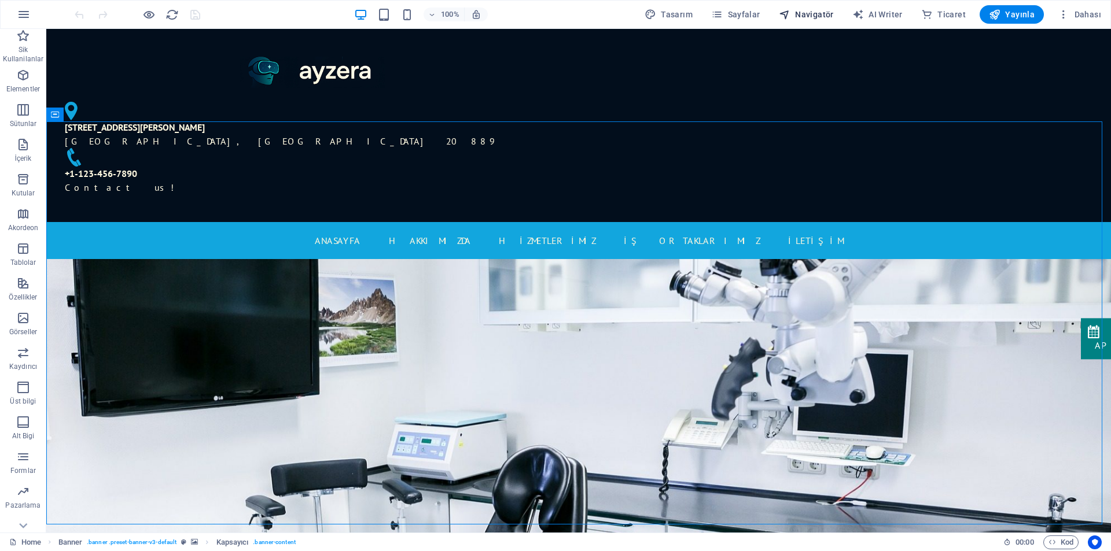
click at [818, 17] on span "Navigatör" at bounding box center [806, 15] width 55 height 12
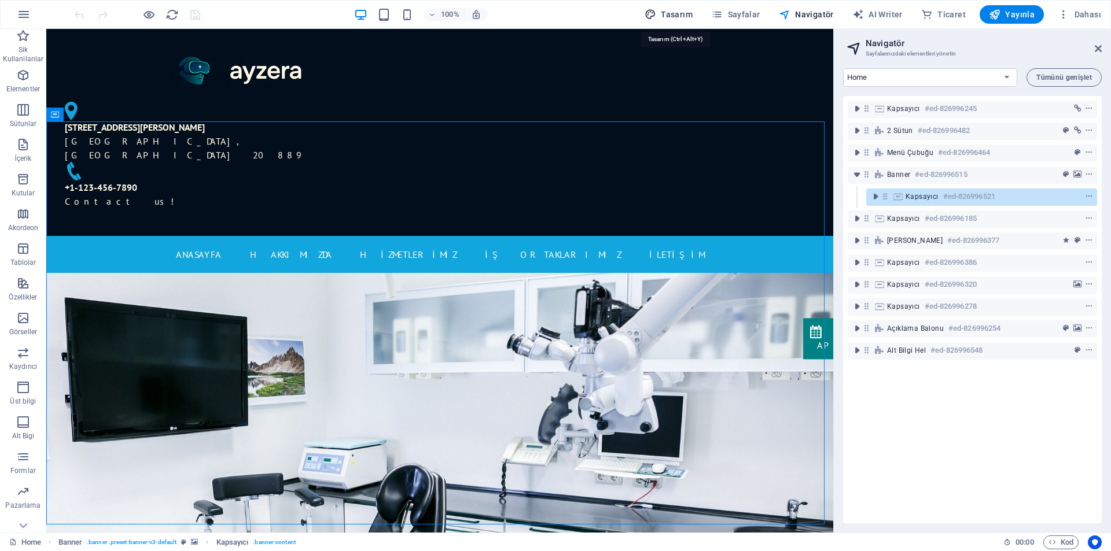
click at [686, 17] on span "Tasarım" at bounding box center [668, 15] width 48 height 12
select select "px"
select select "400"
select select "px"
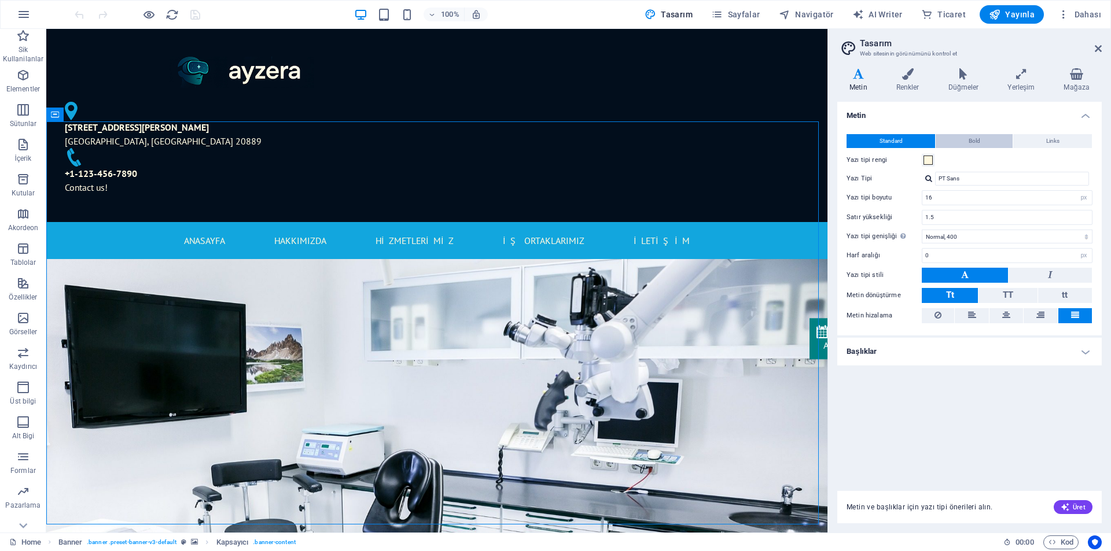
click at [971, 141] on span "Bold" at bounding box center [974, 141] width 12 height 14
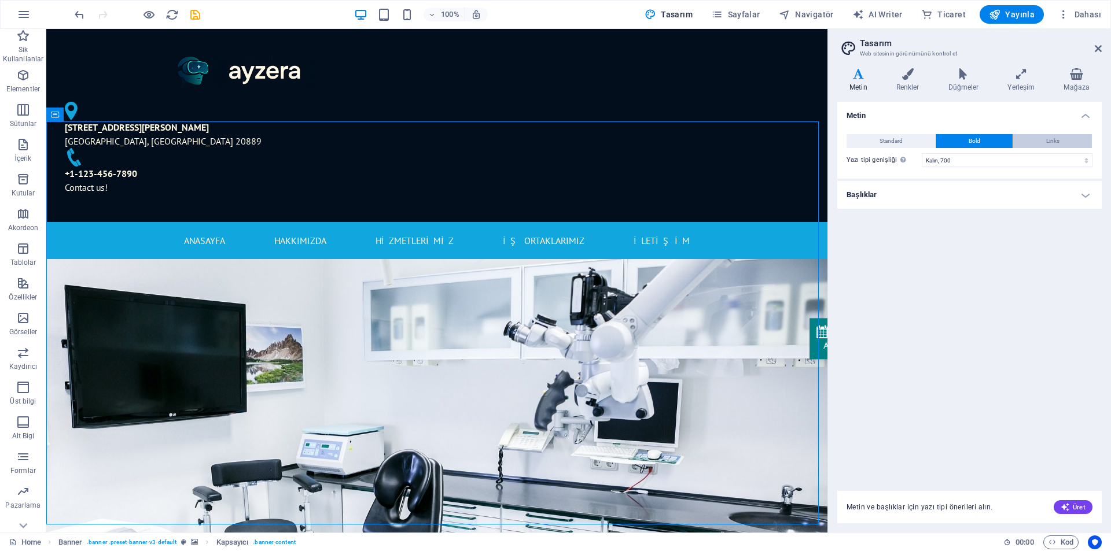
click at [1031, 143] on button "Links" at bounding box center [1052, 141] width 79 height 14
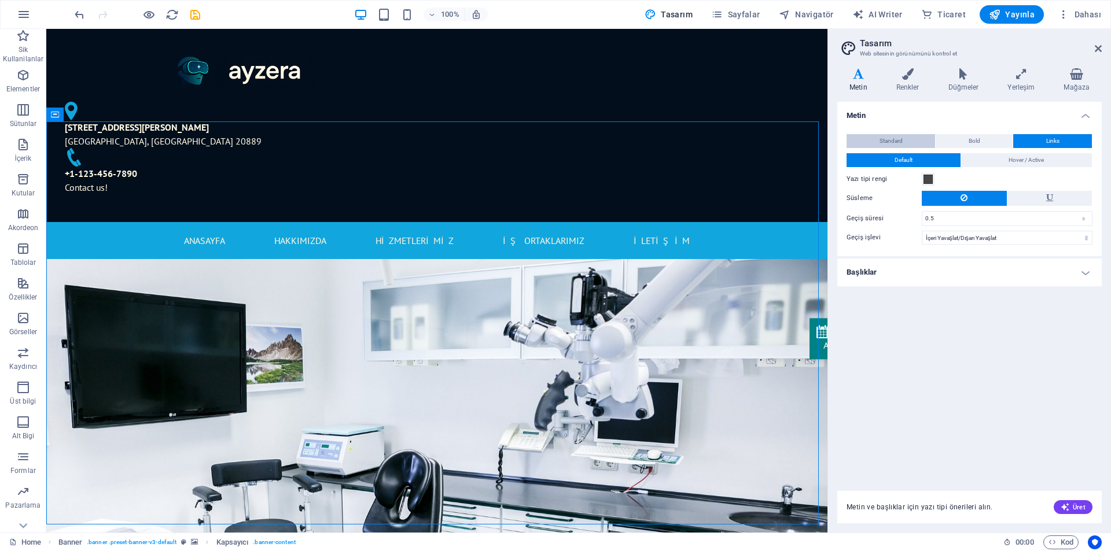
click at [908, 139] on button "Standard" at bounding box center [890, 141] width 89 height 14
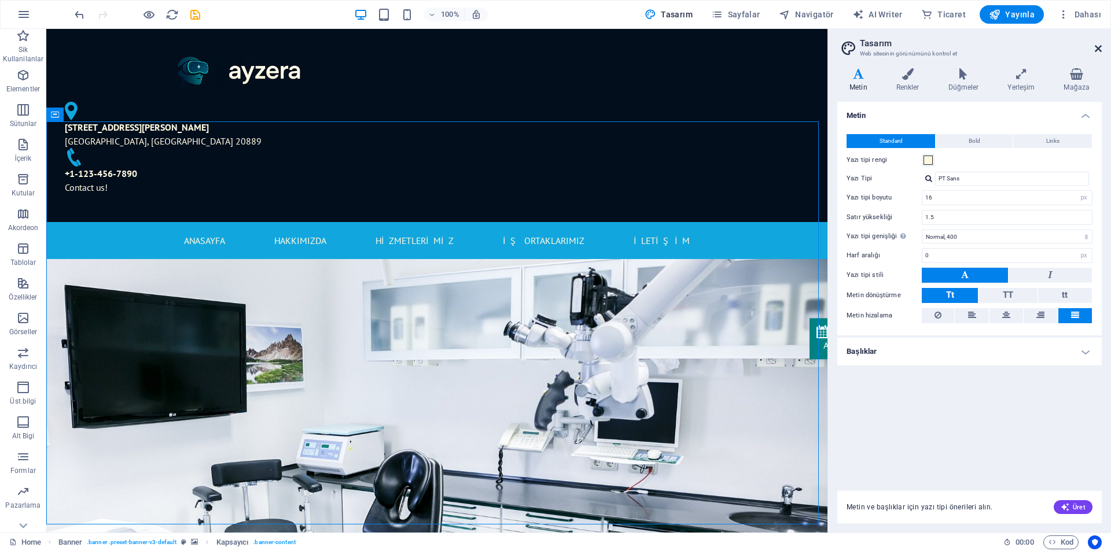
click at [1097, 46] on icon at bounding box center [1098, 48] width 7 height 9
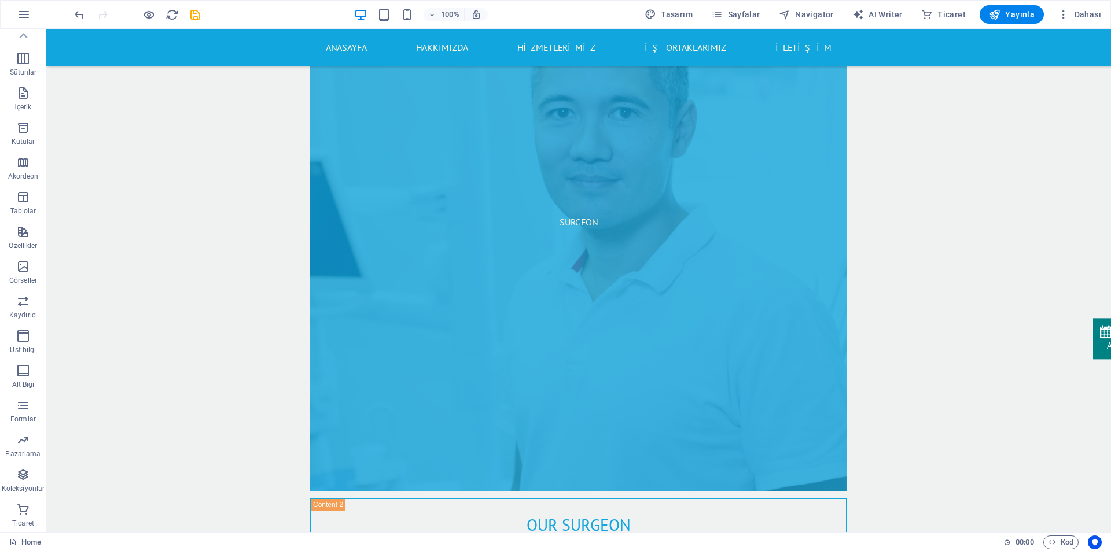
scroll to position [4924, 0]
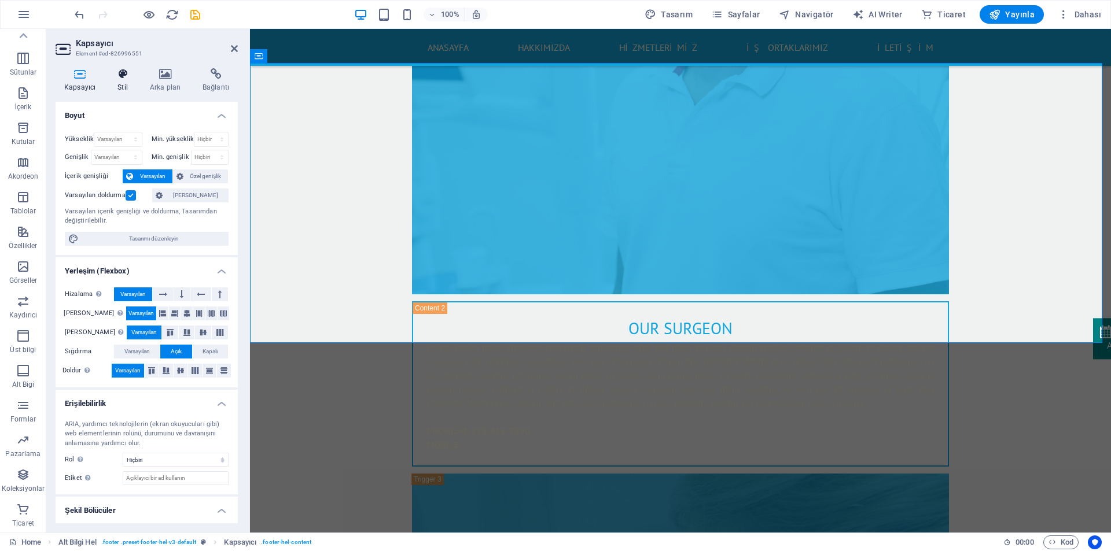
click at [126, 84] on h4 "Stil" at bounding box center [125, 80] width 32 height 24
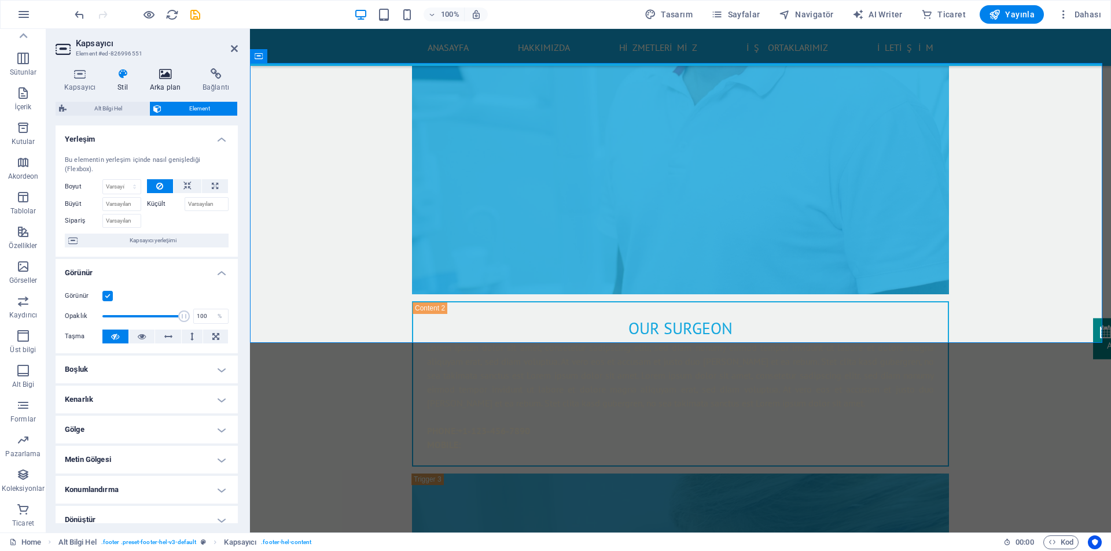
click at [157, 78] on icon at bounding box center [165, 74] width 48 height 12
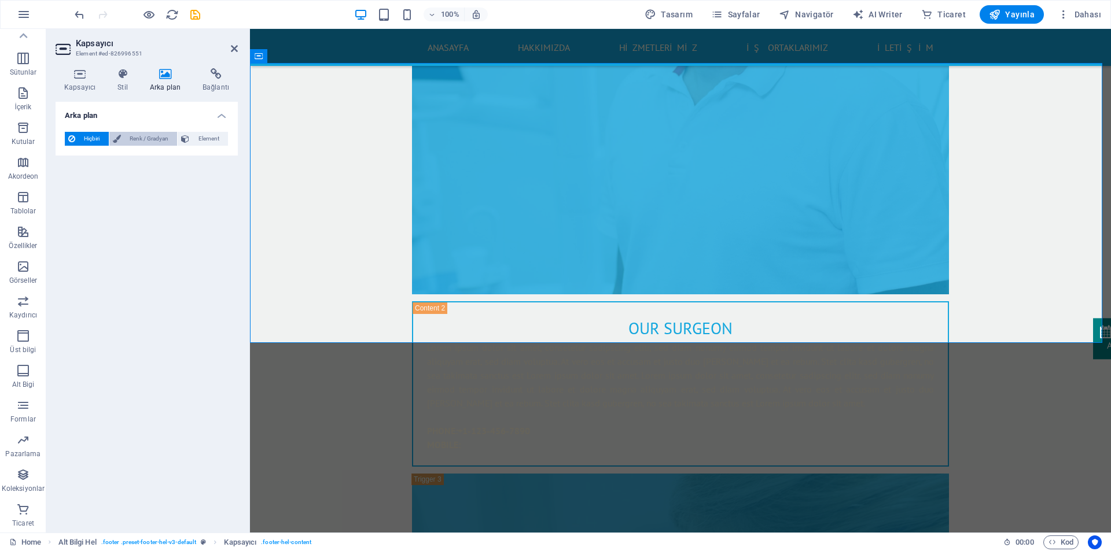
click at [146, 138] on span "Renk / Gradyan" at bounding box center [149, 139] width 50 height 14
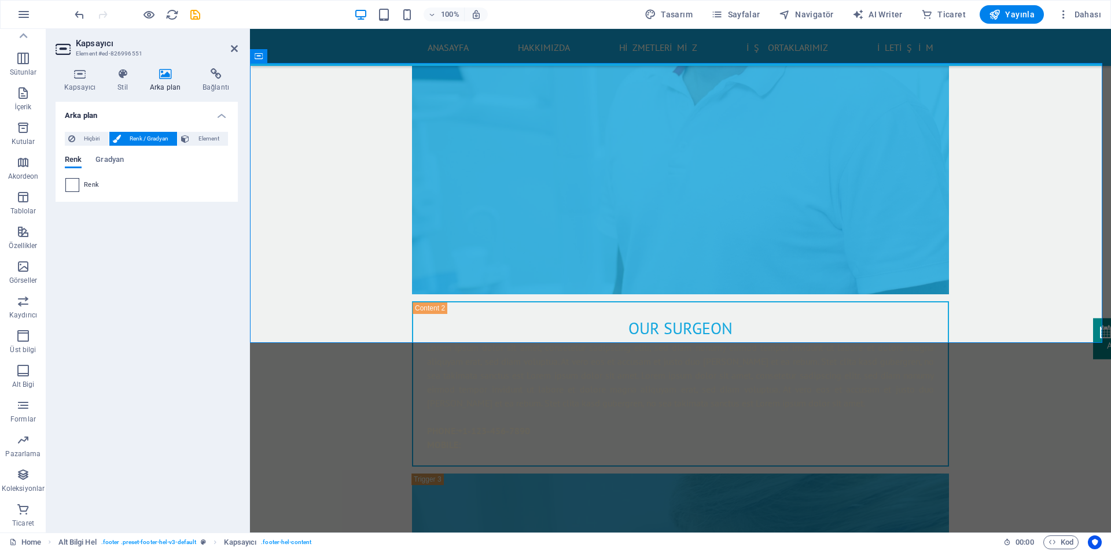
click at [71, 185] on span at bounding box center [72, 185] width 13 height 13
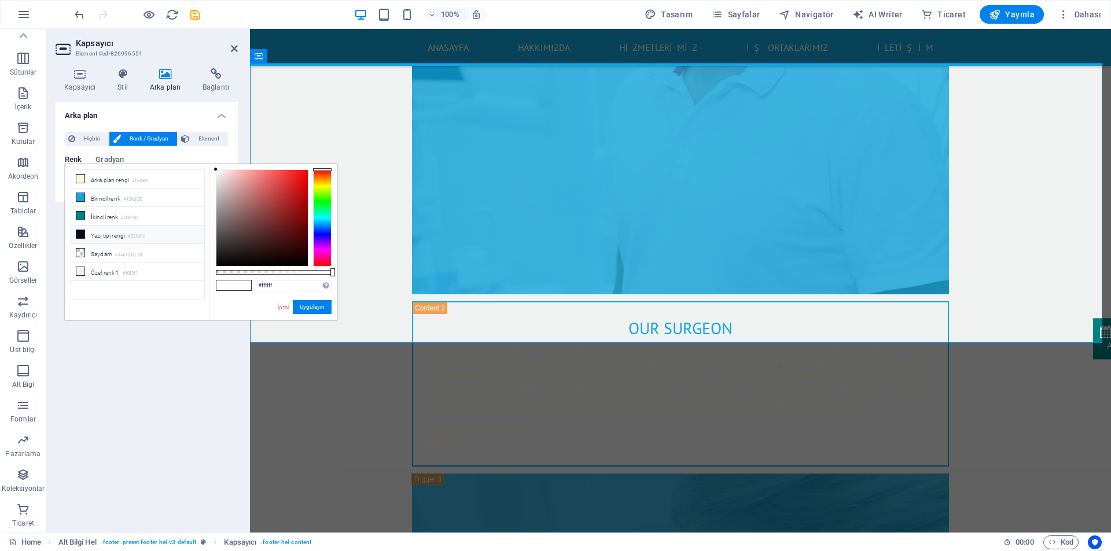
click at [91, 233] on li "Yazı tipi rengi #020e1c" at bounding box center [137, 235] width 133 height 19
type input "#020e1c"
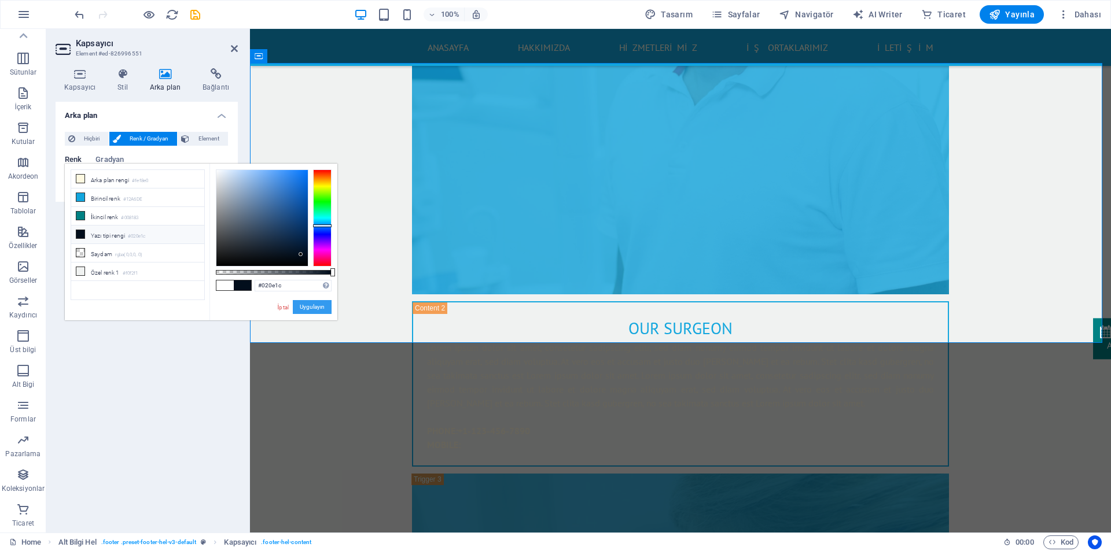
click at [319, 310] on button "Uygulayın" at bounding box center [312, 307] width 39 height 14
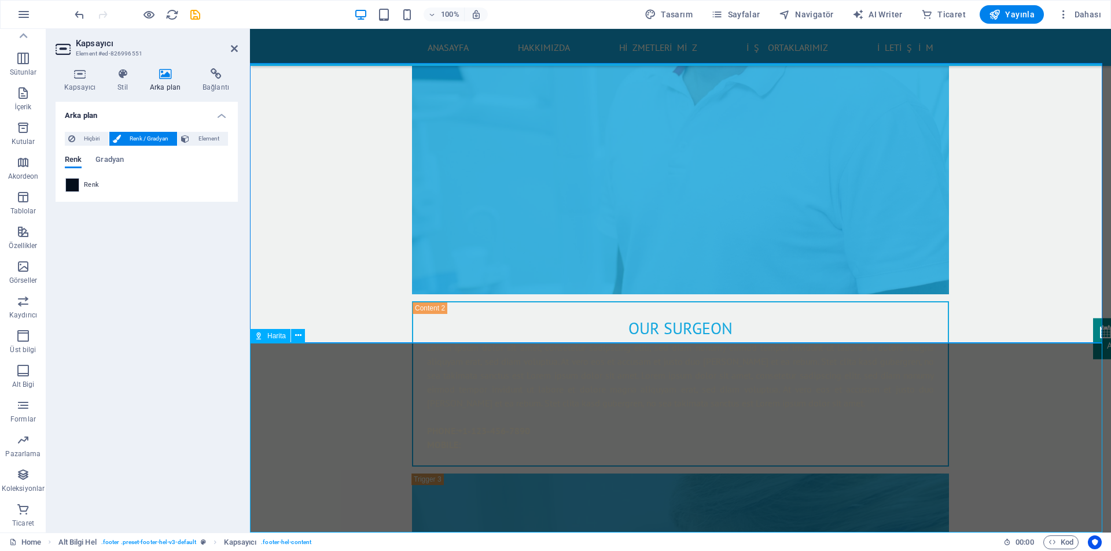
select select "1"
select select "px"
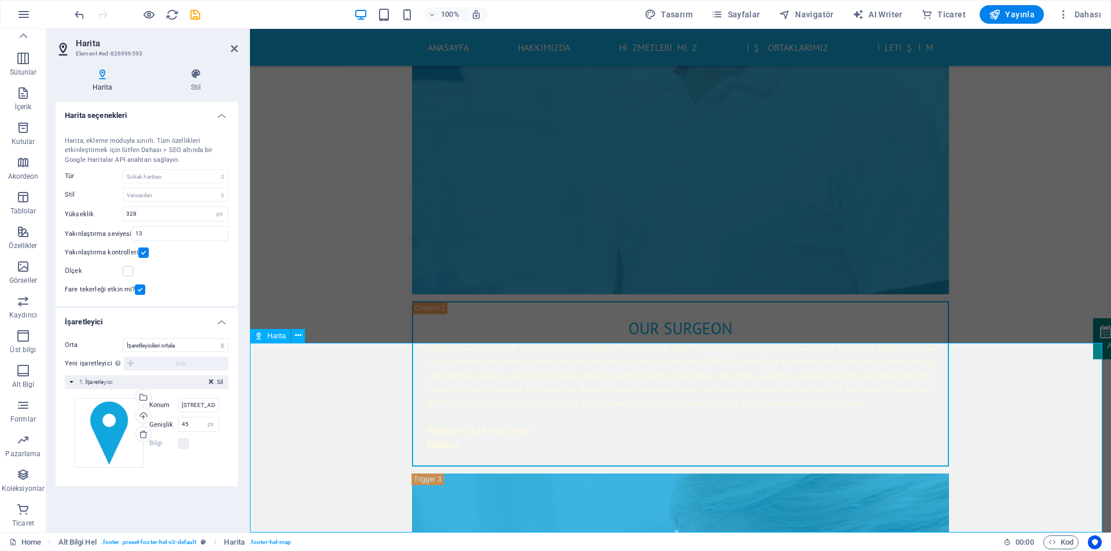
click at [187, 403] on input "4494 North Palmer Road, 20889 Bethesda, MD" at bounding box center [198, 406] width 41 height 14
click at [161, 348] on select "Ortalama İşaretleyicileri ortala İşaretleyicileri ortala ve yakınlaştır" at bounding box center [176, 345] width 106 height 14
click at [123, 352] on select "Ortalama İşaretleyicileri ortala İşaretleyicileri ortala ve yakınlaştır" at bounding box center [176, 345] width 106 height 14
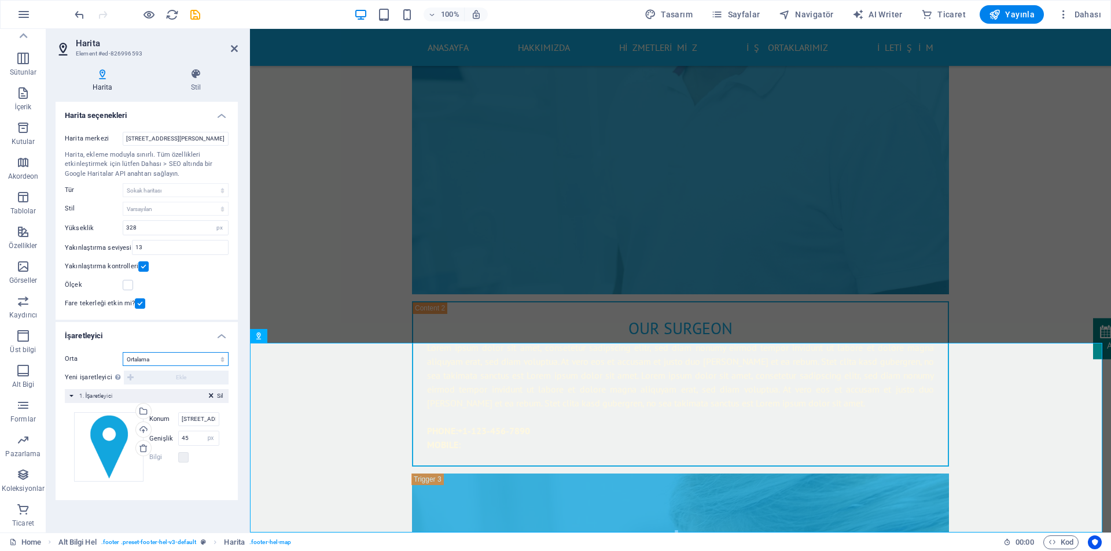
click at [162, 358] on select "Ortalama İşaretleyicileri ortala İşaretleyicileri ortala ve yakınlaştır" at bounding box center [176, 359] width 106 height 14
select select "1"
click at [123, 352] on select "Ortalama İşaretleyicileri ortala İşaretleyicileri ortala ve yakınlaştır" at bounding box center [176, 359] width 106 height 14
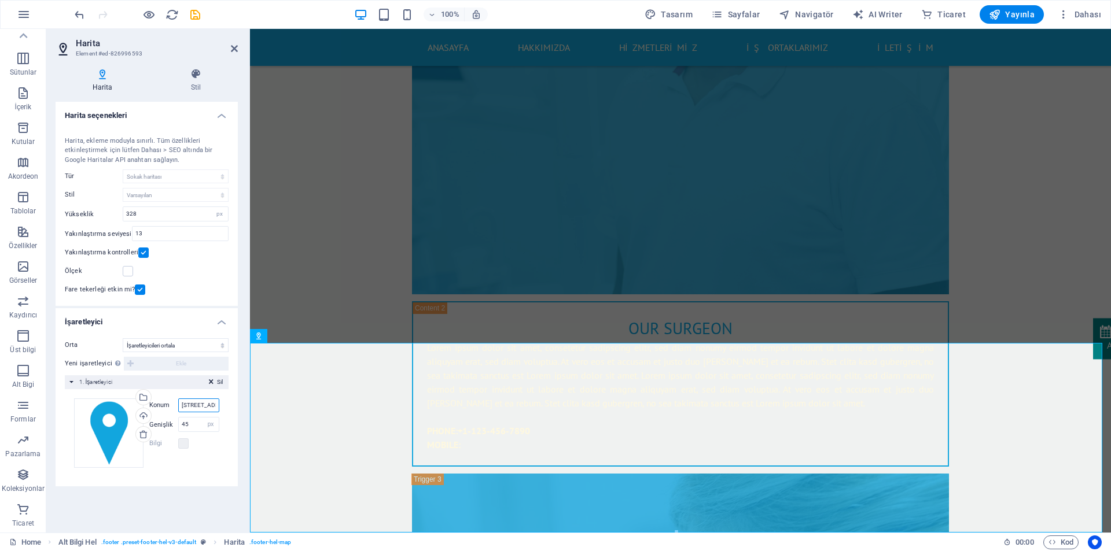
click at [191, 403] on input "4494 North Palmer Road, 20889 Bethesda, MD" at bounding box center [198, 406] width 41 height 14
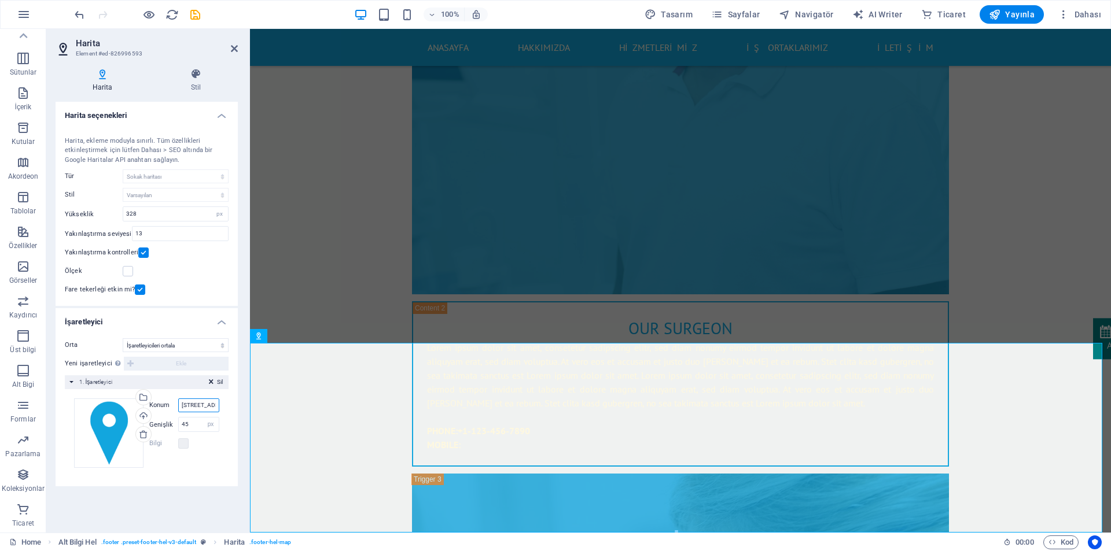
drag, startPoint x: 204, startPoint y: 404, endPoint x: 156, endPoint y: 404, distance: 48.0
click at [156, 404] on div "Konum 4494 North Palmer Road, 20889 Bethesda, MD" at bounding box center [184, 406] width 70 height 14
click at [191, 404] on input "4494 North Palmer Road, 20889 Bethesda, MD" at bounding box center [198, 406] width 41 height 14
drag, startPoint x: 180, startPoint y: 406, endPoint x: 245, endPoint y: 406, distance: 64.8
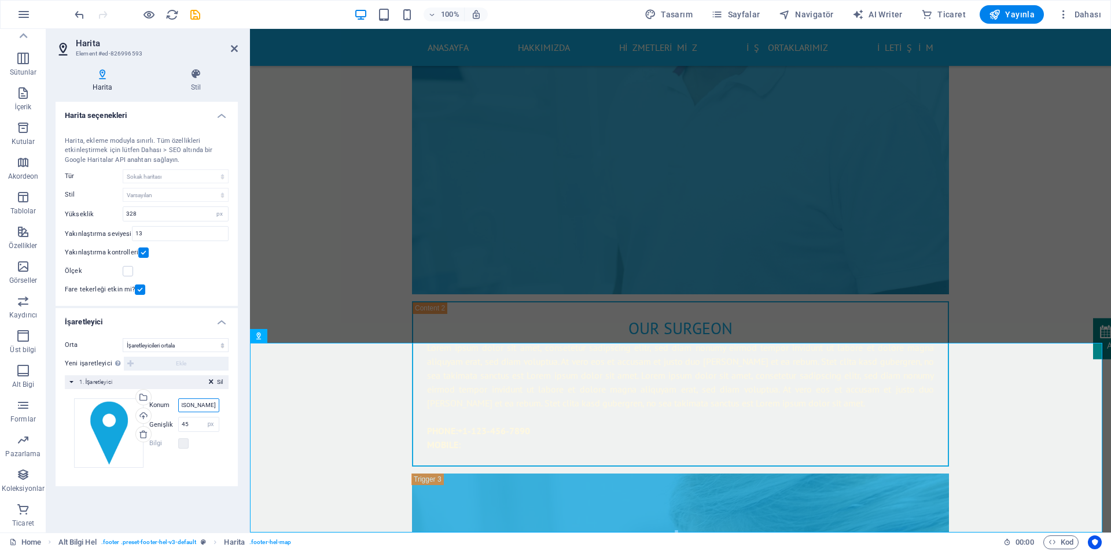
click at [245, 406] on div "Harita Stil Harita seçenekleri Harita merkezi 4494 North Palmer Road, 20889 Bet…" at bounding box center [146, 296] width 201 height 474
type input "t"
type input "kocaeli"
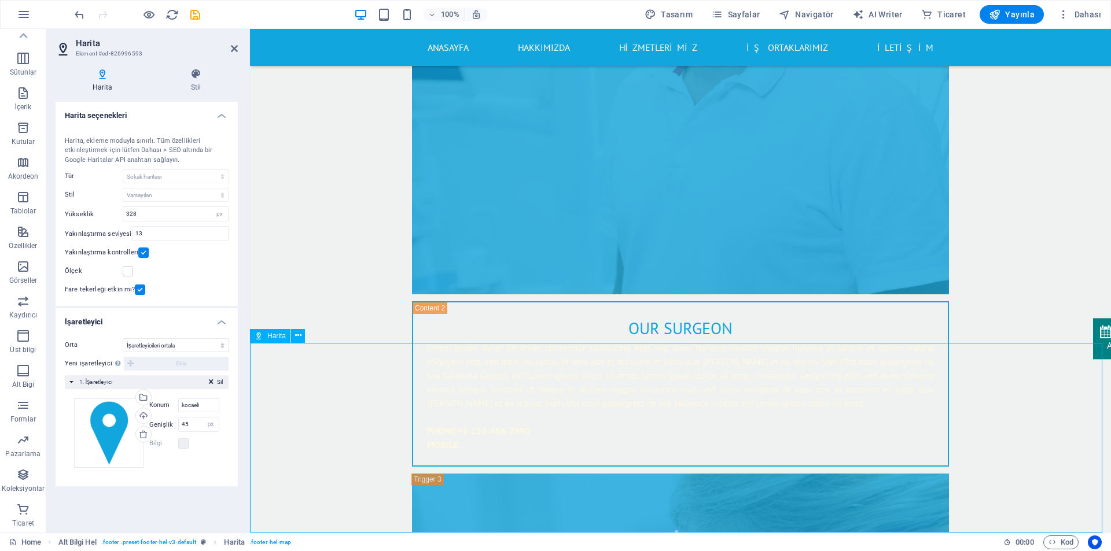
drag, startPoint x: 655, startPoint y: 445, endPoint x: 599, endPoint y: 428, distance: 59.3
drag, startPoint x: 599, startPoint y: 433, endPoint x: 745, endPoint y: 409, distance: 147.7
click at [204, 402] on input "kocaeli" at bounding box center [198, 406] width 41 height 14
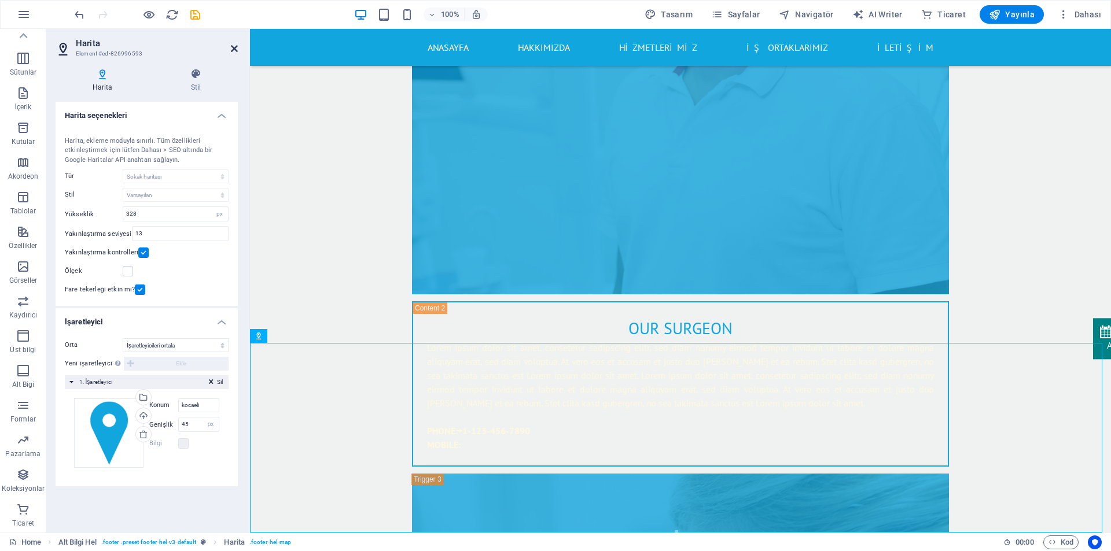
click at [232, 46] on icon at bounding box center [234, 48] width 7 height 9
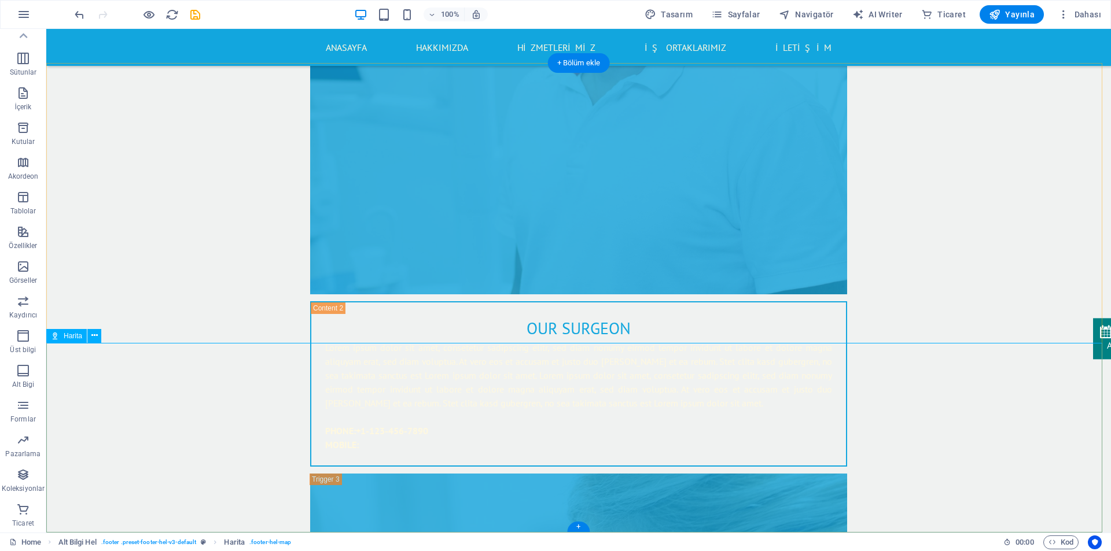
click at [198, 13] on icon "save" at bounding box center [195, 14] width 13 height 13
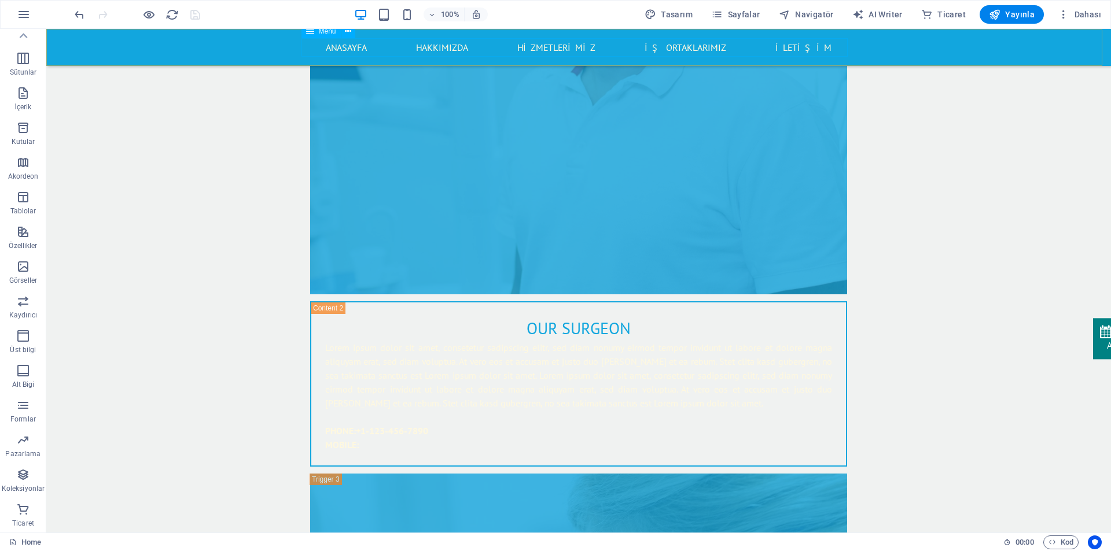
click at [814, 53] on nav "ANASAYFA Hakkımızda HİZMETLERİMİZ İŞ ORTAKLARIMIZ İLETİŞİM" at bounding box center [578, 47] width 546 height 19
click at [892, 48] on div "ANASAYFA Hakkımızda HİZMETLERİMİZ İŞ ORTAKLARIMIZ İLETİŞİM" at bounding box center [578, 47] width 1065 height 37
click at [886, 45] on div "ANASAYFA Hakkımızda HİZMETLERİMİZ İŞ ORTAKLARIMIZ İLETİŞİM" at bounding box center [578, 47] width 1065 height 37
select select "header"
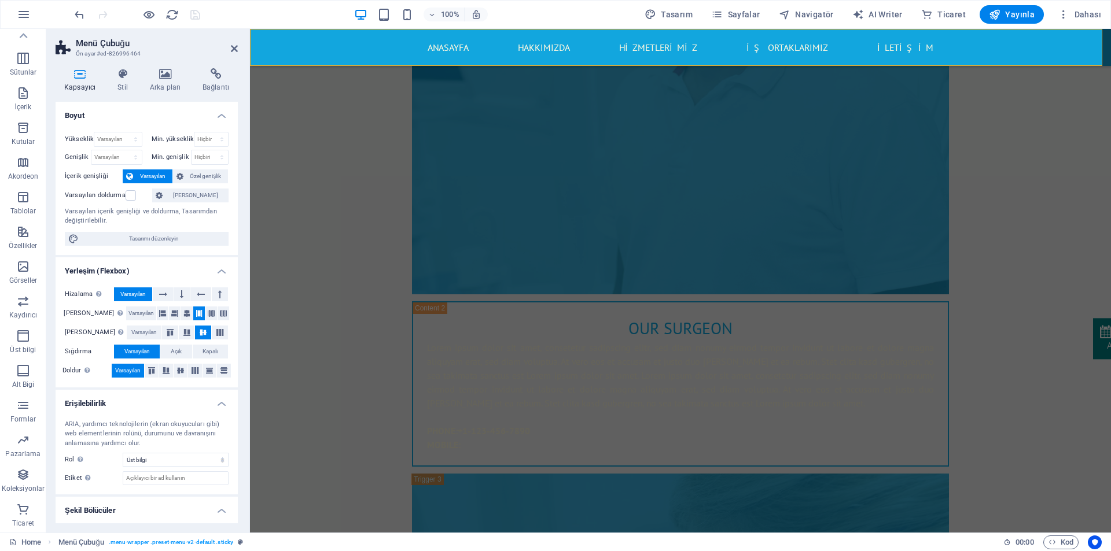
click at [146, 297] on span "Varsayılan" at bounding box center [132, 295] width 25 height 14
click at [208, 315] on icon at bounding box center [211, 314] width 7 height 14
click at [196, 315] on icon at bounding box center [199, 314] width 7 height 14
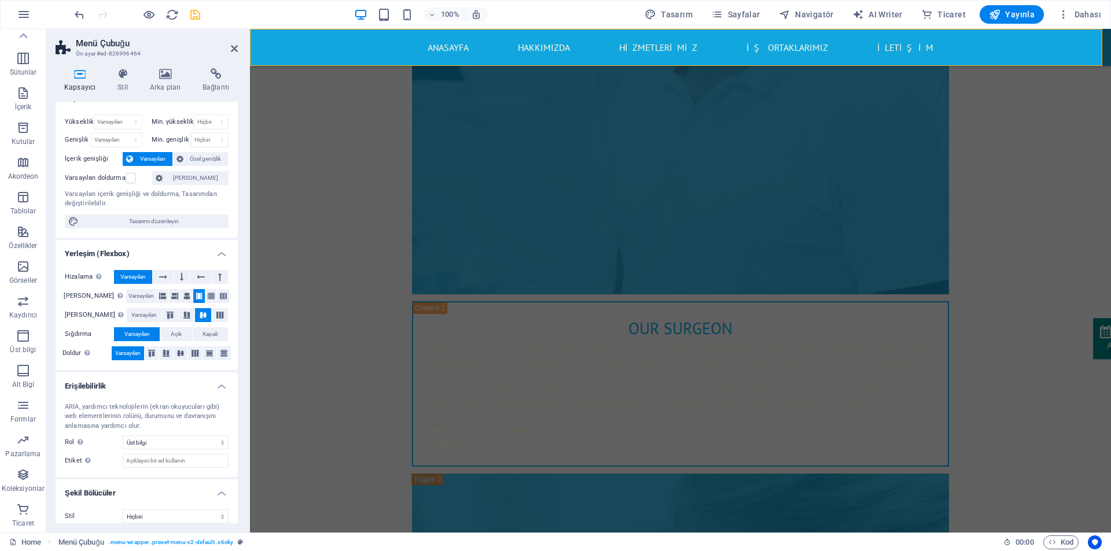
scroll to position [27, 0]
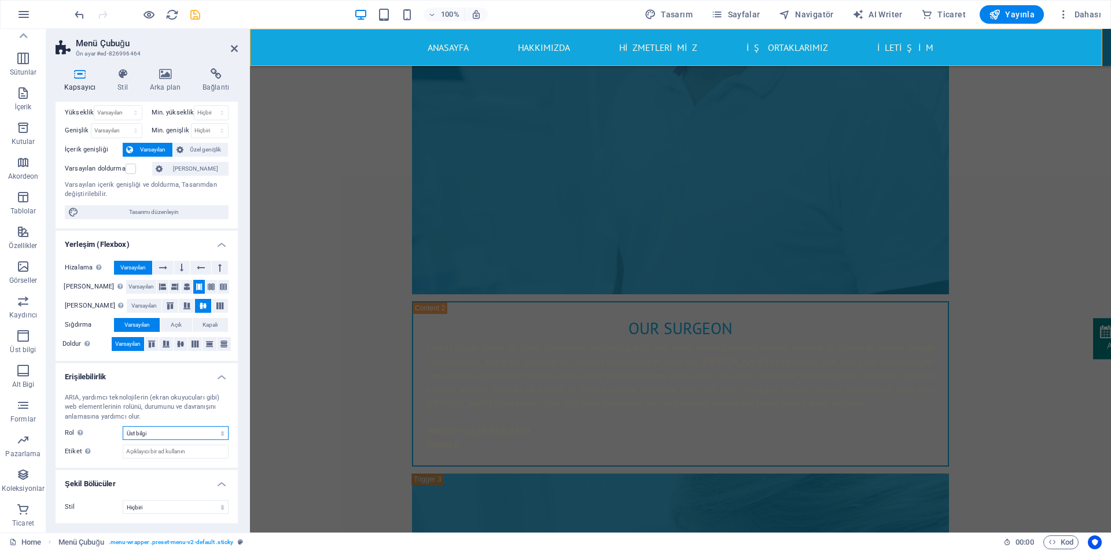
click at [166, 434] on select "Hiçbiri Alert Alt Bigi Article Banner Comment Complementary Dialog Marquee Pres…" at bounding box center [176, 433] width 106 height 14
click at [154, 508] on select "Hiçbiri Üçgen Kare Çapraz Çokgen 1 Çokgen 2 Zikzak Çoklu Zikzaklar Dalgalar Çok…" at bounding box center [176, 507] width 106 height 14
click at [123, 500] on select "Hiçbiri Üçgen Kare Çapraz Çokgen 1 Çokgen 2 Zikzak Çoklu Zikzaklar Dalgalar Çok…" at bounding box center [176, 507] width 106 height 14
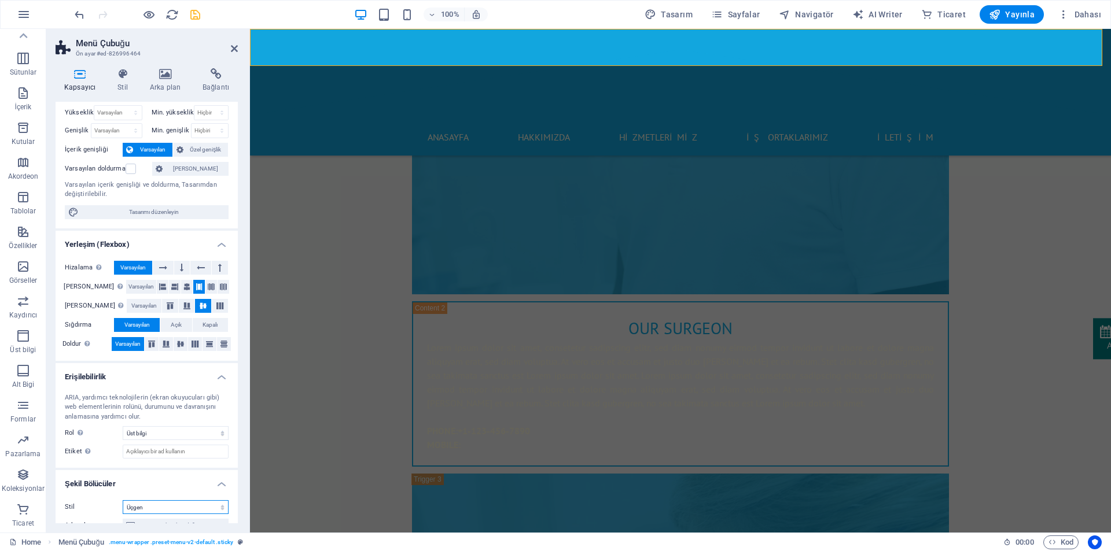
click at [150, 510] on select "Hiçbiri Üçgen Kare Çapraz Çokgen 1 Çokgen 2 Zikzak Çoklu Zikzaklar Dalgalar Çok…" at bounding box center [176, 507] width 106 height 14
click at [123, 500] on select "Hiçbiri Üçgen Kare Çapraz Çokgen 1 Çokgen 2 Zikzak Çoklu Zikzaklar Dalgalar Çok…" at bounding box center [176, 507] width 106 height 14
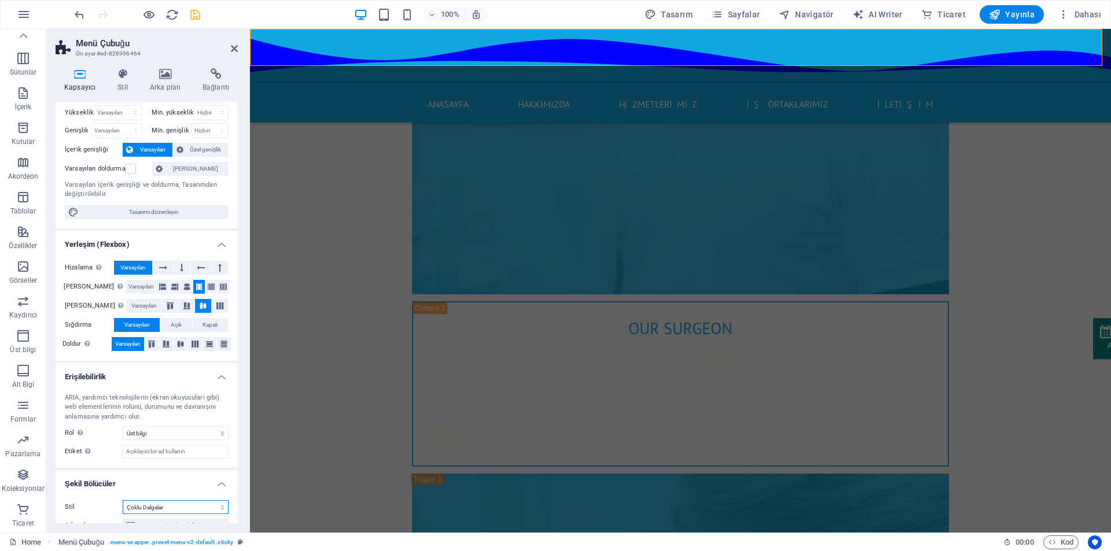
click at [164, 506] on select "Hiçbiri Üçgen Kare Çapraz Çokgen 1 Çokgen 2 Zikzak Çoklu Zikzaklar Dalgalar Çok…" at bounding box center [176, 507] width 106 height 14
select select "none"
click at [123, 500] on select "Hiçbiri Üçgen Kare Çapraz Çokgen 1 Çokgen 2 Zikzak Çoklu Zikzaklar Dalgalar Çok…" at bounding box center [176, 507] width 106 height 14
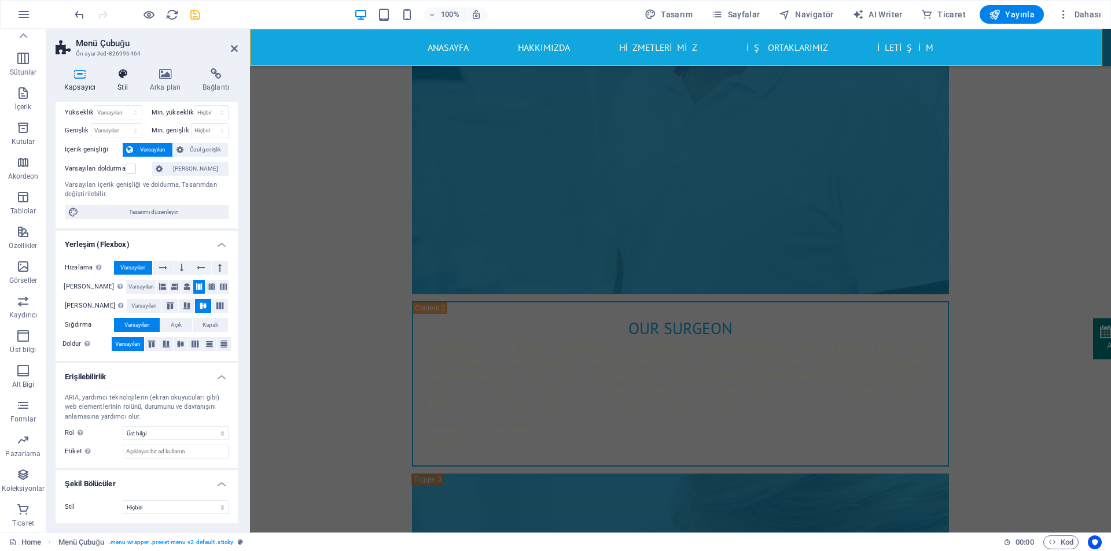
click at [124, 76] on icon at bounding box center [123, 74] width 28 height 12
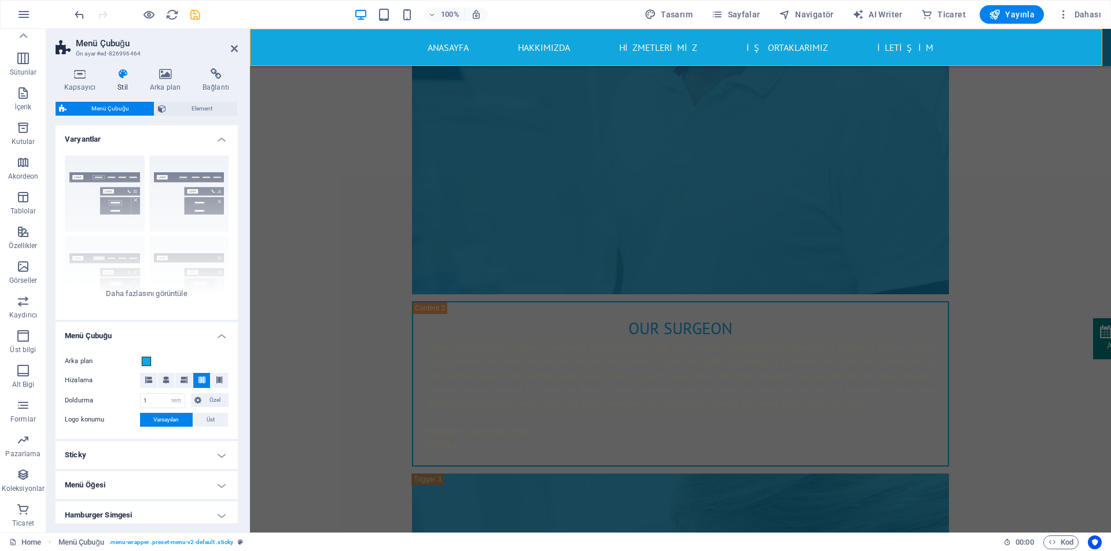
scroll to position [112, 0]
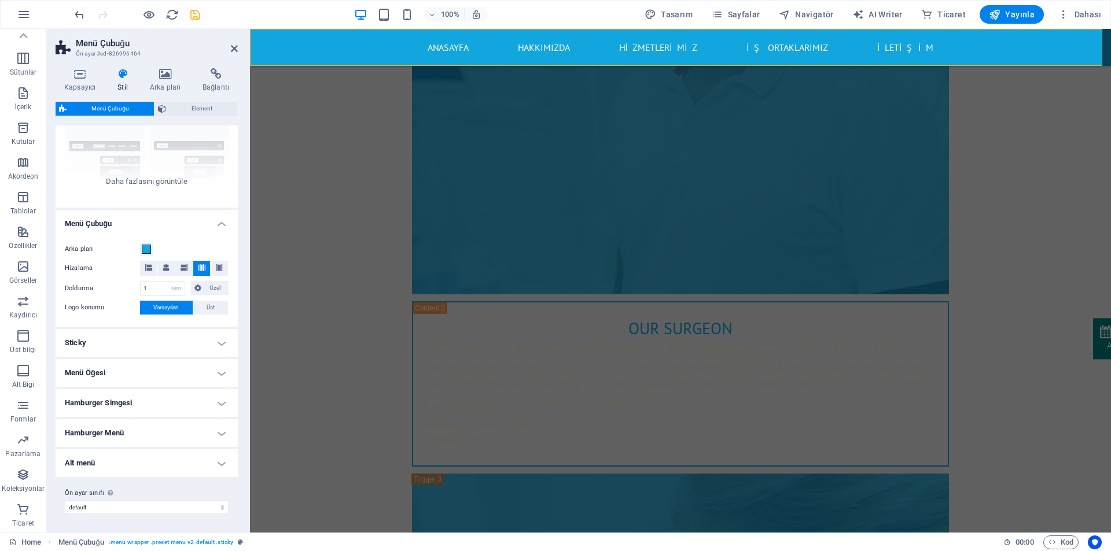
click at [123, 227] on h4 "Menü Çubuğu" at bounding box center [147, 220] width 182 height 21
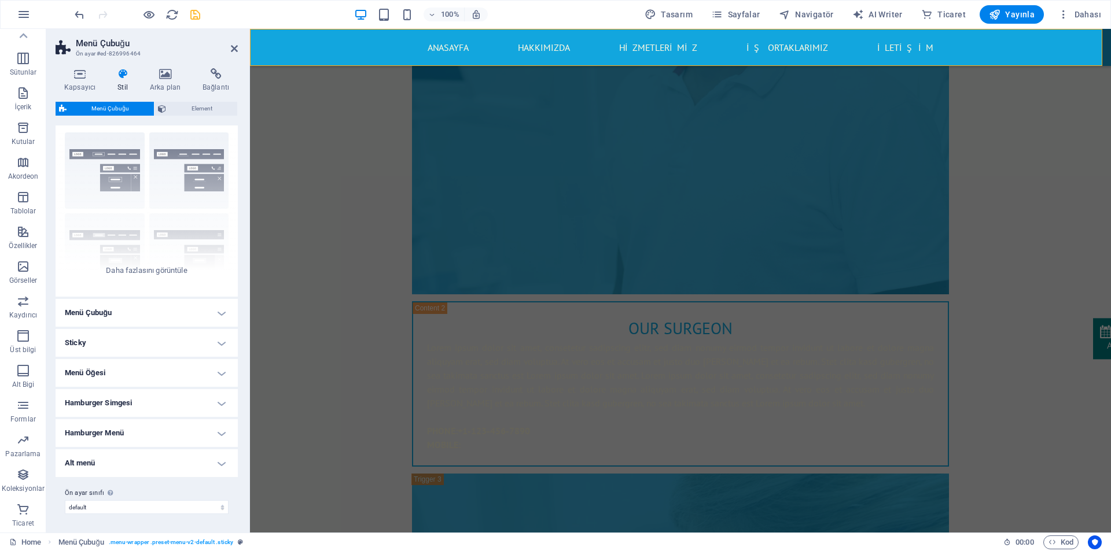
click at [124, 314] on h4 "Menü Çubuğu" at bounding box center [147, 313] width 182 height 28
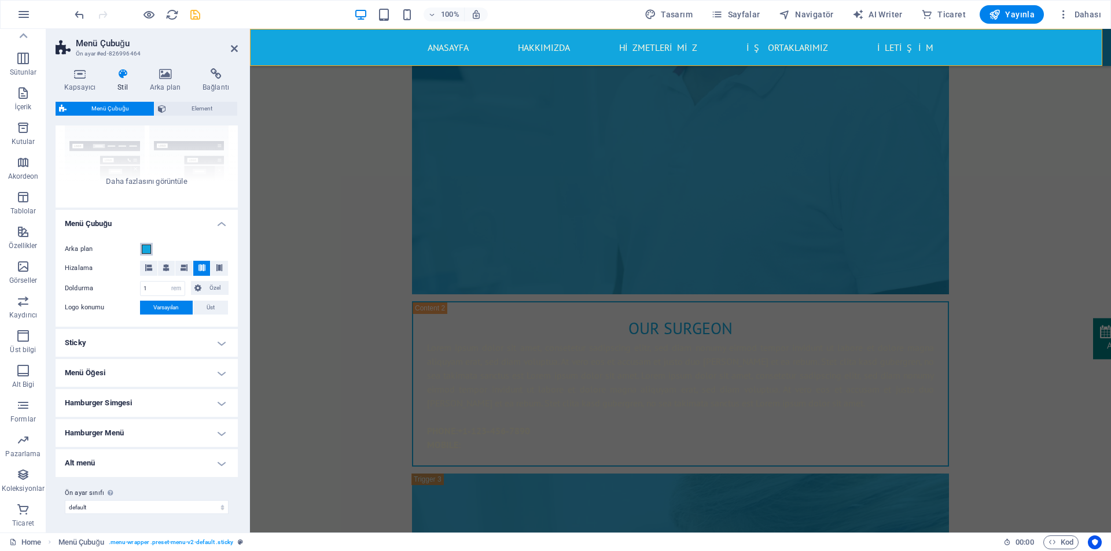
click at [148, 246] on span at bounding box center [146, 249] width 9 height 9
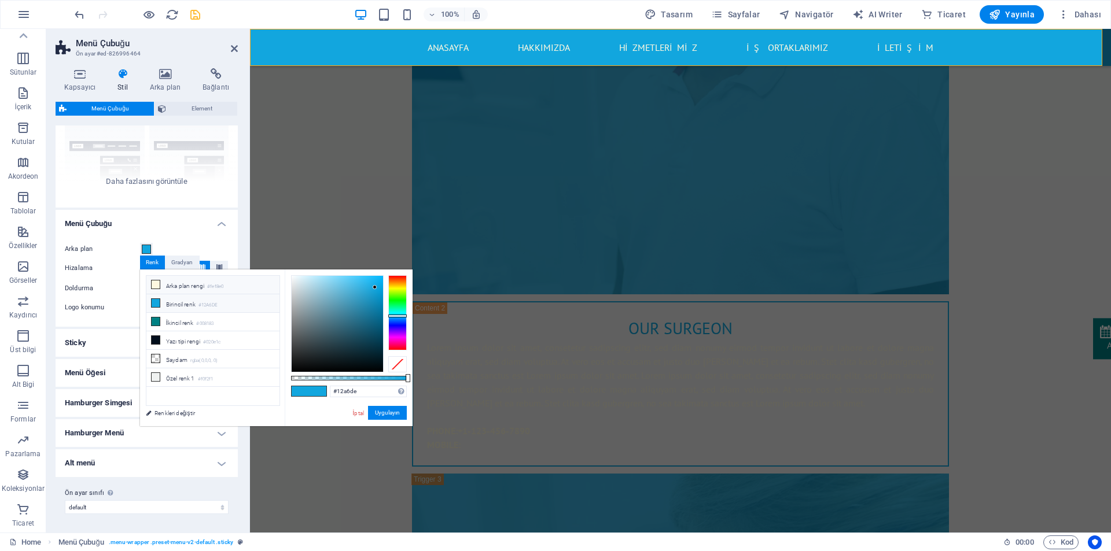
click at [176, 285] on li "Arka plan rengi #fef8e0" at bounding box center [212, 285] width 133 height 19
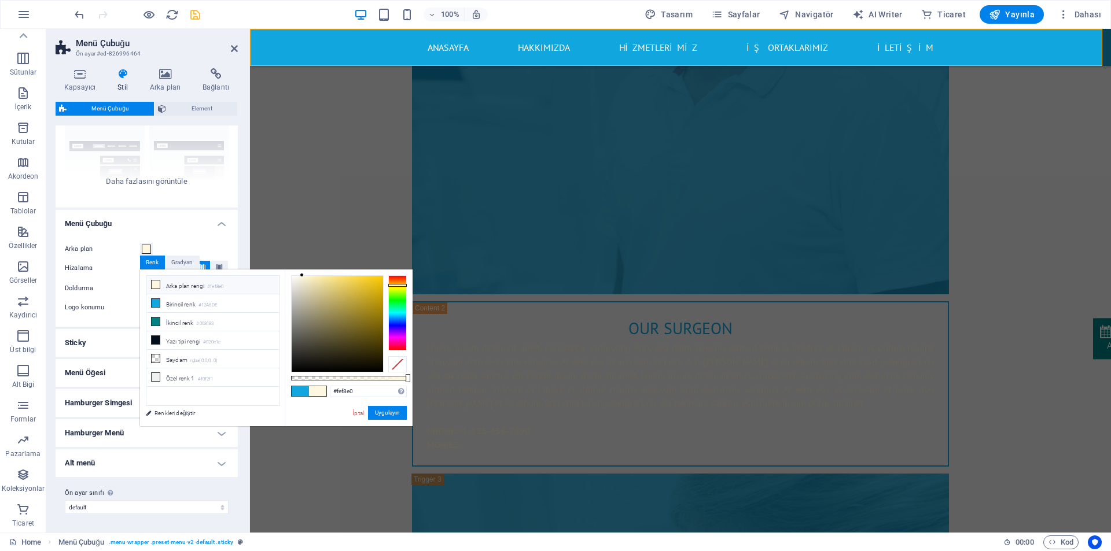
click at [176, 285] on li "Arka plan rengi #fef8e0" at bounding box center [212, 285] width 133 height 19
click at [183, 304] on li "Birincil renk #12A6DE" at bounding box center [212, 303] width 133 height 19
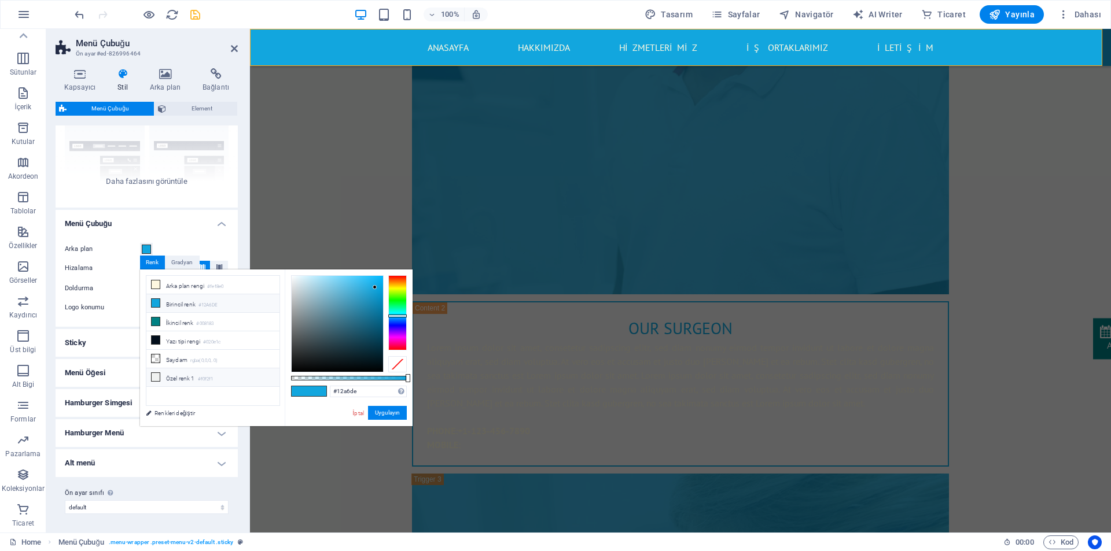
click at [187, 373] on li "Özel renk 1 #f0f2f1" at bounding box center [212, 378] width 133 height 19
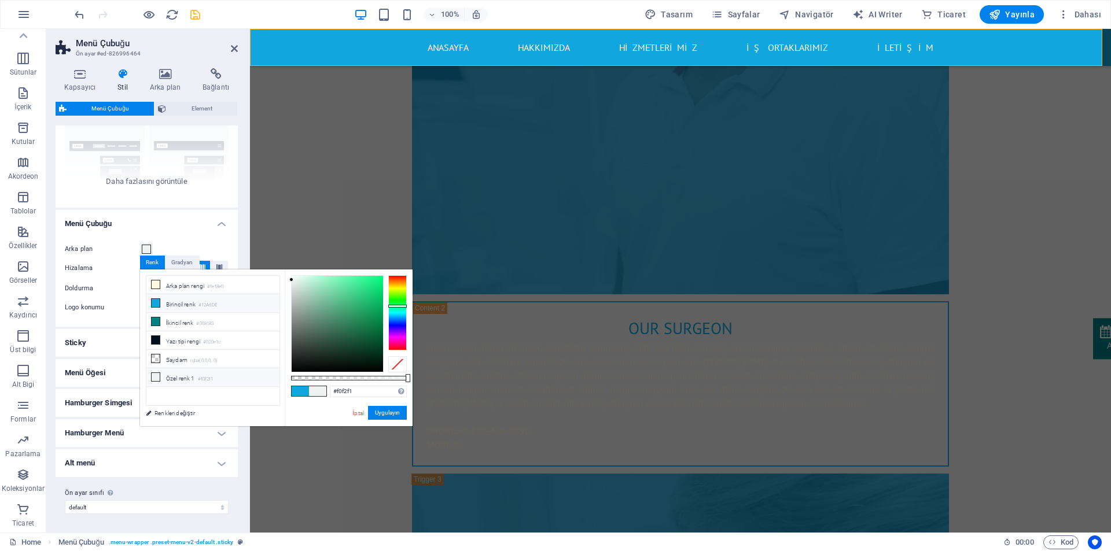
click at [190, 304] on li "Birincil renk #12A6DE" at bounding box center [212, 303] width 133 height 19
type input "#12a6de"
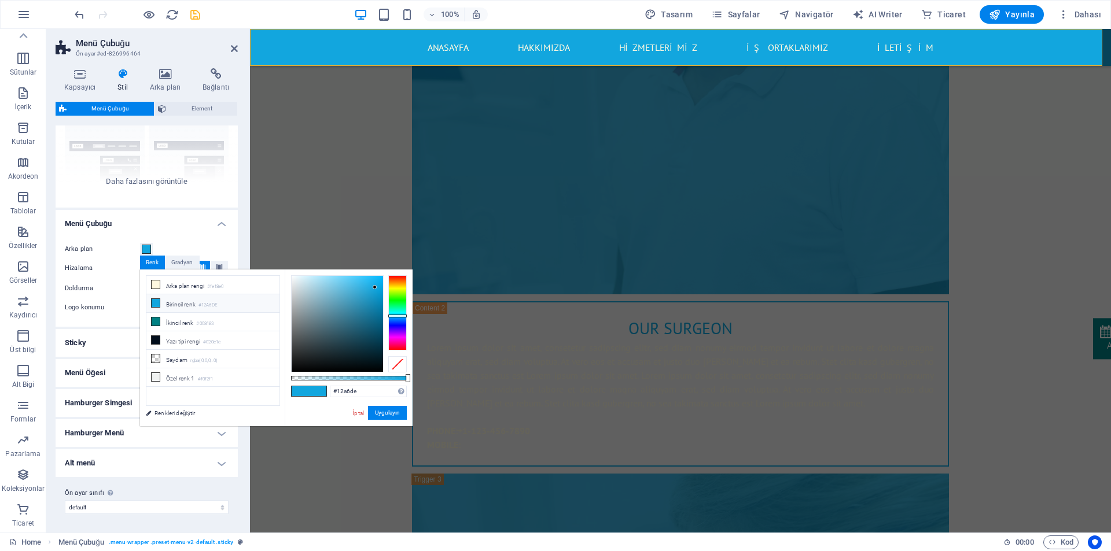
click at [112, 229] on h4 "Menü Çubuğu" at bounding box center [147, 220] width 182 height 21
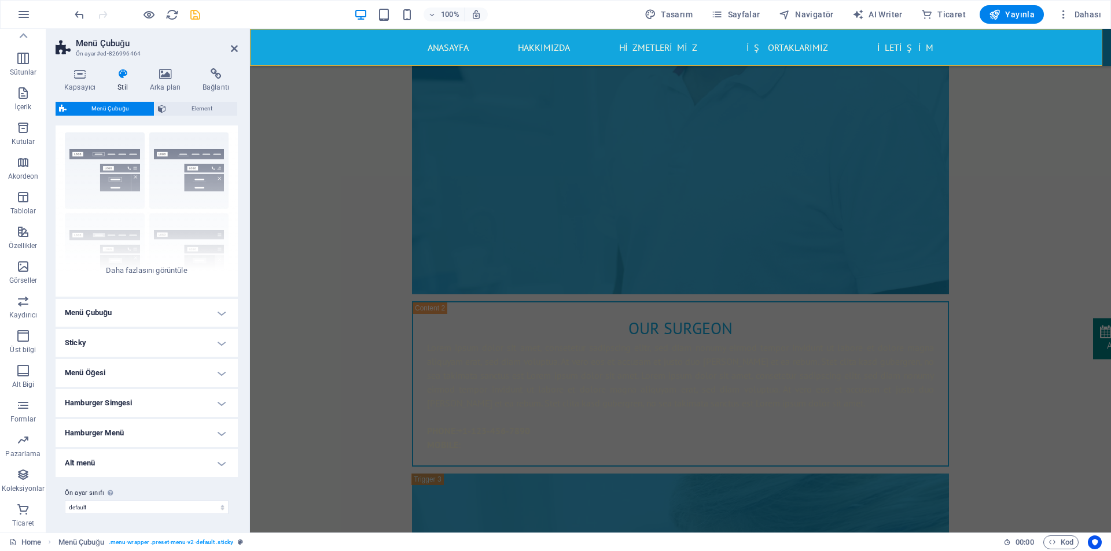
scroll to position [23, 0]
click at [175, 82] on h4 "Arka plan" at bounding box center [167, 80] width 53 height 24
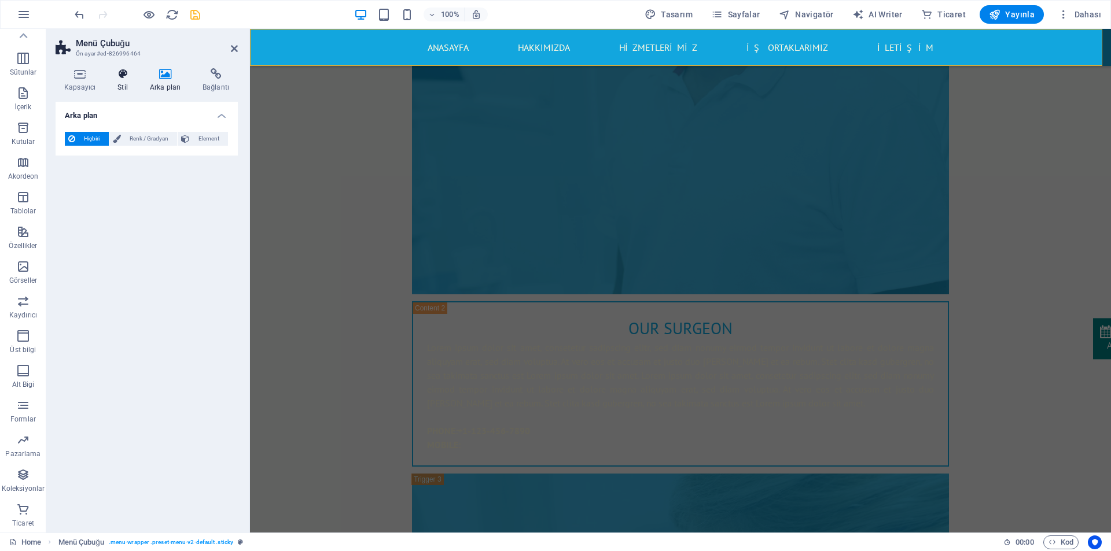
click at [131, 82] on h4 "Stil" at bounding box center [125, 80] width 32 height 24
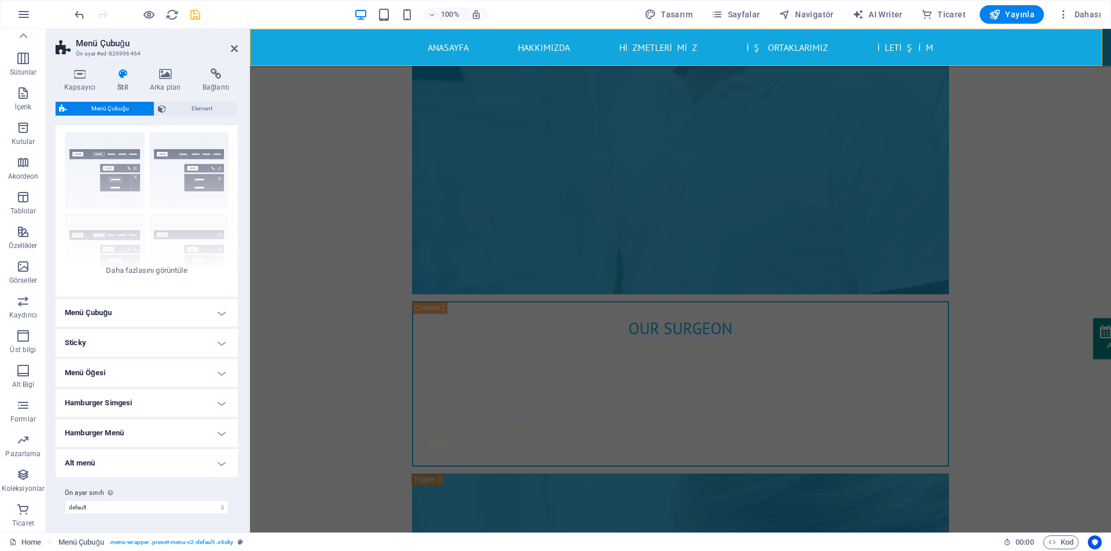
click at [124, 314] on h4 "Menü Çubuğu" at bounding box center [147, 313] width 182 height 28
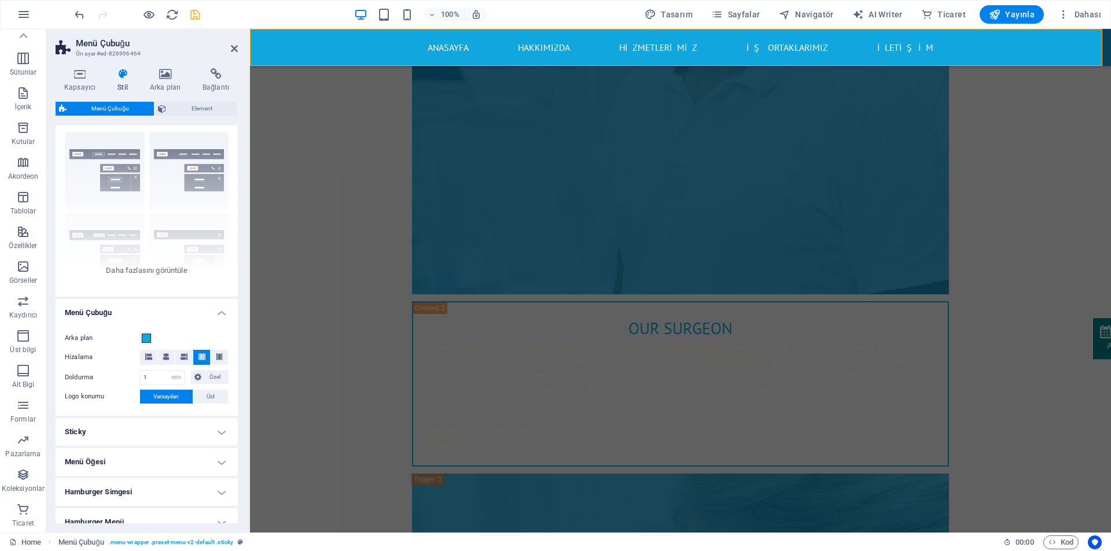
click at [124, 314] on h4 "Menü Çubuğu" at bounding box center [147, 309] width 182 height 21
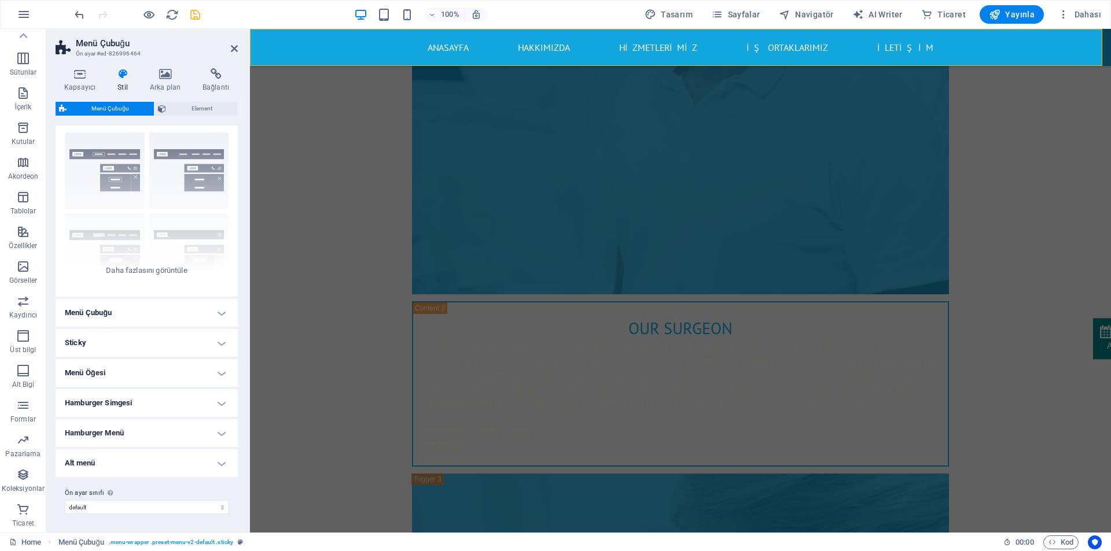
click at [132, 343] on h4 "Sticky" at bounding box center [147, 343] width 182 height 28
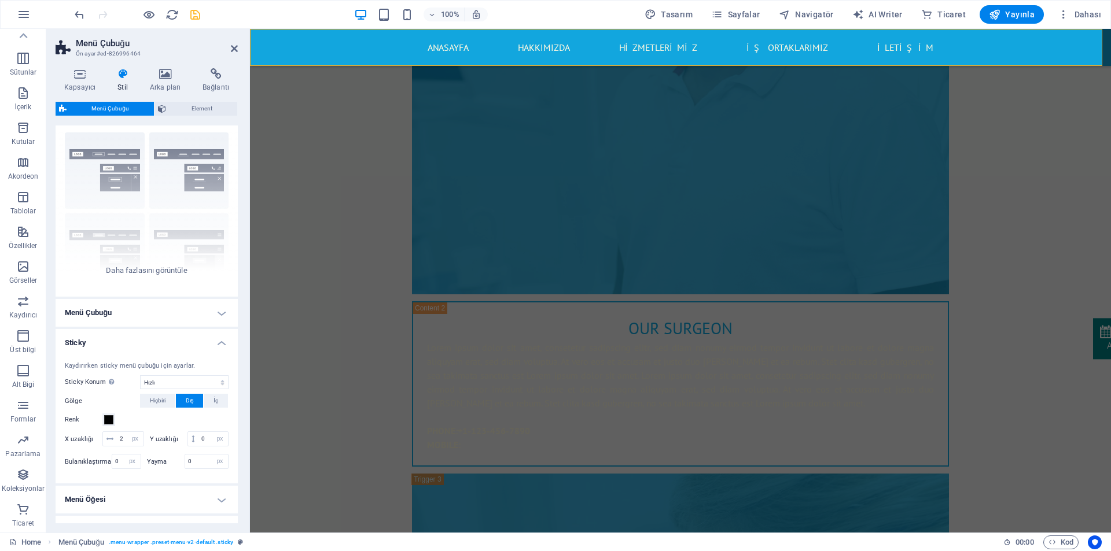
click at [132, 343] on h4 "Sticky" at bounding box center [147, 339] width 182 height 21
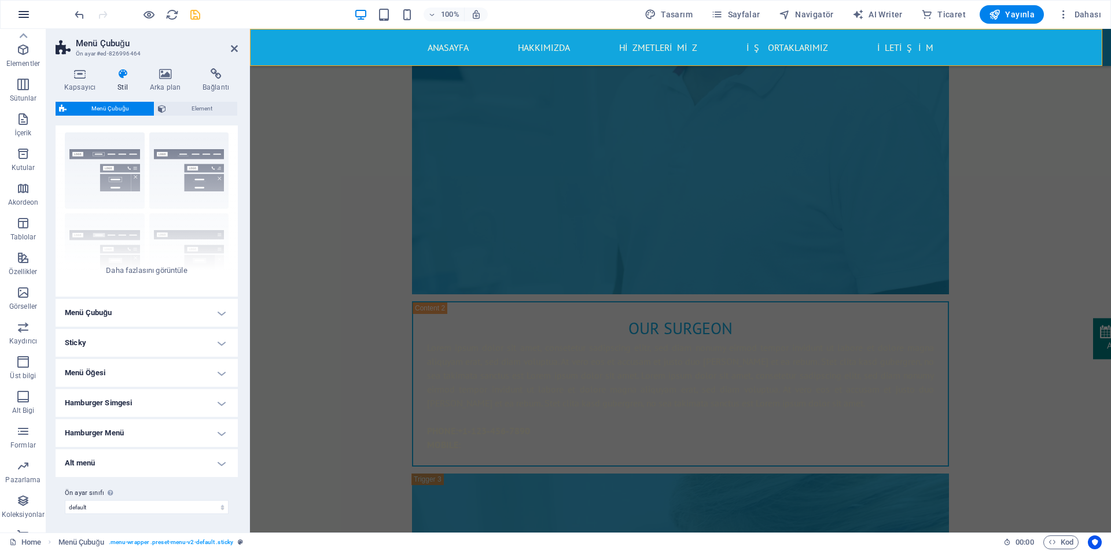
scroll to position [0, 0]
click at [16, 14] on button "button" at bounding box center [24, 15] width 28 height 28
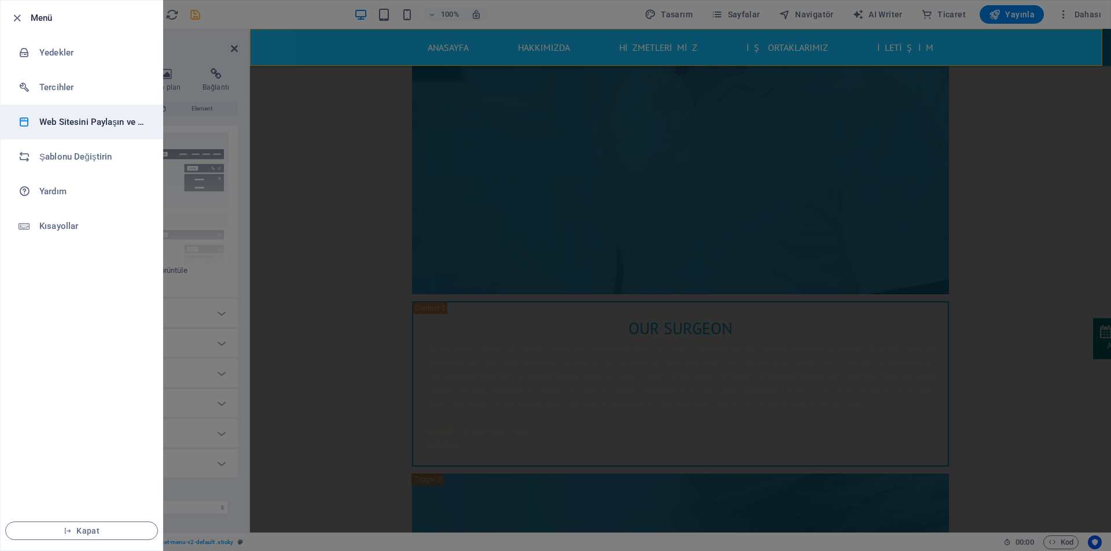
click at [44, 116] on h6 "Web Sitesini Paylaşın ve Kopyalayın" at bounding box center [92, 122] width 107 height 14
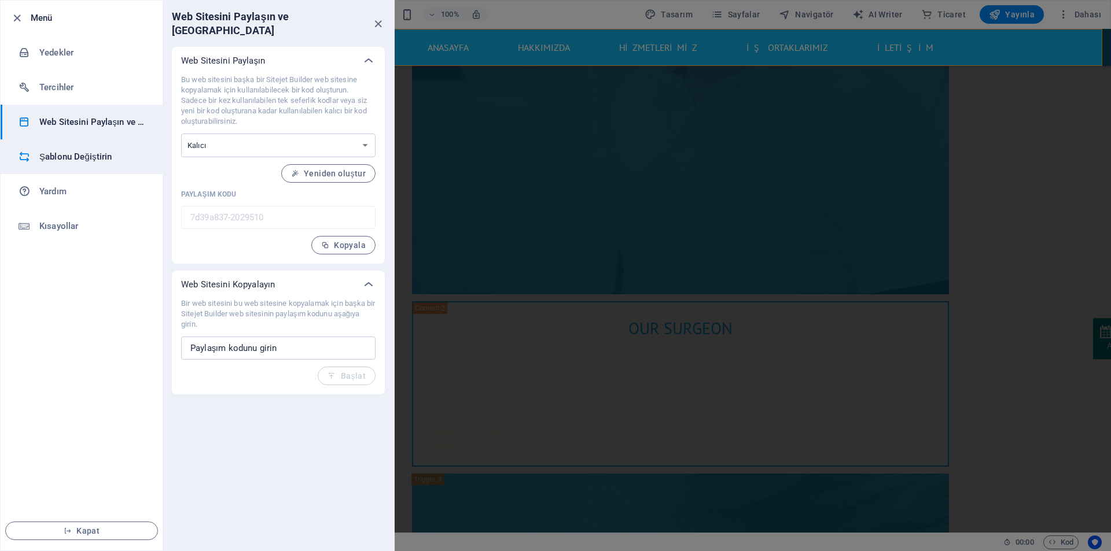
click at [86, 152] on h6 "Şablonu Değiştirin" at bounding box center [92, 157] width 107 height 14
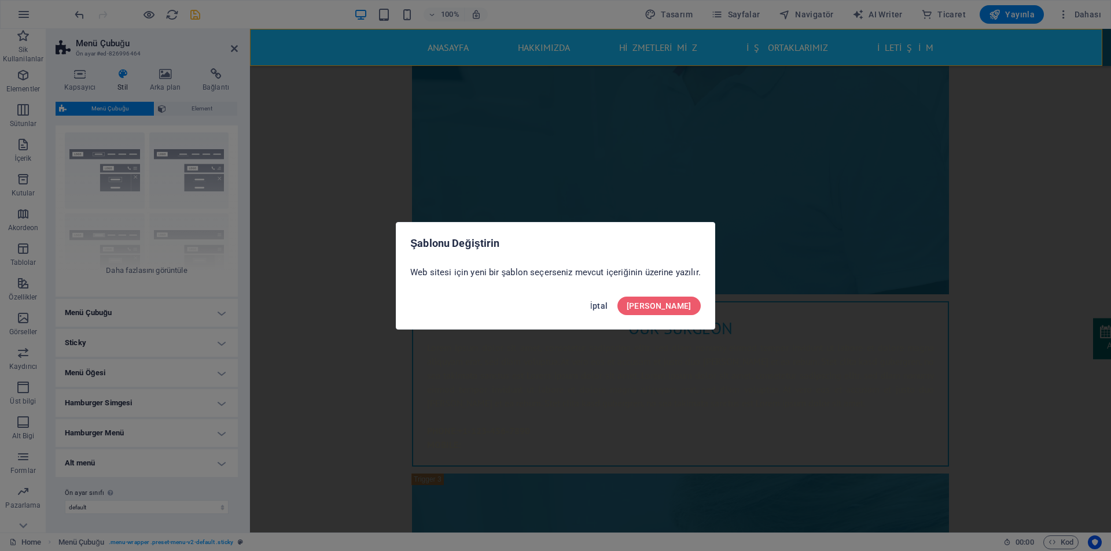
click at [608, 305] on span "İptal" at bounding box center [599, 305] width 18 height 9
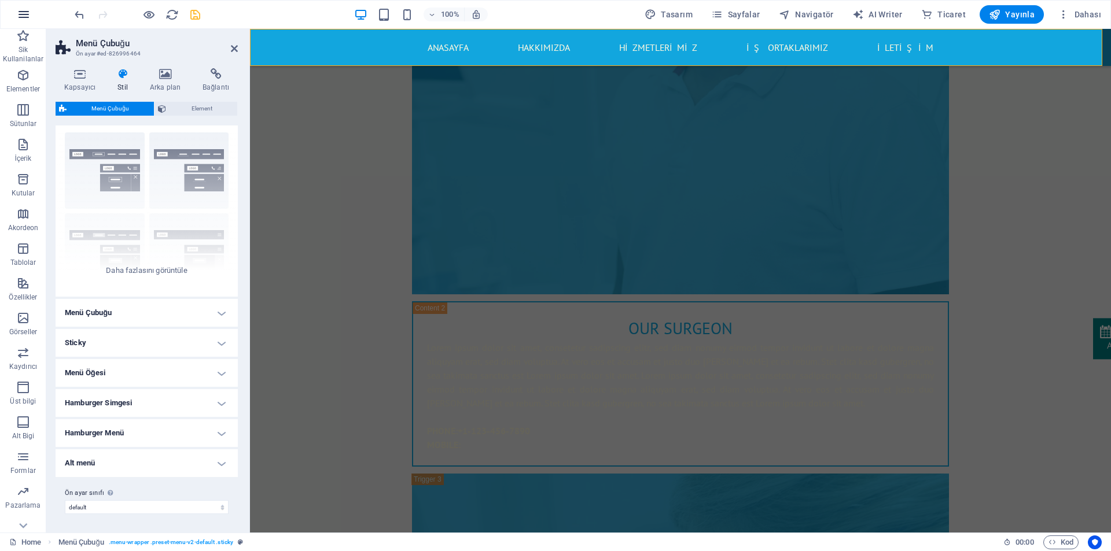
click at [20, 14] on icon "button" at bounding box center [24, 15] width 14 height 14
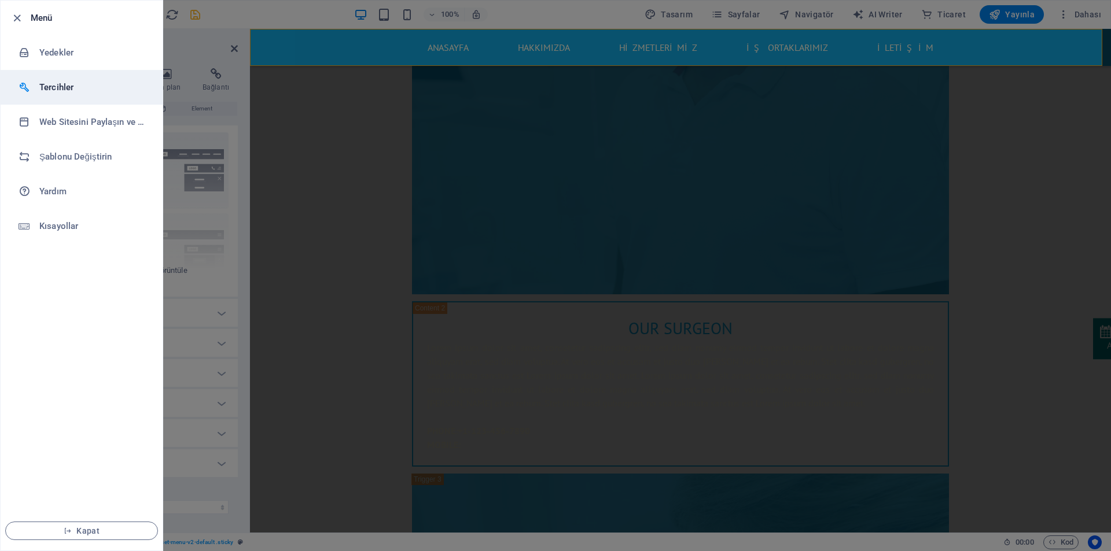
click at [81, 82] on h6 "Tercihler" at bounding box center [92, 87] width 107 height 14
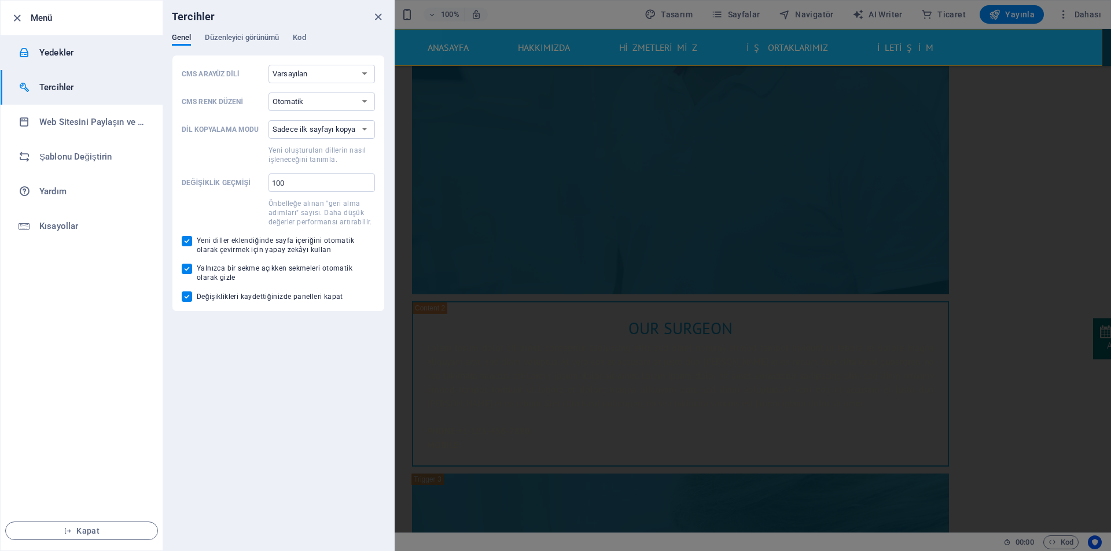
click at [52, 61] on li "Yedekler" at bounding box center [82, 52] width 162 height 35
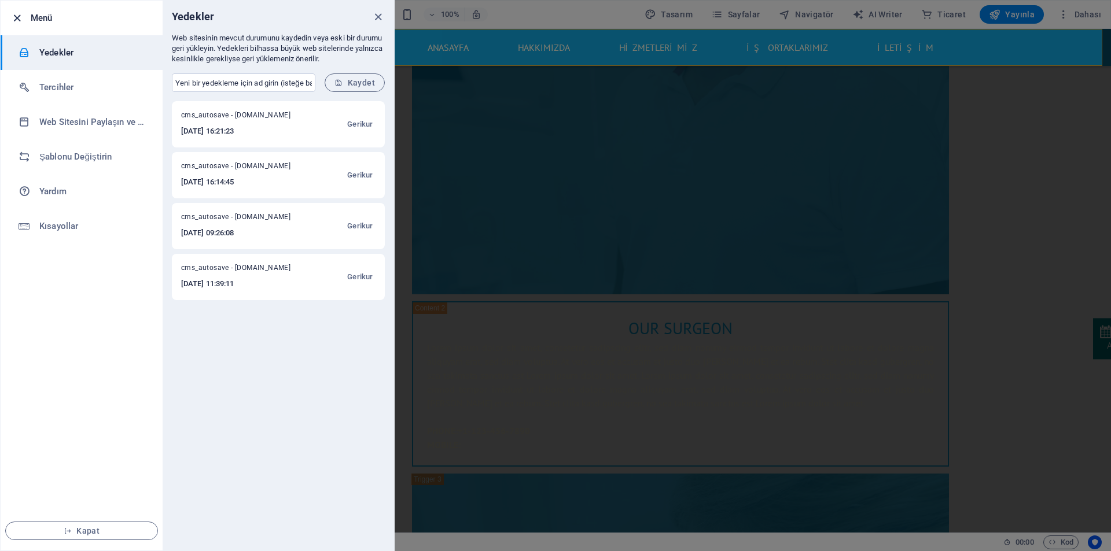
click at [17, 18] on icon "button" at bounding box center [16, 18] width 13 height 13
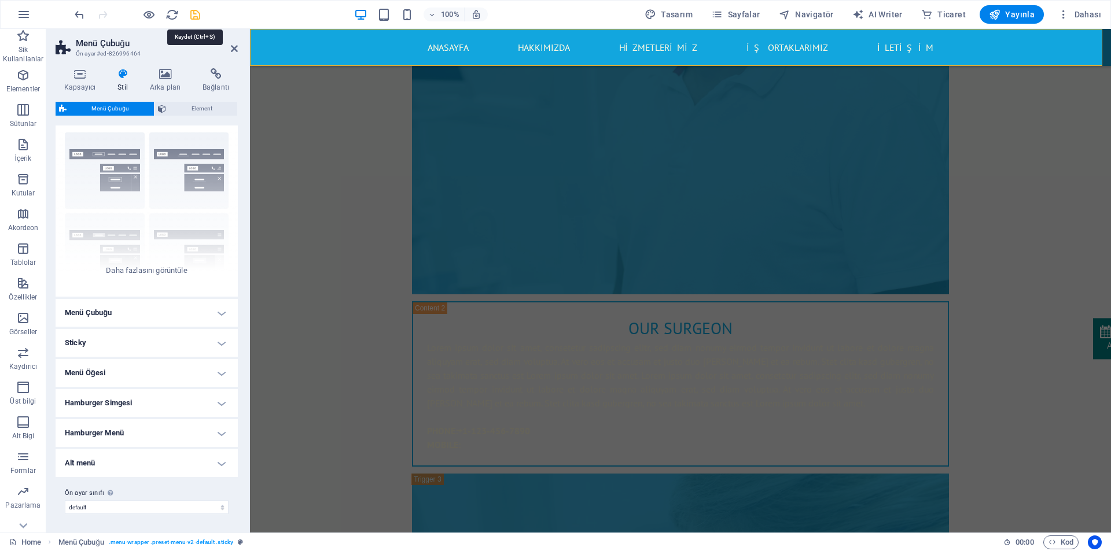
click at [198, 17] on icon "save" at bounding box center [195, 14] width 13 height 13
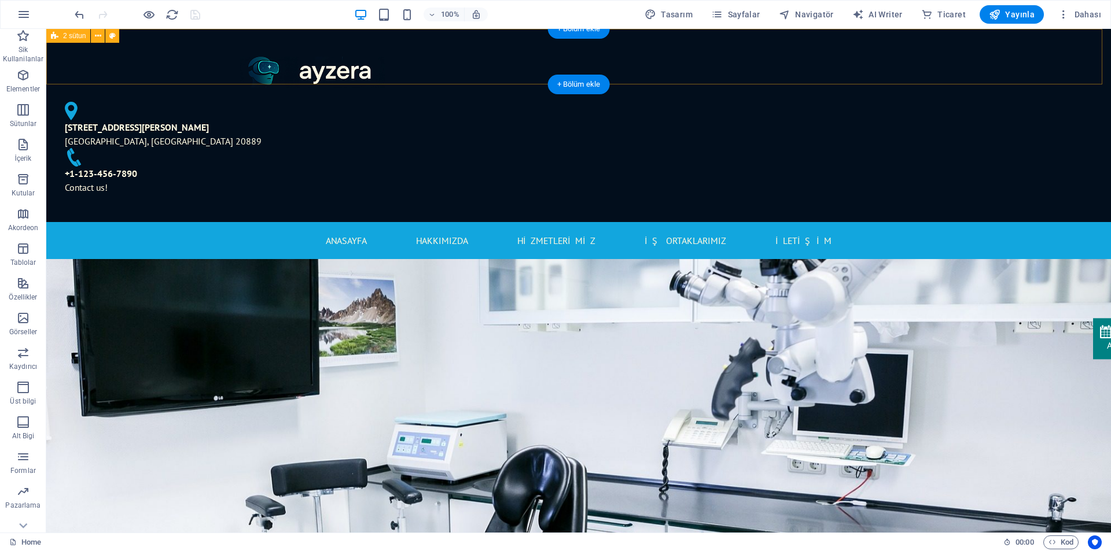
click at [245, 58] on div "[STREET_ADDRESS][PERSON_NAME] [PHONE_NUMBER] Contact us!" at bounding box center [578, 125] width 1065 height 193
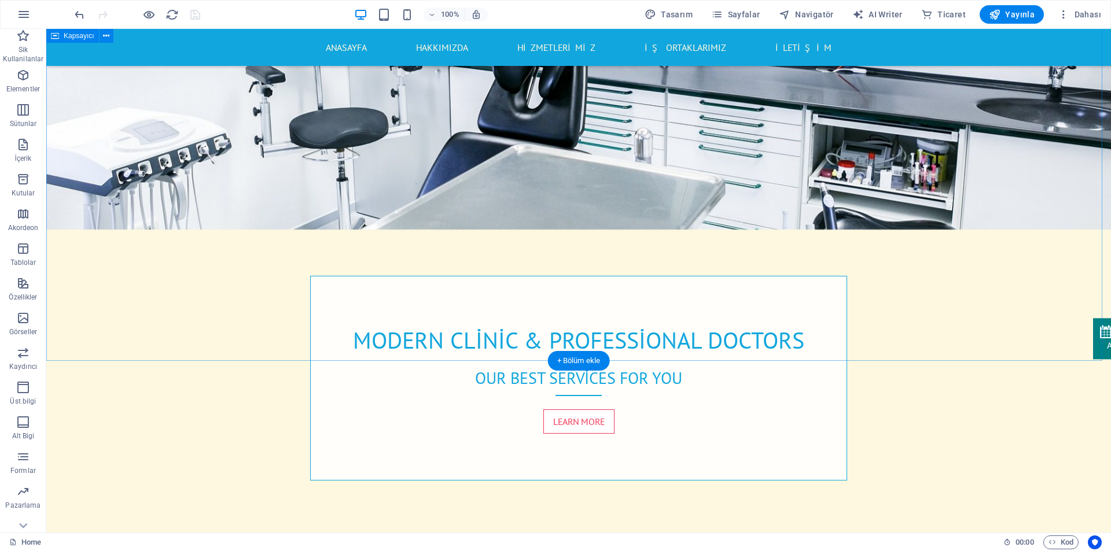
scroll to position [405, 0]
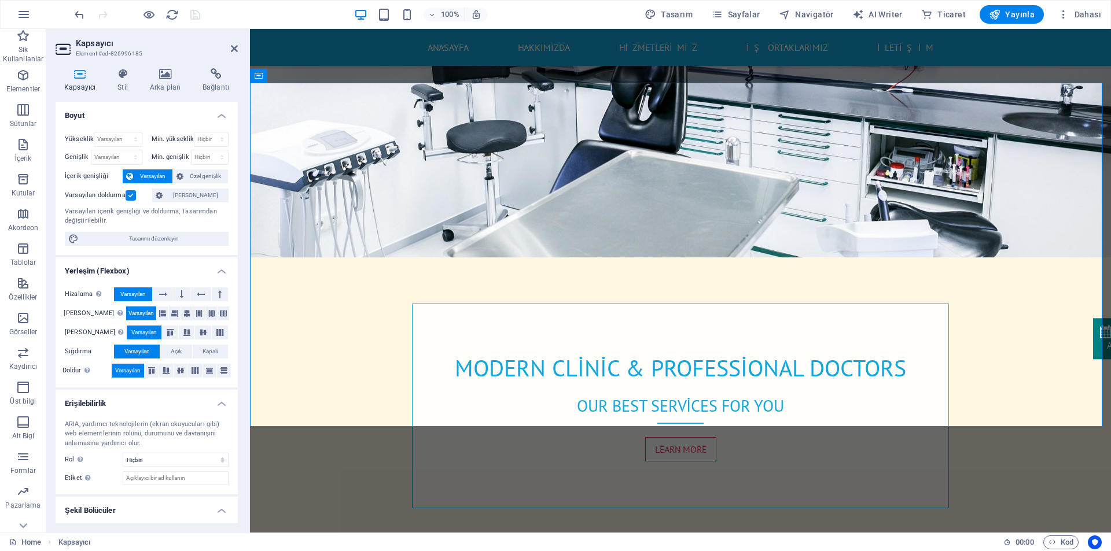
click at [156, 65] on div "Kapsayıcı Stil Arka plan Bağlantı Boyut Yükseklik Varsayılan px rem % vh vw Min…" at bounding box center [146, 296] width 201 height 474
click at [164, 79] on icon at bounding box center [165, 74] width 48 height 12
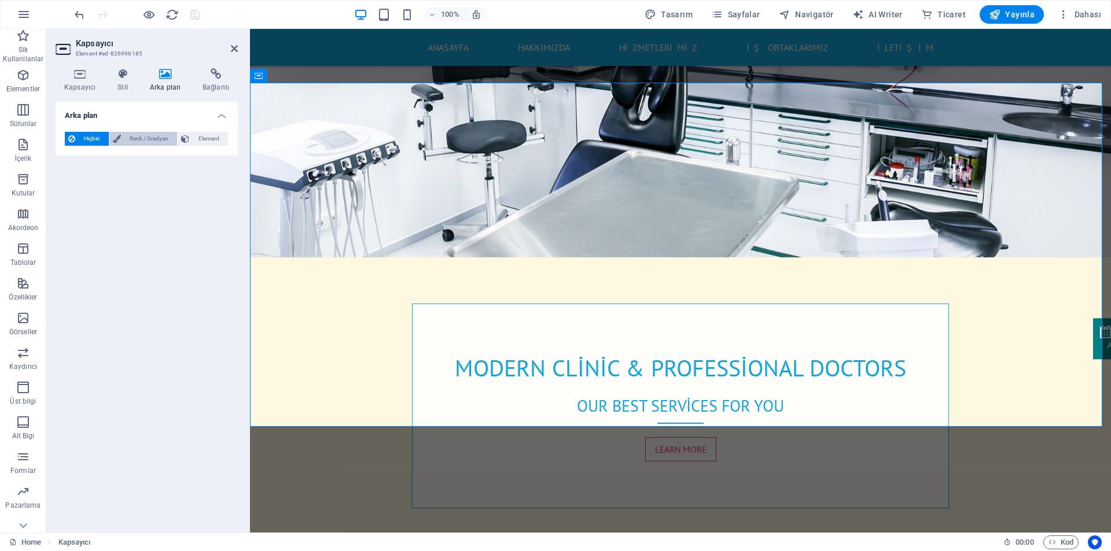
click at [154, 135] on span "Renk / Gradyan" at bounding box center [149, 139] width 50 height 14
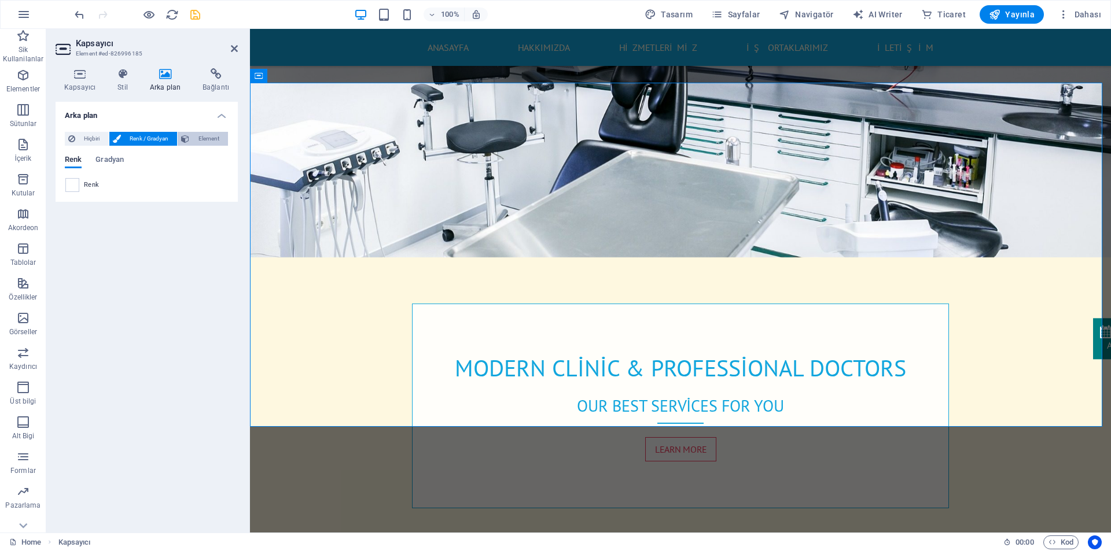
click at [200, 139] on span "Element" at bounding box center [209, 139] width 32 height 14
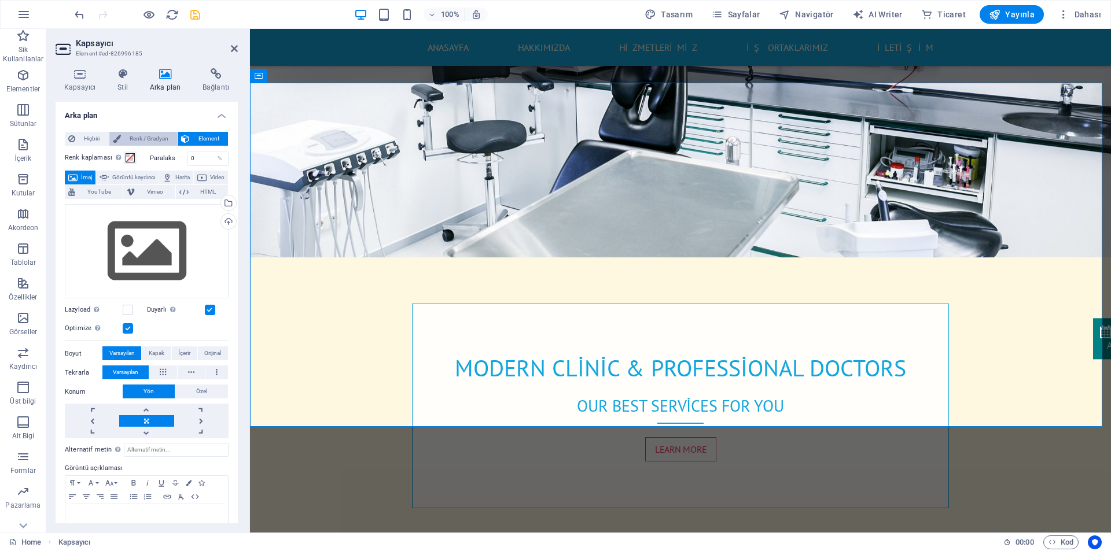
click at [161, 140] on span "Renk / Gradyan" at bounding box center [149, 139] width 50 height 14
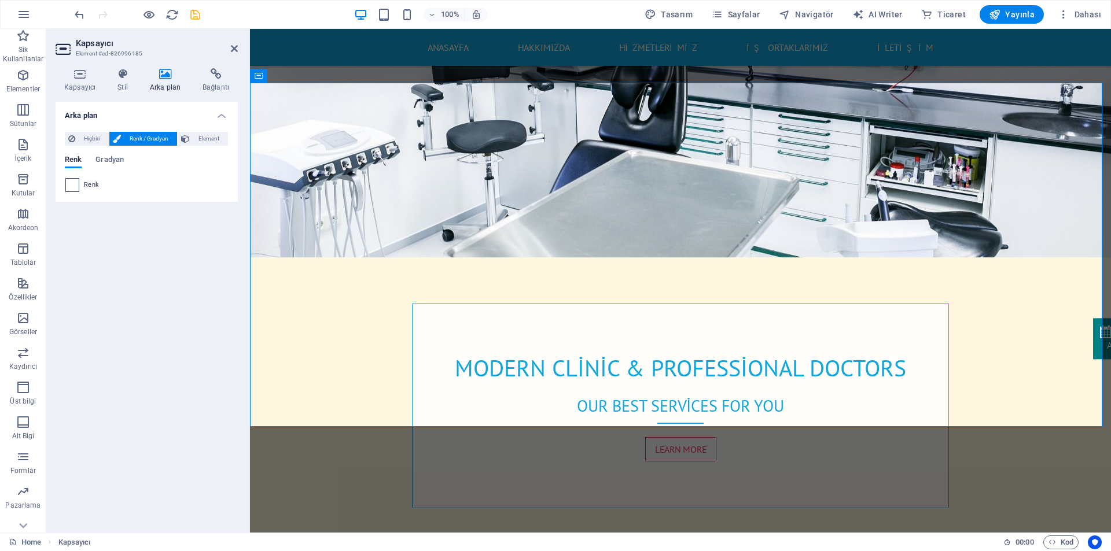
click at [70, 184] on span at bounding box center [72, 185] width 13 height 13
click at [0, 0] on div "less Arka plan rengi #fef8e0 Birincil renk #12A6DE İkincil renk #008183 Yazı ti…" at bounding box center [0, 0] width 0 height 0
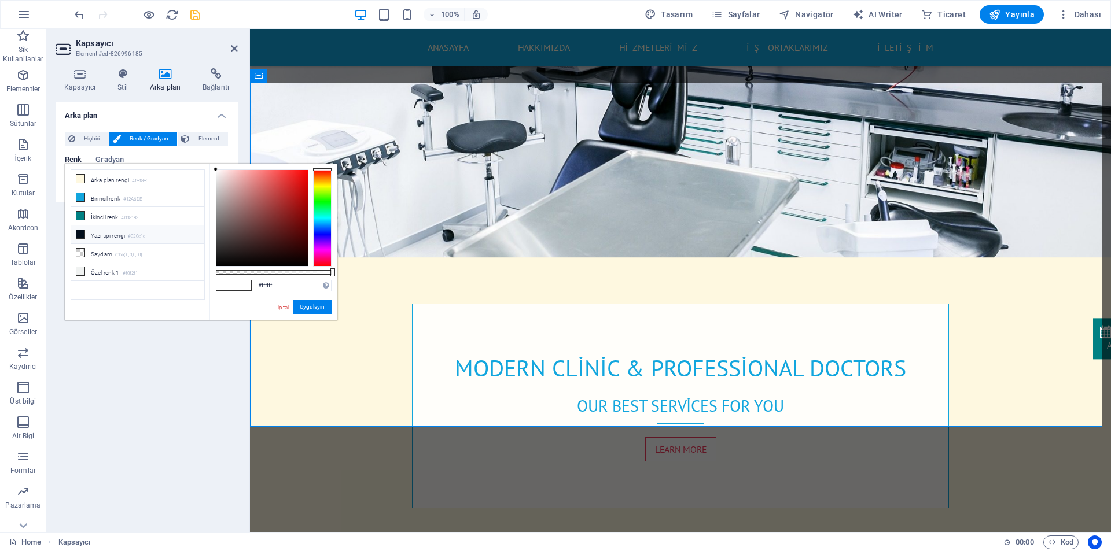
click at [104, 230] on li "Yazı tipi rengi #020e1c" at bounding box center [137, 235] width 133 height 19
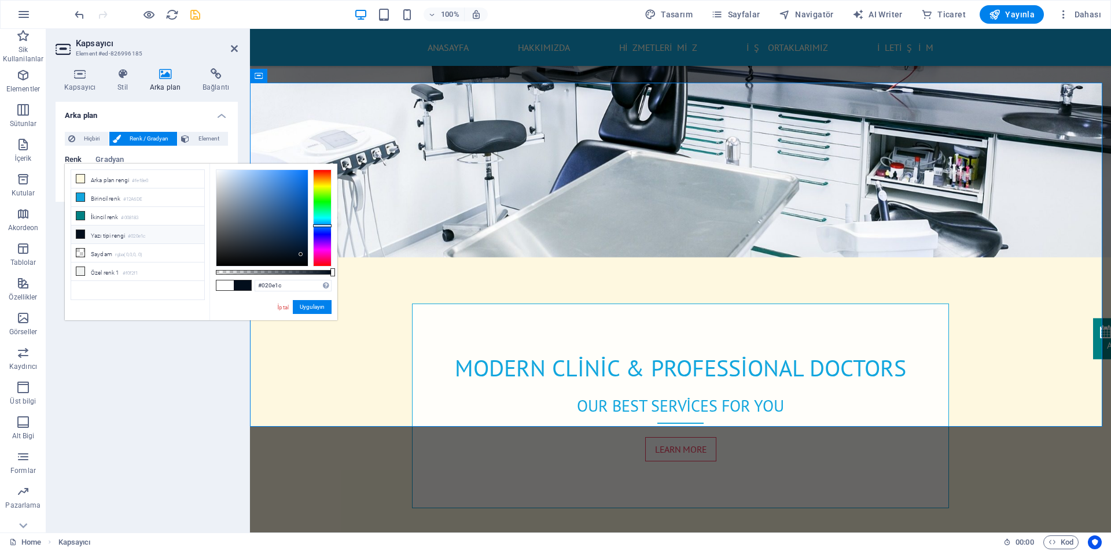
click at [104, 230] on li "Yazı tipi rengi #020e1c" at bounding box center [137, 235] width 133 height 19
click at [304, 310] on button "Uygulayın" at bounding box center [312, 307] width 39 height 14
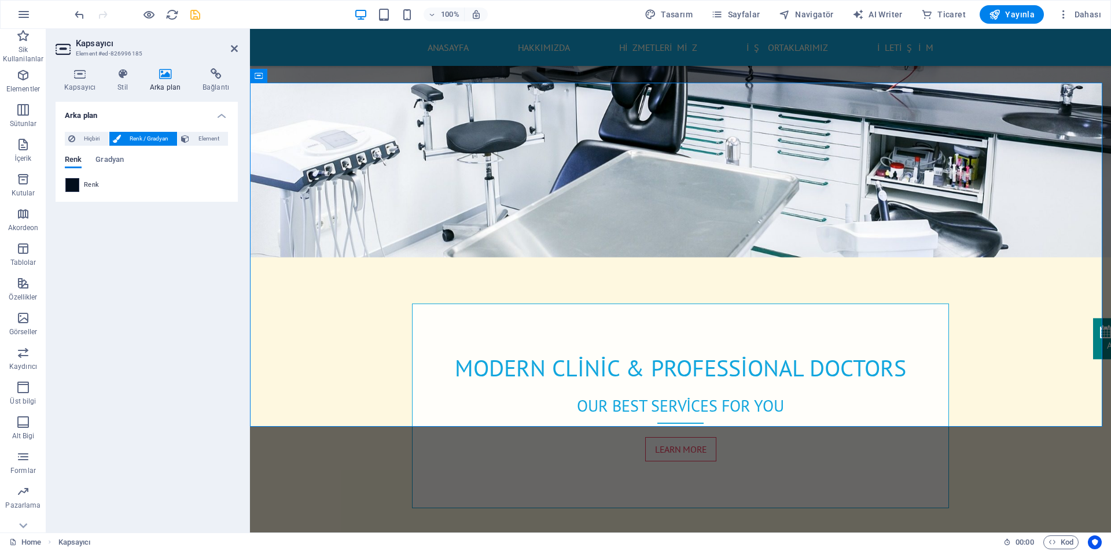
click at [72, 183] on span at bounding box center [72, 185] width 13 height 13
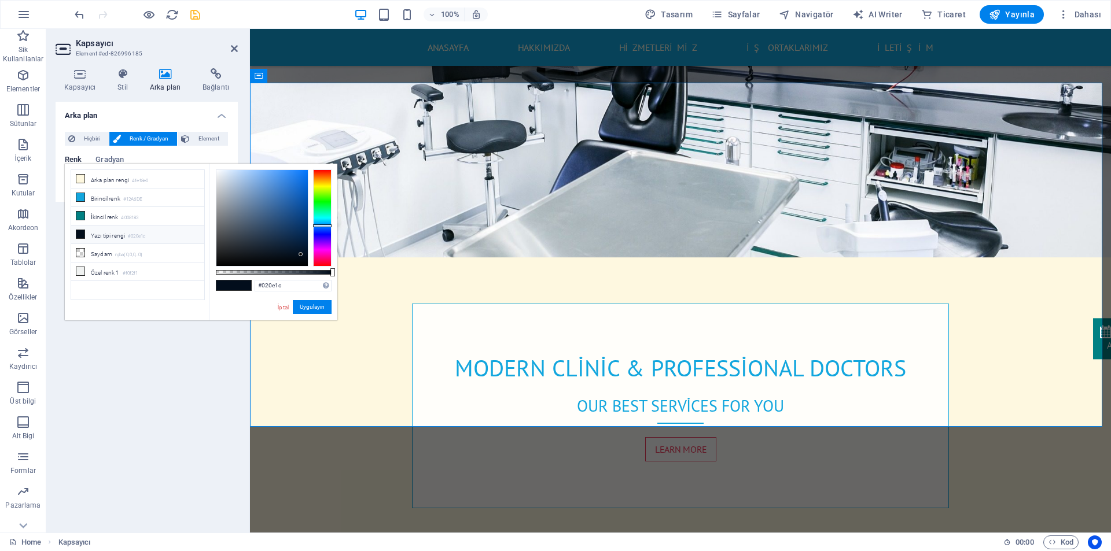
click at [72, 183] on li "Arka plan rengi #fef8e0" at bounding box center [137, 179] width 133 height 19
type input "#fef8e0"
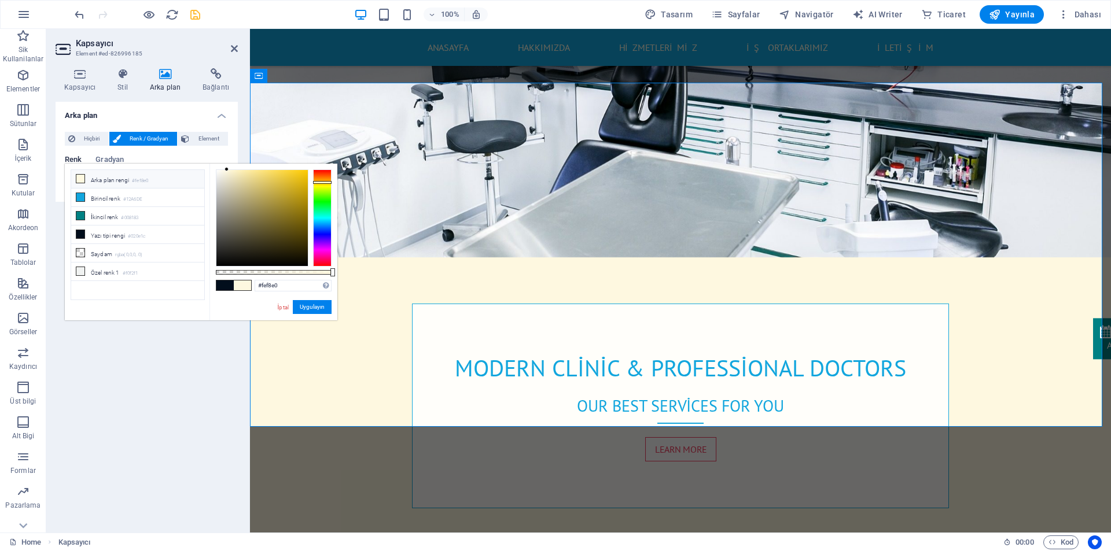
click at [116, 180] on li "Arka plan rengi #fef8e0" at bounding box center [137, 179] width 133 height 19
click at [320, 310] on button "Uygulayın" at bounding box center [312, 307] width 39 height 14
